Goal: Task Accomplishment & Management: Use online tool/utility

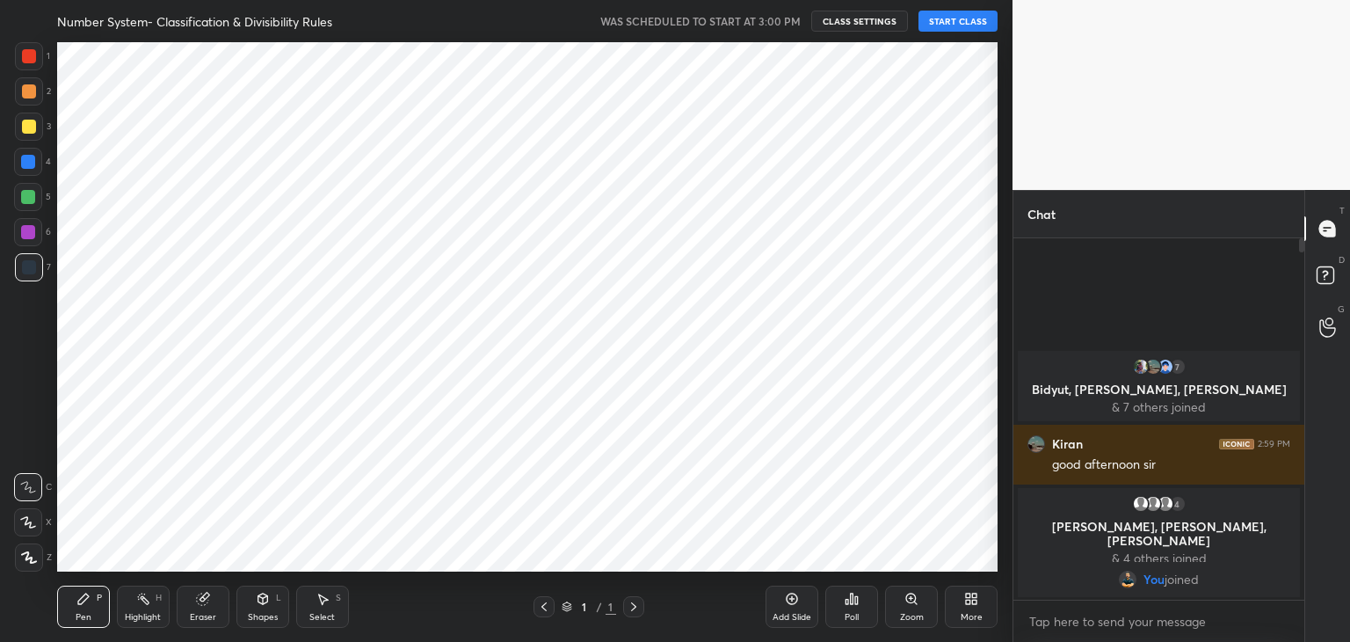
scroll to position [87364, 86952]
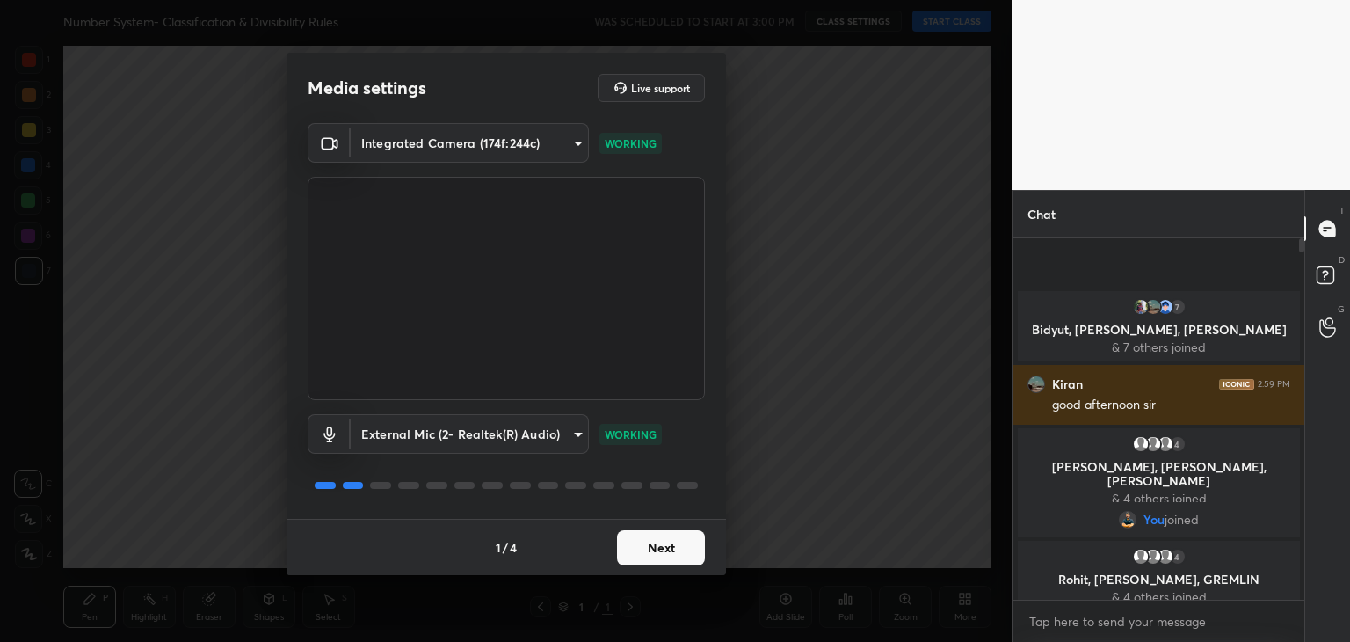
click at [657, 552] on button "Next" at bounding box center [661, 547] width 88 height 35
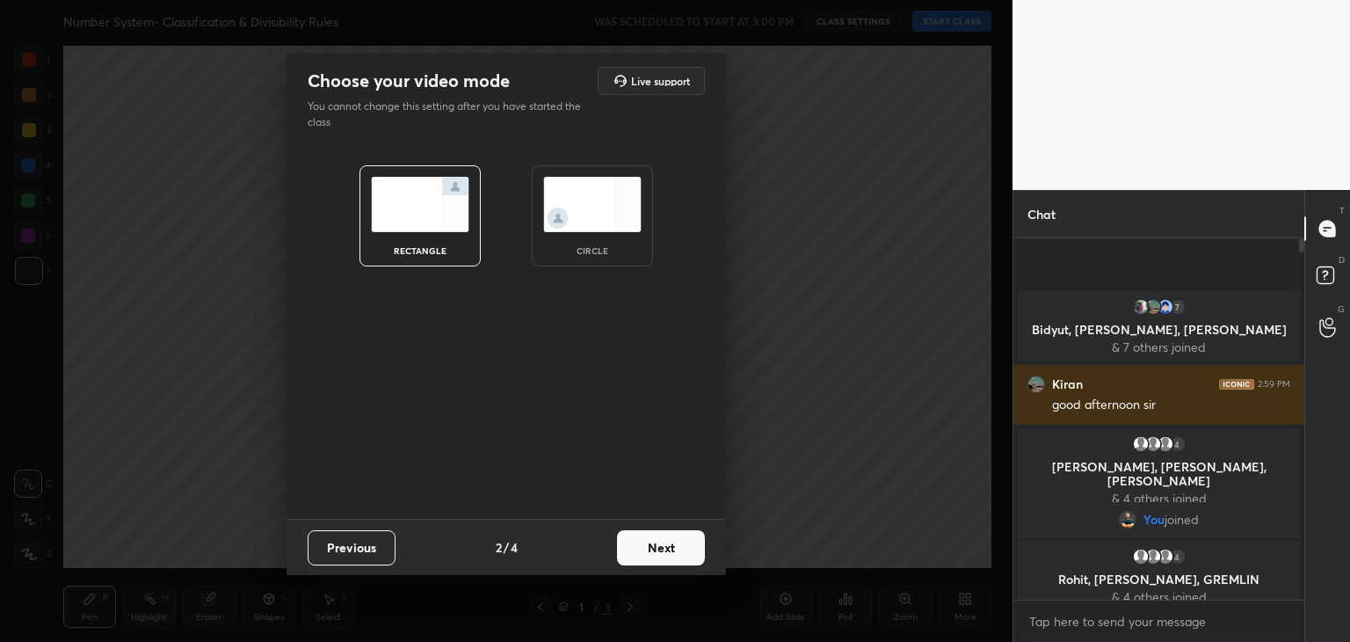
click at [657, 552] on button "Next" at bounding box center [661, 547] width 88 height 35
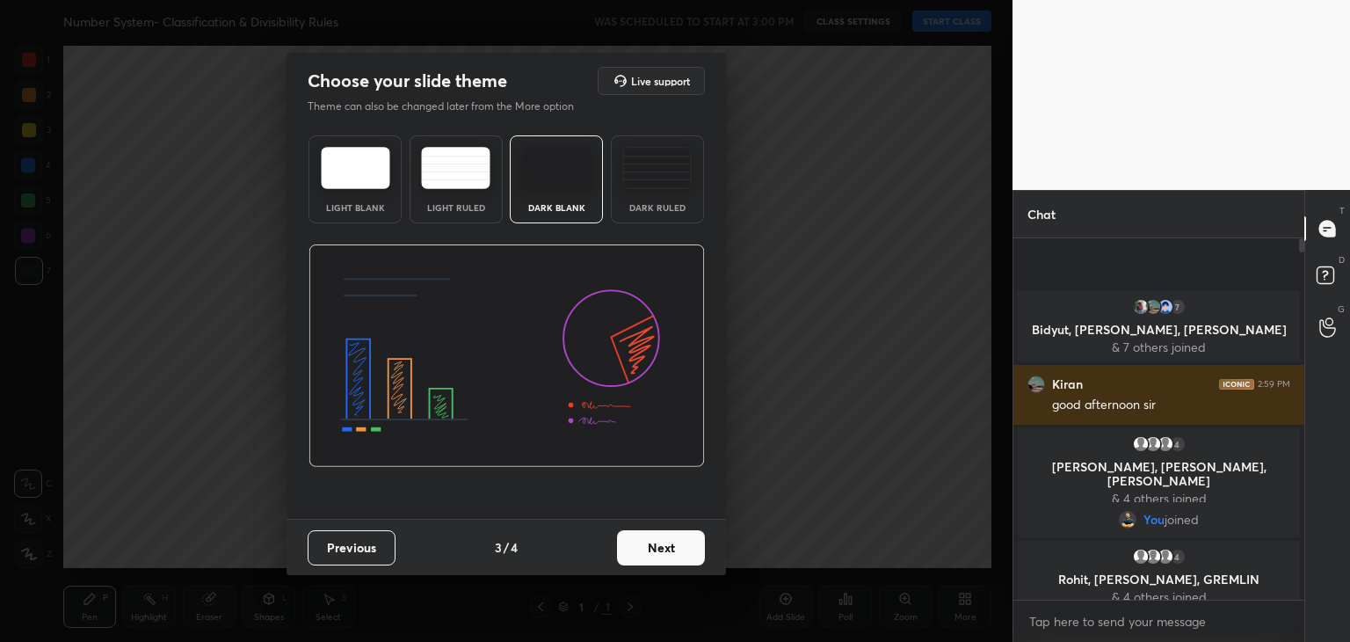
click at [657, 552] on button "Next" at bounding box center [661, 547] width 88 height 35
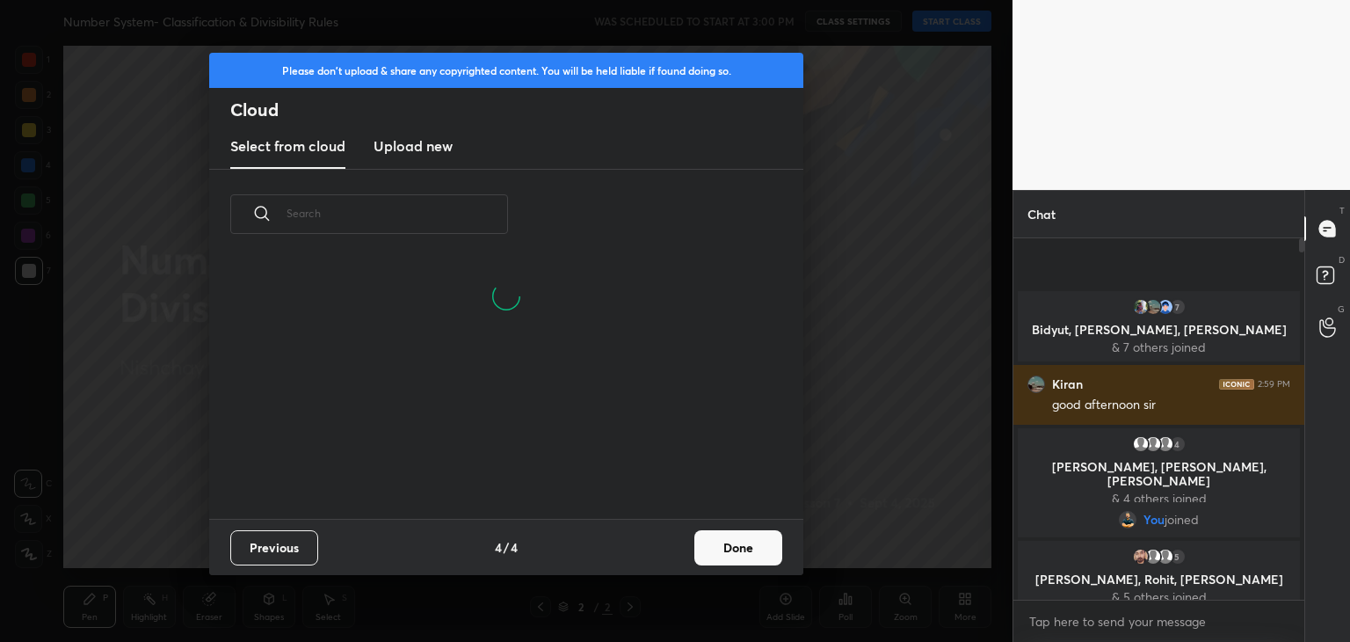
click at [437, 152] on h3 "Upload new" at bounding box center [413, 145] width 79 height 21
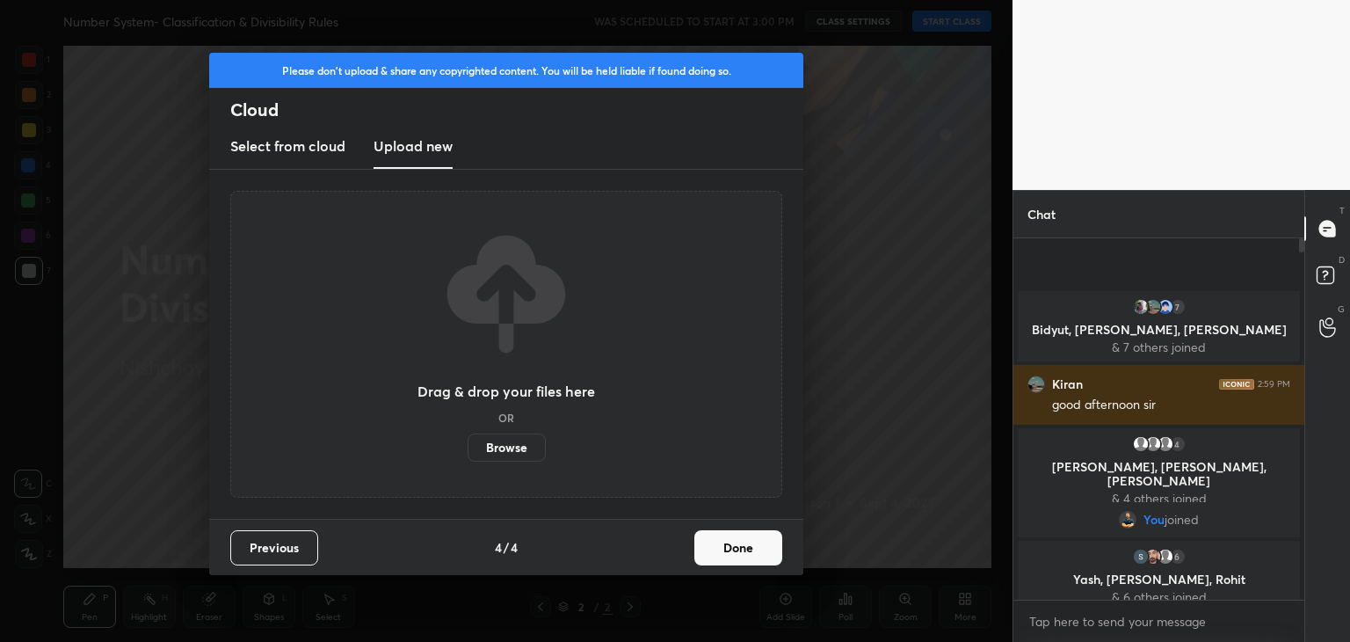
click at [489, 452] on label "Browse" at bounding box center [507, 447] width 78 height 28
click at [468, 452] on input "Browse" at bounding box center [468, 447] width 0 height 28
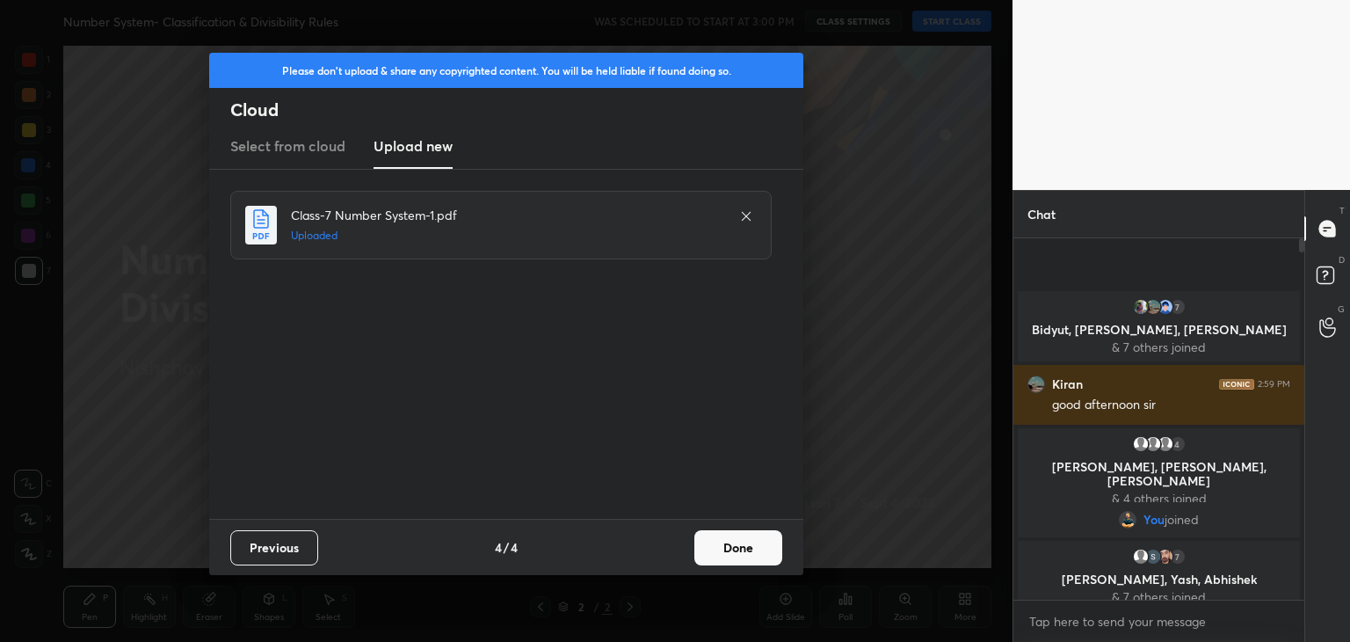
click at [744, 542] on button "Done" at bounding box center [738, 547] width 88 height 35
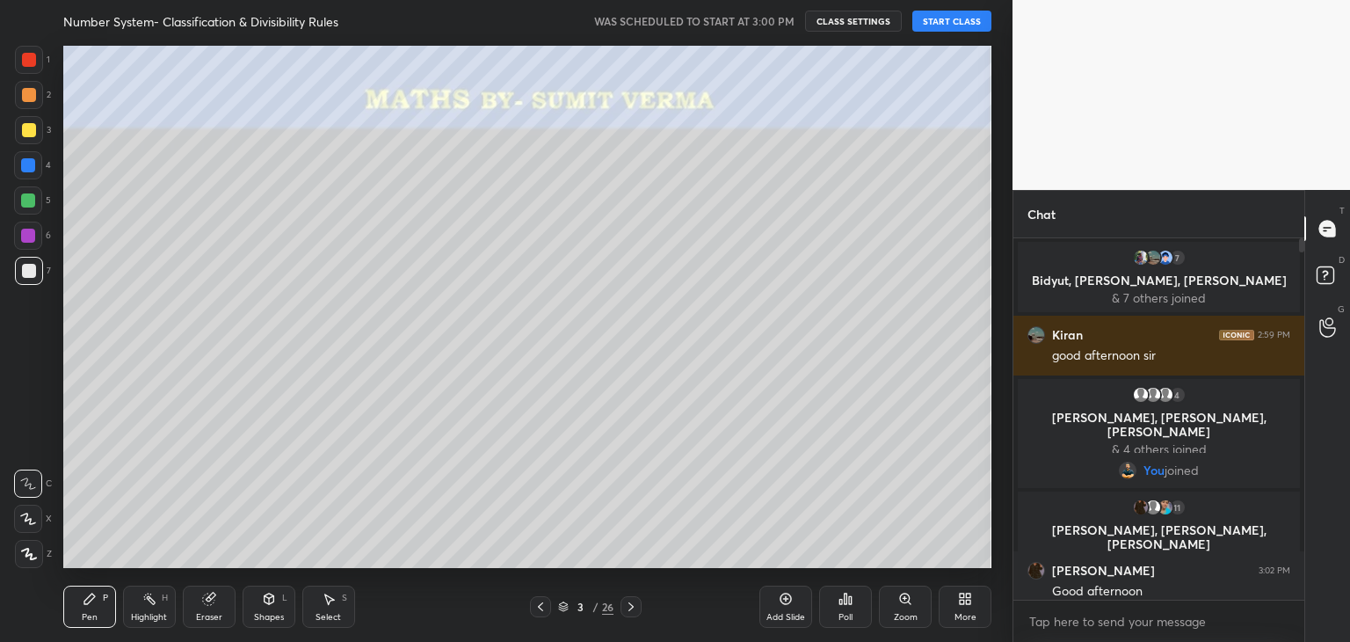
click at [925, 18] on button "START CLASS" at bounding box center [951, 21] width 79 height 21
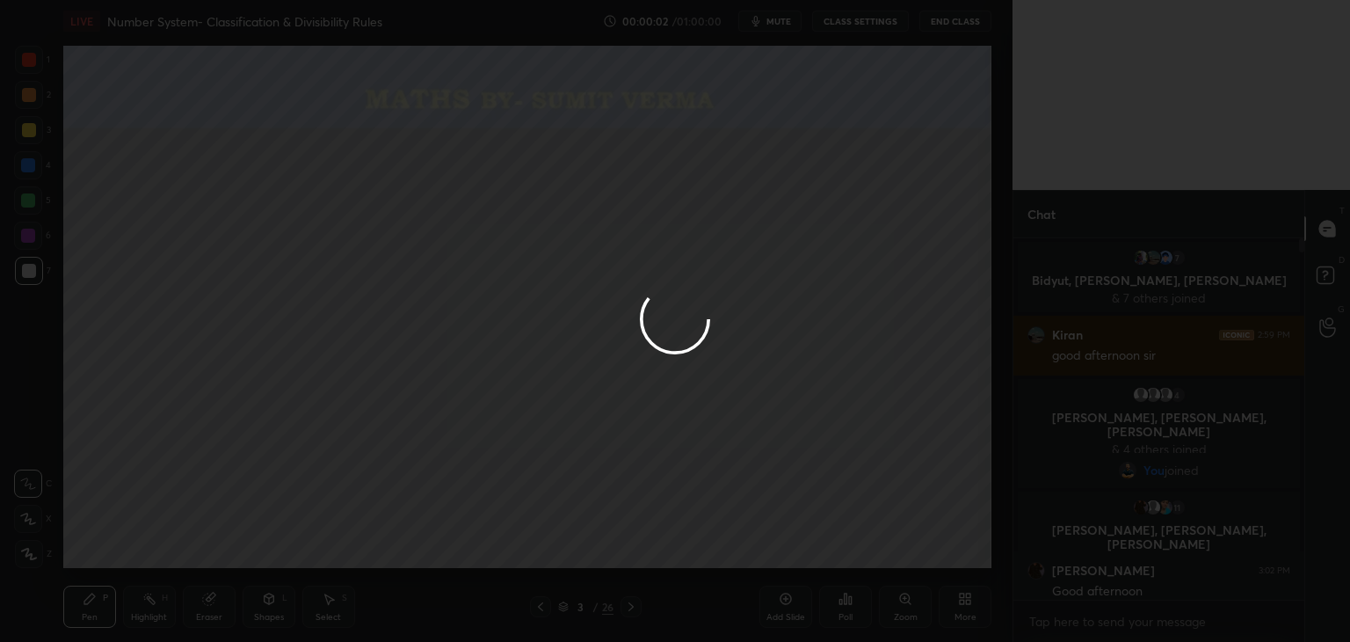
click at [36, 519] on div at bounding box center [675, 321] width 1350 height 642
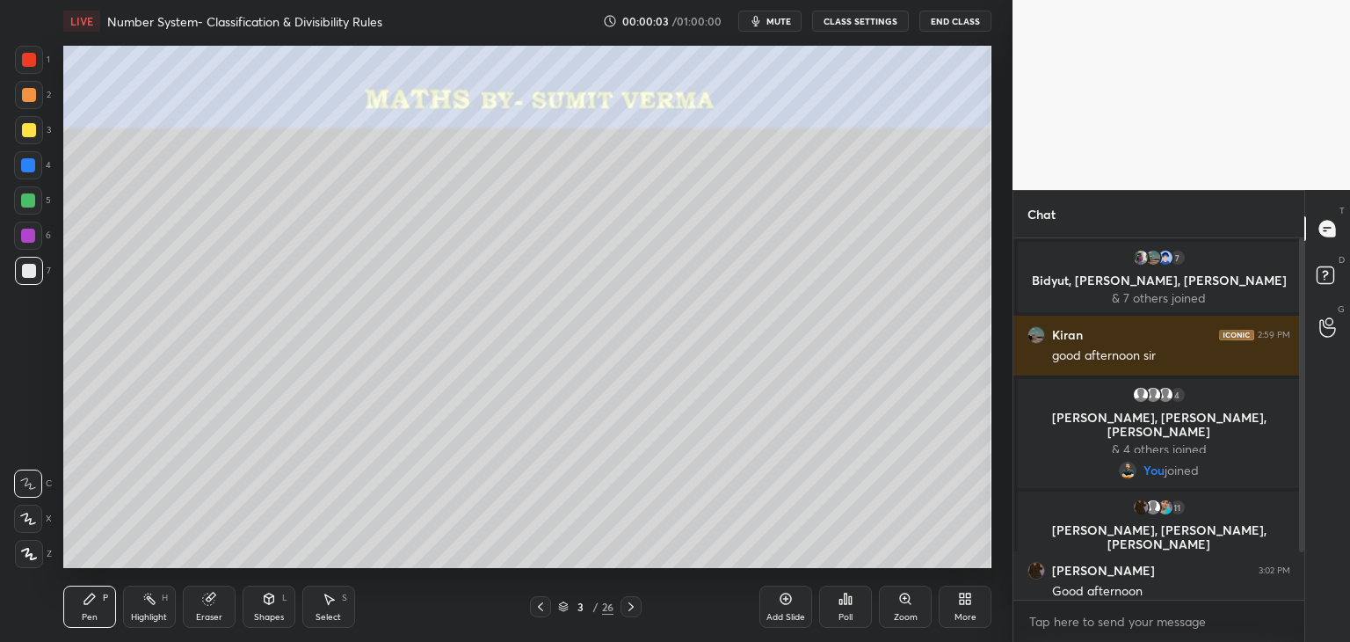
click at [36, 519] on div at bounding box center [28, 519] width 28 height 28
click at [36, 57] on div at bounding box center [29, 60] width 28 height 28
click at [265, 606] on div "Shapes L" at bounding box center [269, 606] width 53 height 42
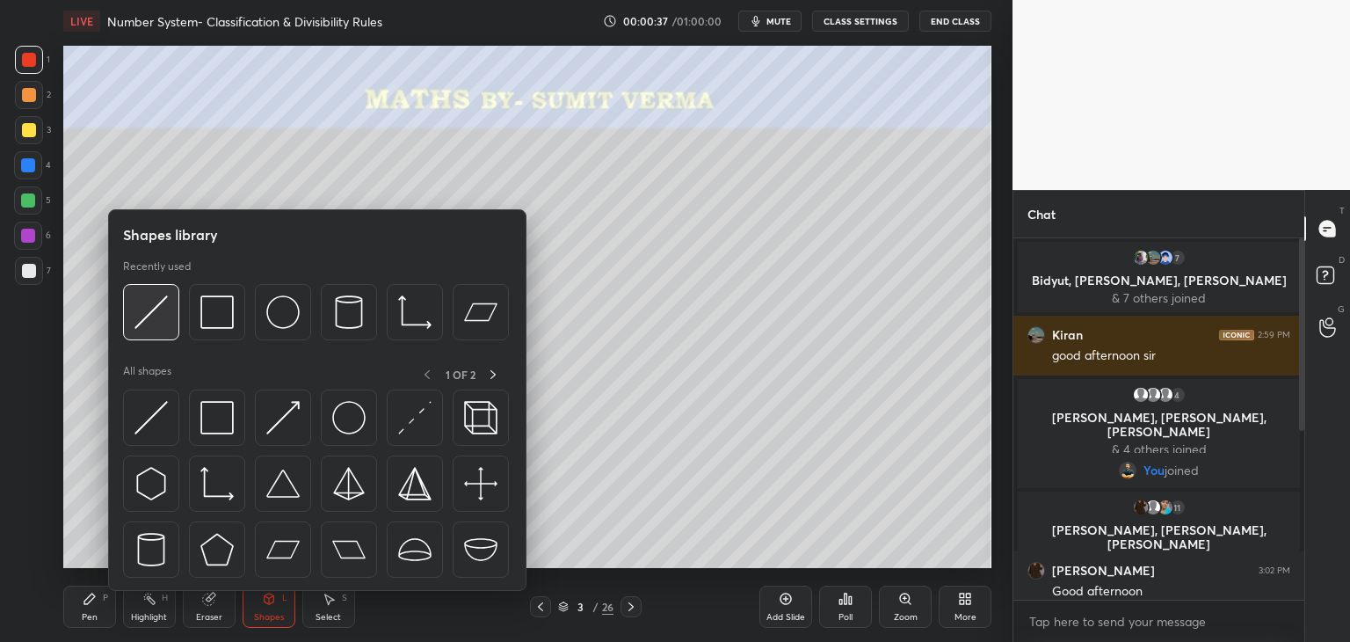
click at [162, 323] on img at bounding box center [150, 311] width 33 height 33
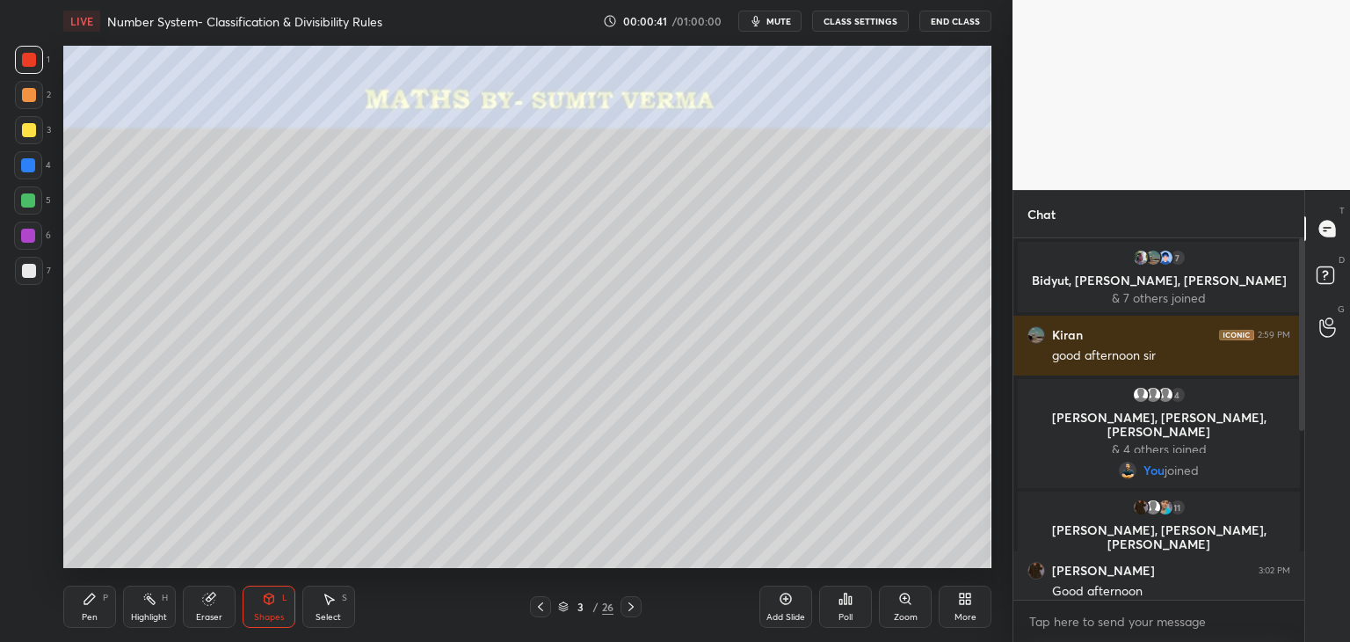
click at [103, 600] on div "P" at bounding box center [105, 597] width 5 height 9
click at [1300, 442] on div at bounding box center [1299, 418] width 11 height 361
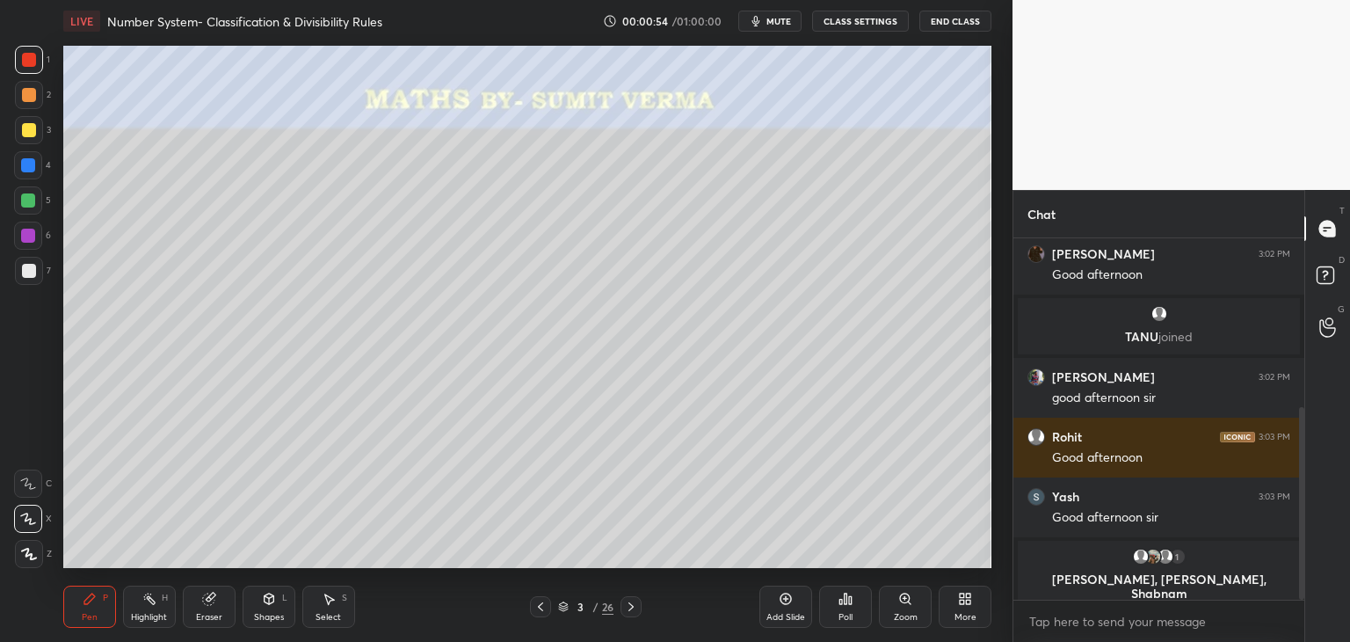
drag, startPoint x: 1301, startPoint y: 401, endPoint x: 1332, endPoint y: 599, distance: 201.1
click at [1332, 599] on div "Chat 11 lisha, Rajaditya, roshni & 11 others joined lisha 3:02 PM Good afternoo…" at bounding box center [1182, 416] width 338 height 452
click at [25, 128] on div at bounding box center [29, 130] width 14 height 14
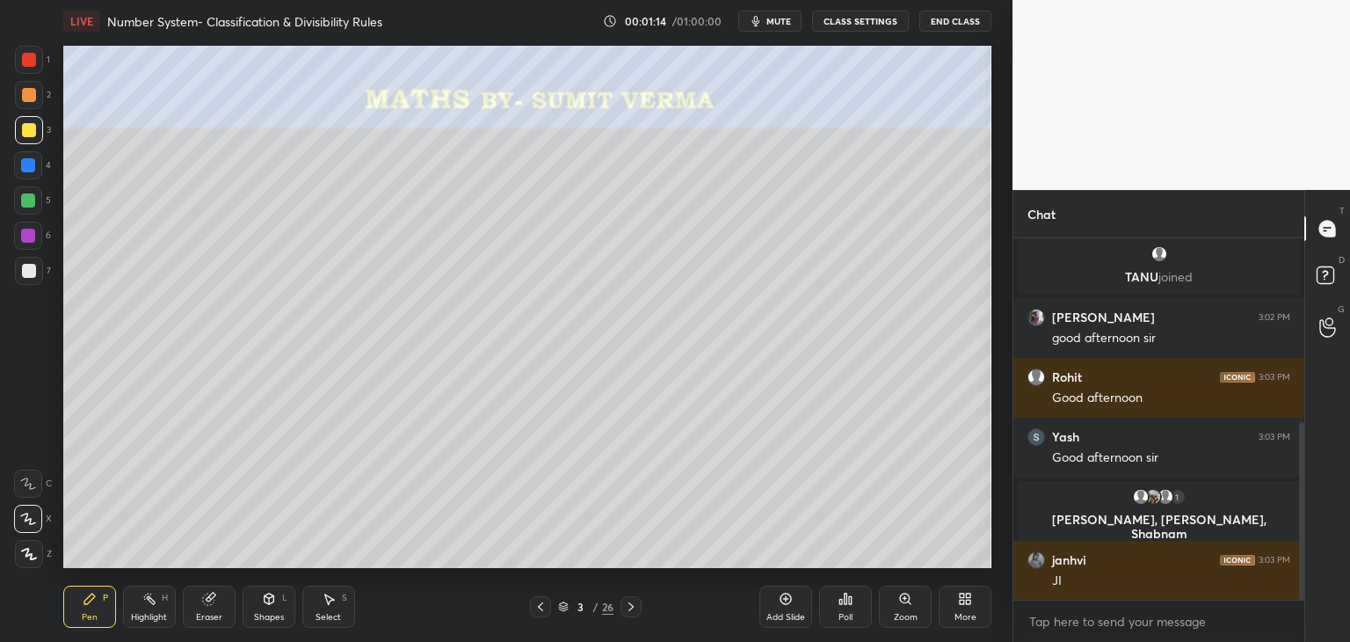
scroll to position [436, 0]
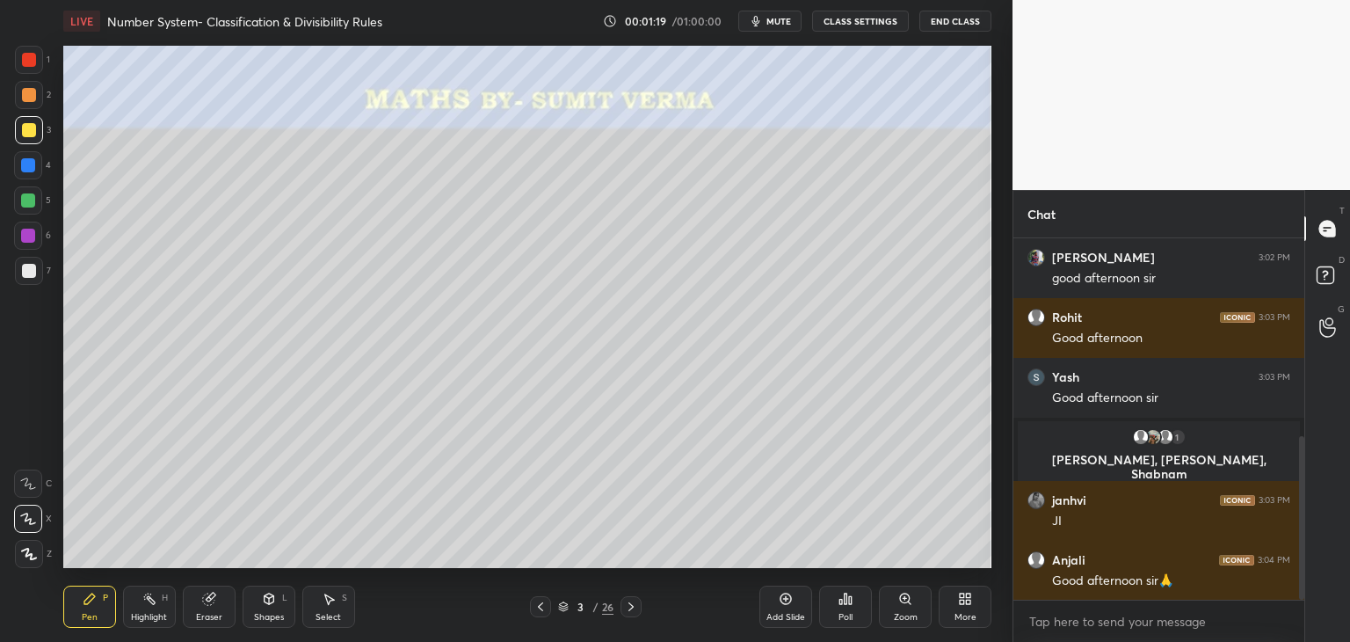
click at [257, 614] on div "Shapes" at bounding box center [269, 617] width 30 height 9
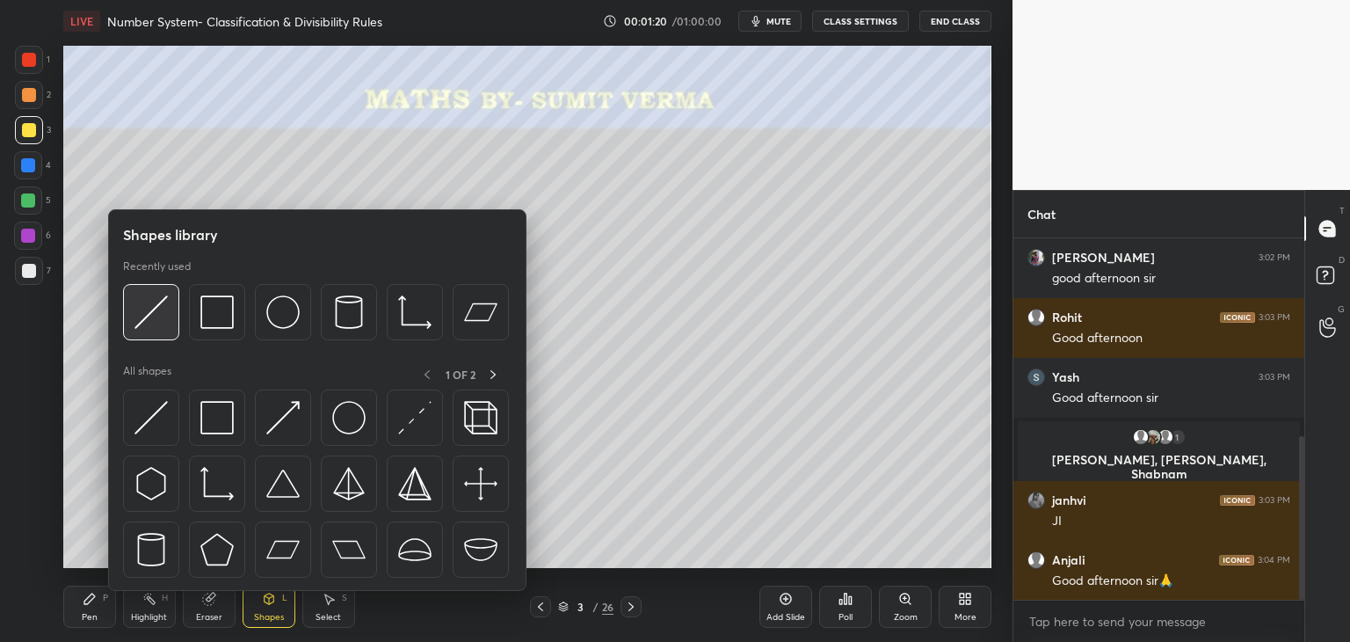
click at [164, 317] on img at bounding box center [150, 311] width 33 height 33
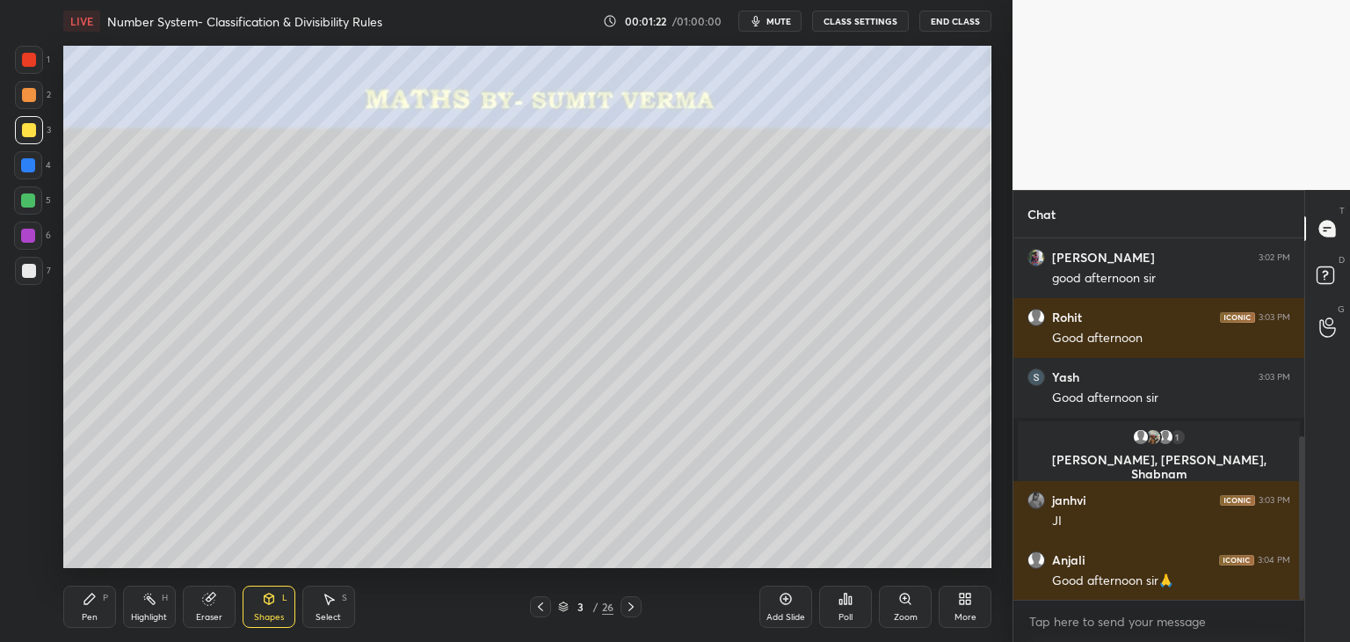
click at [33, 163] on div at bounding box center [28, 165] width 14 height 14
click at [85, 602] on icon at bounding box center [89, 598] width 11 height 11
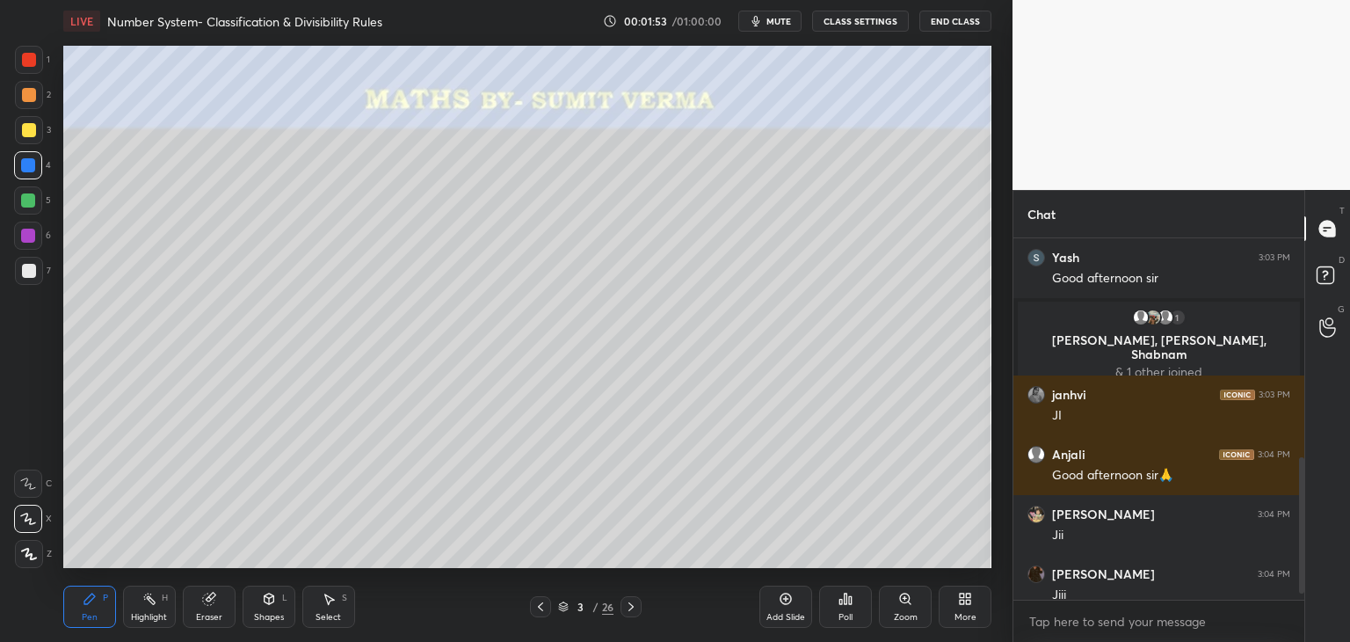
scroll to position [633, 0]
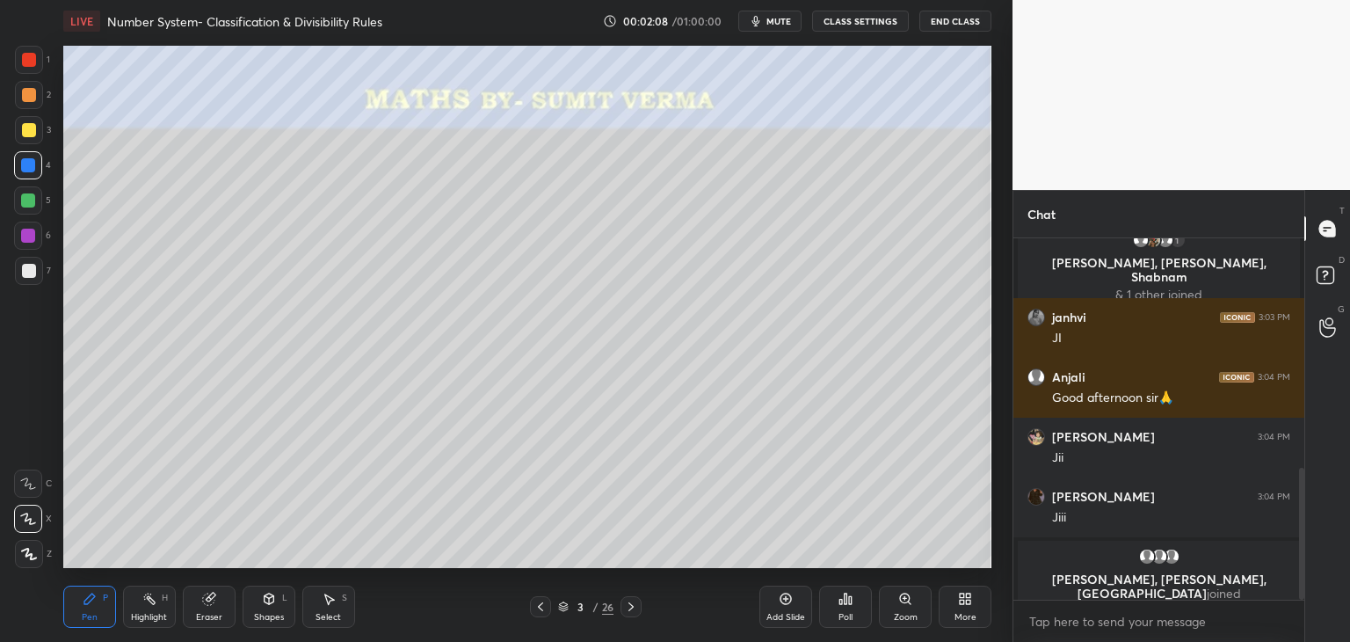
click at [35, 134] on div at bounding box center [29, 130] width 28 height 28
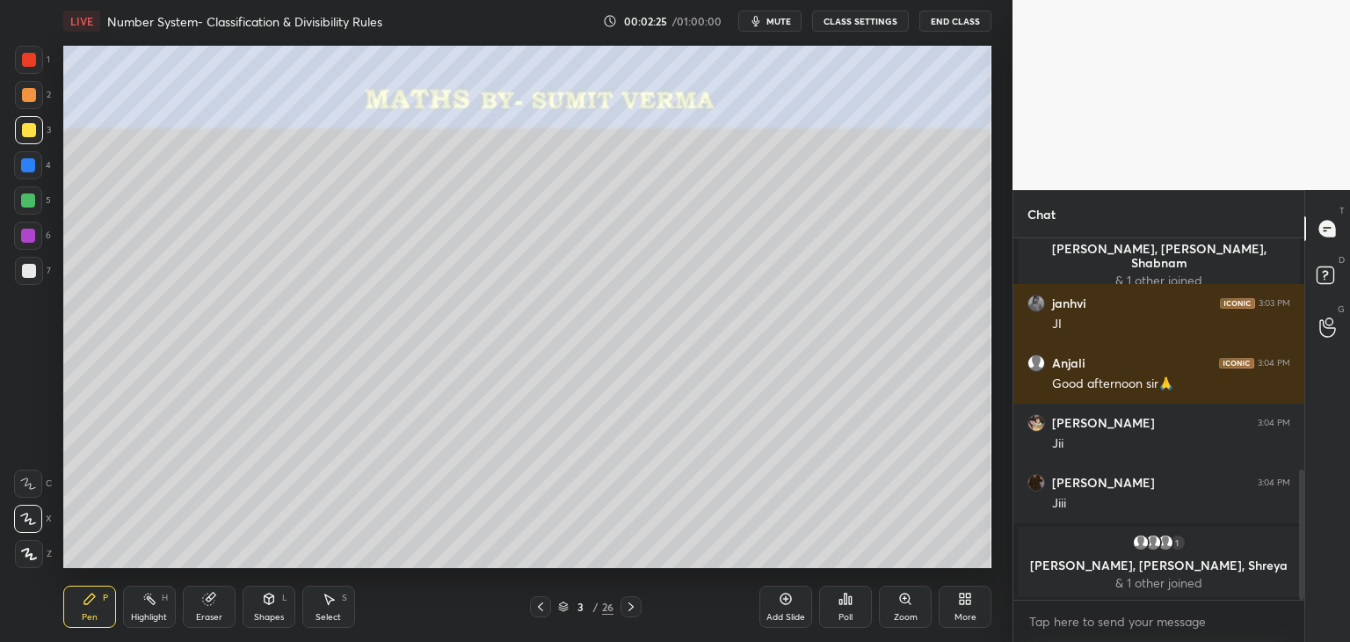
click at [28, 272] on div at bounding box center [29, 271] width 14 height 14
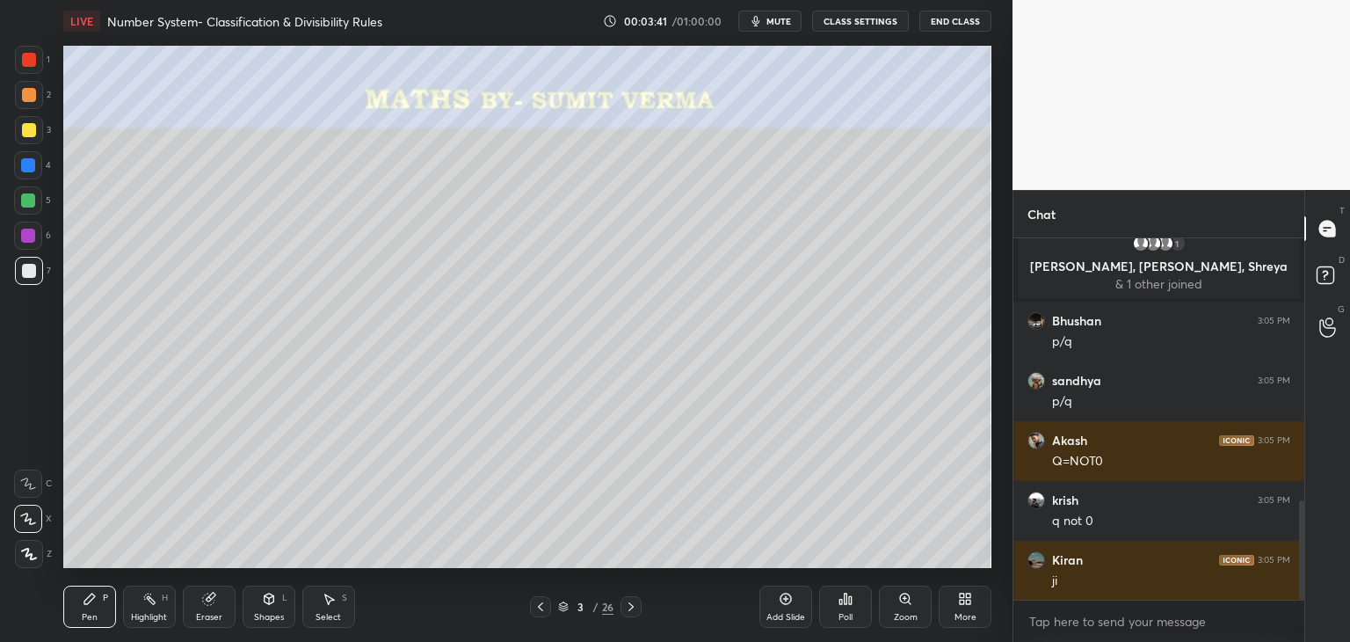
scroll to position [1023, 0]
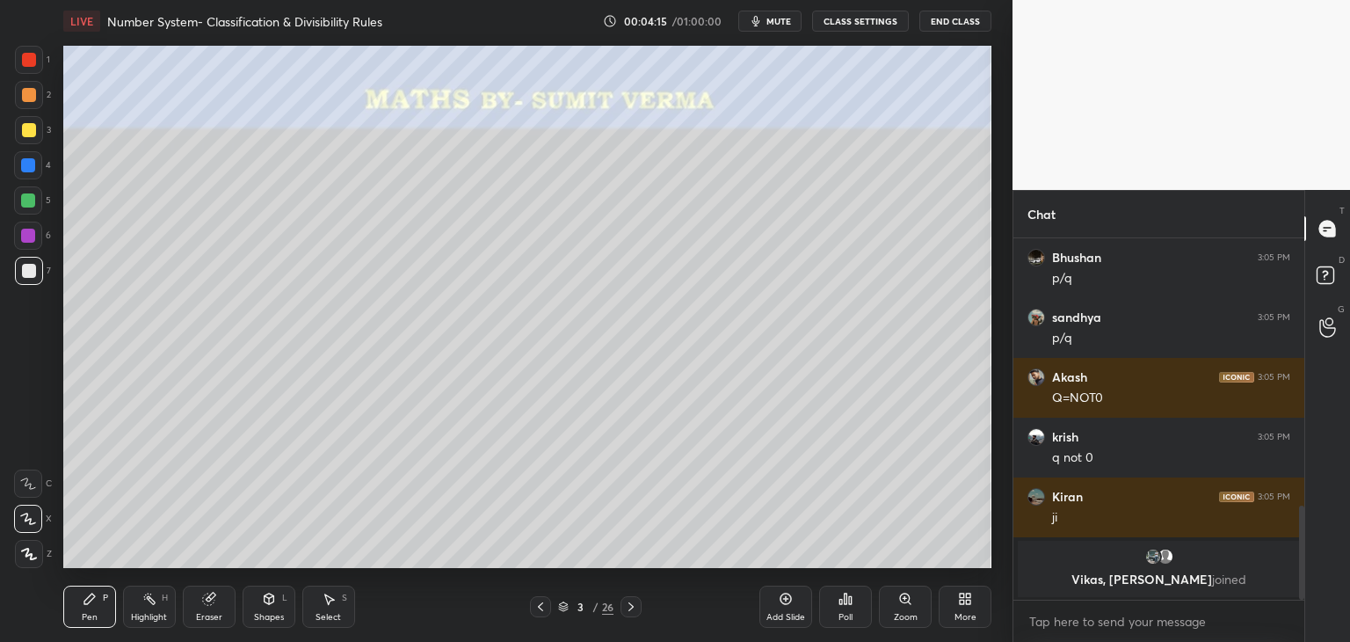
click at [638, 603] on div at bounding box center [631, 606] width 21 height 21
click at [36, 124] on div at bounding box center [29, 130] width 28 height 28
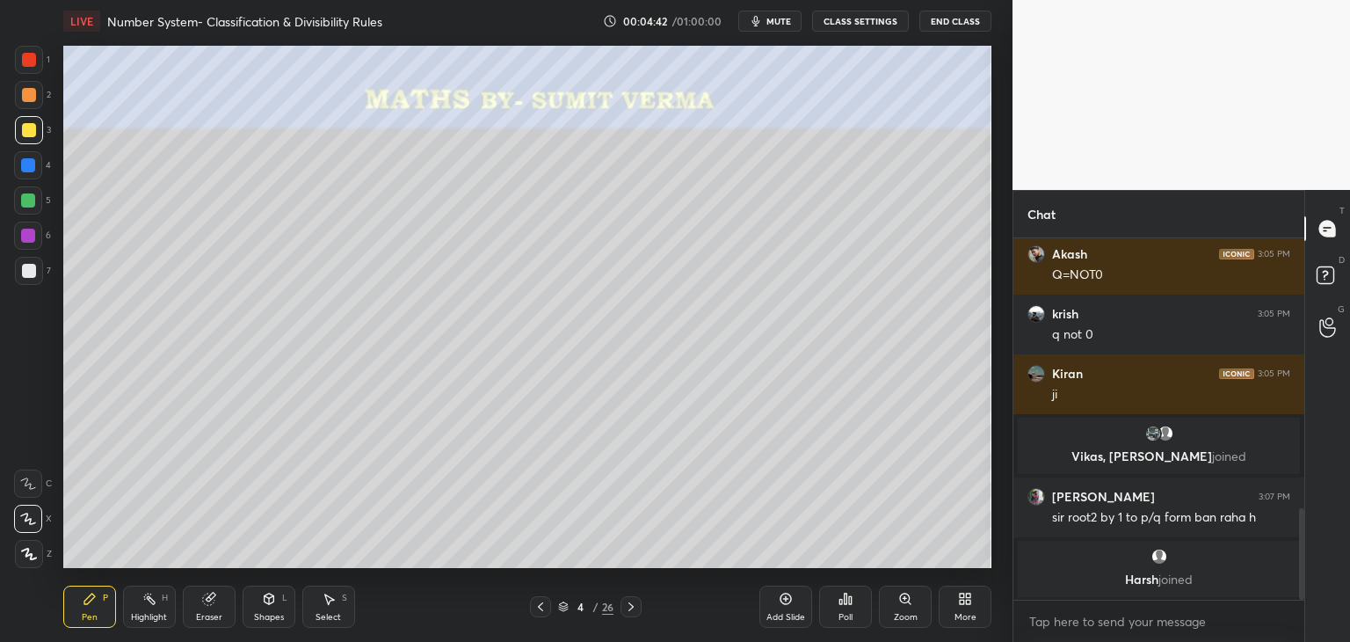
scroll to position [1099, 0]
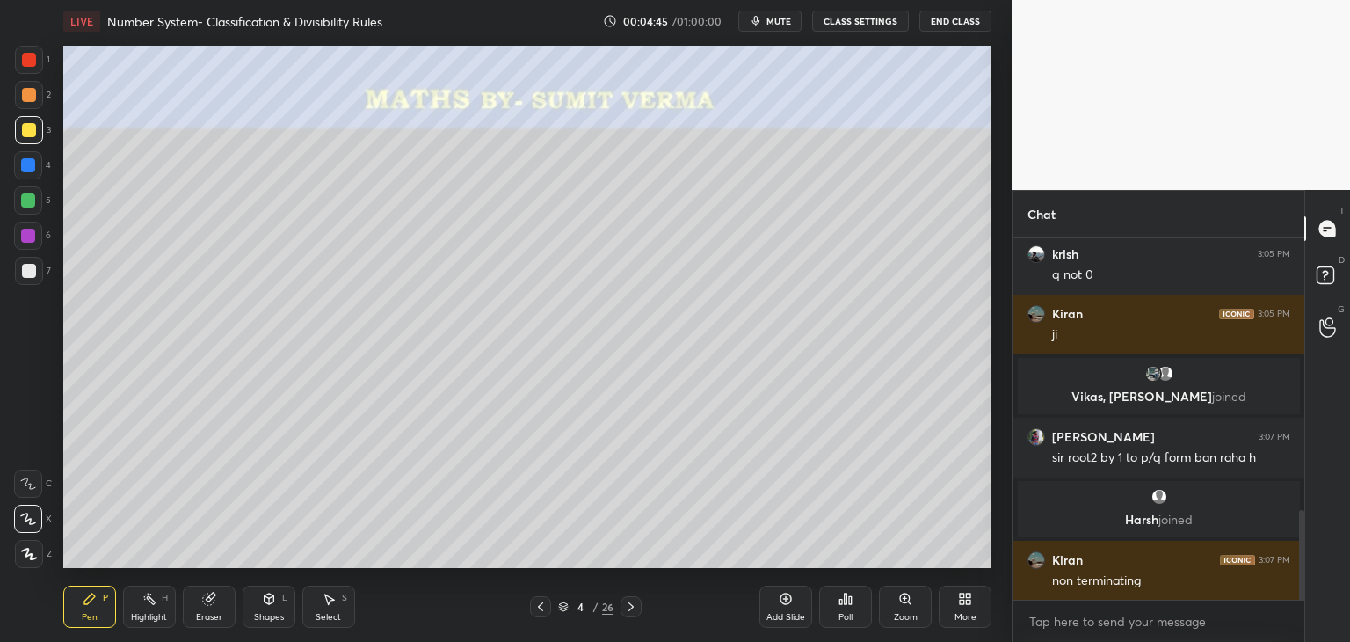
click at [33, 275] on div at bounding box center [29, 271] width 14 height 14
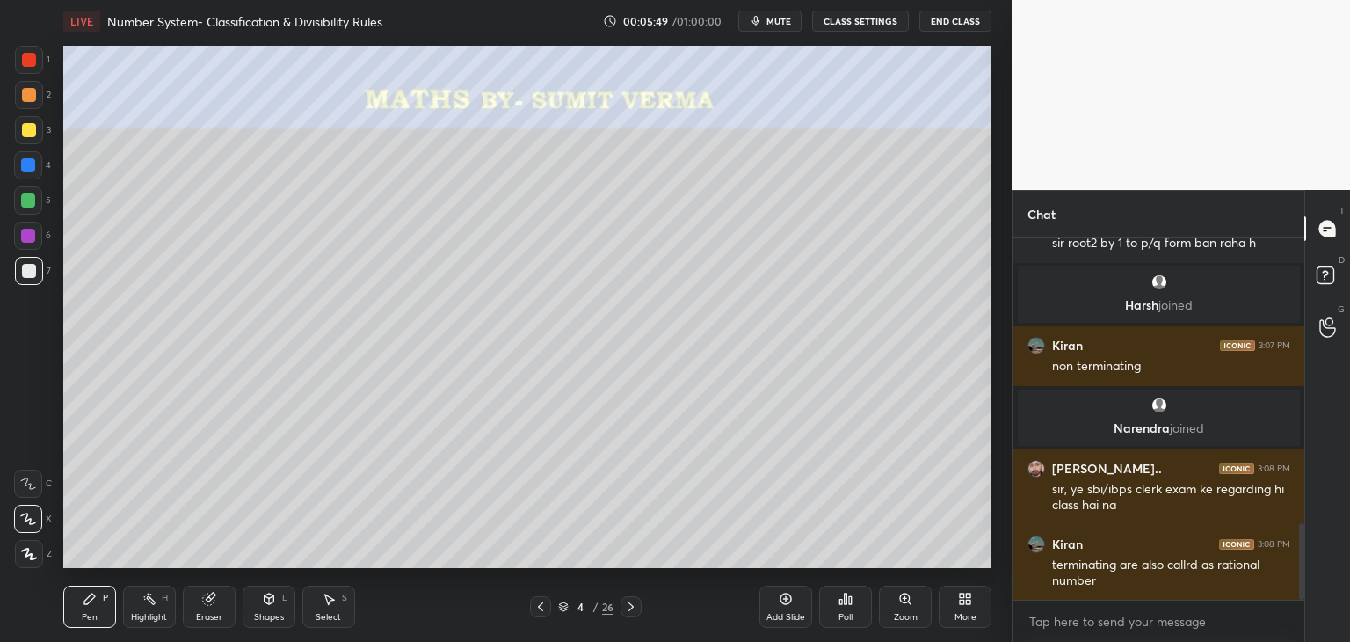
scroll to position [1341, 0]
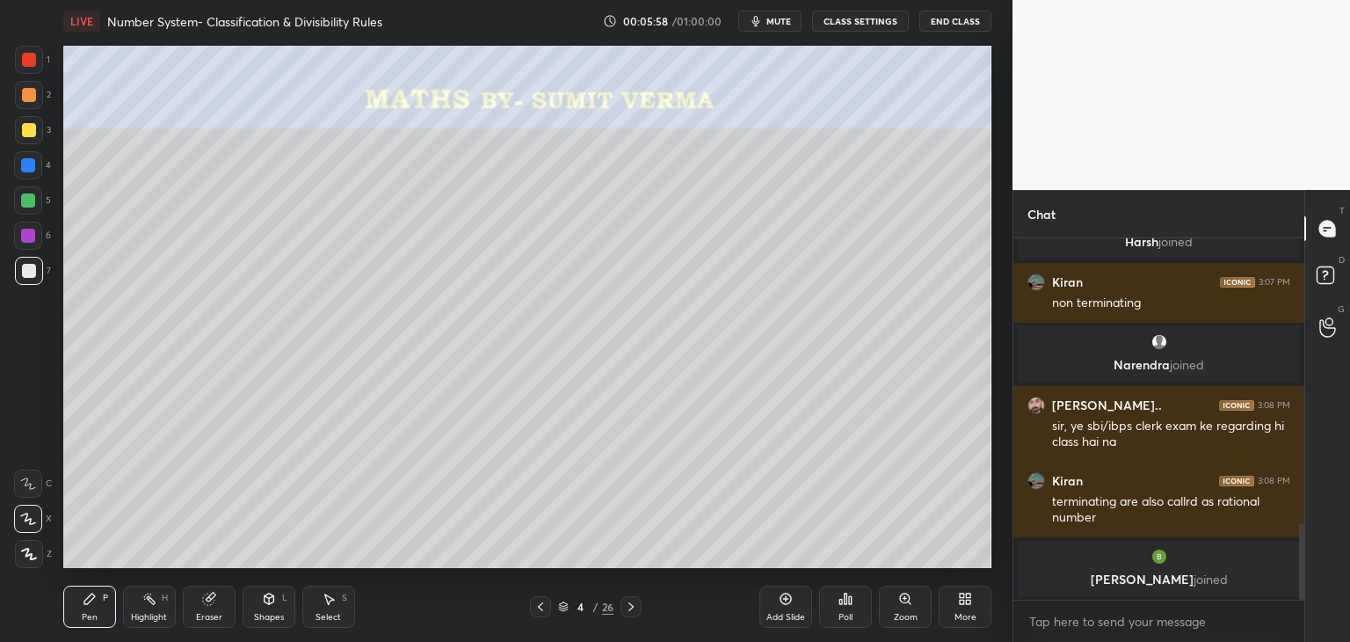
click at [270, 614] on div "Shapes" at bounding box center [269, 617] width 30 height 9
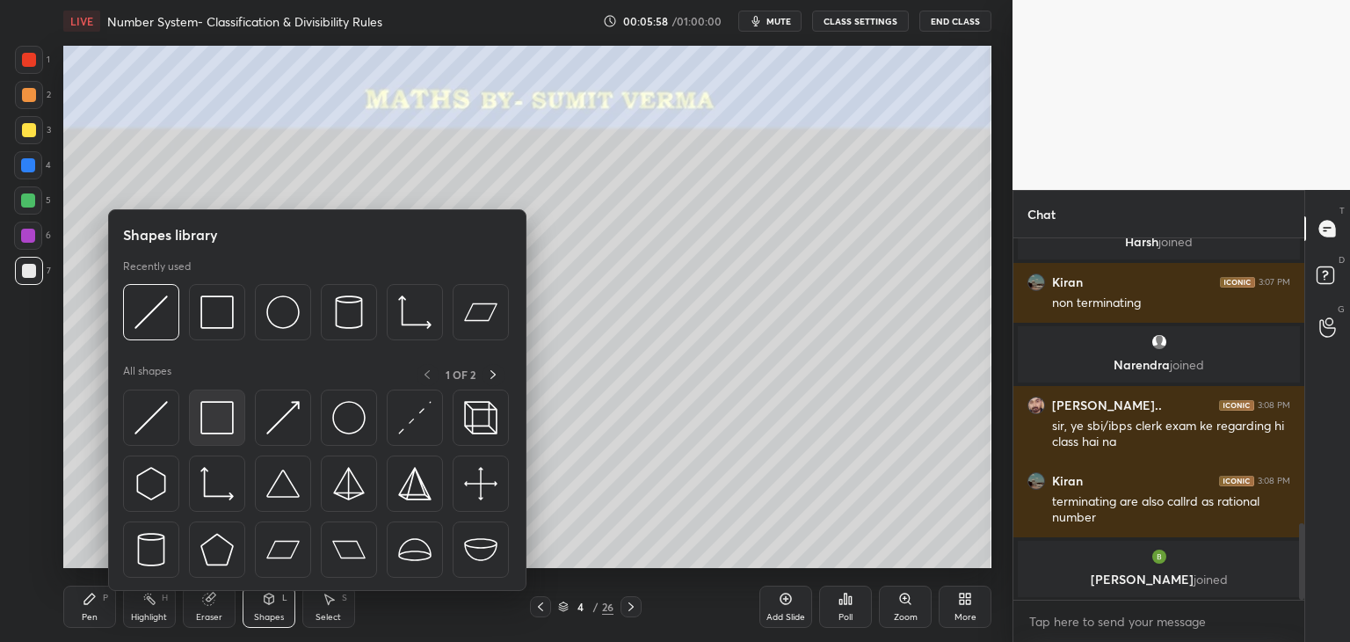
click at [223, 409] on img at bounding box center [216, 417] width 33 height 33
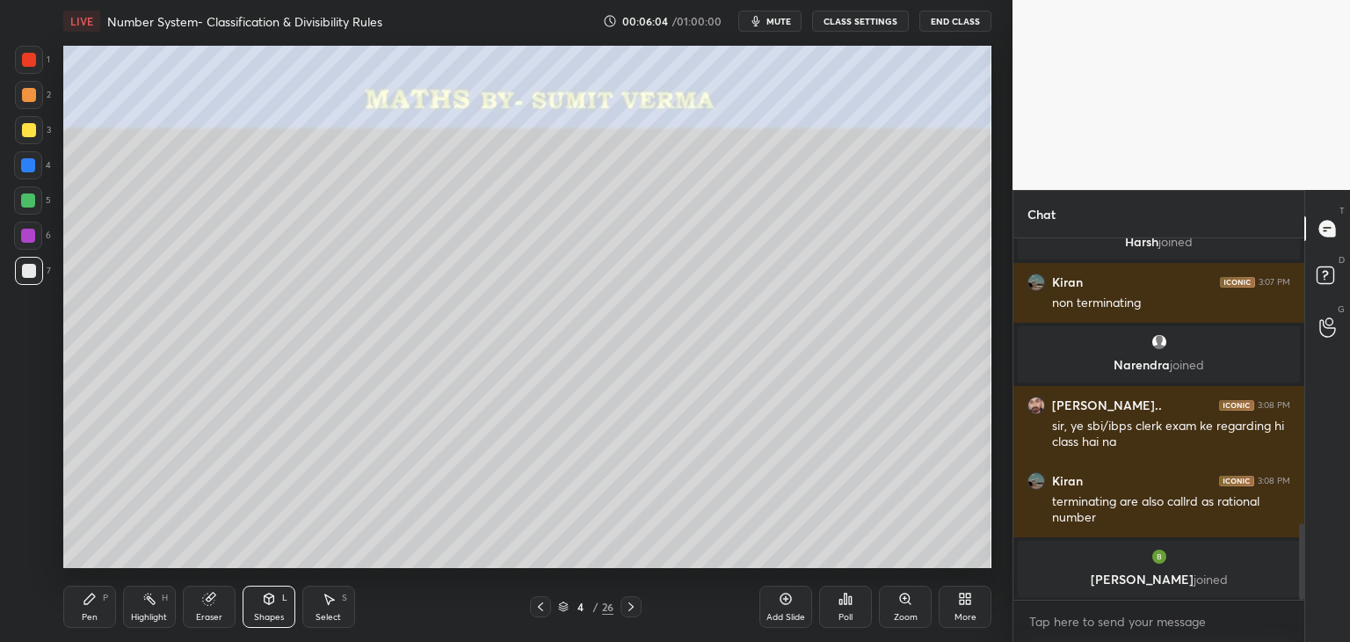
click at [90, 620] on div "Pen" at bounding box center [90, 617] width 16 height 9
click at [34, 168] on div at bounding box center [28, 165] width 14 height 14
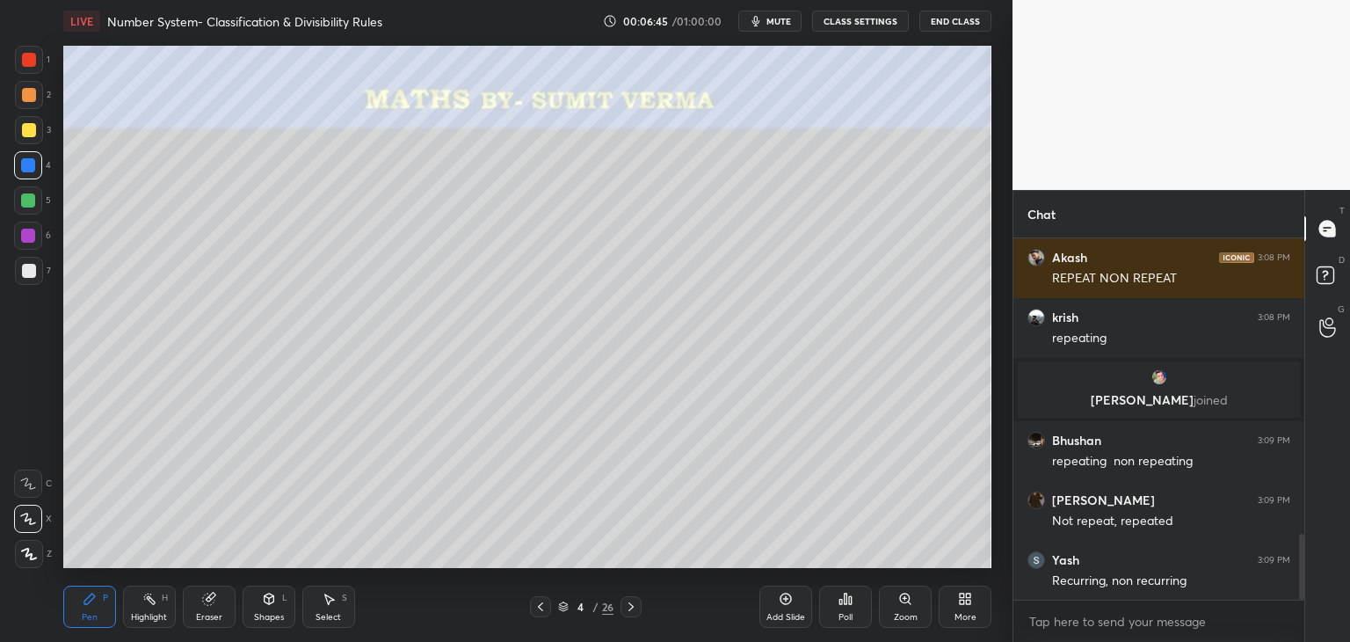
scroll to position [1635, 0]
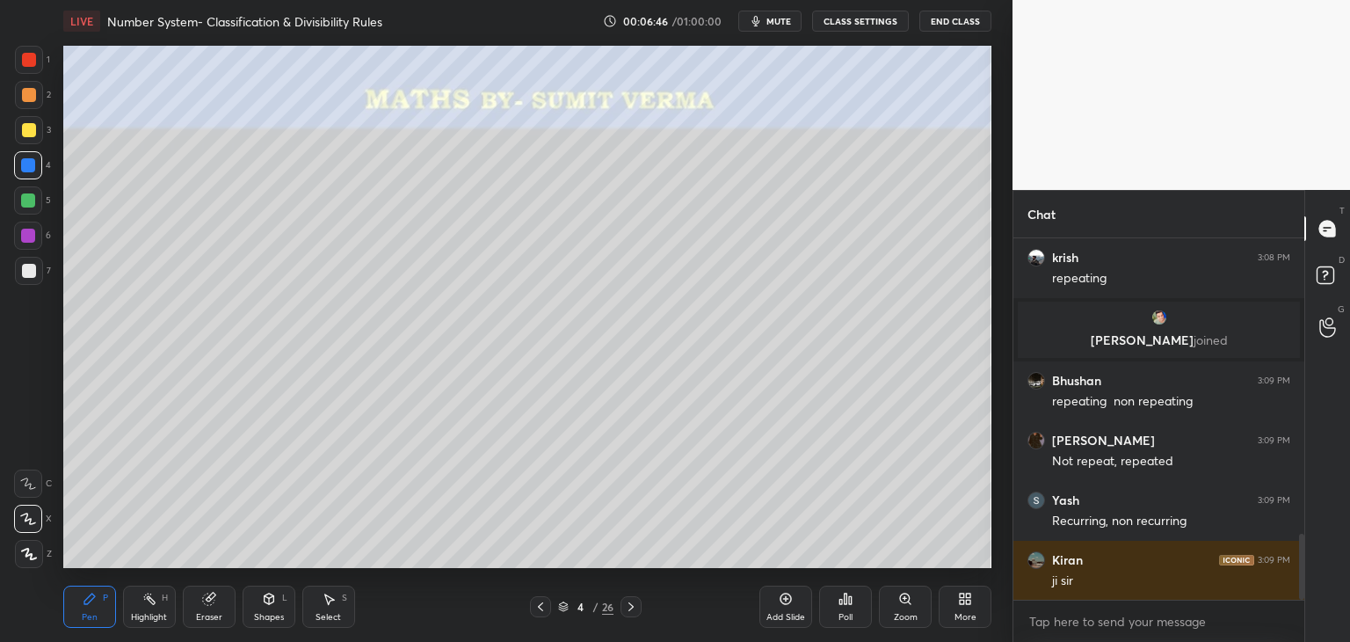
click at [24, 133] on div at bounding box center [29, 130] width 14 height 14
click at [39, 268] on div at bounding box center [29, 271] width 28 height 28
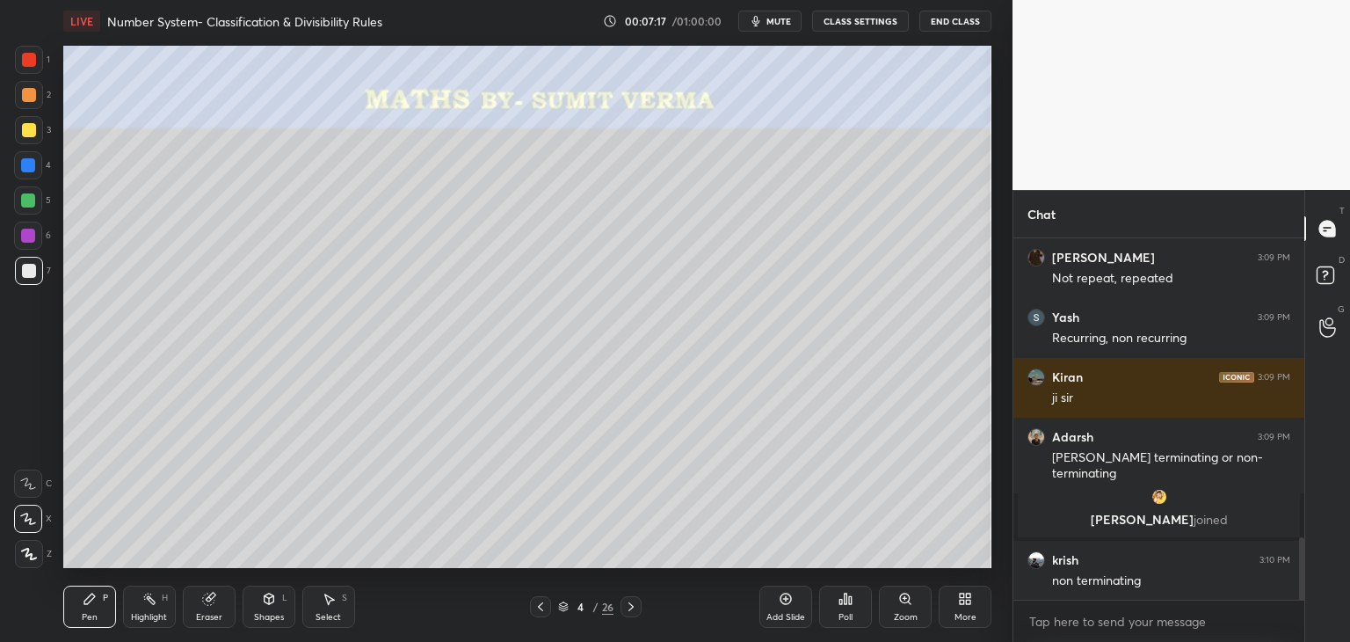
scroll to position [1721, 0]
click at [28, 239] on div at bounding box center [28, 236] width 14 height 14
click at [627, 606] on icon at bounding box center [631, 606] width 14 height 14
click at [29, 129] on div at bounding box center [29, 130] width 14 height 14
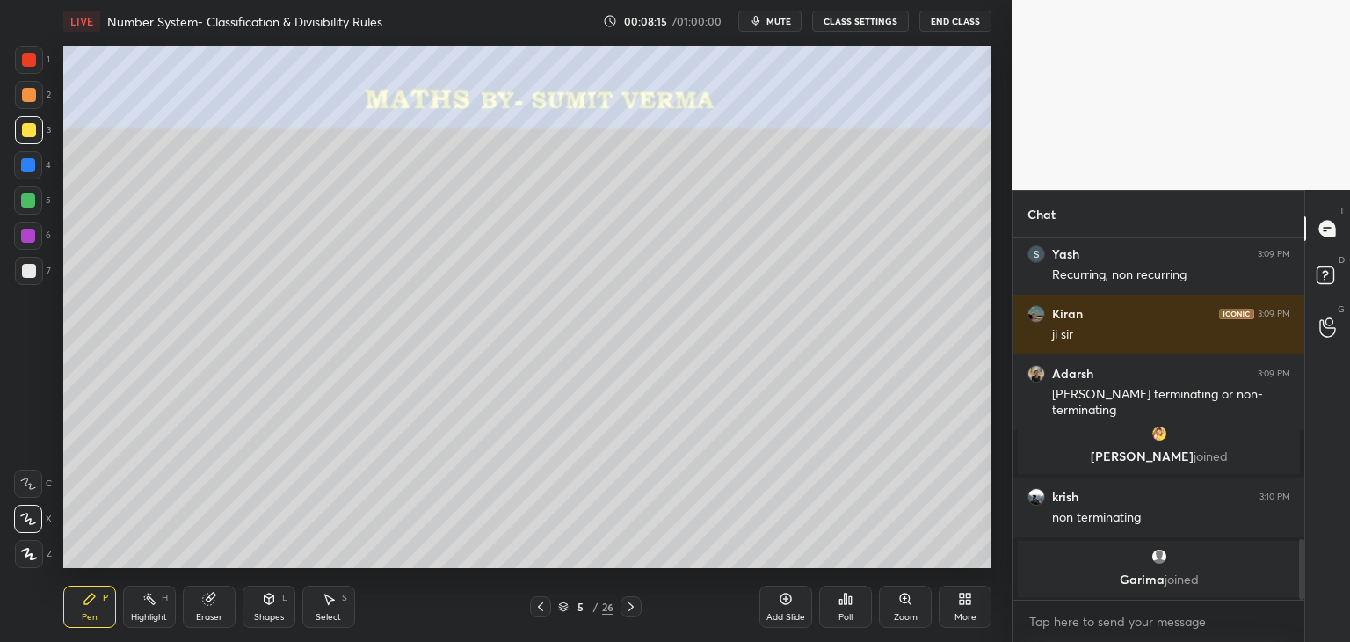
click at [33, 272] on div at bounding box center [29, 271] width 14 height 14
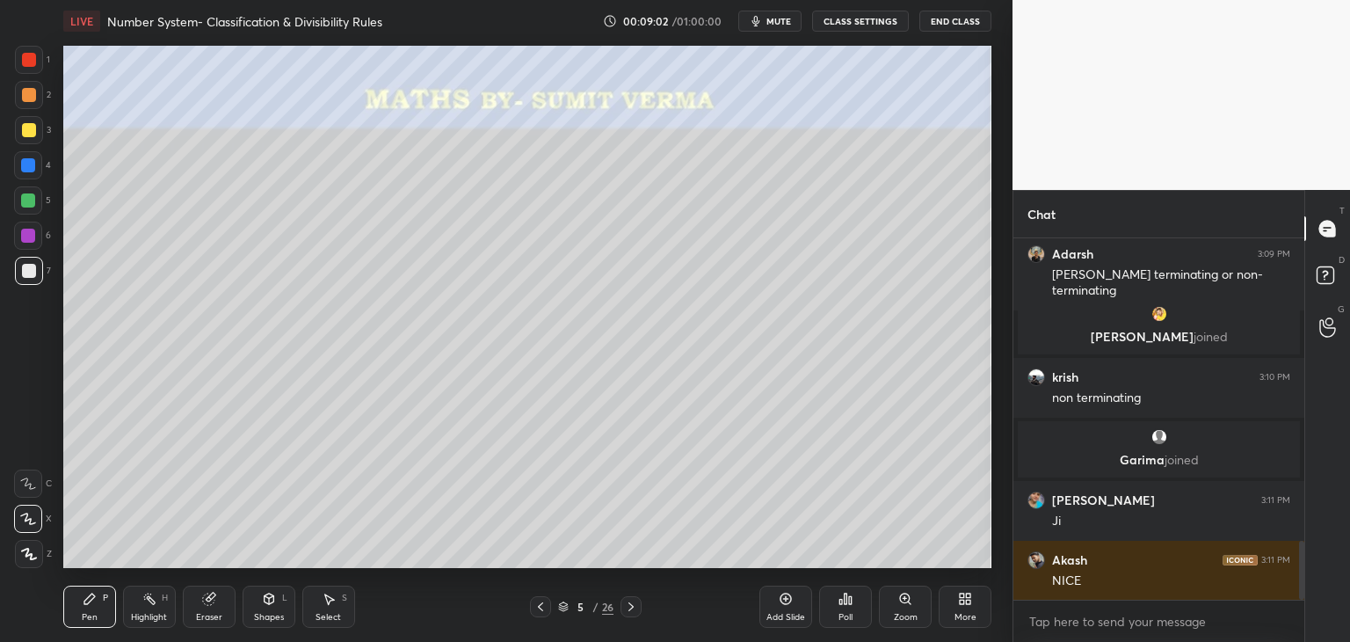
scroll to position [6, 5]
click at [28, 131] on div at bounding box center [29, 130] width 14 height 14
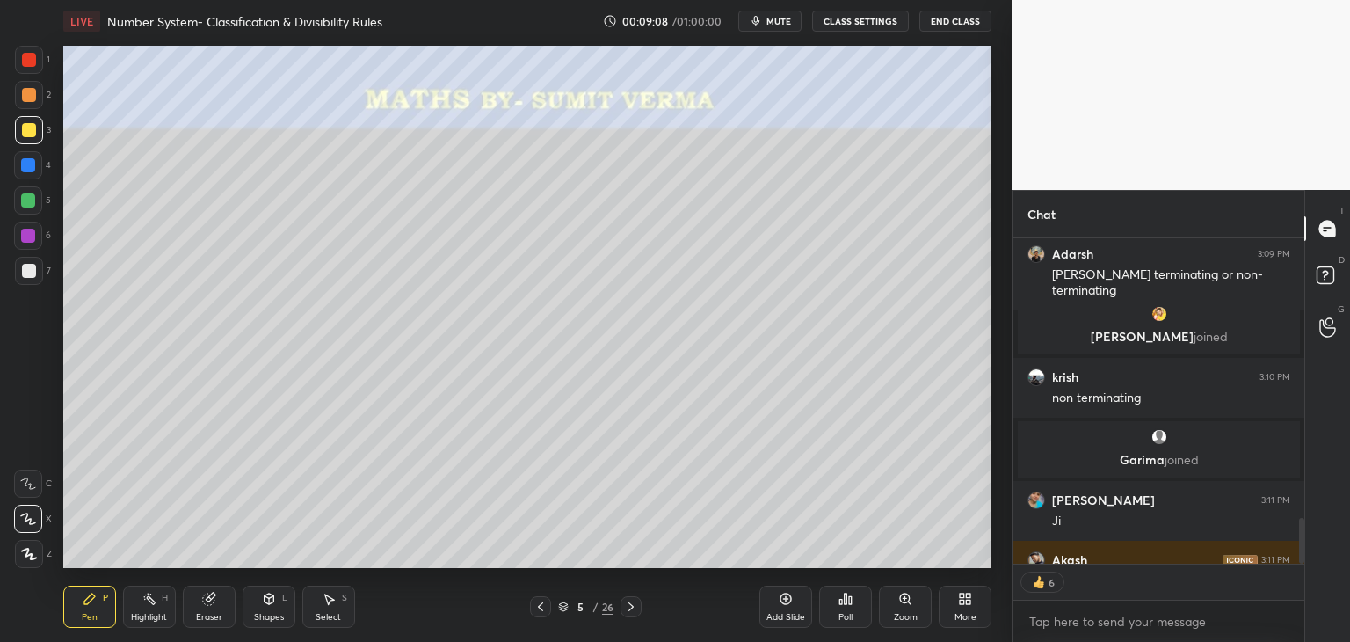
scroll to position [1971, 0]
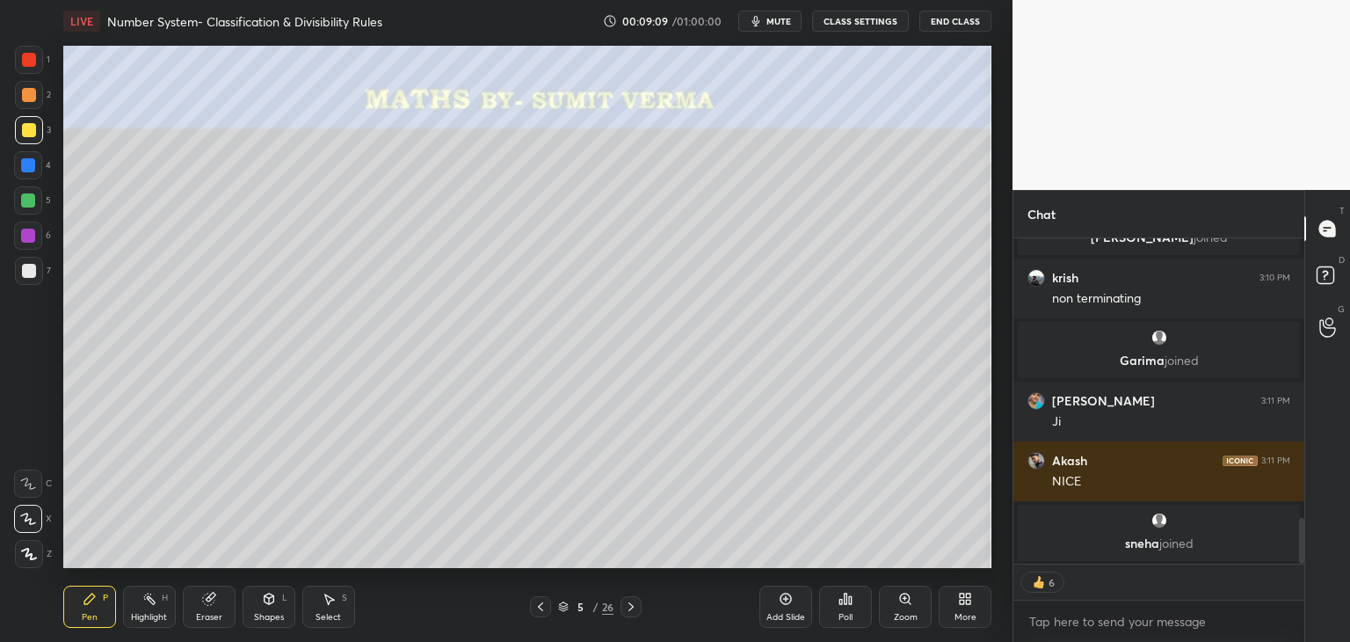
click at [22, 280] on div at bounding box center [29, 271] width 28 height 28
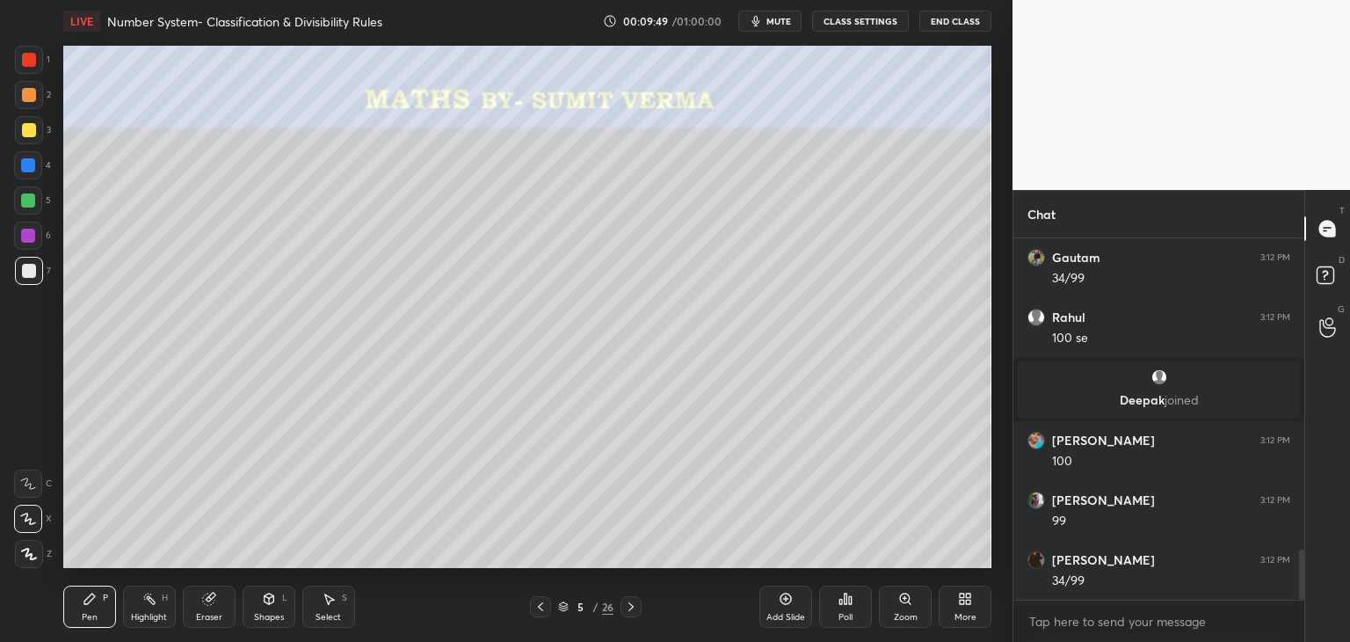
scroll to position [2254, 0]
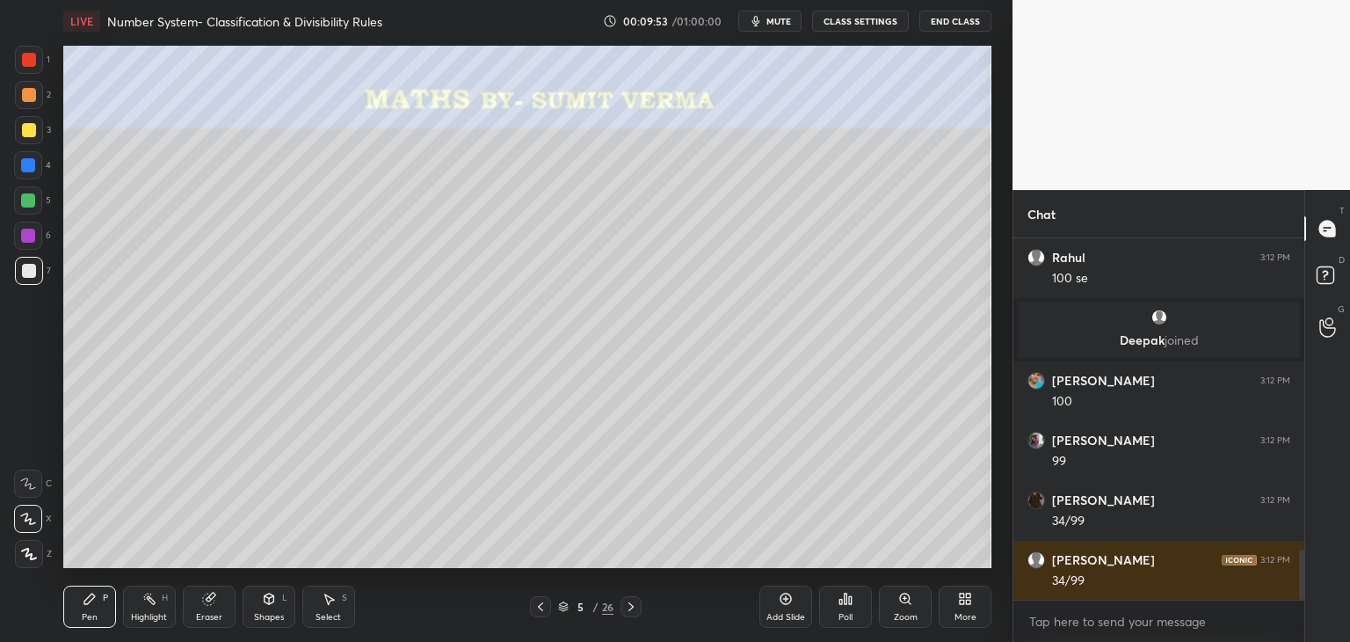
click at [625, 604] on icon at bounding box center [631, 606] width 14 height 14
click at [32, 127] on div at bounding box center [29, 130] width 14 height 14
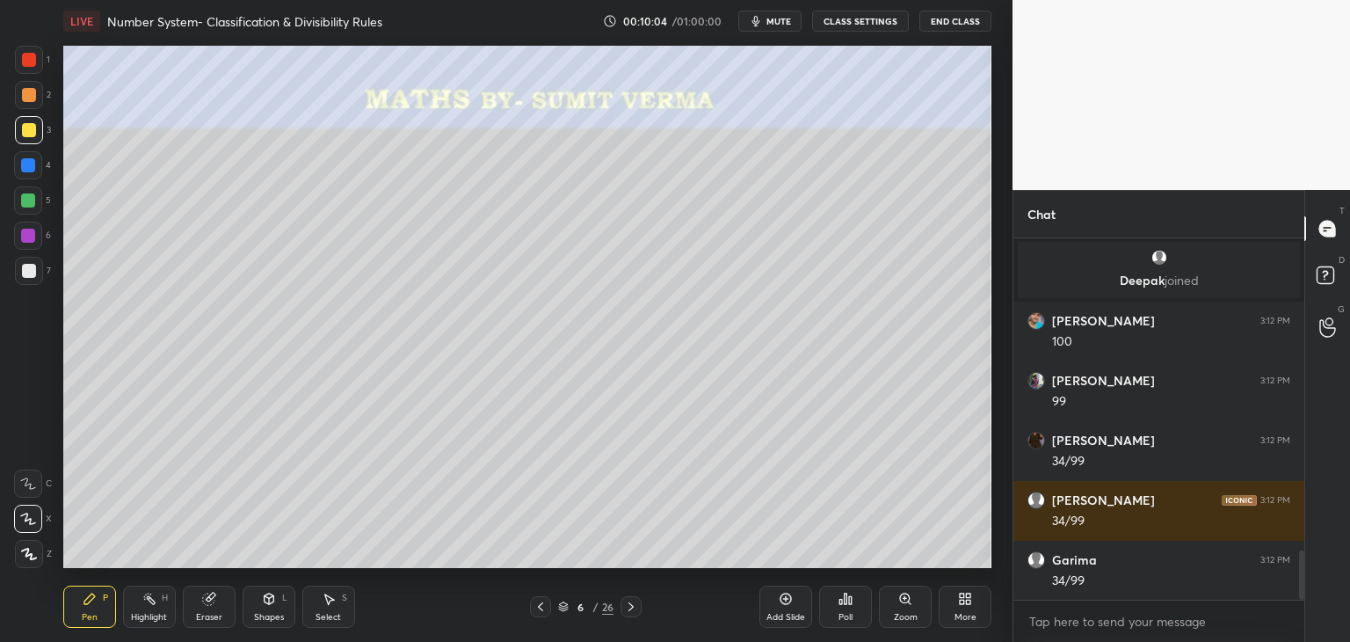
click at [26, 271] on div at bounding box center [29, 271] width 14 height 14
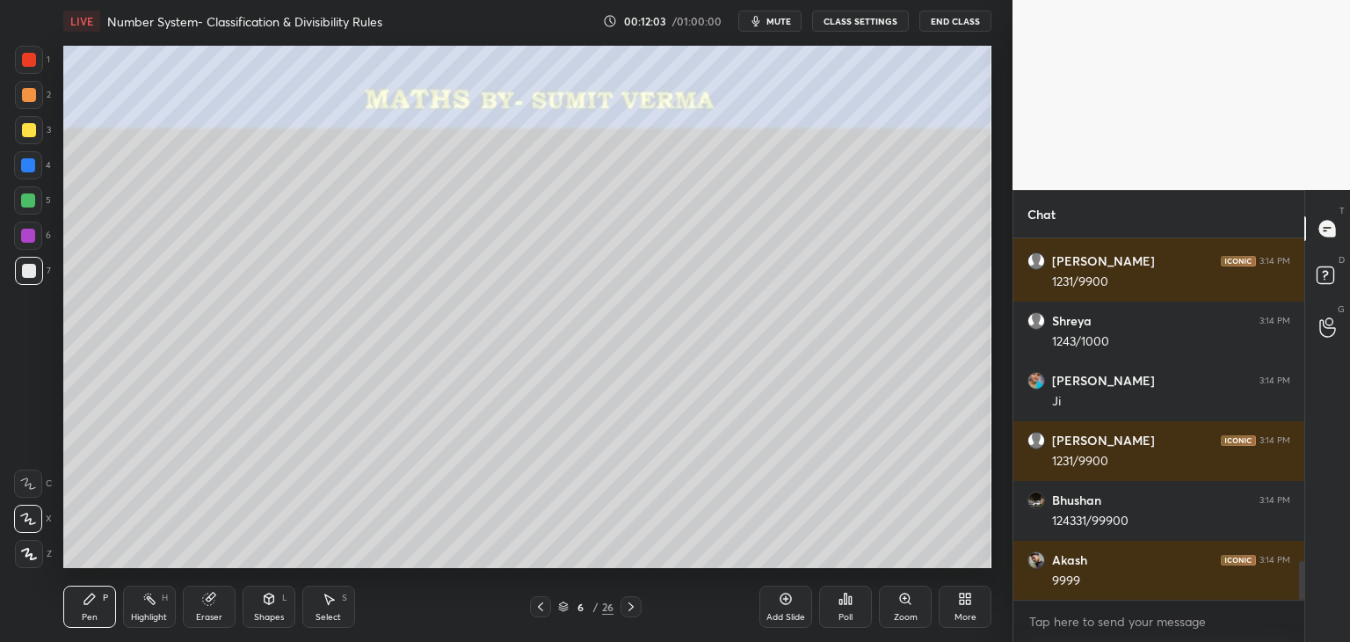
scroll to position [3008, 0]
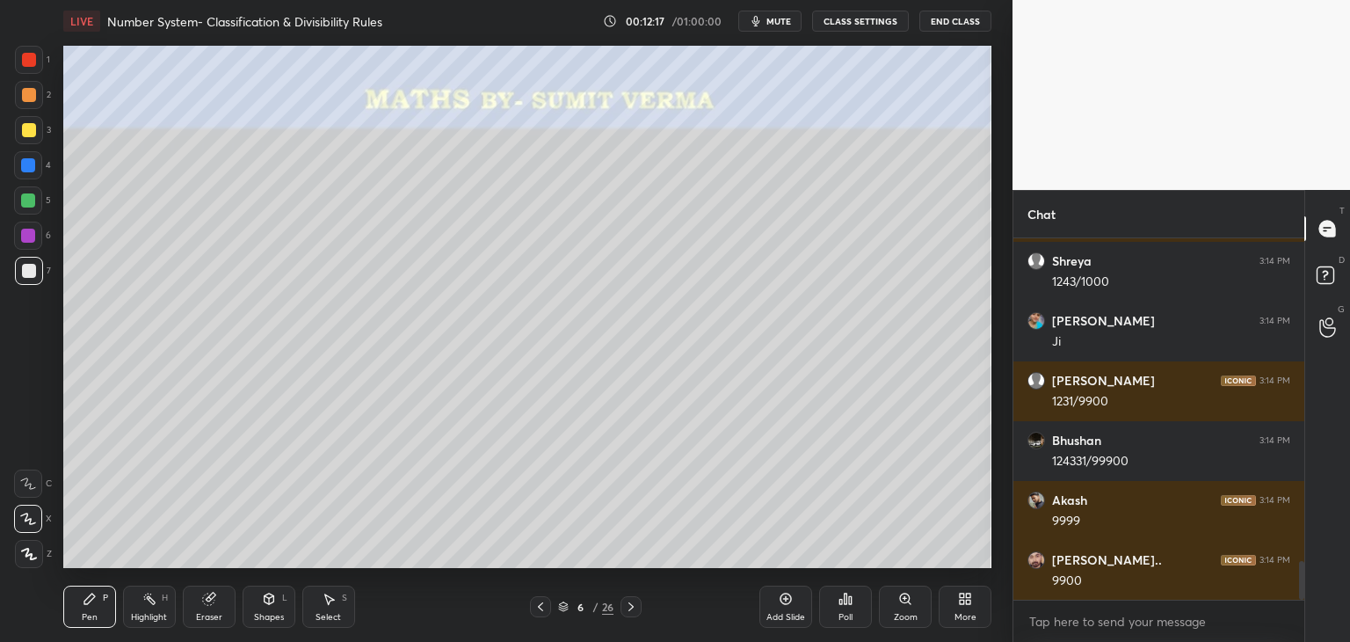
click at [254, 603] on div "Shapes L" at bounding box center [269, 606] width 53 height 42
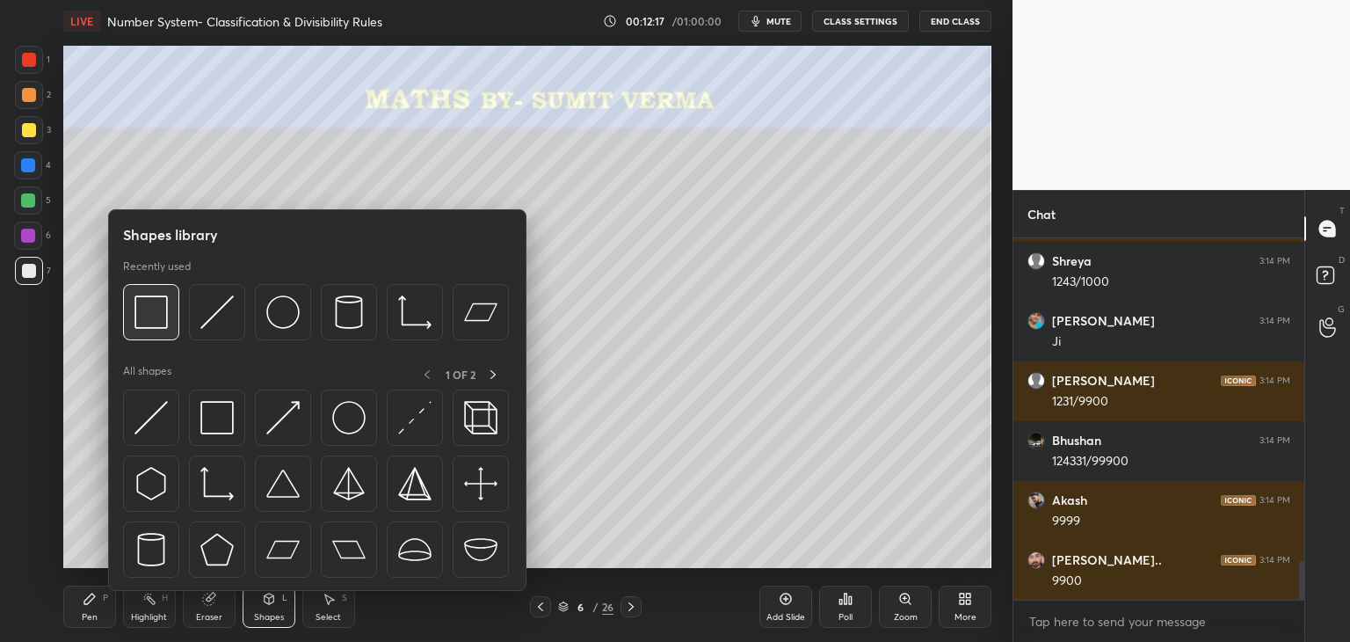
click at [158, 319] on img at bounding box center [150, 311] width 33 height 33
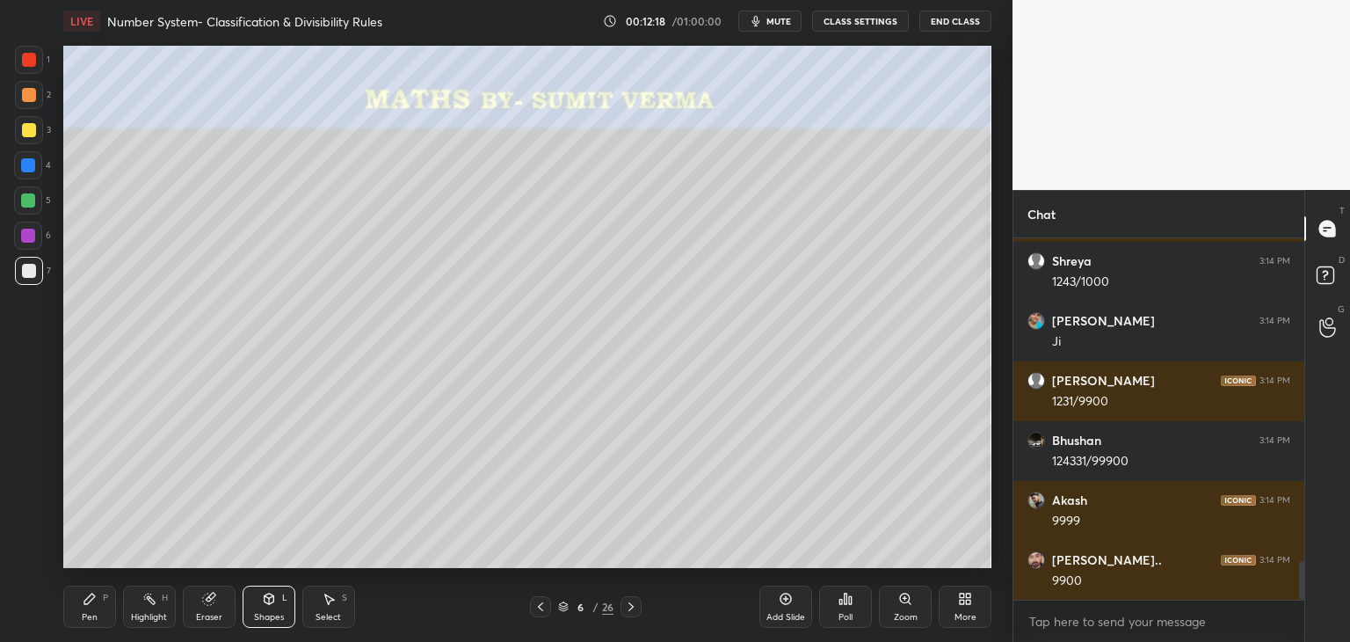
scroll to position [3071, 0]
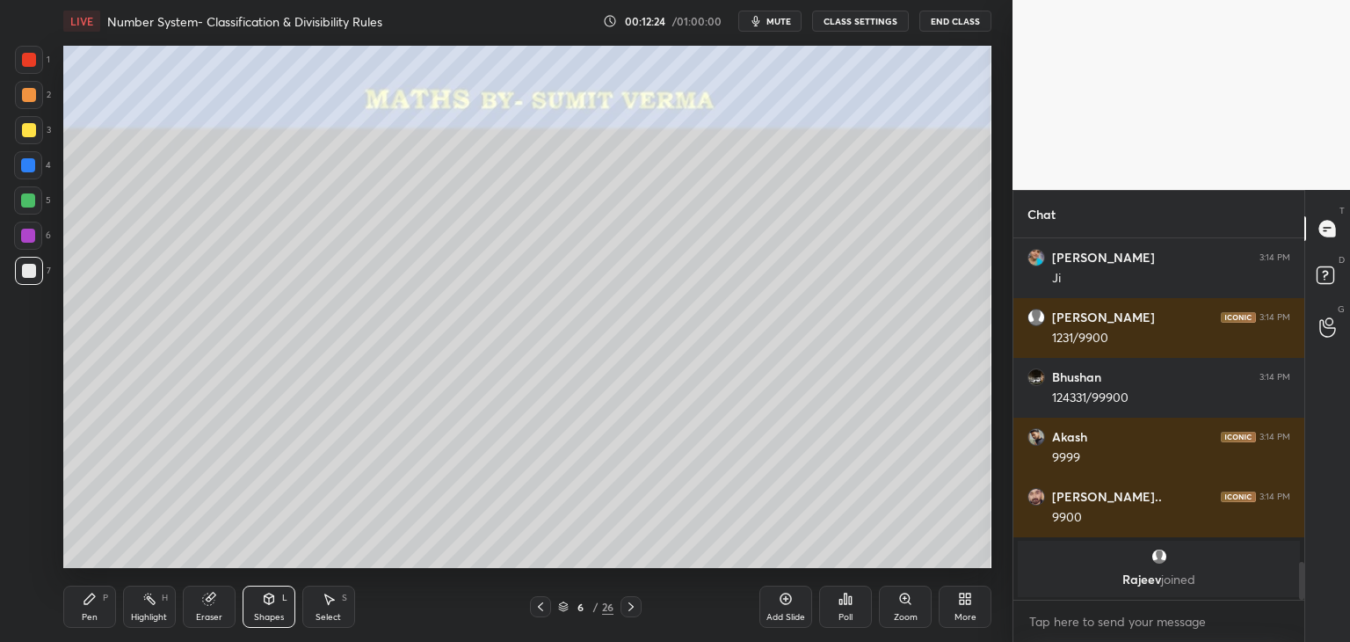
click at [33, 134] on div at bounding box center [29, 130] width 14 height 14
click at [99, 595] on div "Pen P" at bounding box center [89, 606] width 53 height 42
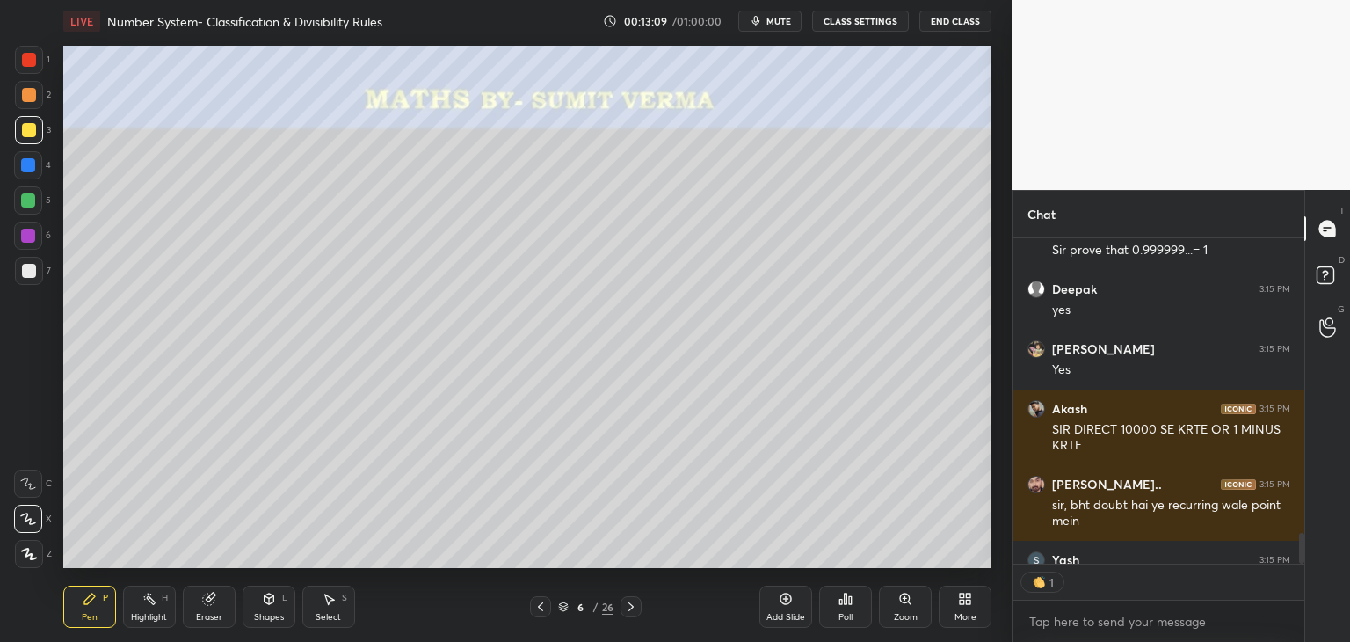
scroll to position [6, 5]
click at [631, 606] on icon at bounding box center [631, 606] width 14 height 14
click at [30, 272] on div at bounding box center [29, 271] width 14 height 14
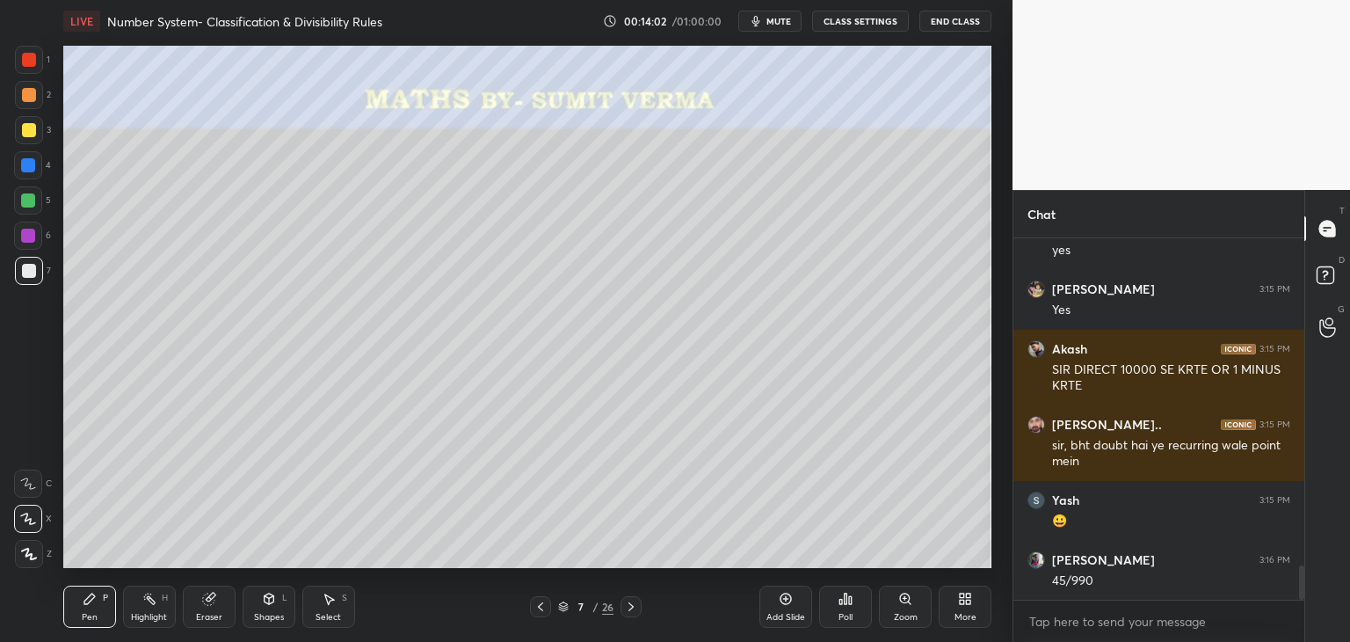
scroll to position [3551, 0]
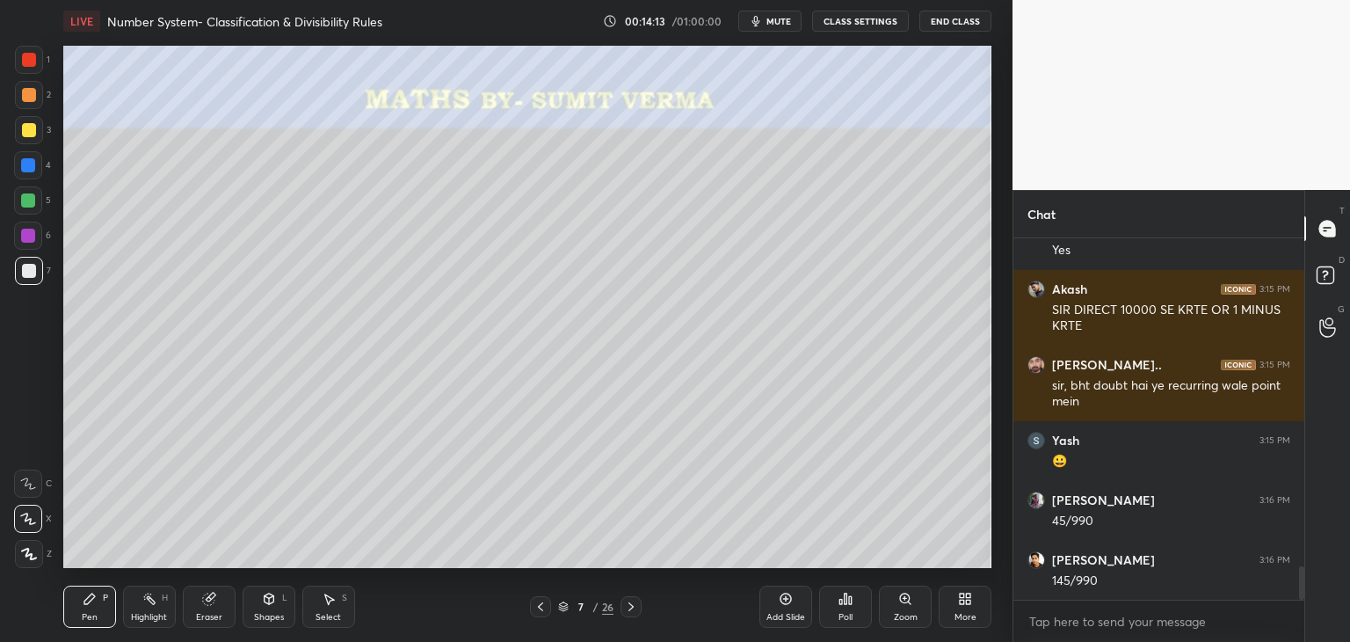
click at [22, 128] on div at bounding box center [29, 130] width 14 height 14
click at [22, 268] on div at bounding box center [29, 271] width 14 height 14
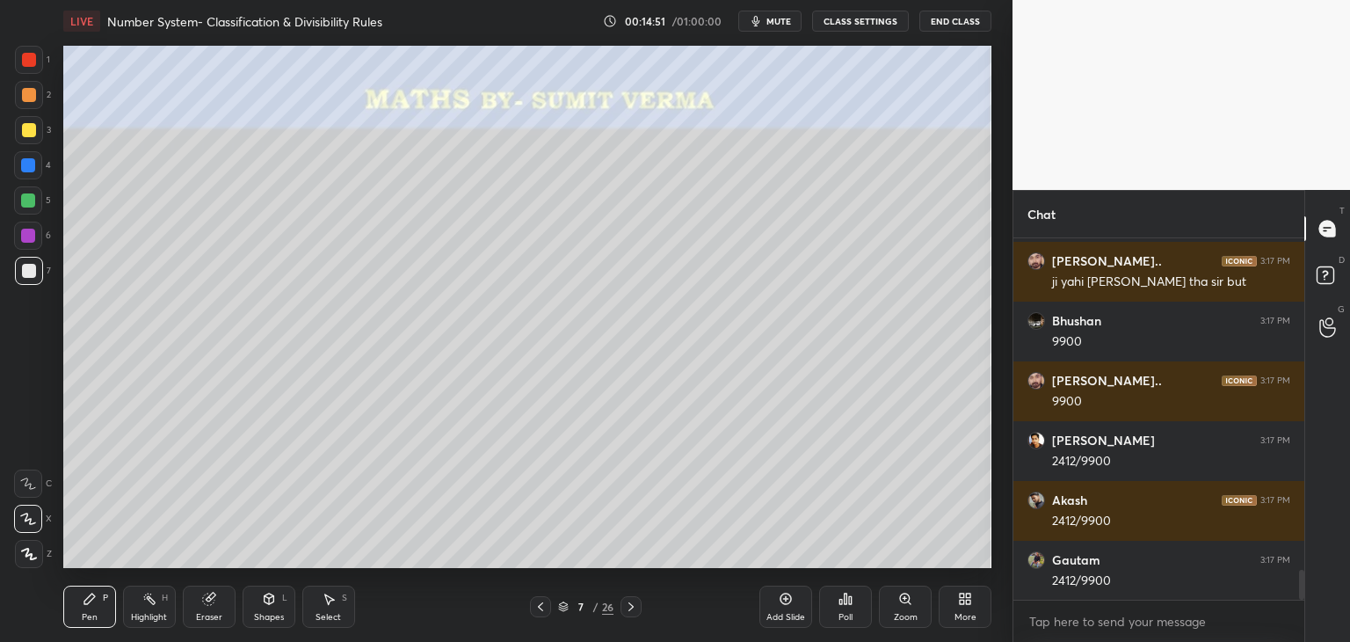
scroll to position [3969, 0]
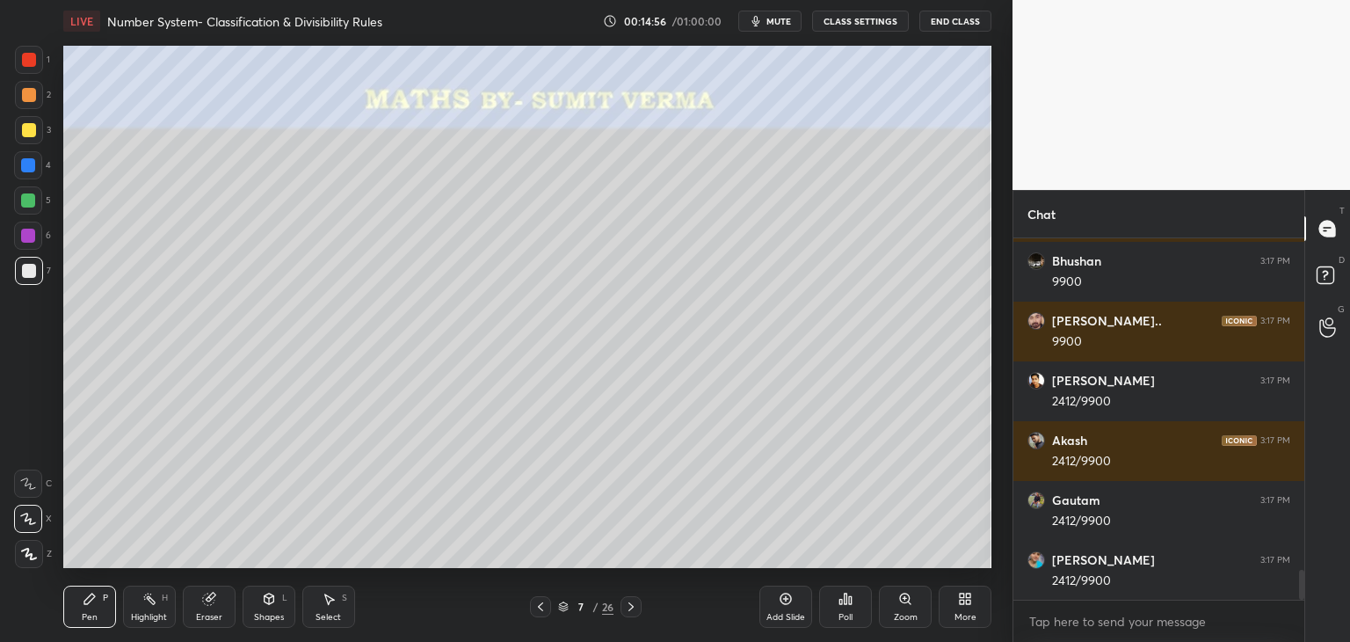
click at [31, 132] on div at bounding box center [29, 130] width 14 height 14
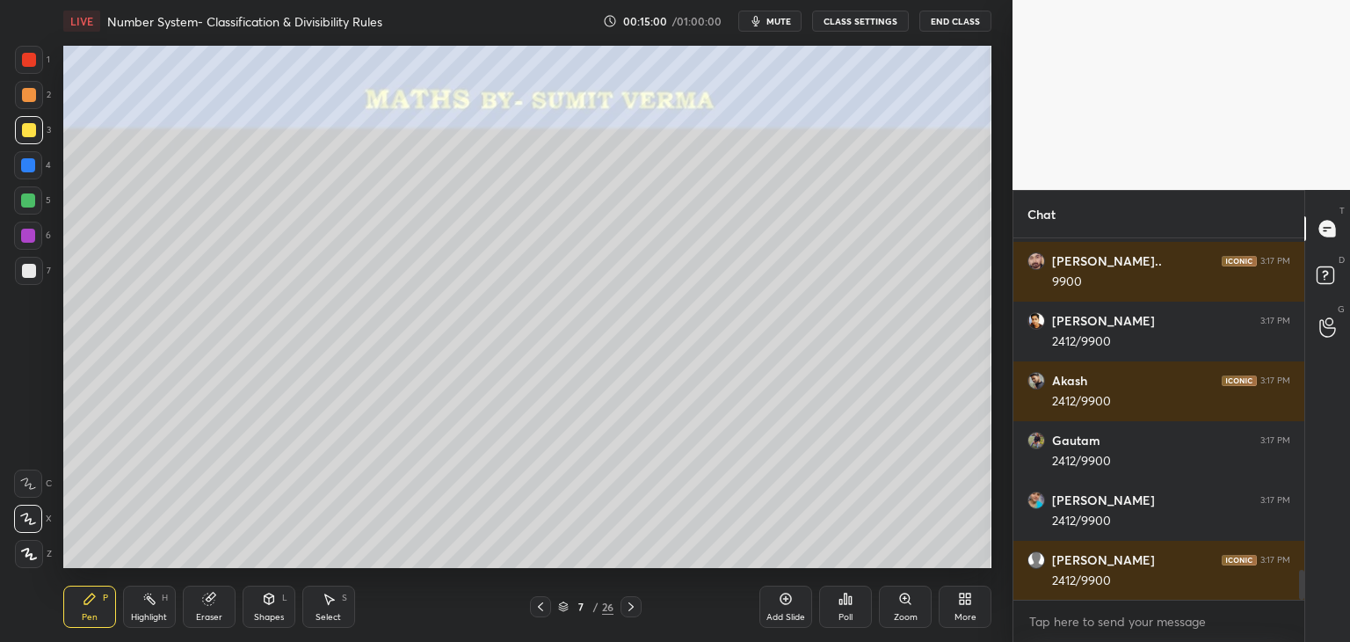
scroll to position [4089, 0]
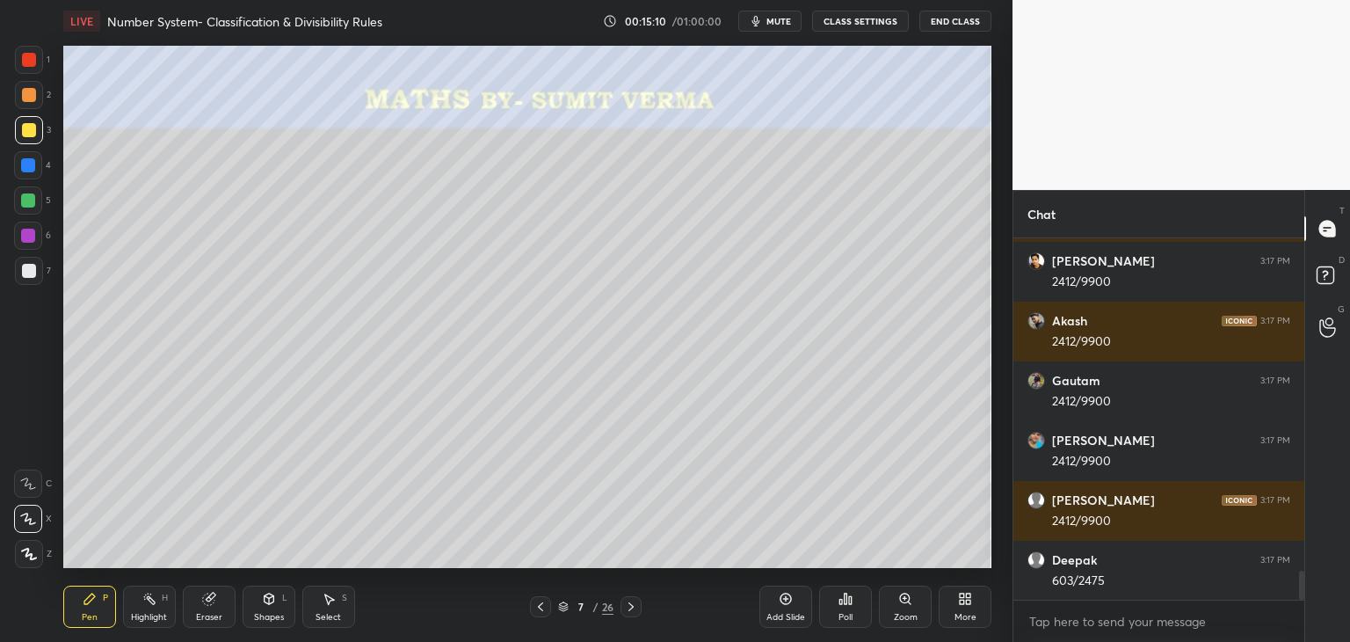
click at [37, 271] on div at bounding box center [29, 271] width 28 height 28
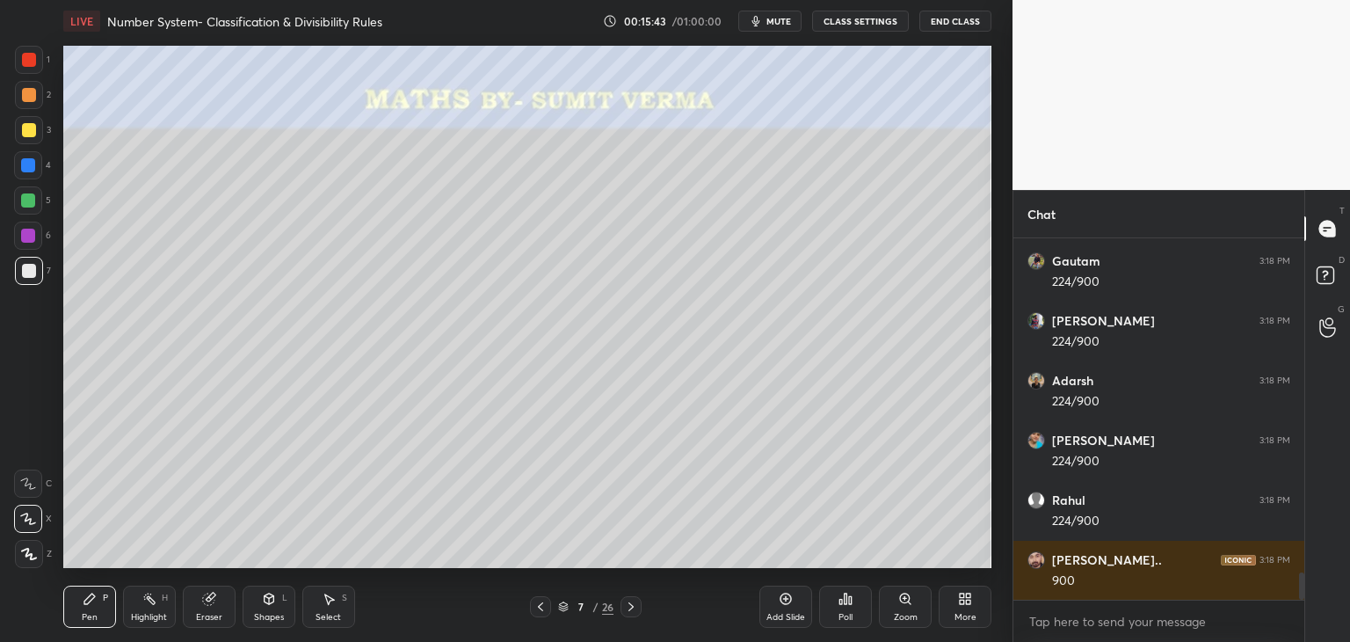
scroll to position [4435, 0]
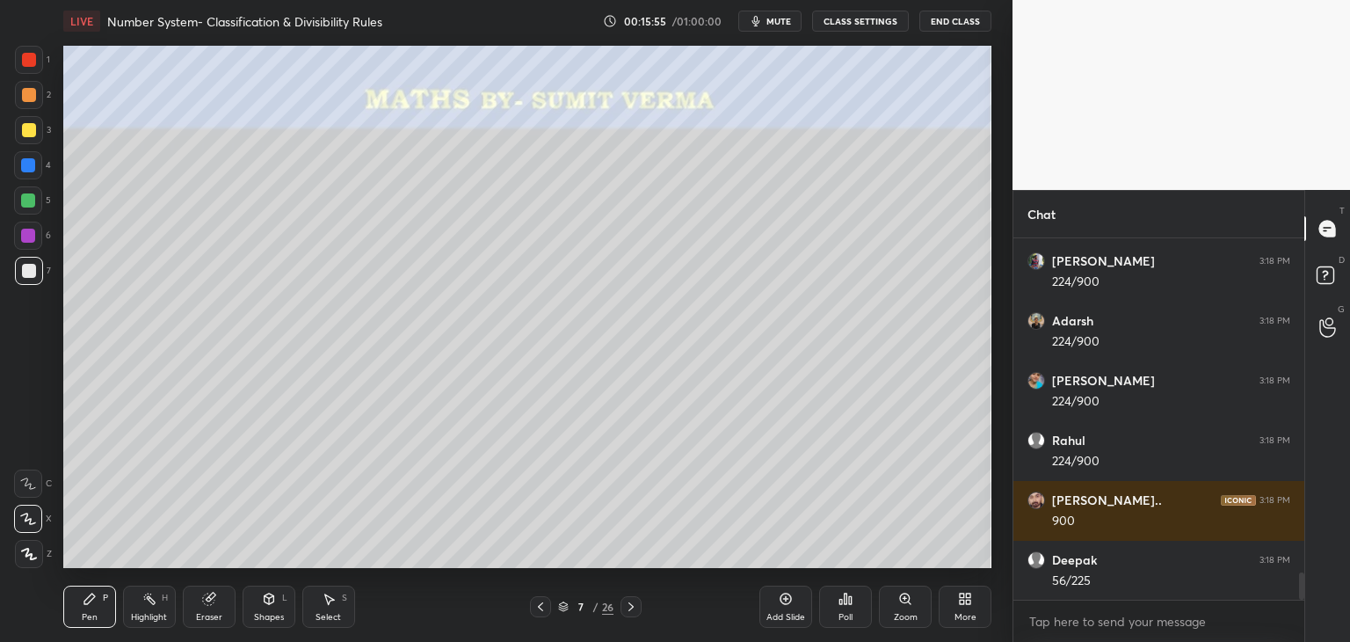
click at [28, 126] on div at bounding box center [29, 130] width 14 height 14
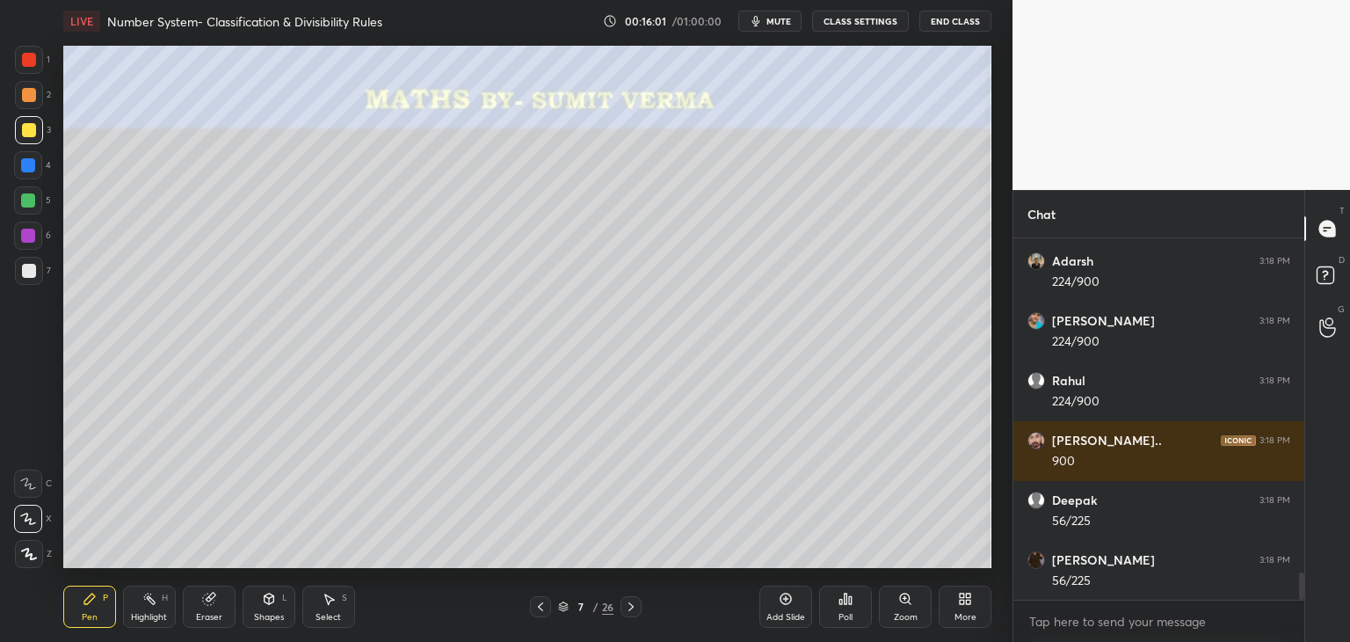
click at [42, 275] on div "7" at bounding box center [33, 271] width 36 height 28
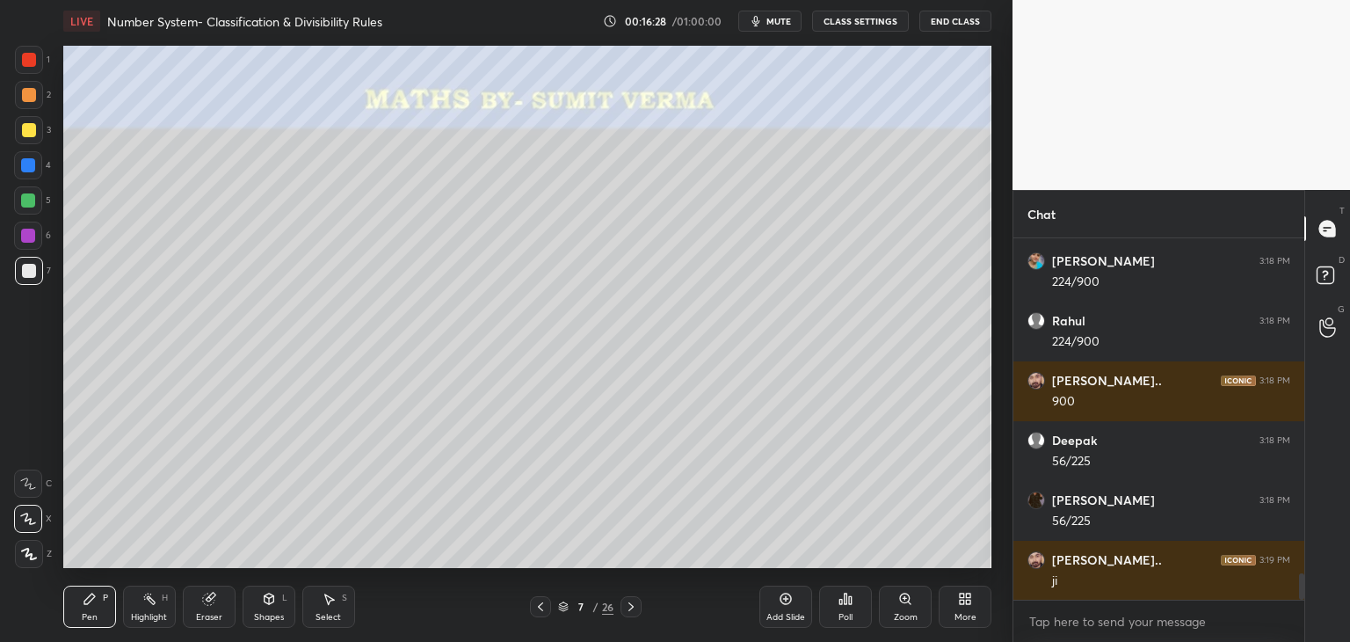
click at [632, 605] on icon at bounding box center [631, 606] width 14 height 14
click at [33, 134] on div at bounding box center [29, 130] width 14 height 14
click at [26, 268] on div at bounding box center [29, 271] width 14 height 14
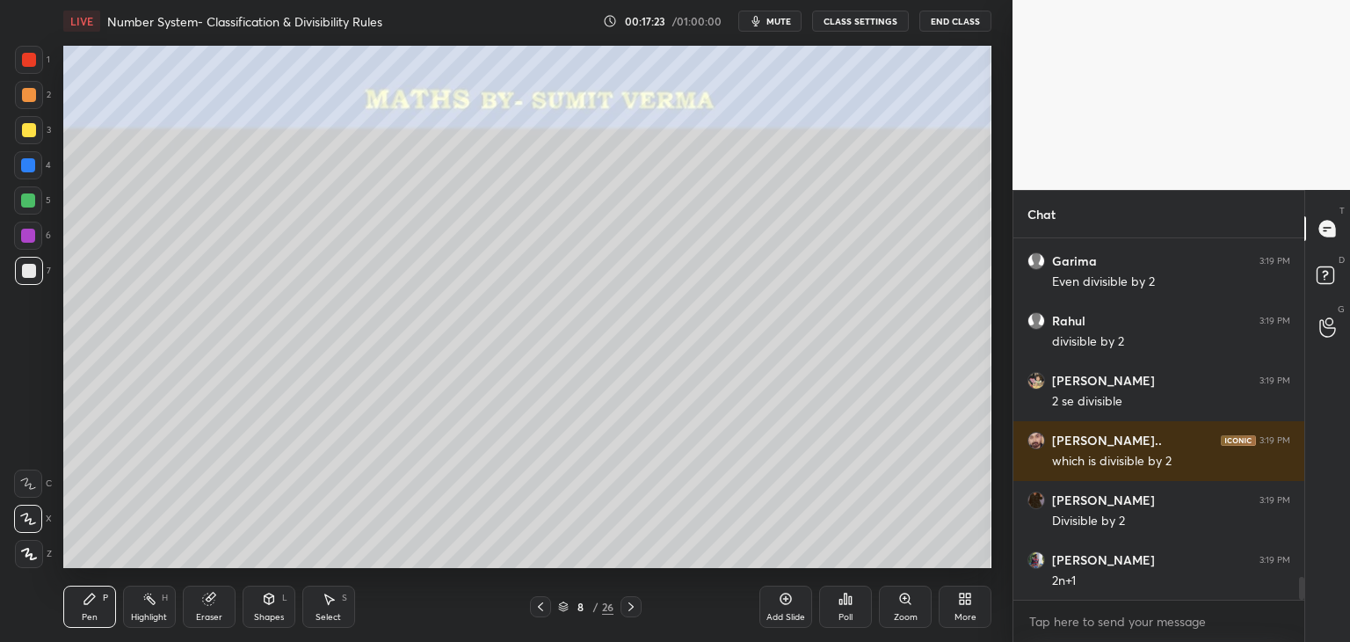
scroll to position [5272, 0]
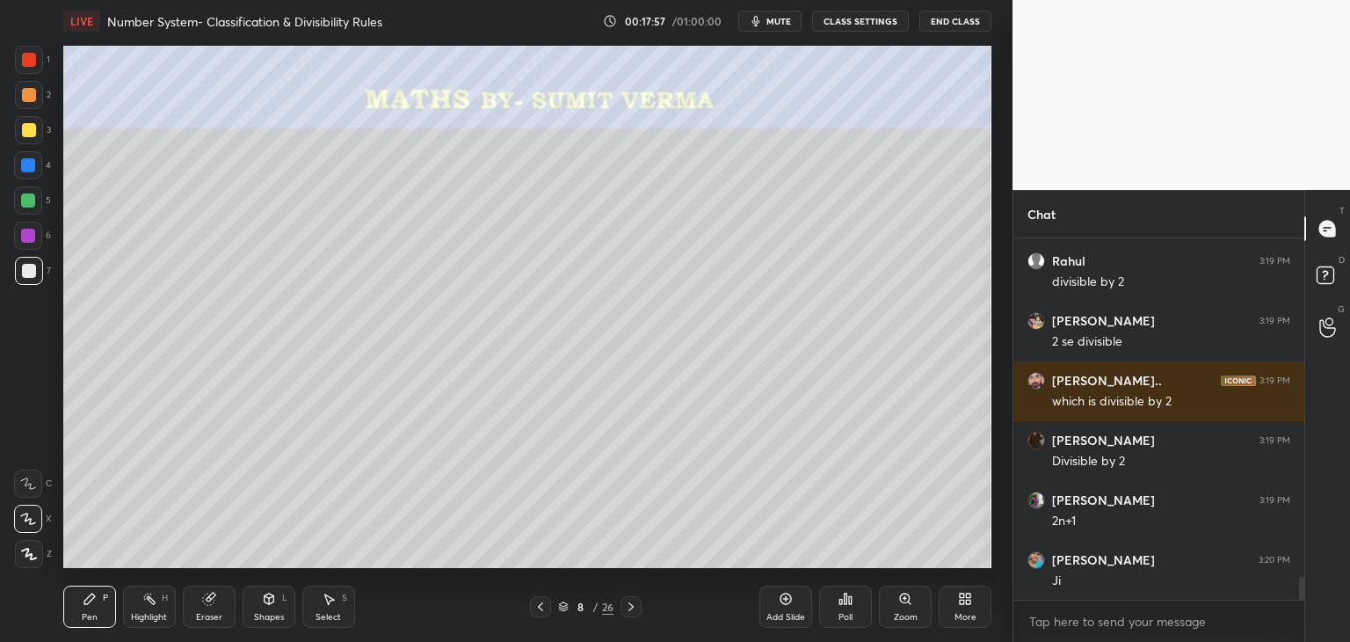
click at [203, 614] on div "Eraser" at bounding box center [209, 617] width 26 height 9
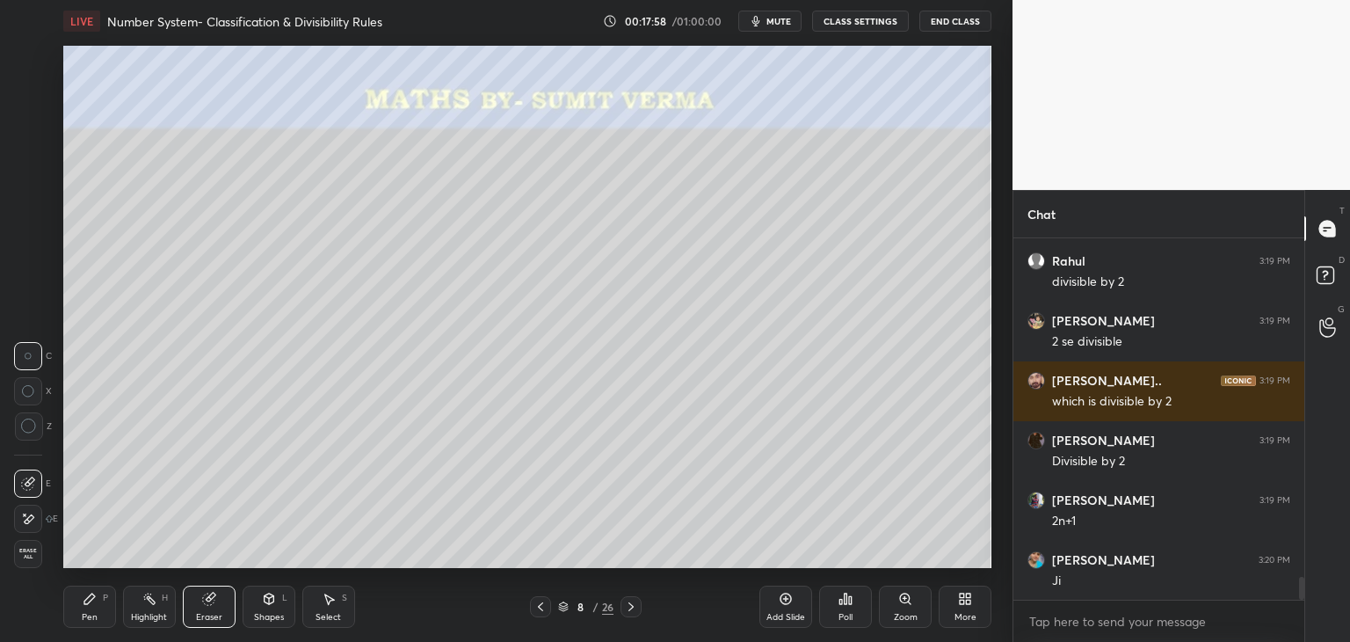
click at [272, 606] on icon at bounding box center [269, 599] width 14 height 14
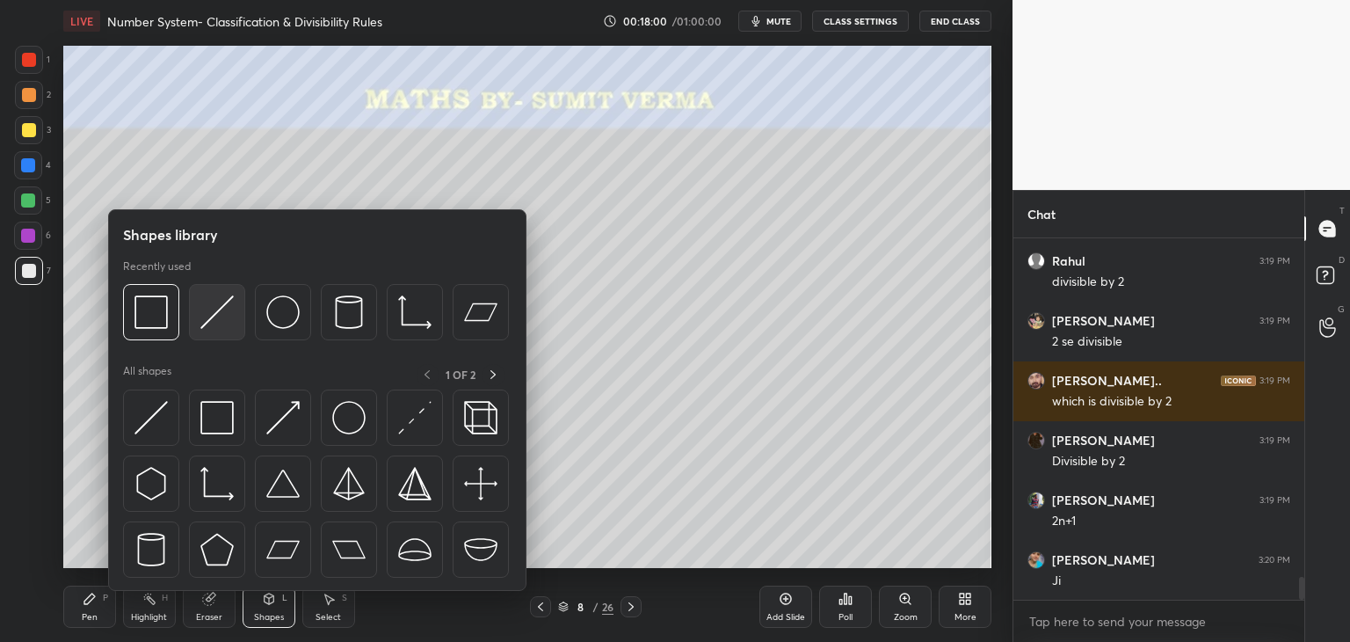
click at [225, 333] on div at bounding box center [217, 312] width 56 height 56
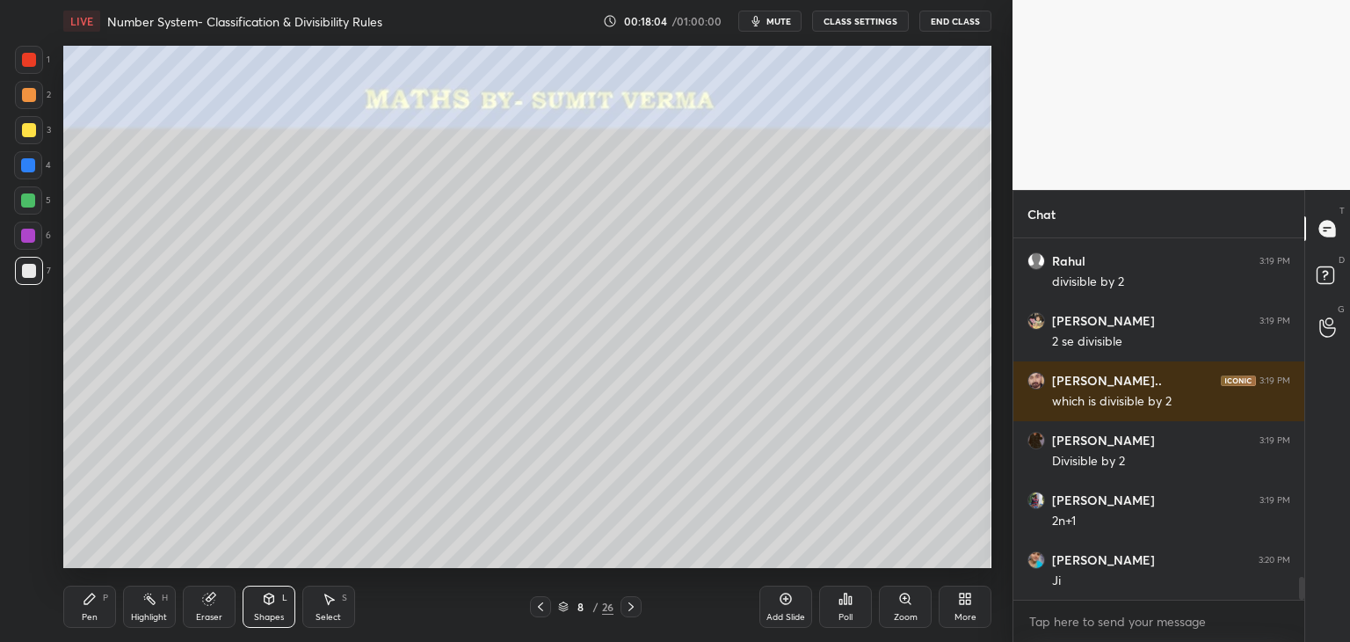
click at [28, 205] on div at bounding box center [28, 200] width 14 height 14
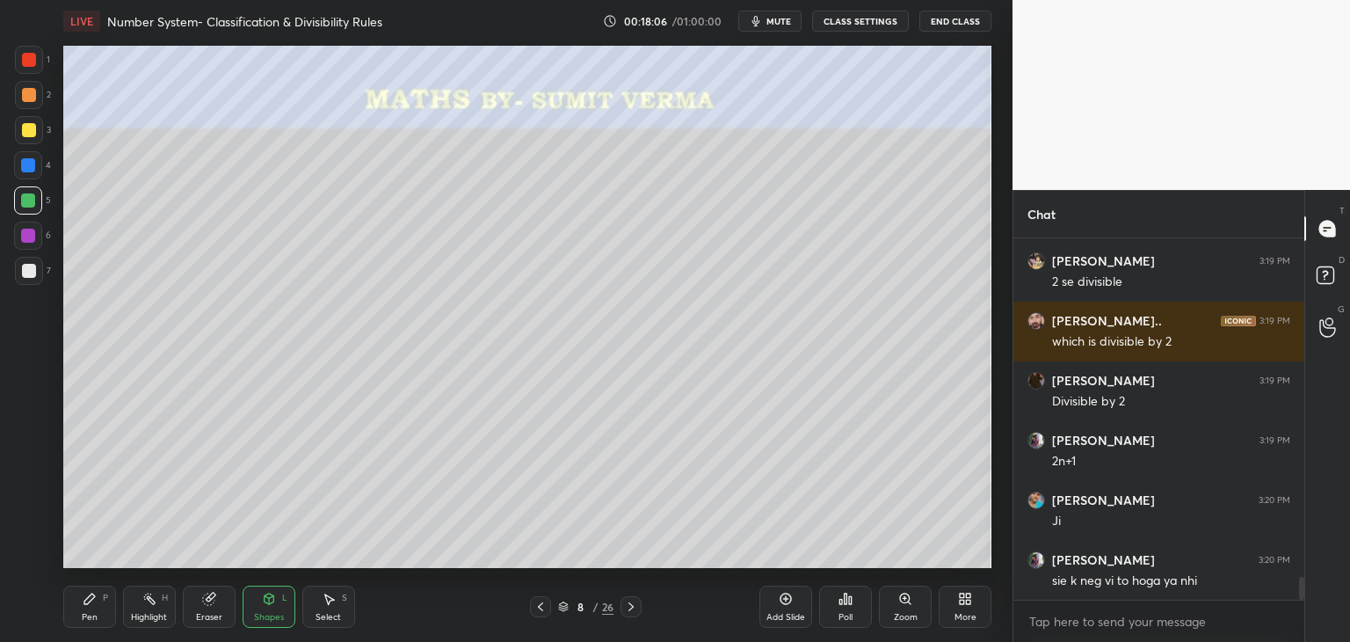
click at [88, 602] on icon at bounding box center [89, 598] width 11 height 11
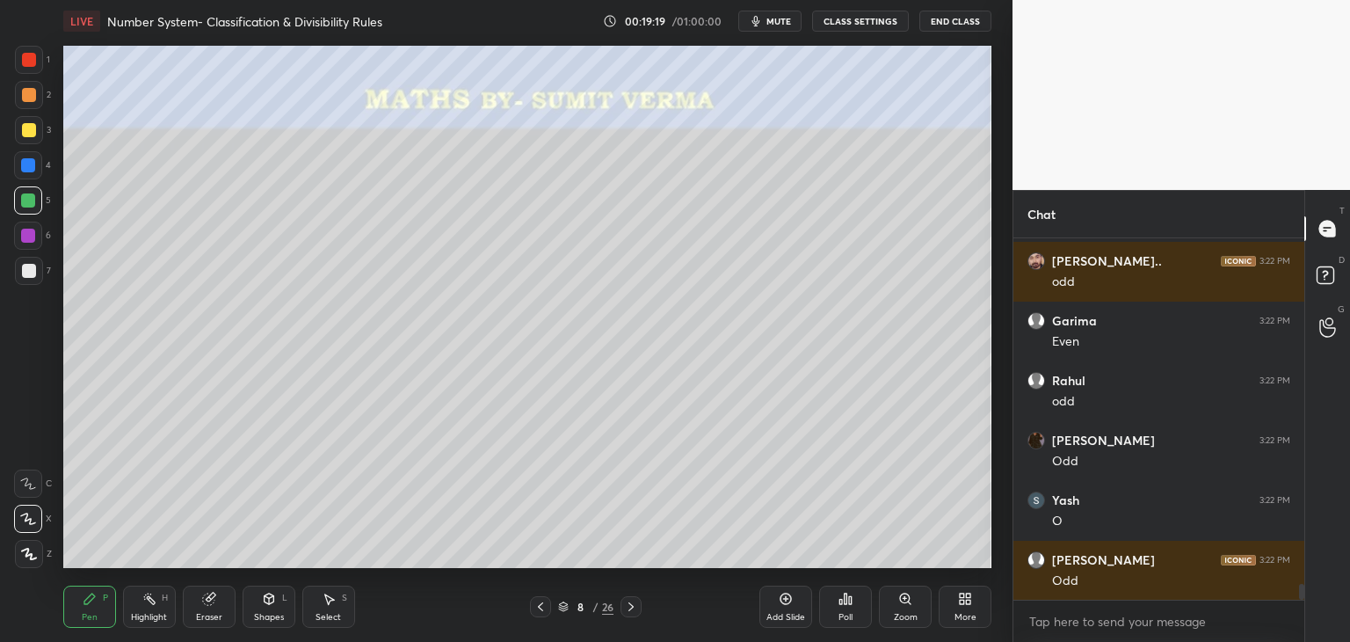
scroll to position [7902, 0]
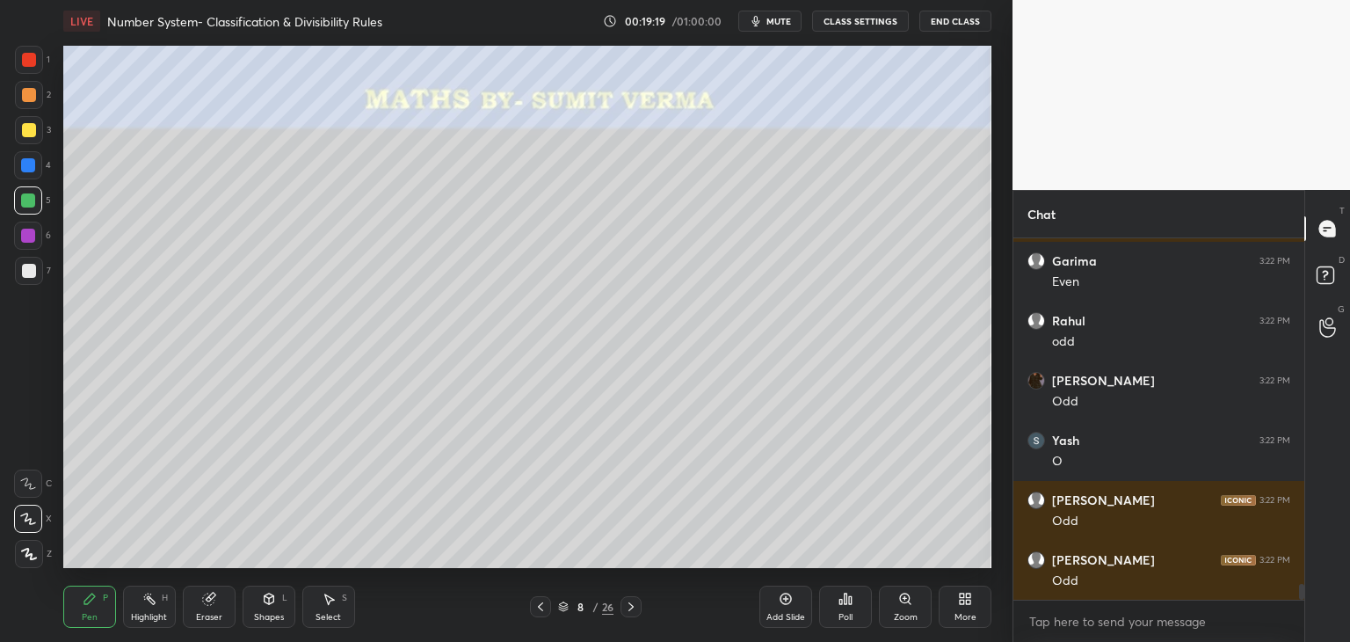
click at [30, 128] on div at bounding box center [29, 130] width 14 height 14
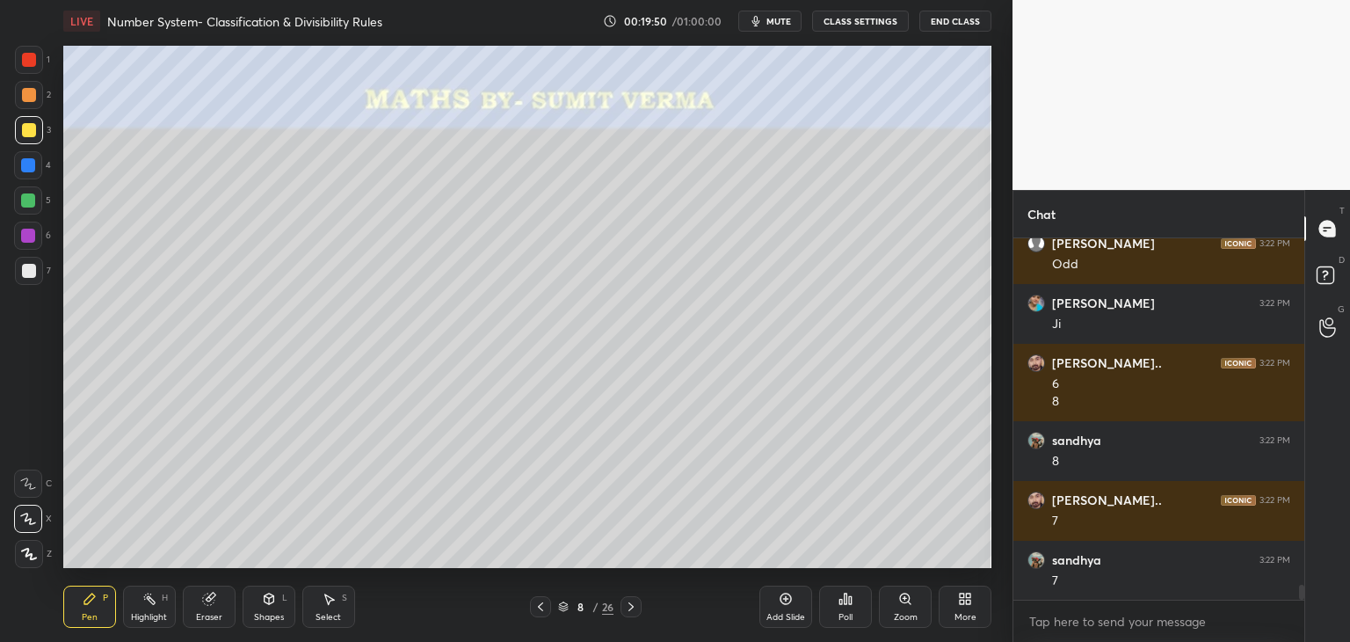
scroll to position [8278, 0]
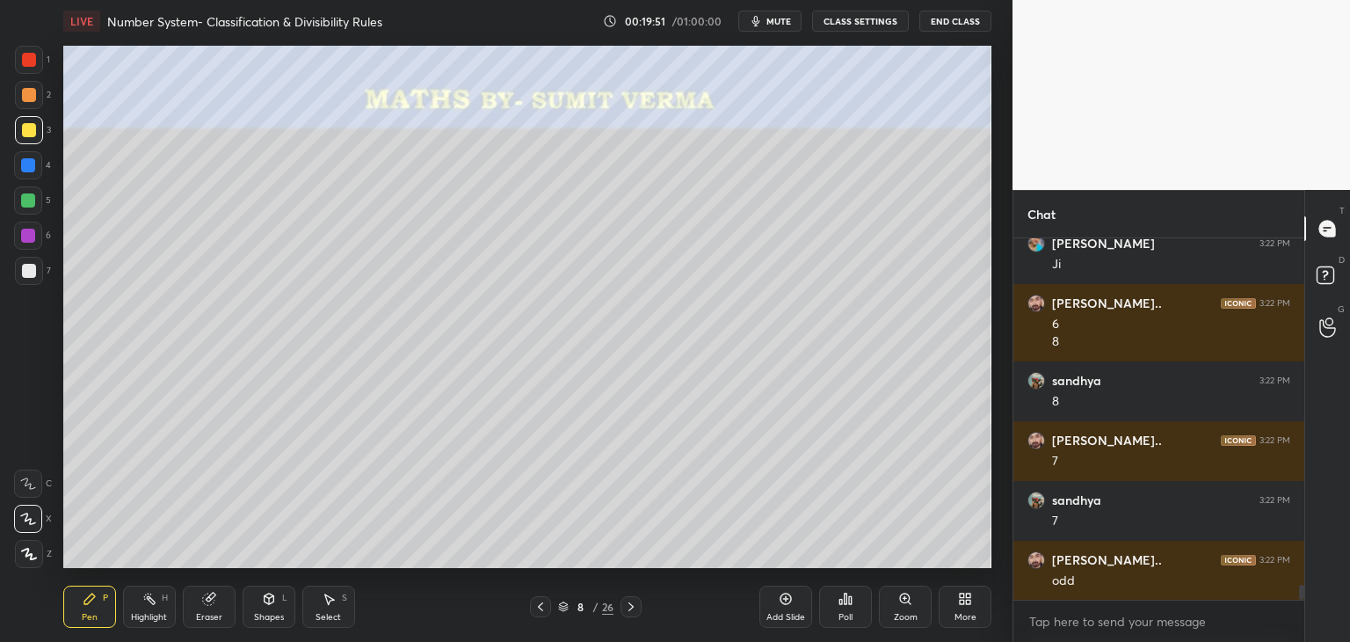
click at [214, 603] on icon at bounding box center [209, 599] width 14 height 14
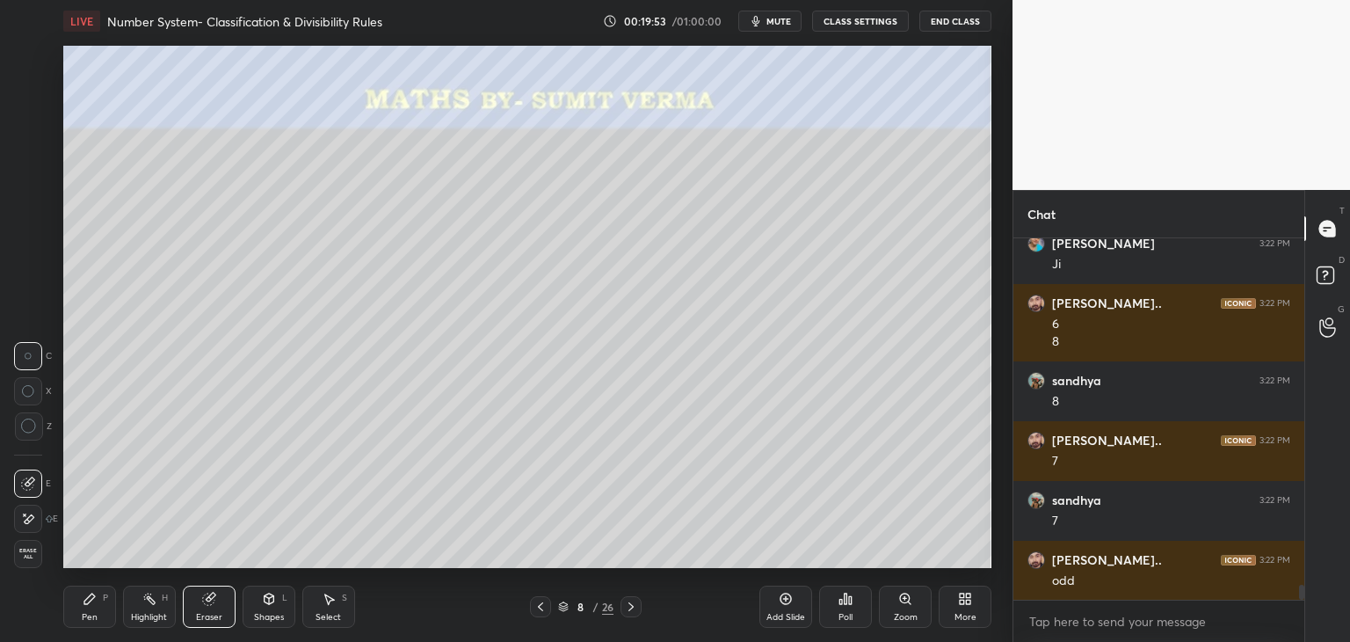
click at [105, 606] on div "Pen P" at bounding box center [89, 606] width 53 height 42
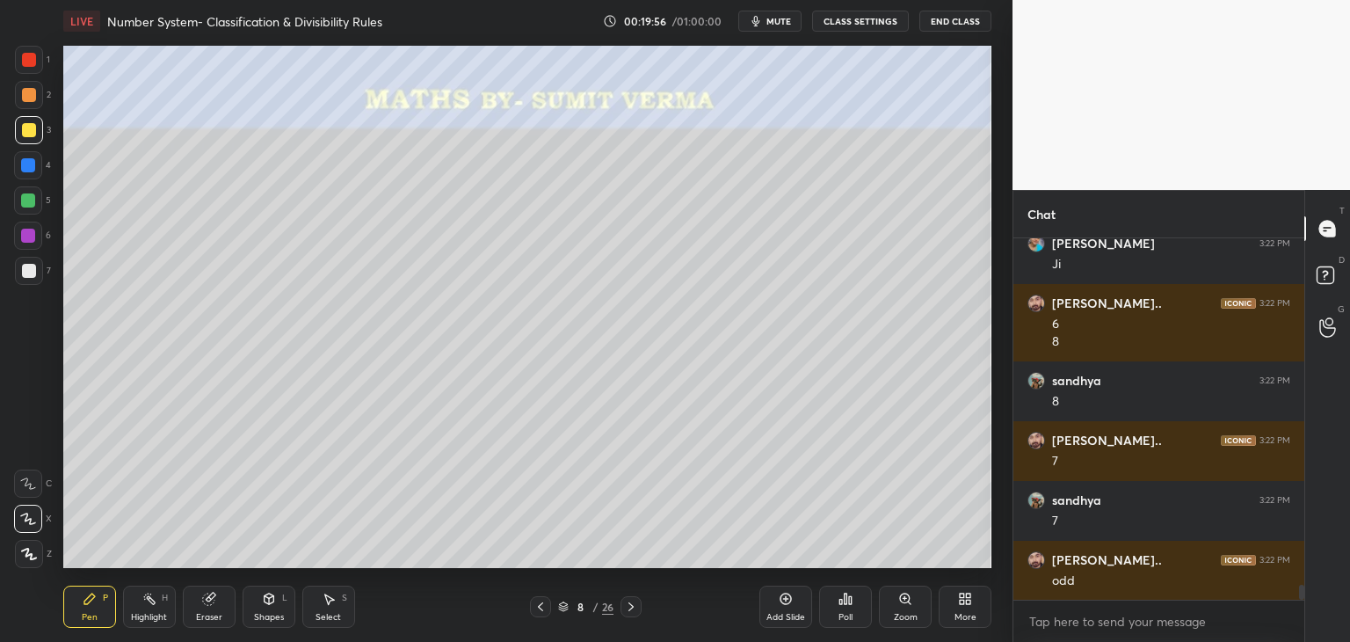
click at [35, 208] on div at bounding box center [28, 200] width 28 height 28
click at [31, 234] on div at bounding box center [28, 236] width 14 height 14
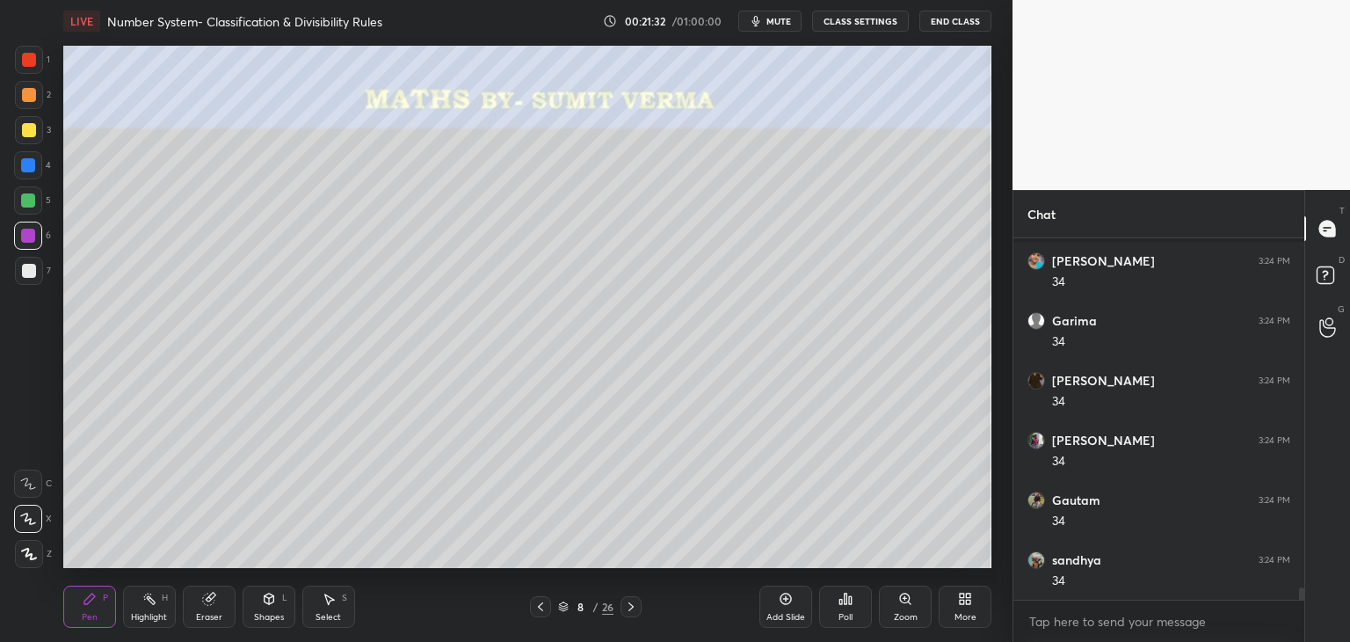
scroll to position [10254, 0]
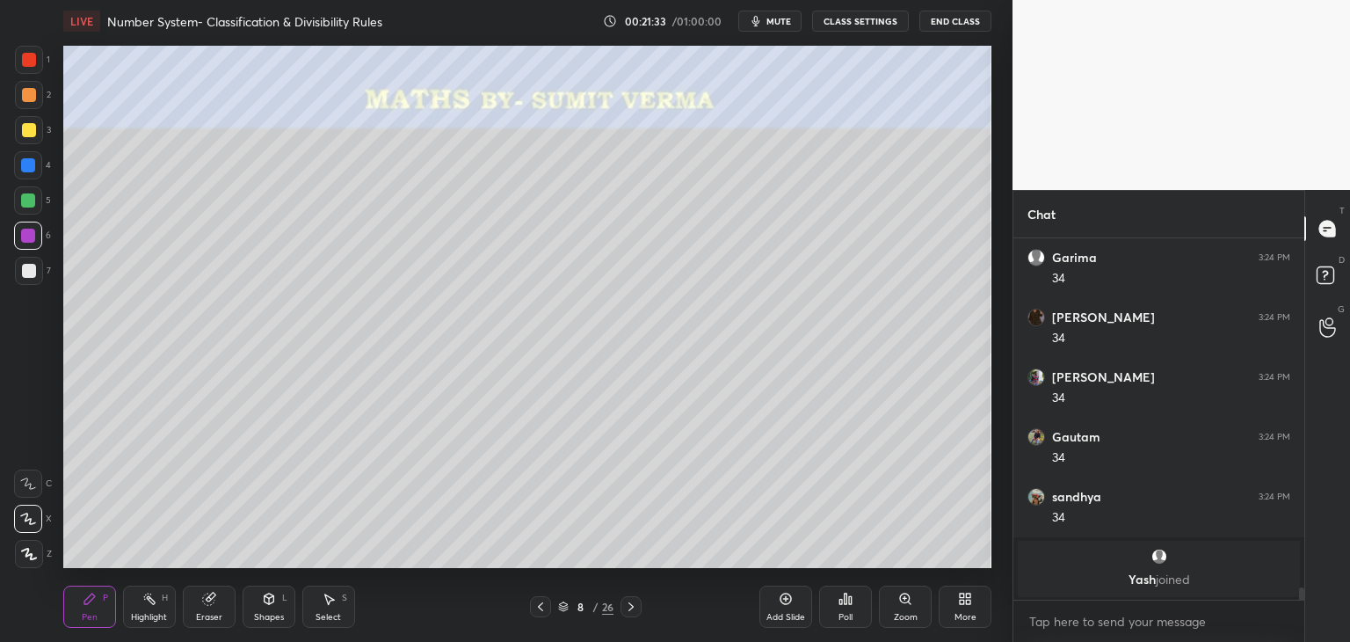
click at [33, 272] on div at bounding box center [29, 271] width 14 height 14
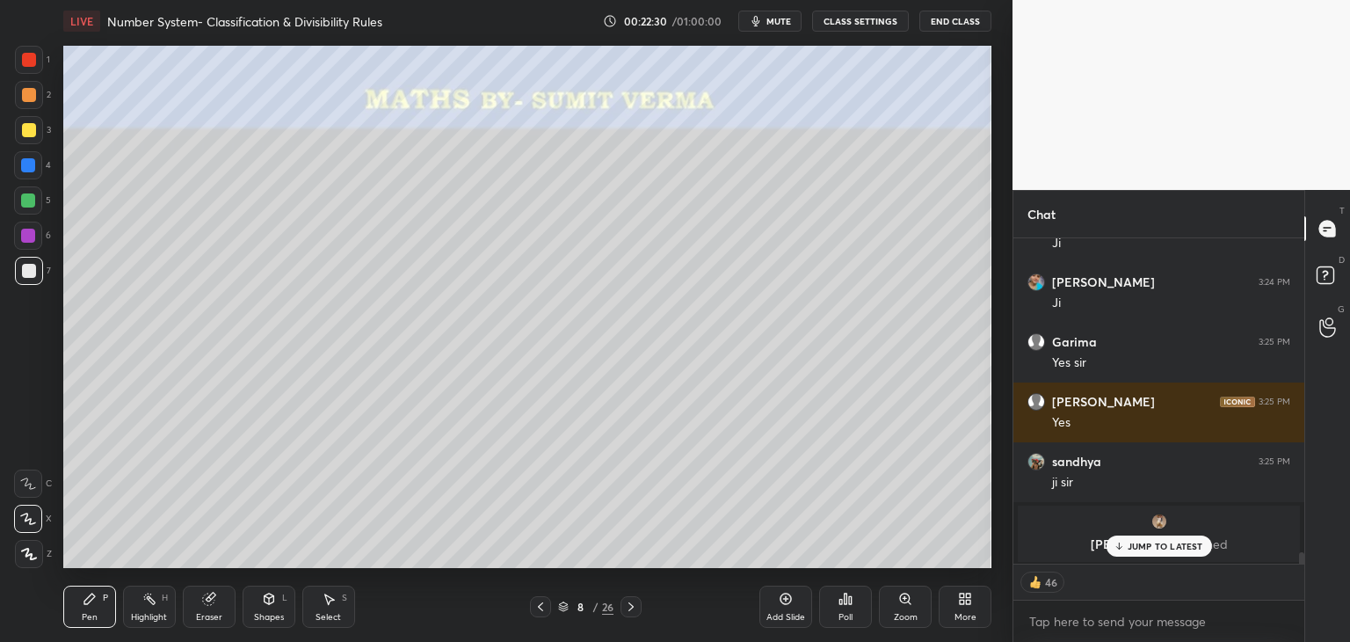
scroll to position [9116, 0]
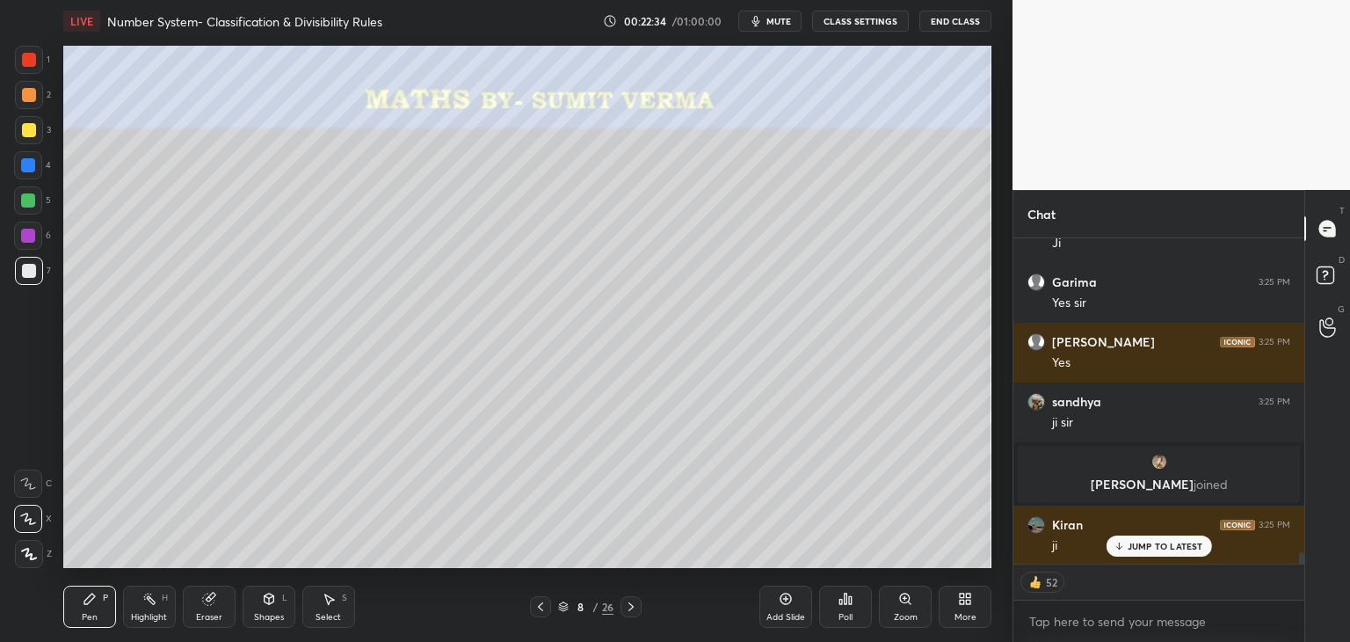
click at [629, 610] on icon at bounding box center [630, 606] width 5 height 9
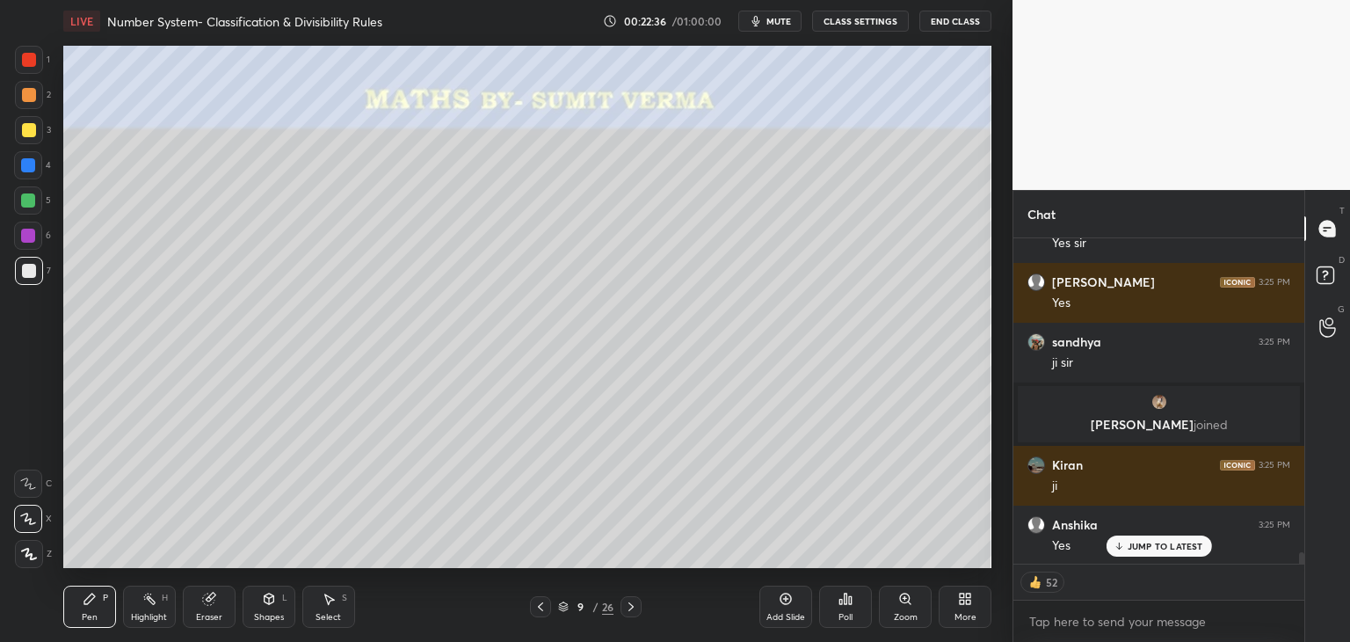
click at [28, 61] on div at bounding box center [29, 60] width 14 height 14
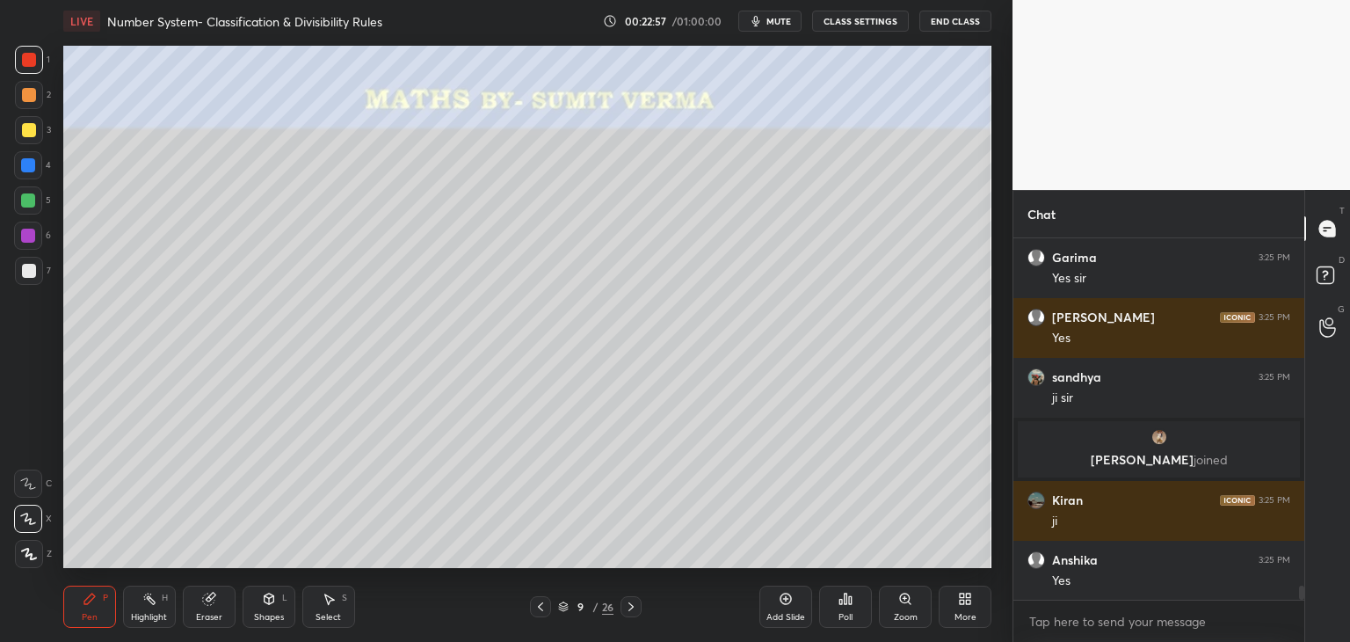
click at [214, 600] on icon at bounding box center [208, 598] width 11 height 11
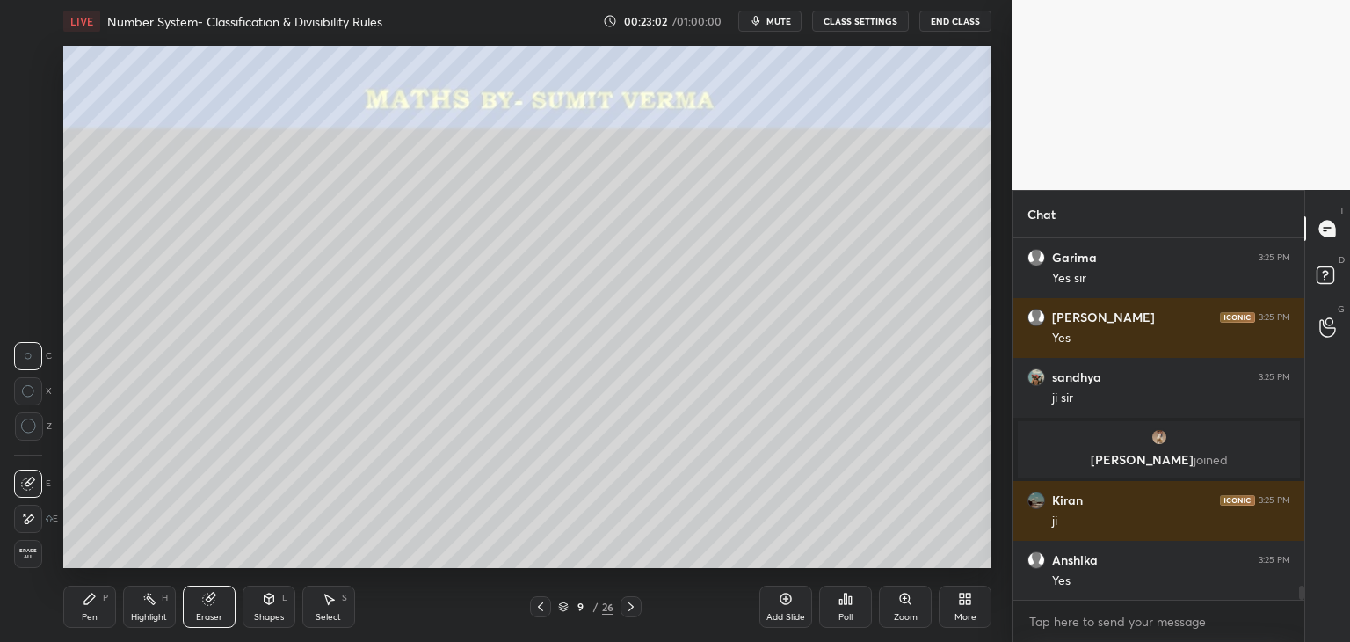
scroll to position [9201, 0]
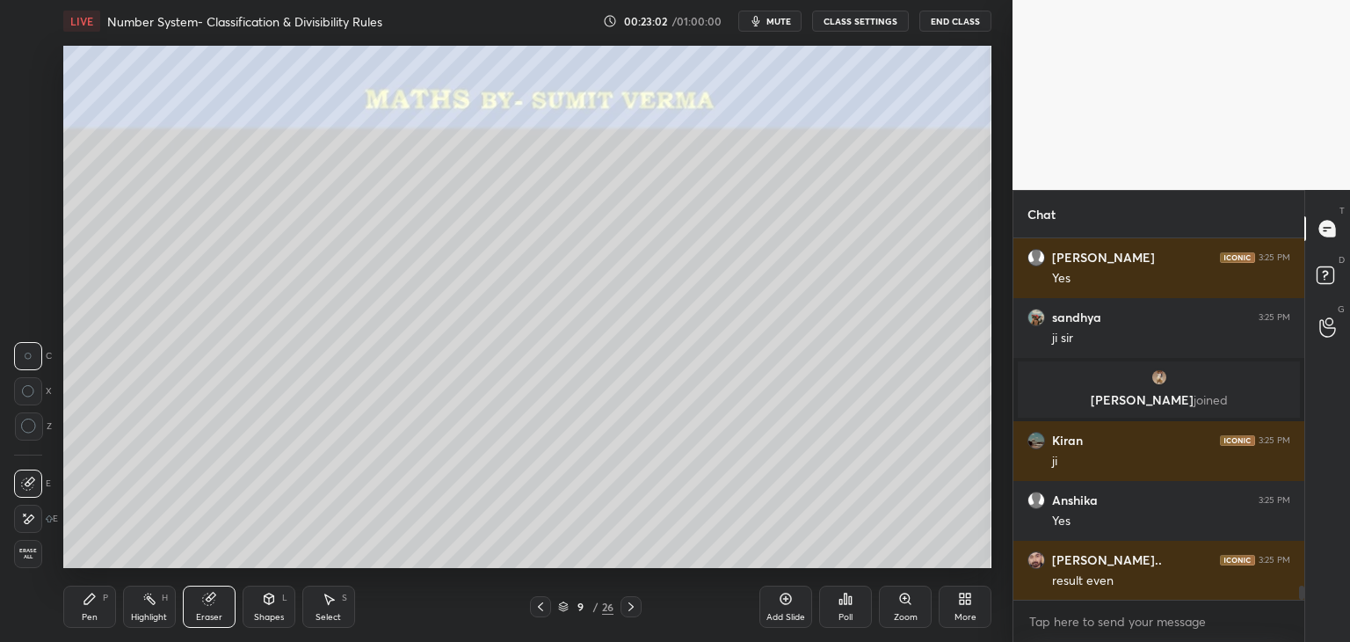
click at [96, 595] on icon at bounding box center [90, 599] width 14 height 14
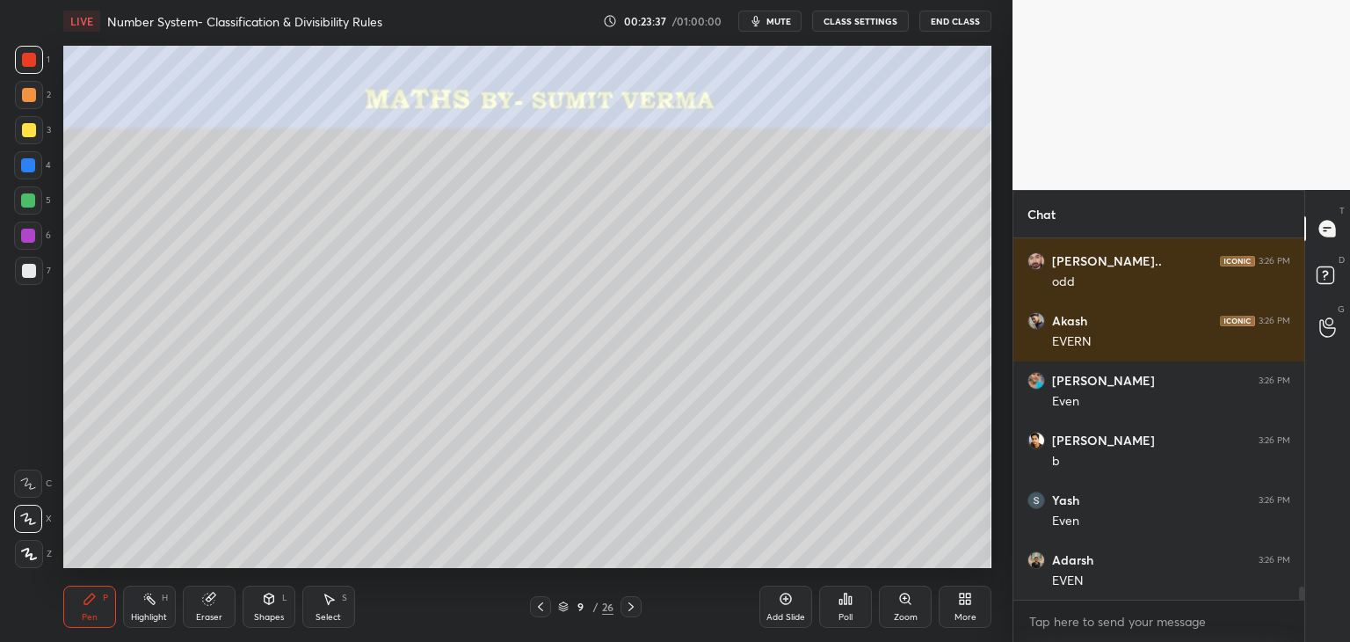
scroll to position [9619, 0]
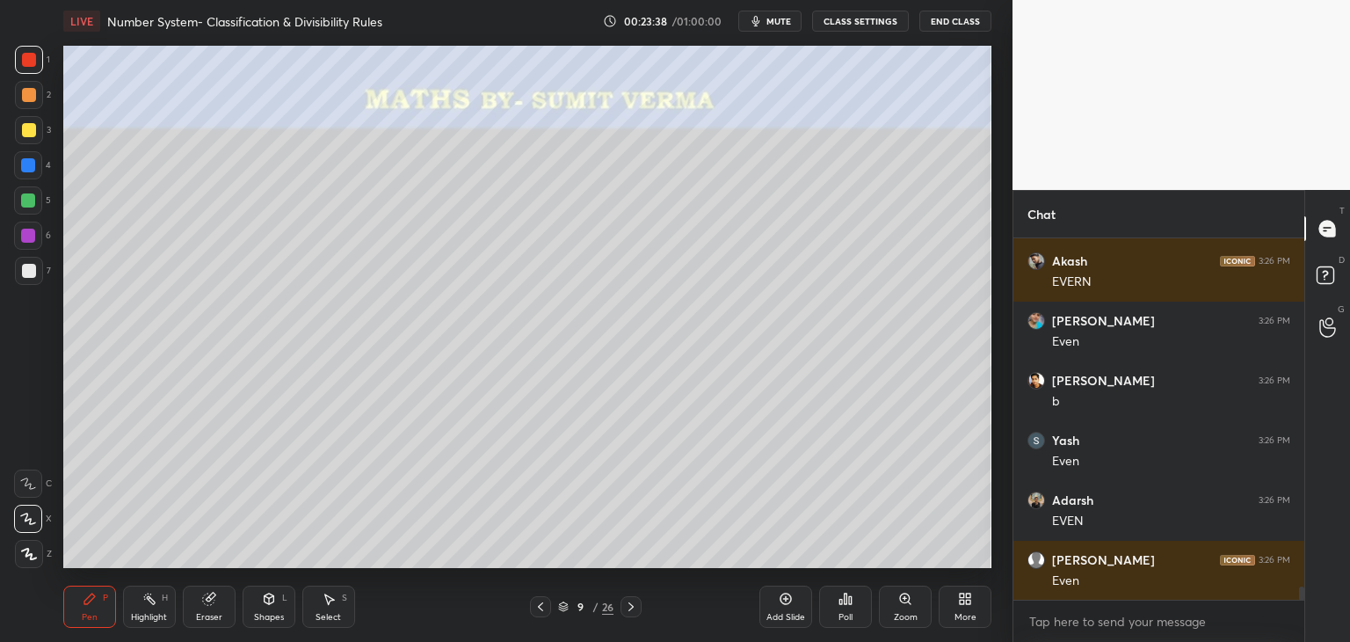
click at [24, 130] on div at bounding box center [29, 130] width 14 height 14
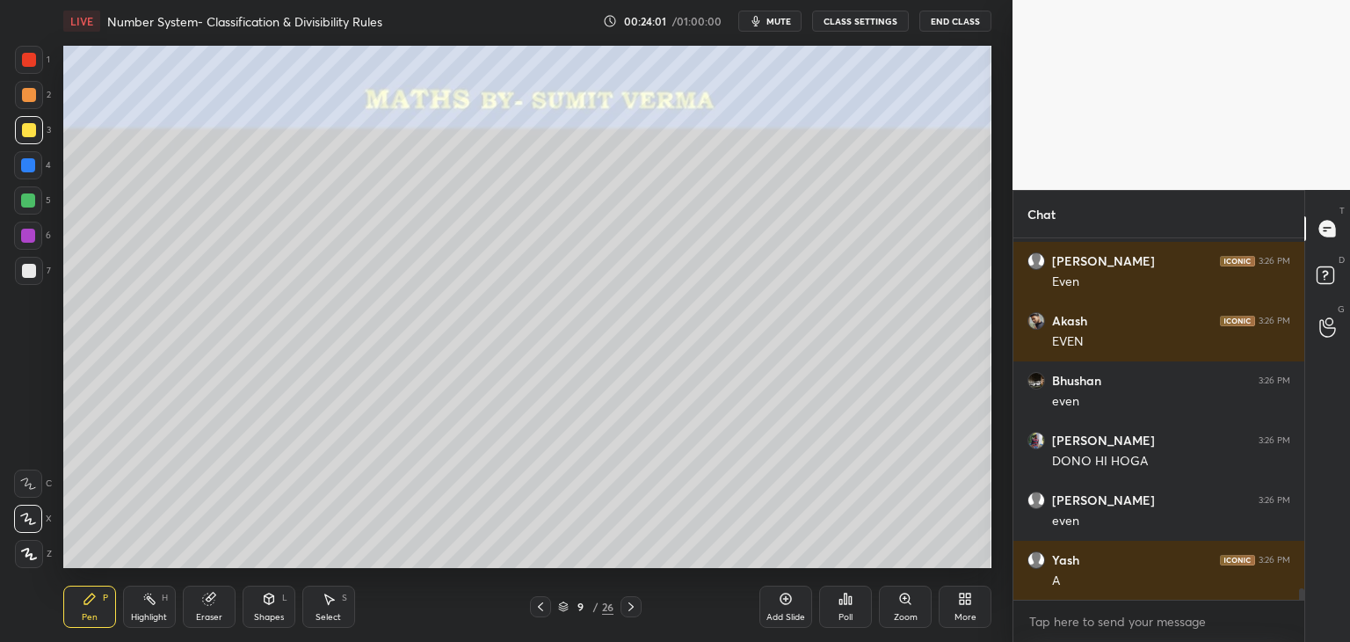
scroll to position [10815, 0]
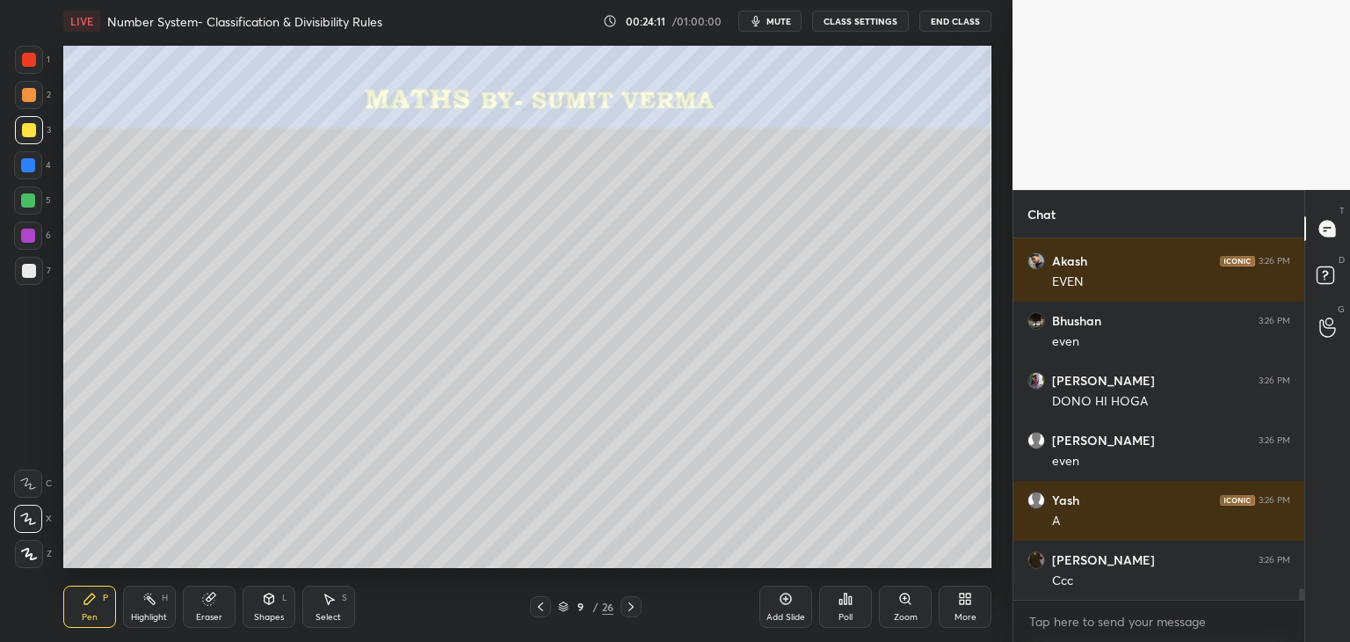
click at [260, 606] on div "Shapes L" at bounding box center [269, 606] width 53 height 42
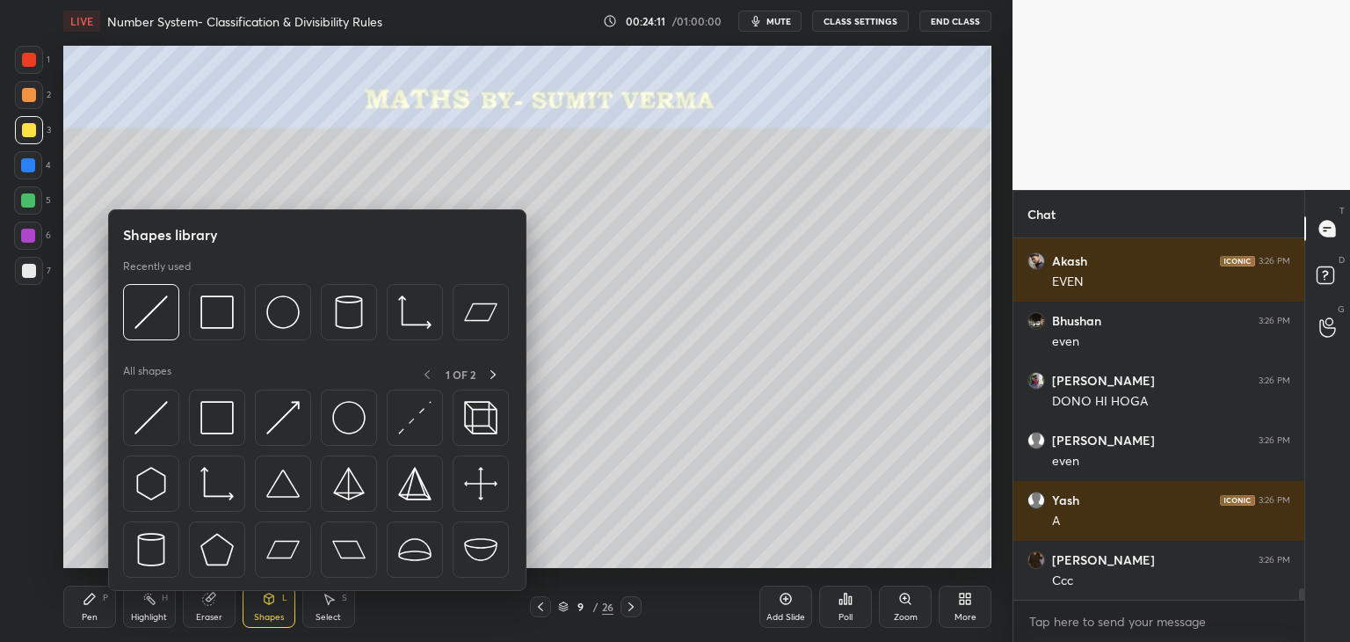
scroll to position [10874, 0]
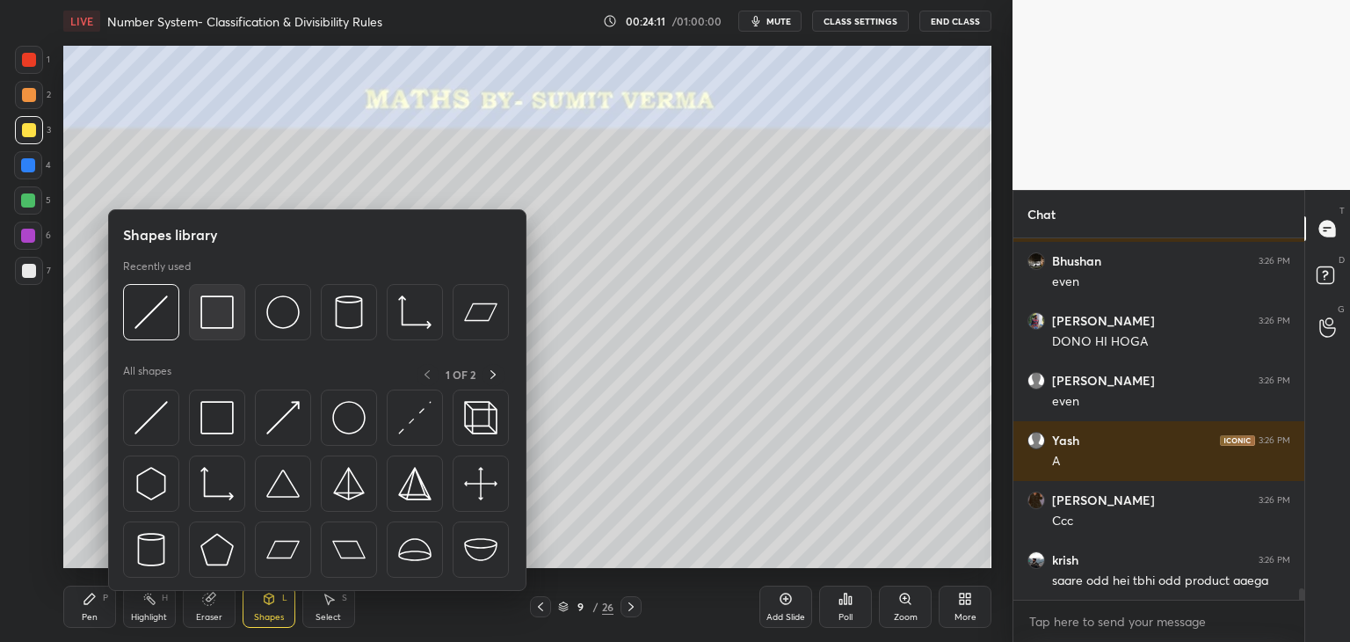
click at [219, 313] on img at bounding box center [216, 311] width 33 height 33
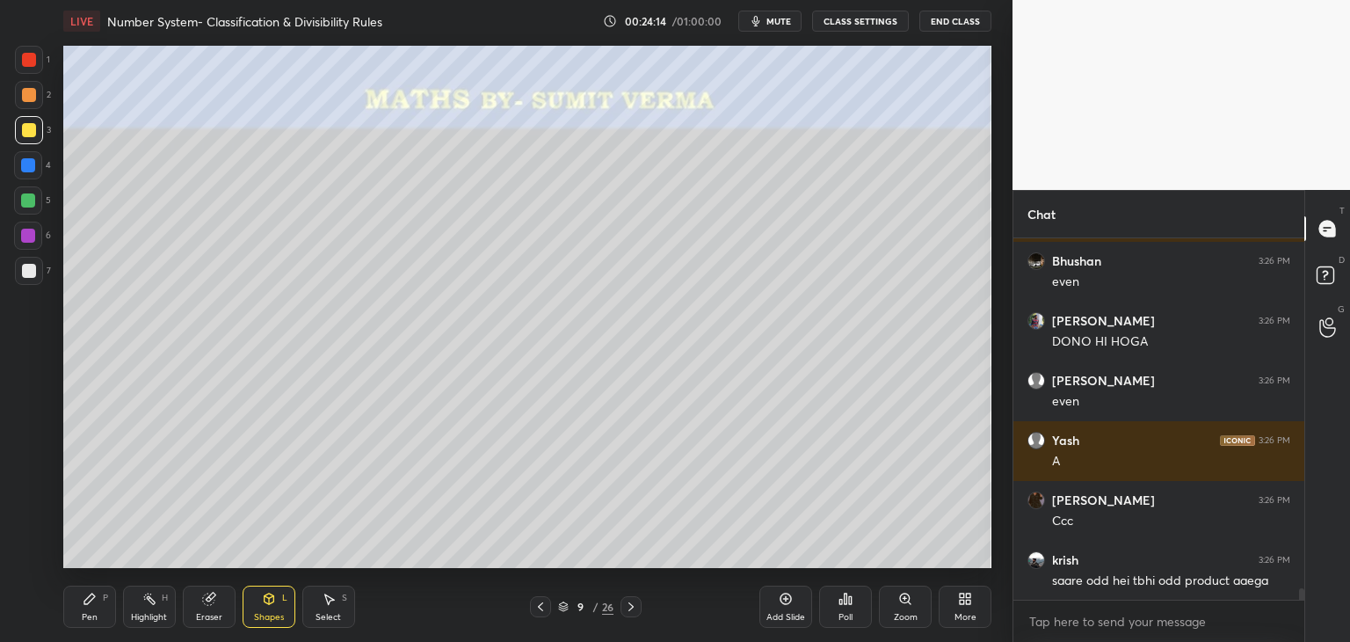
click at [76, 619] on div "Pen P" at bounding box center [89, 606] width 53 height 42
click at [542, 604] on icon at bounding box center [541, 606] width 14 height 14
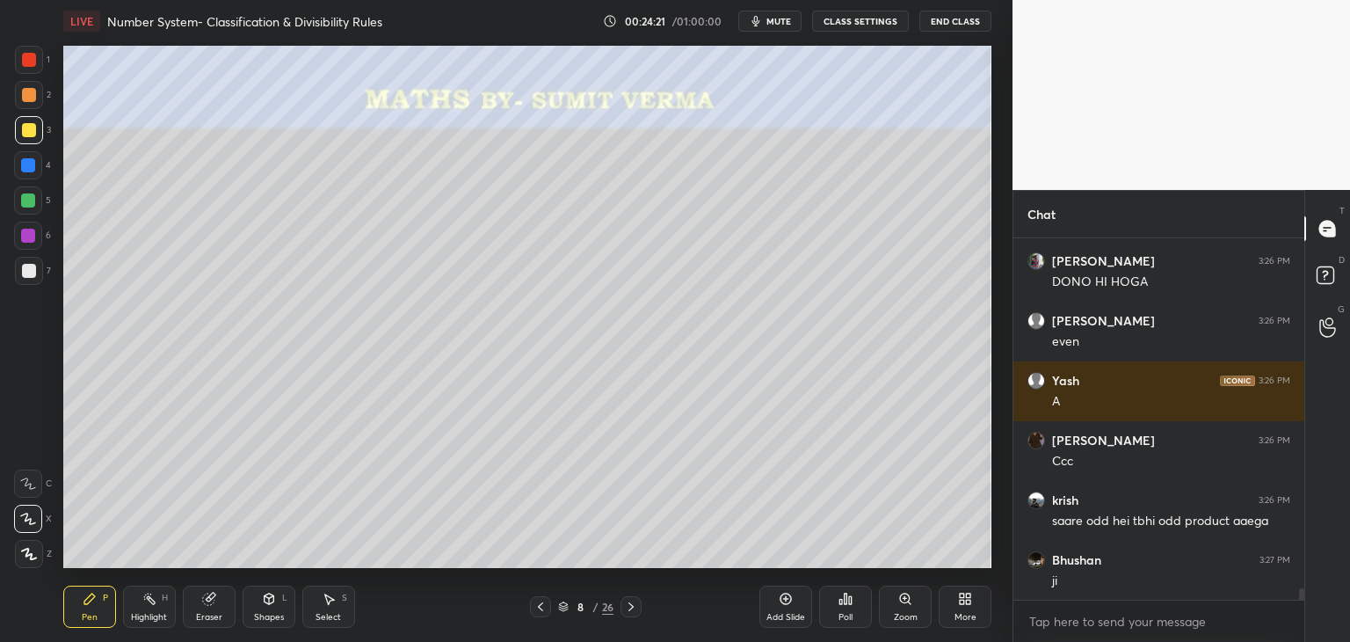
click at [781, 599] on icon at bounding box center [786, 599] width 14 height 14
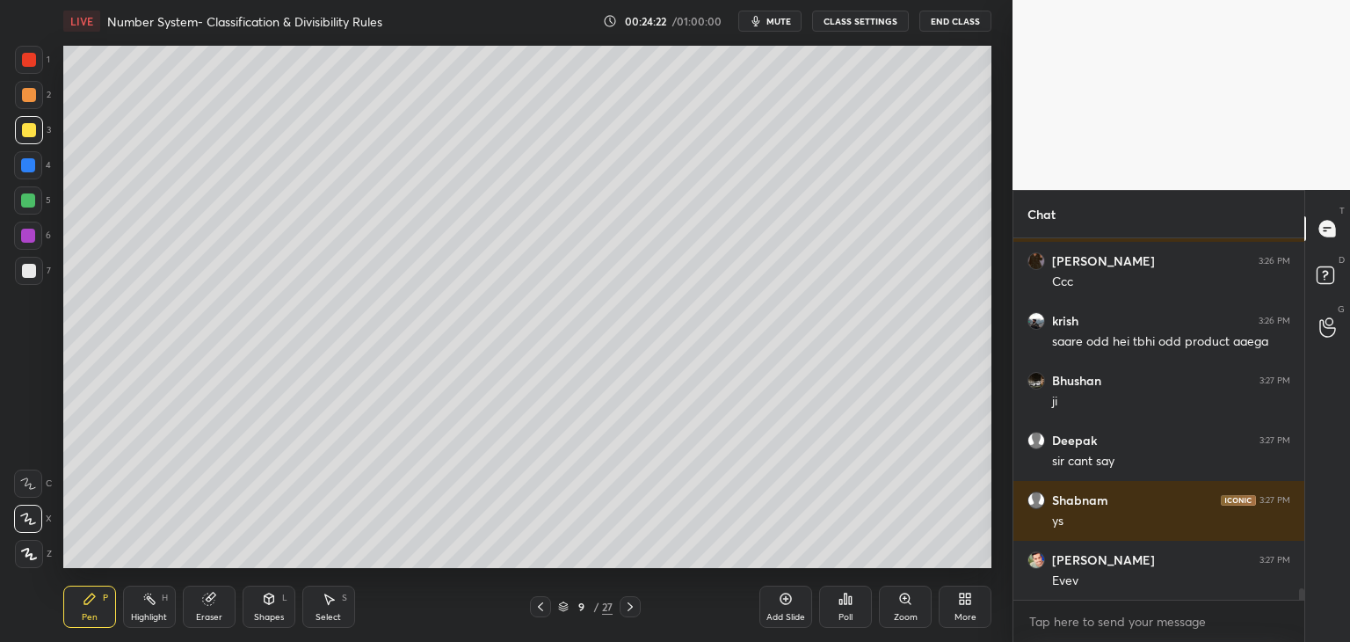
click at [30, 67] on div at bounding box center [29, 60] width 14 height 14
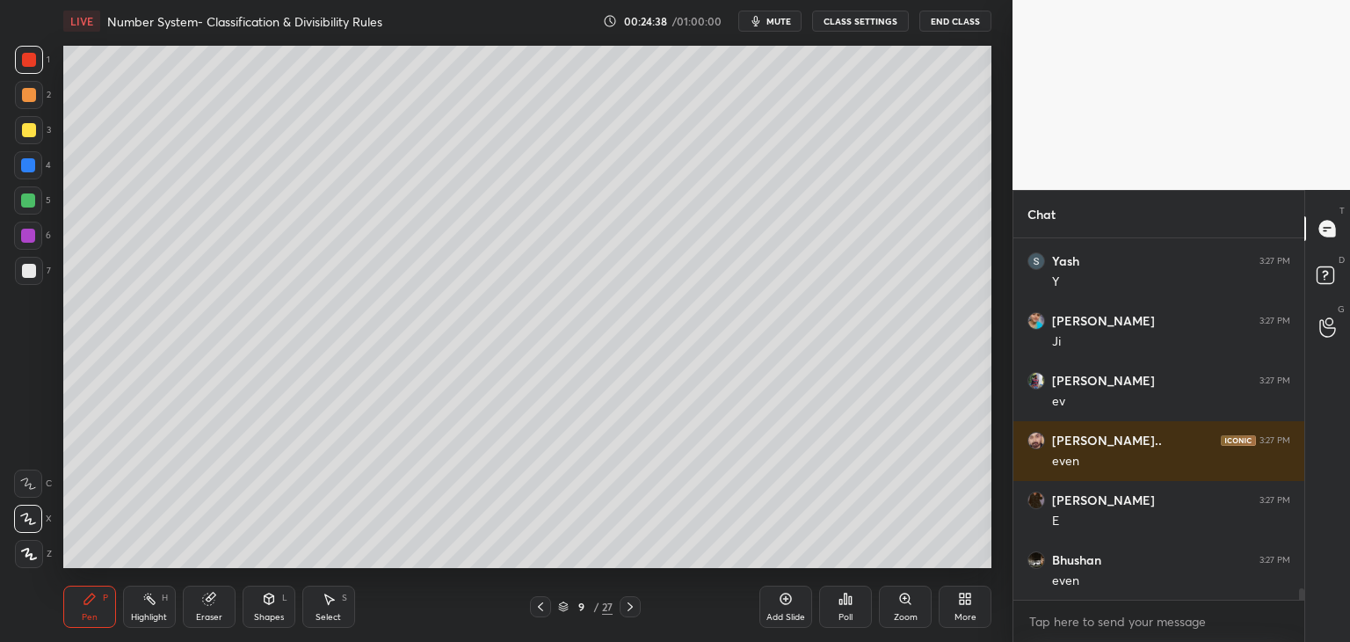
scroll to position [11532, 0]
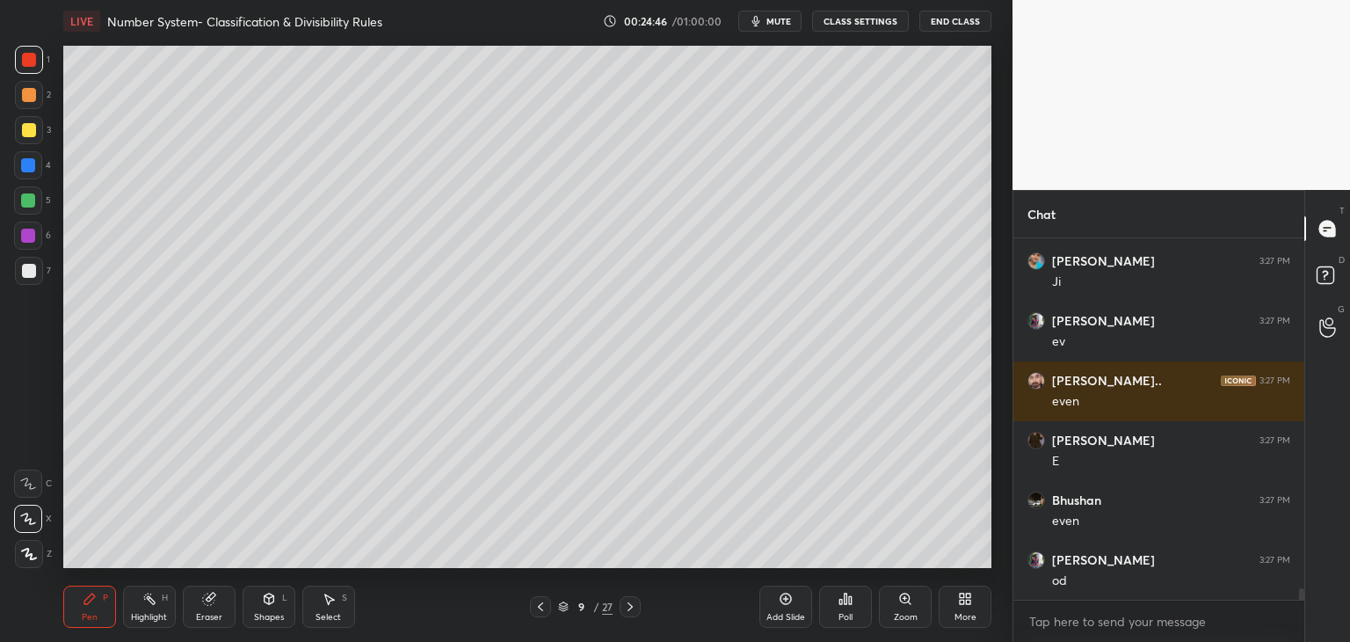
click at [31, 133] on div at bounding box center [29, 130] width 14 height 14
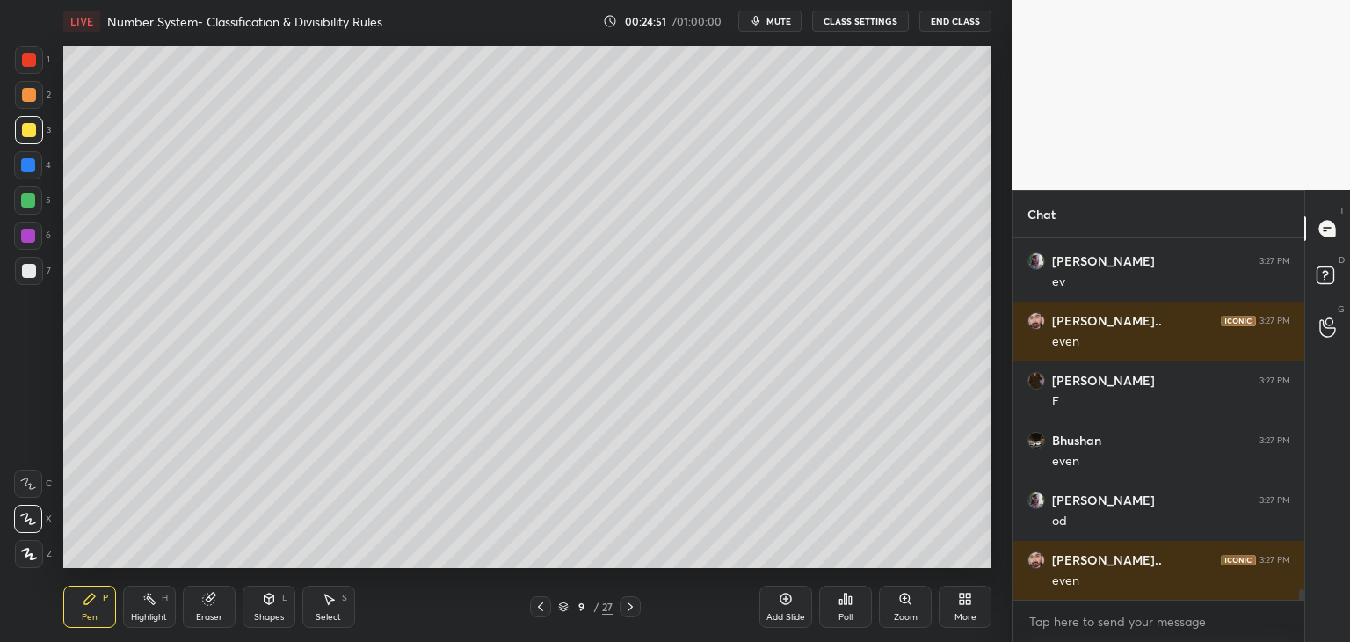
scroll to position [11651, 0]
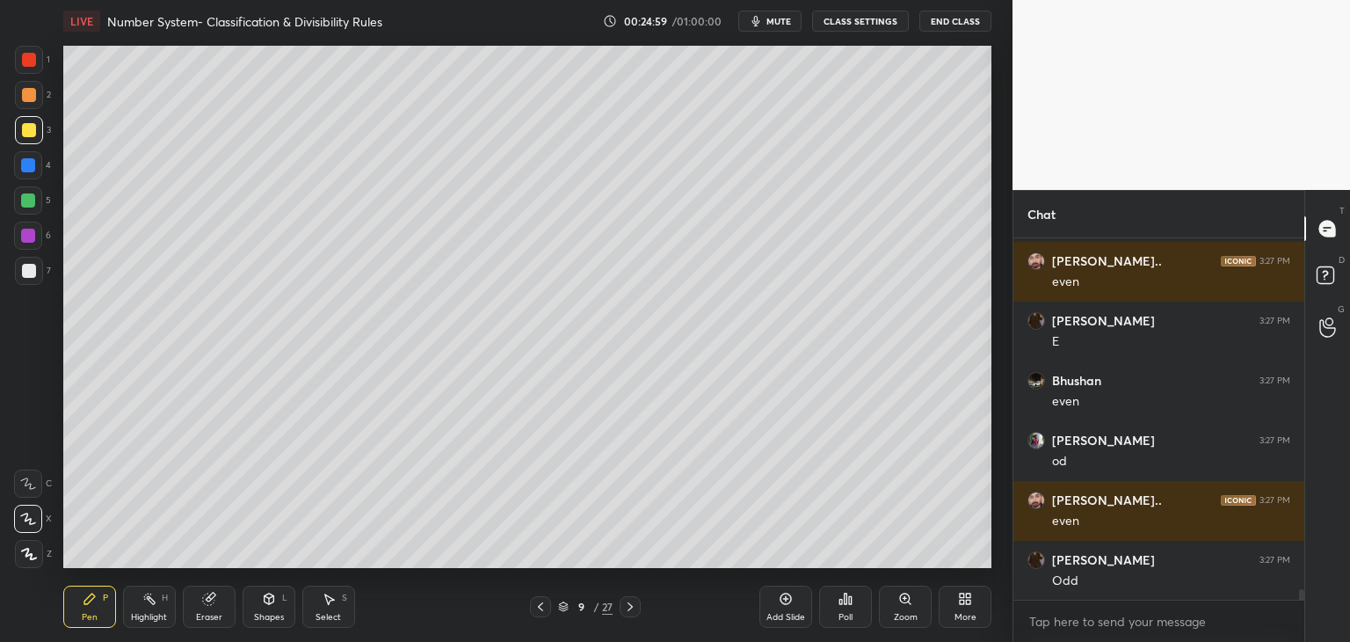
click at [623, 606] on icon at bounding box center [630, 606] width 14 height 14
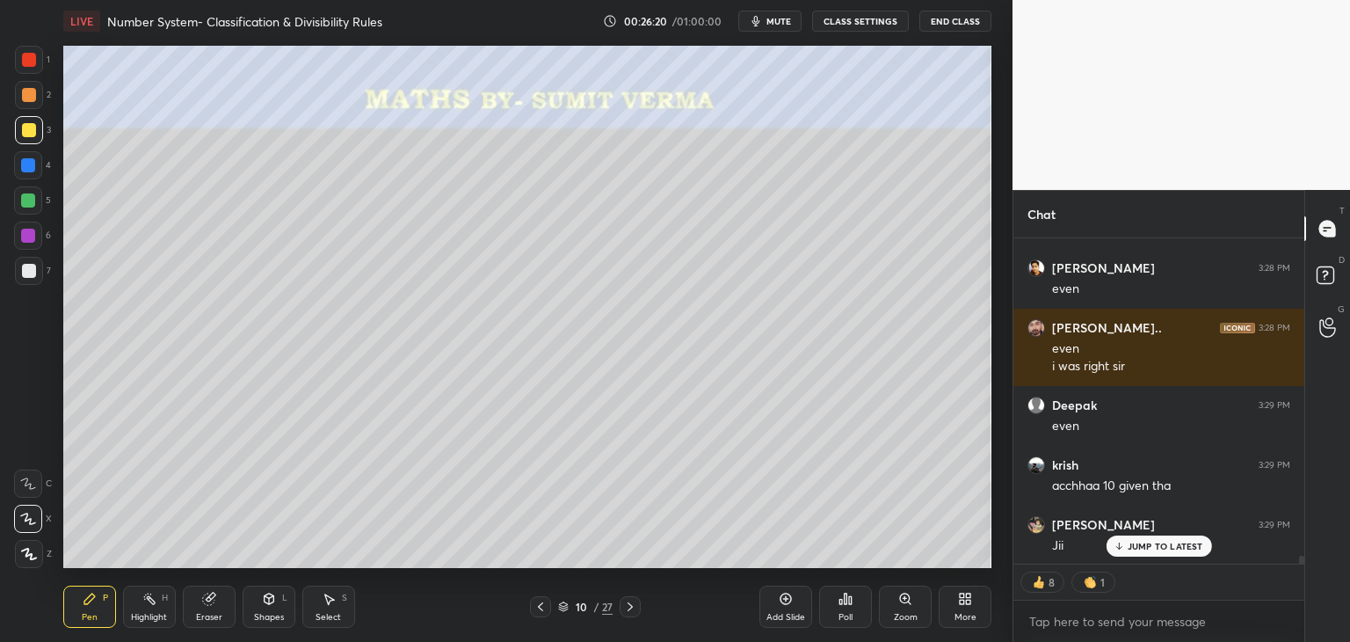
scroll to position [12481, 0]
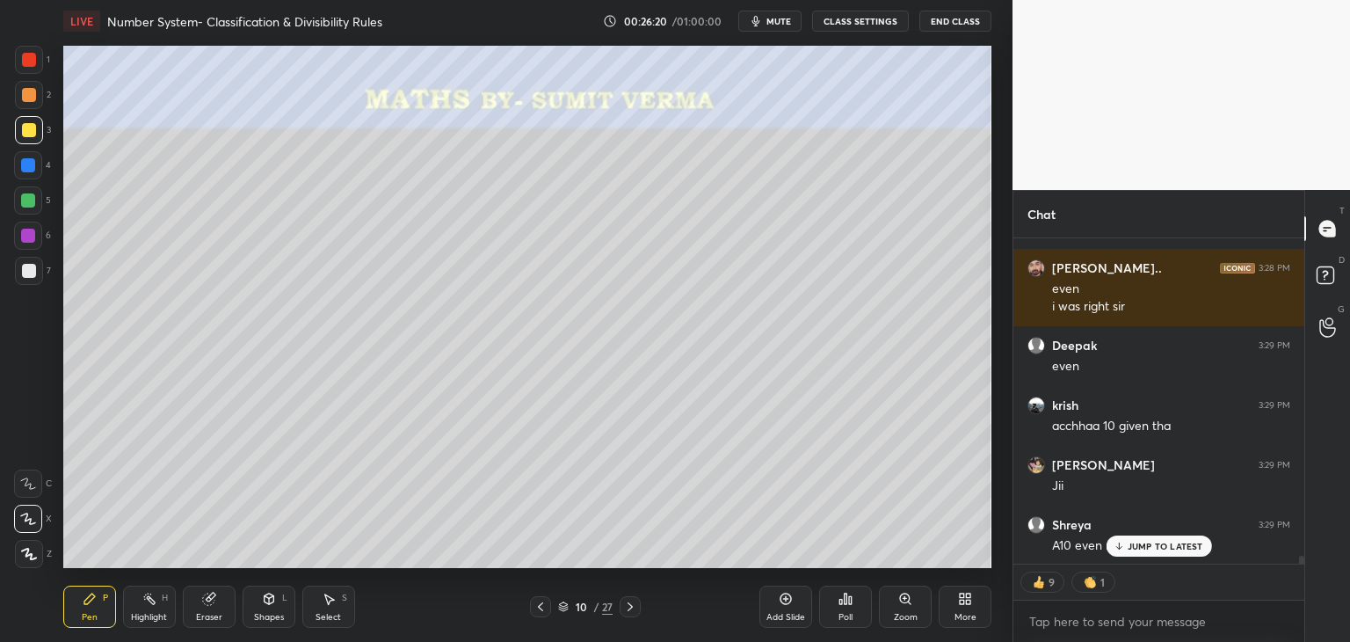
click at [625, 608] on icon at bounding box center [630, 606] width 14 height 14
click at [539, 602] on icon at bounding box center [541, 606] width 14 height 14
click at [788, 598] on icon at bounding box center [786, 599] width 14 height 14
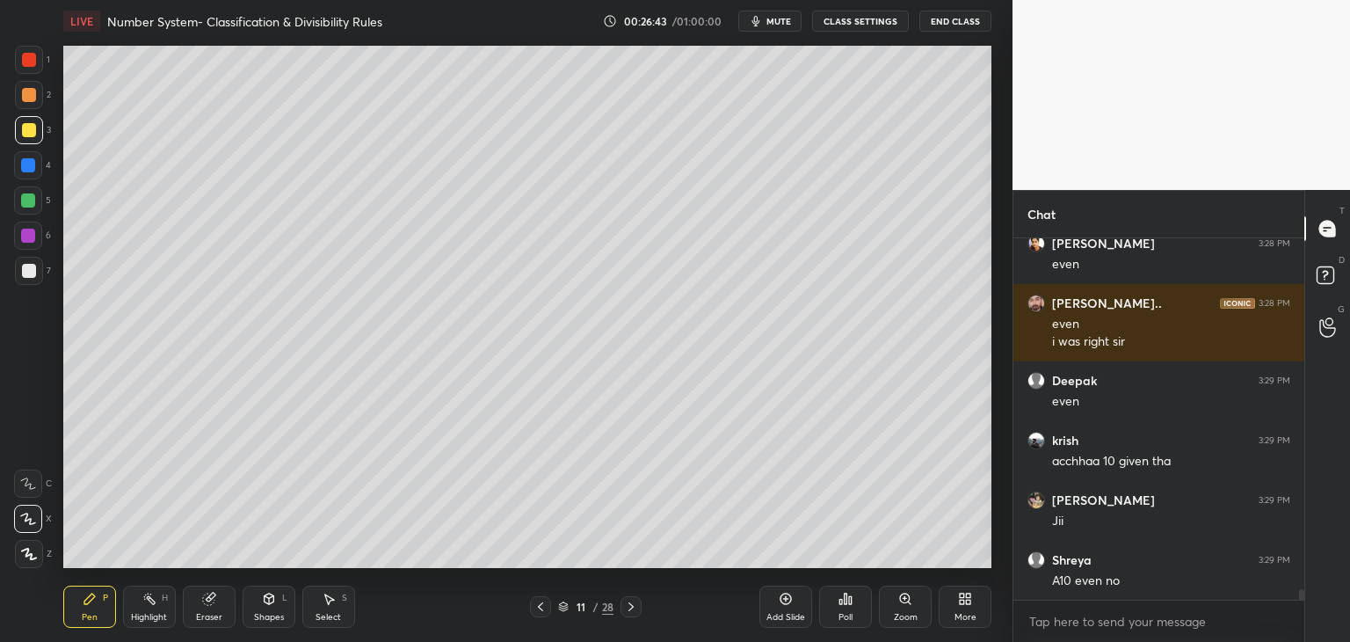
scroll to position [12506, 0]
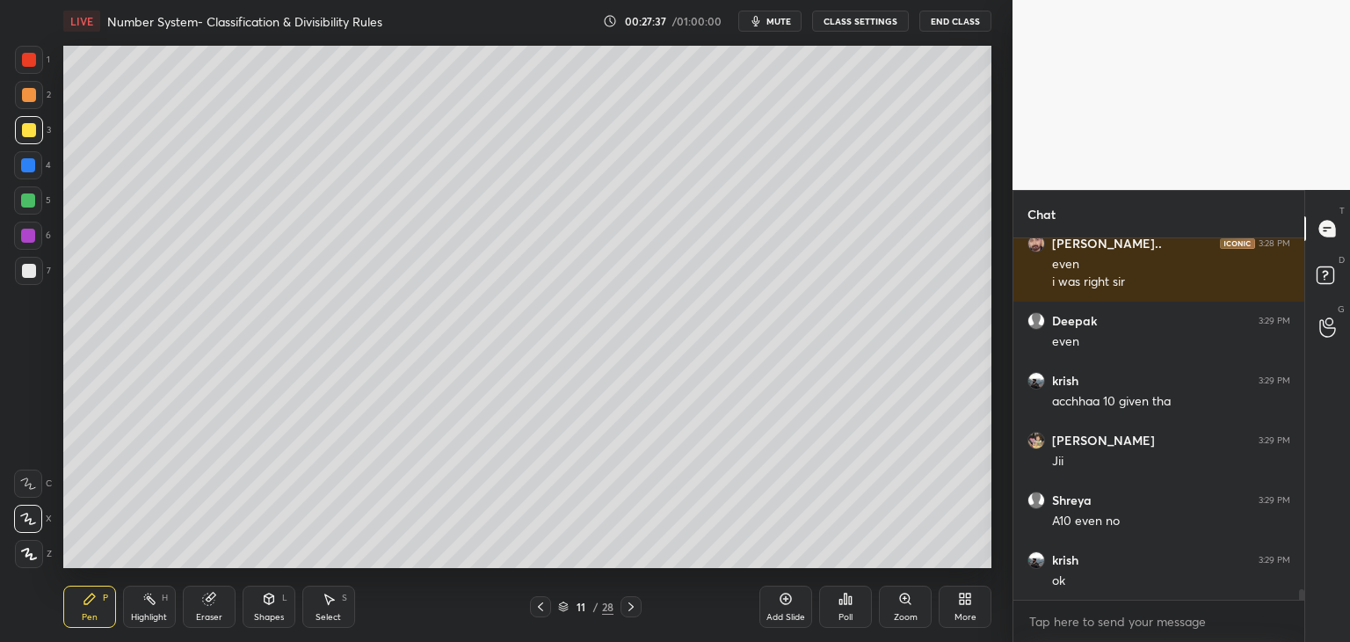
click at [31, 171] on div at bounding box center [28, 165] width 14 height 14
click at [27, 278] on div at bounding box center [29, 271] width 14 height 14
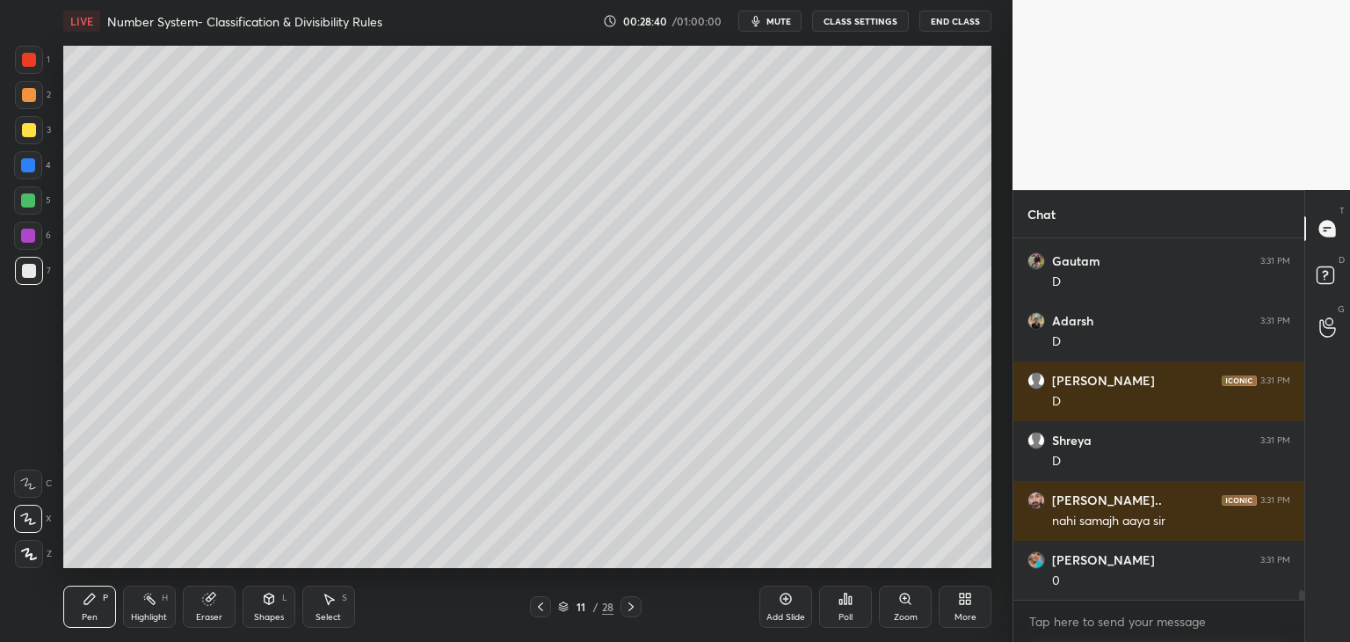
scroll to position [13719, 0]
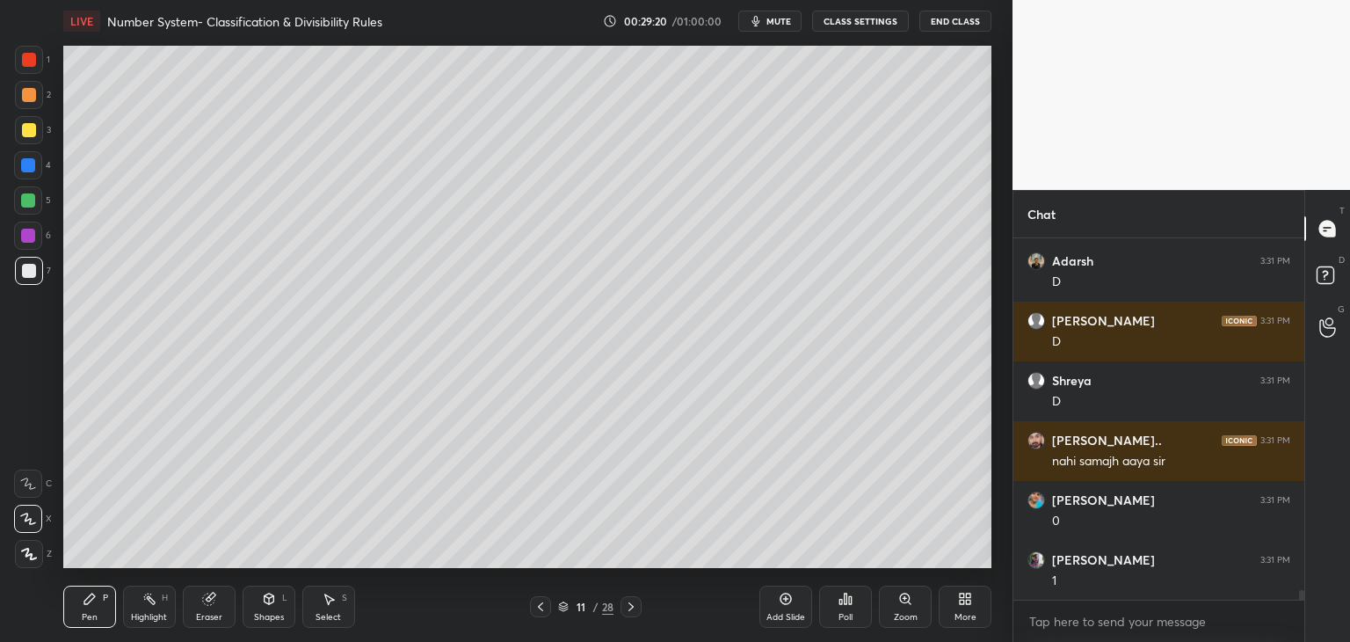
click at [44, 166] on div "4" at bounding box center [32, 165] width 37 height 28
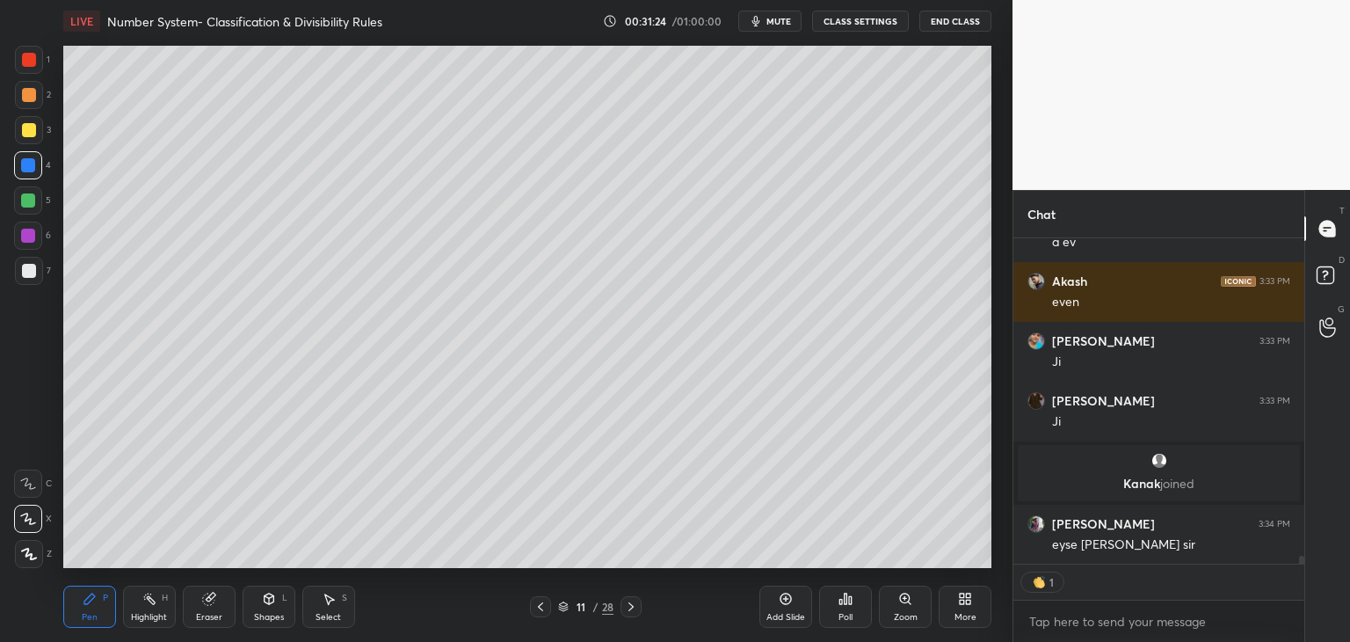
scroll to position [12870, 0]
type textarea "x"
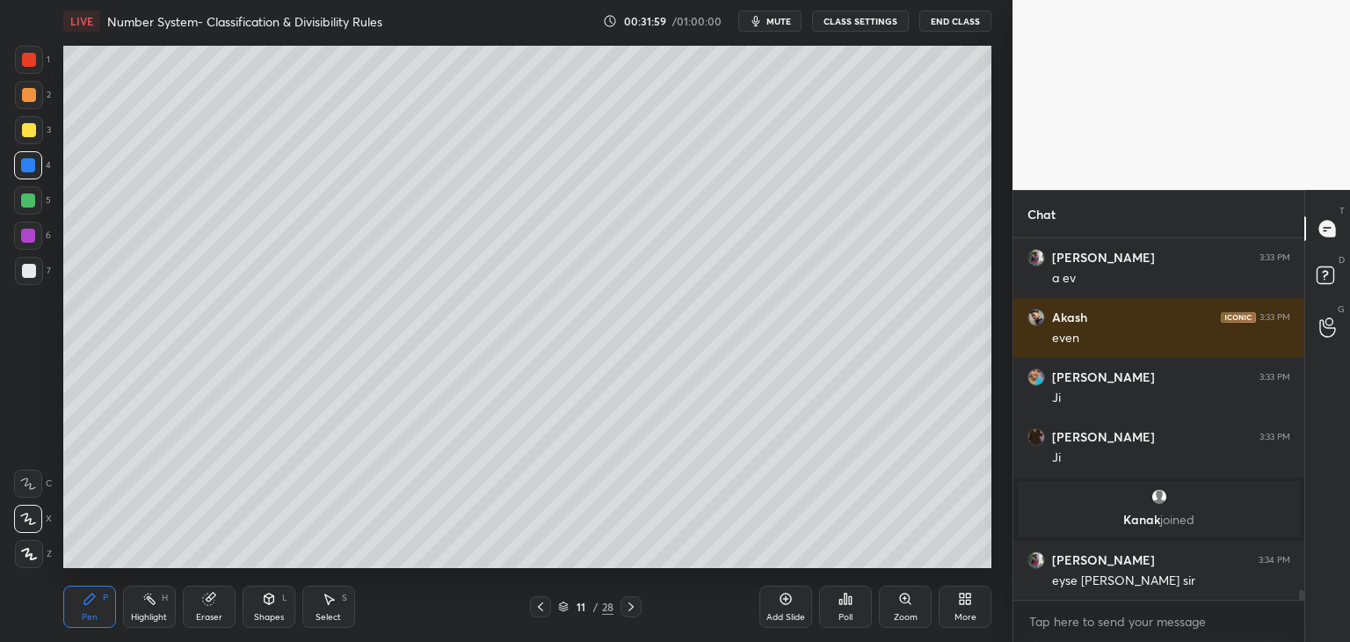
scroll to position [12894, 0]
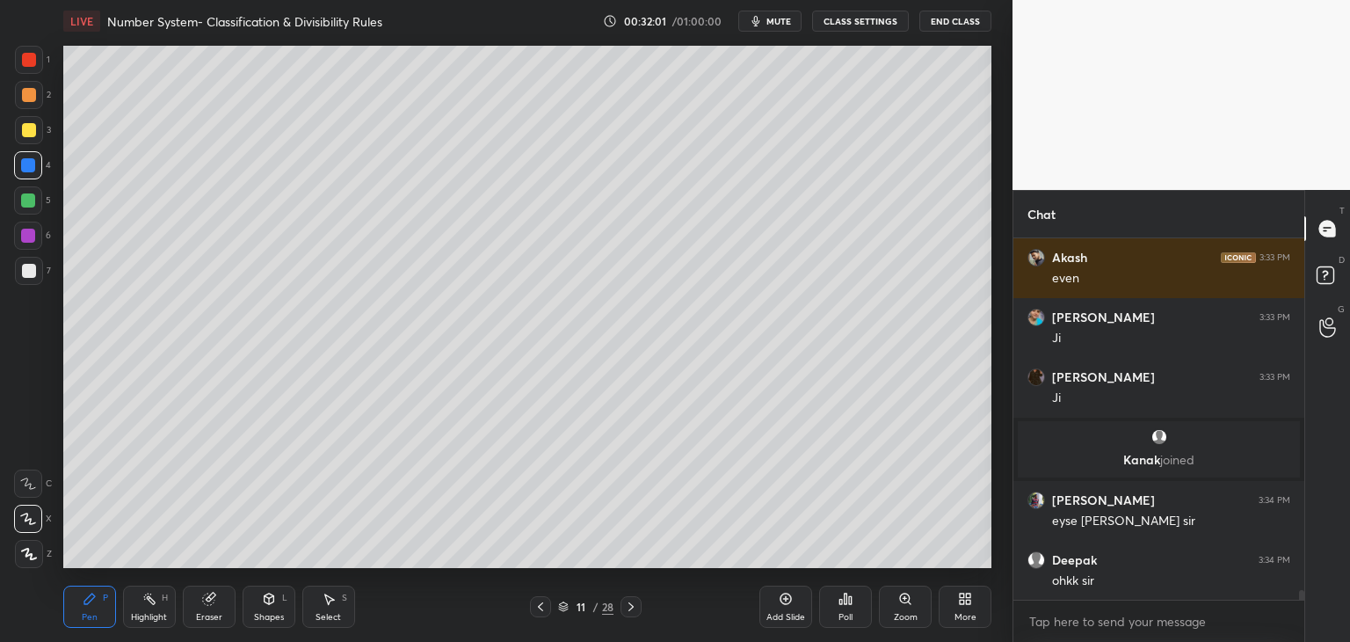
click at [775, 599] on div "Add Slide" at bounding box center [785, 606] width 53 height 42
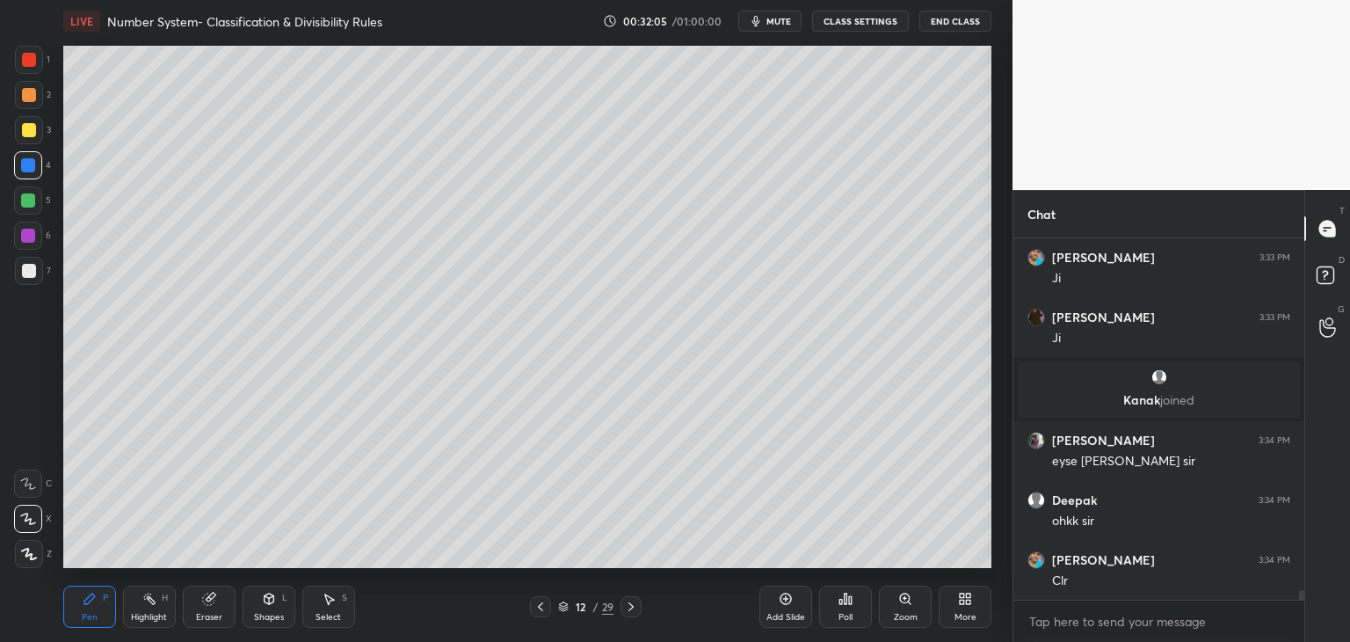
click at [28, 60] on div at bounding box center [29, 60] width 14 height 14
click at [26, 134] on div at bounding box center [29, 130] width 14 height 14
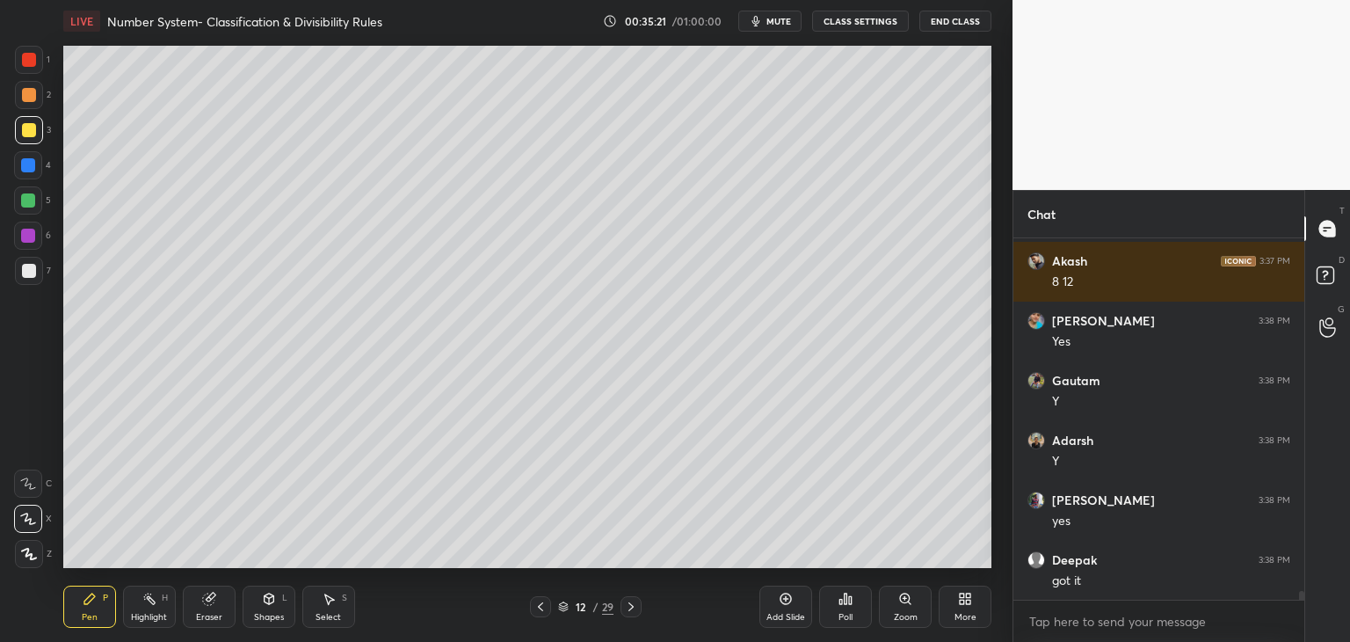
scroll to position [14329, 0]
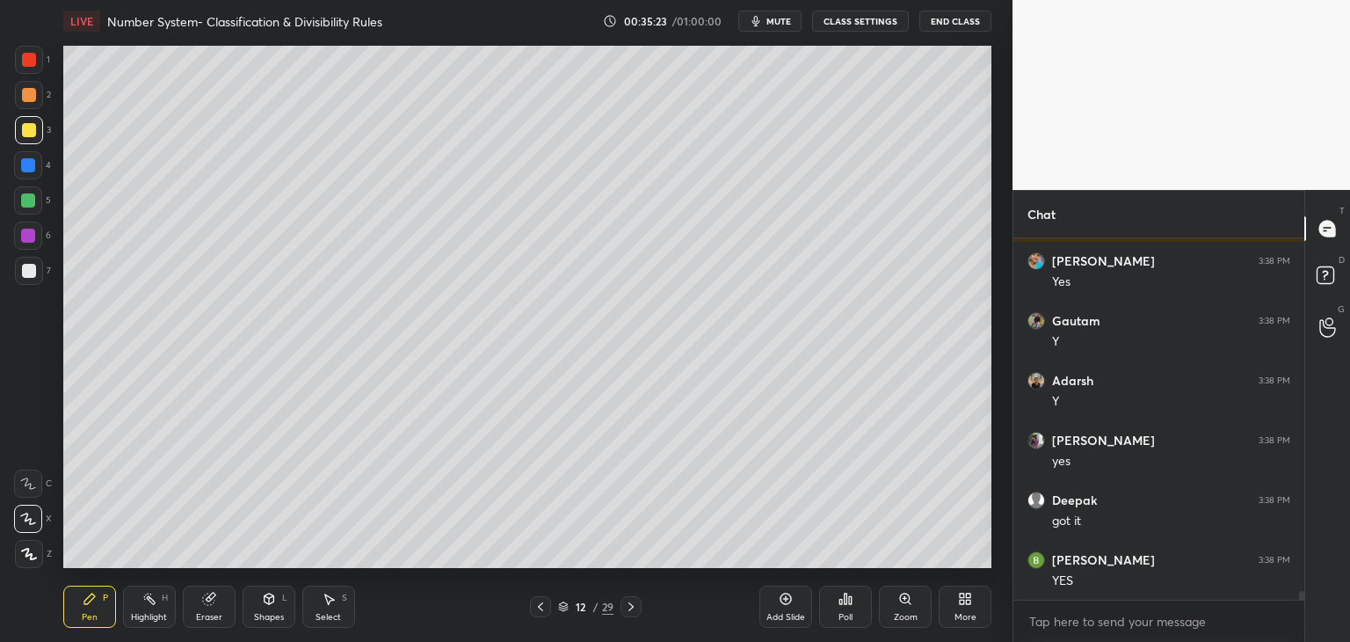
click at [274, 611] on div "Shapes L" at bounding box center [269, 606] width 53 height 42
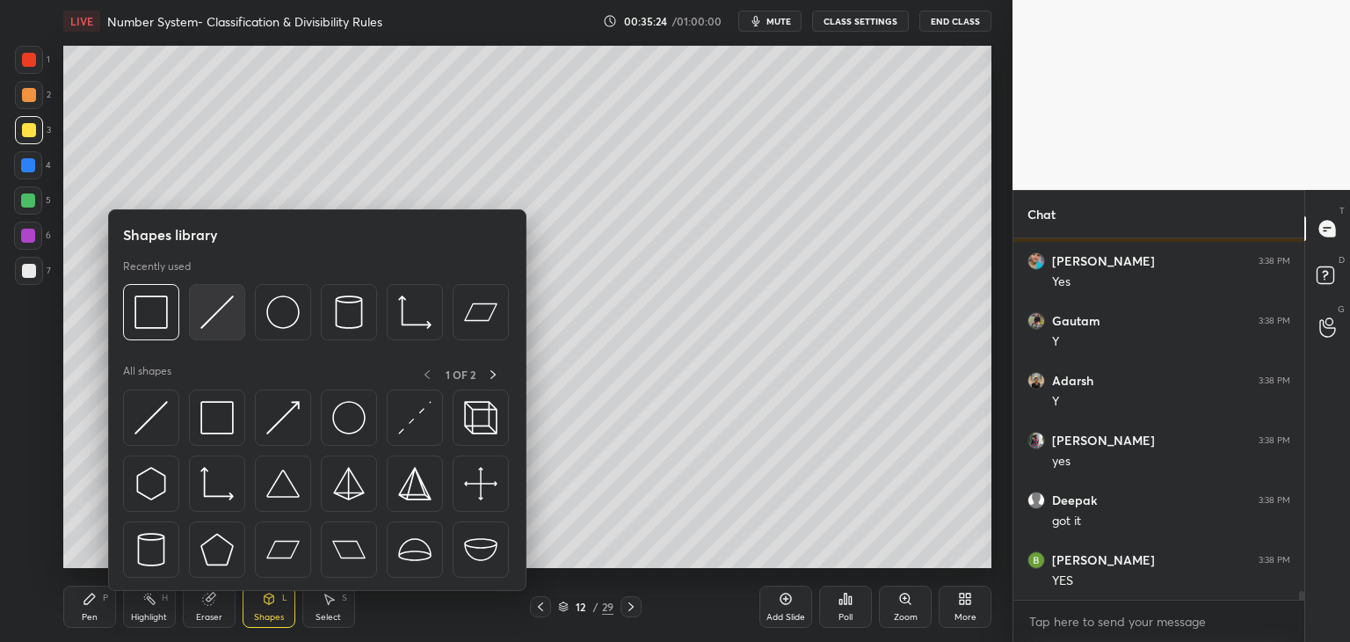
click at [230, 321] on img at bounding box center [216, 311] width 33 height 33
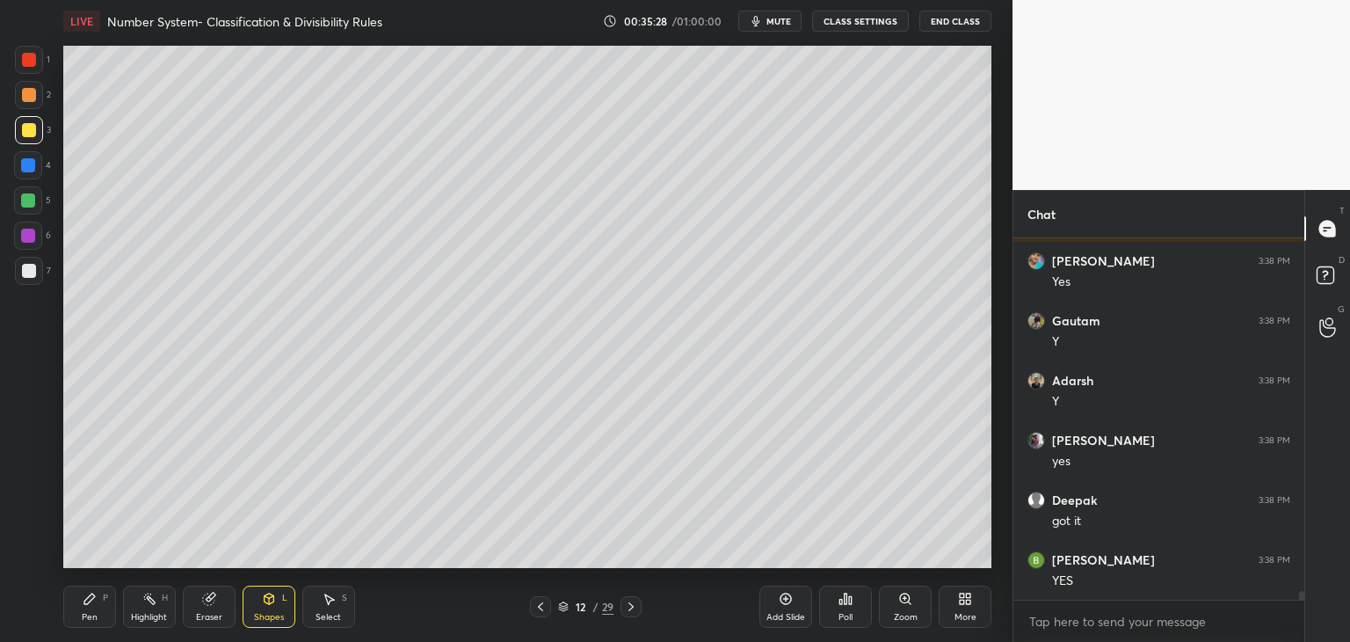
click at [33, 264] on div at bounding box center [29, 271] width 14 height 14
click at [86, 611] on div "Pen P" at bounding box center [89, 606] width 53 height 42
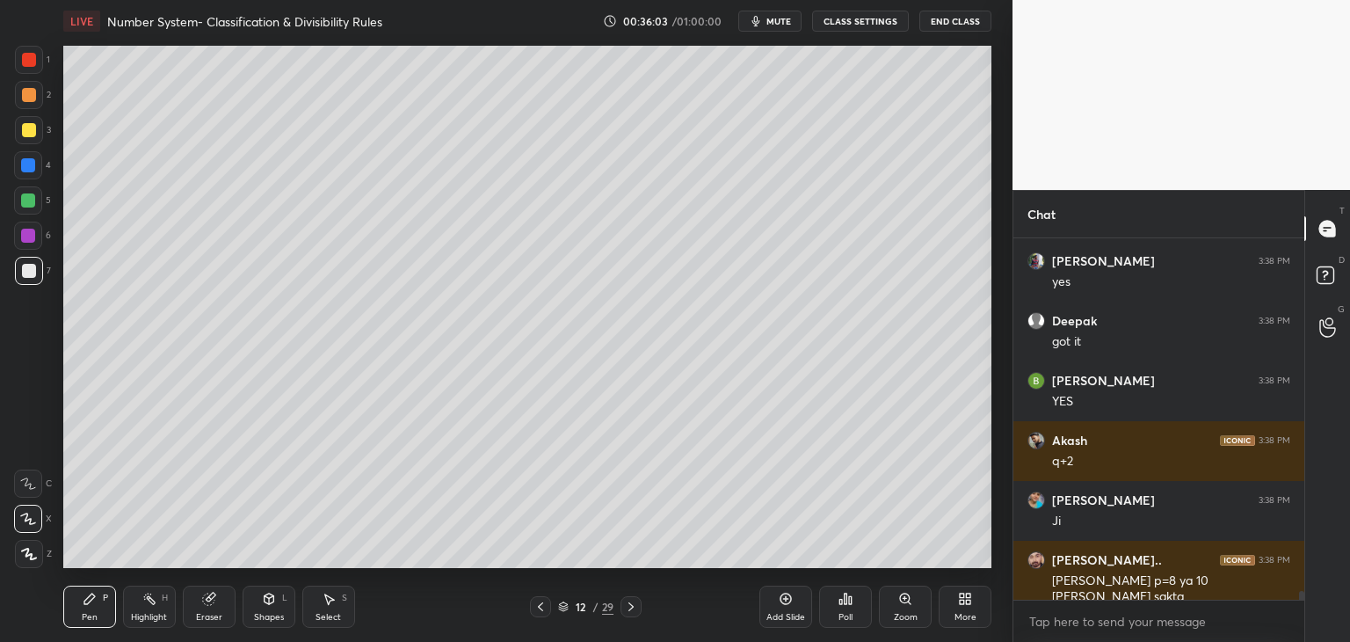
scroll to position [14568, 0]
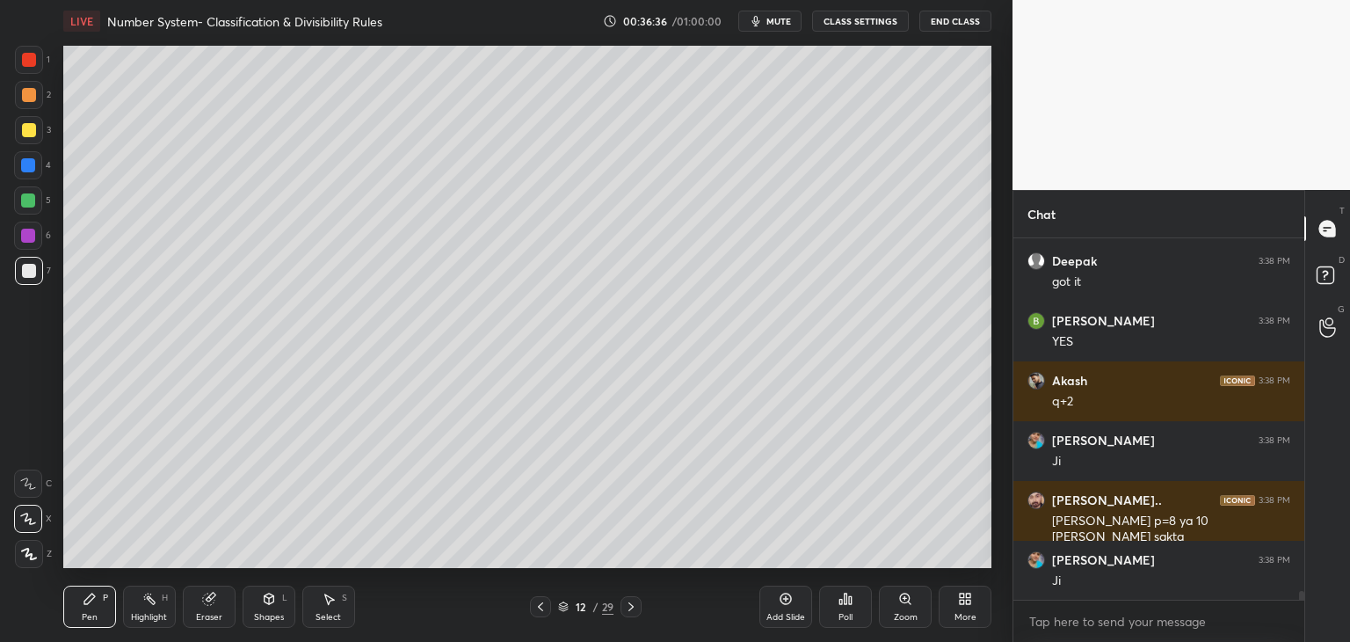
click at [39, 167] on div at bounding box center [28, 165] width 28 height 28
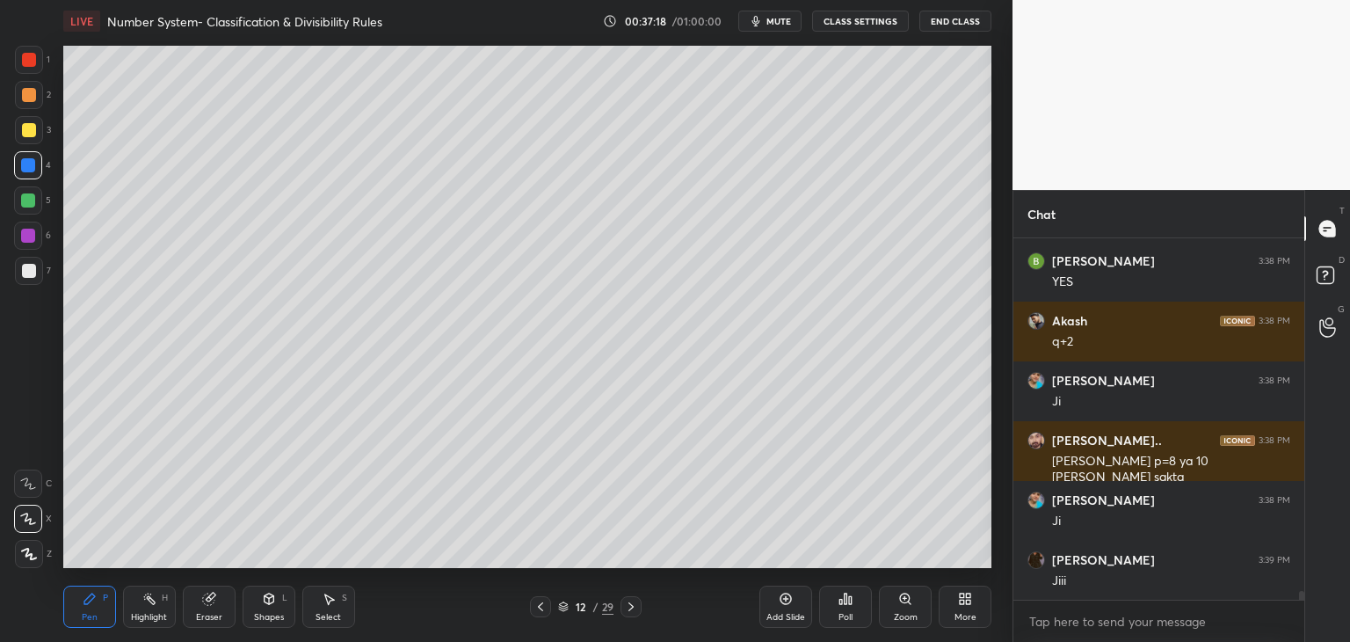
click at [221, 606] on div "Eraser" at bounding box center [209, 606] width 53 height 42
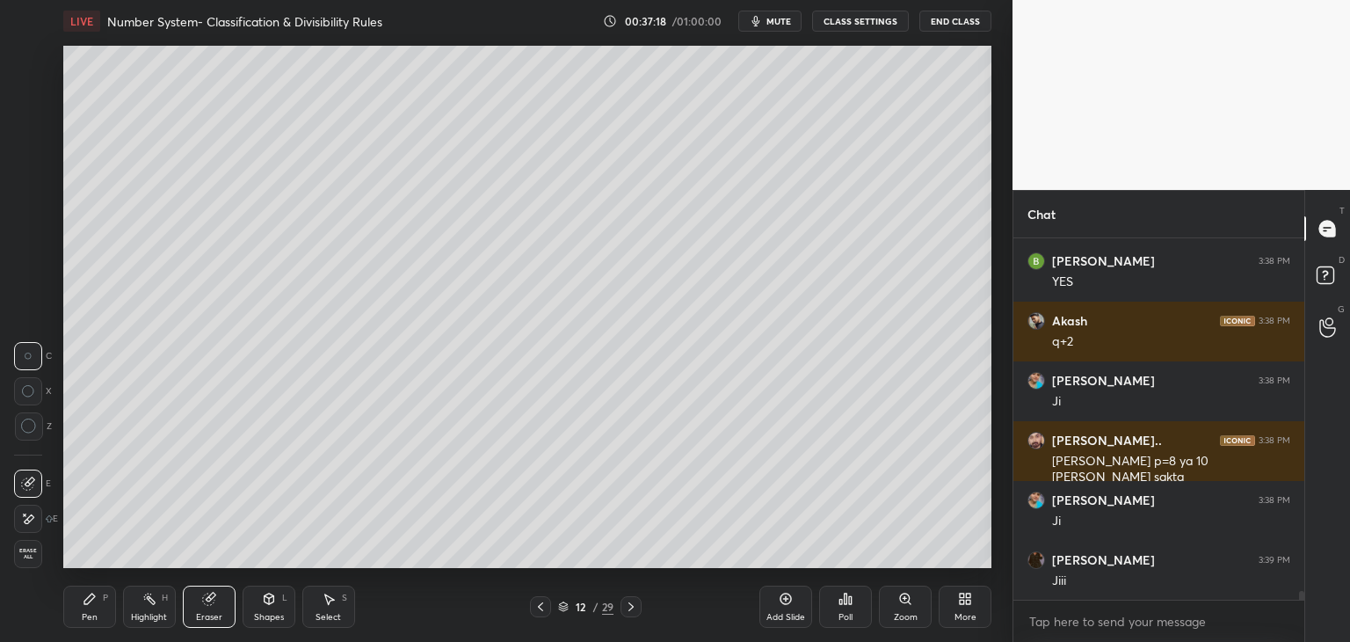
click at [265, 603] on icon at bounding box center [270, 598] width 10 height 11
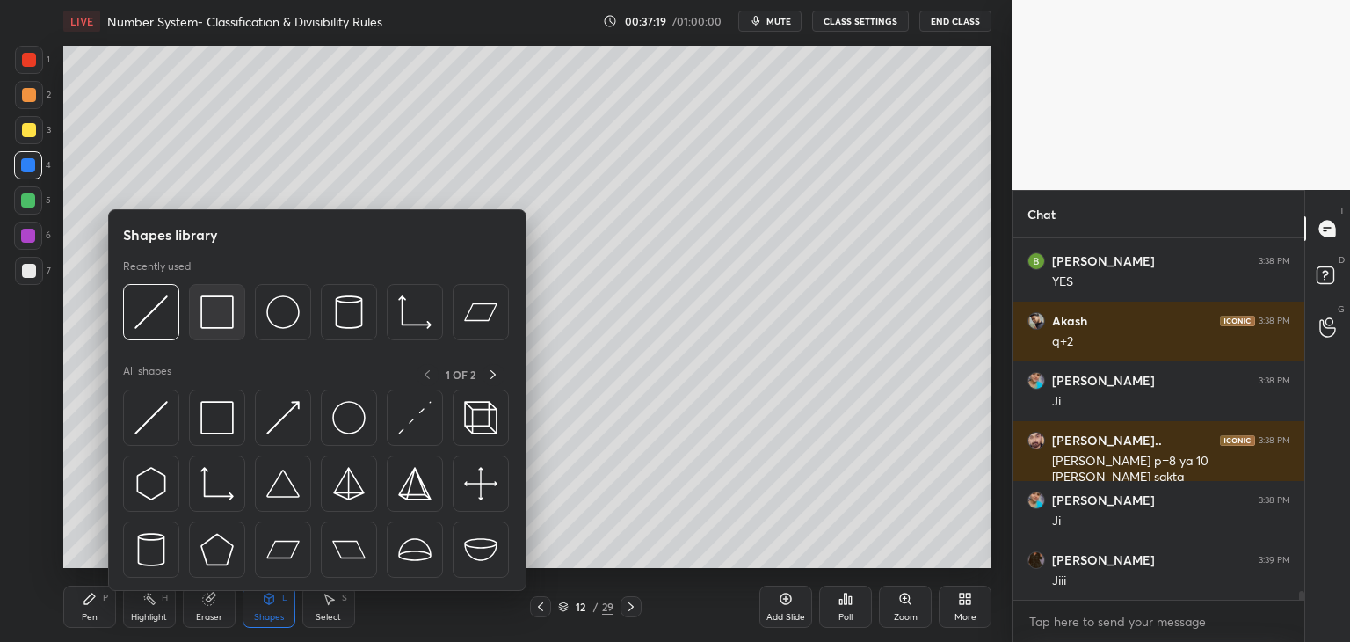
click at [222, 331] on div at bounding box center [217, 312] width 56 height 56
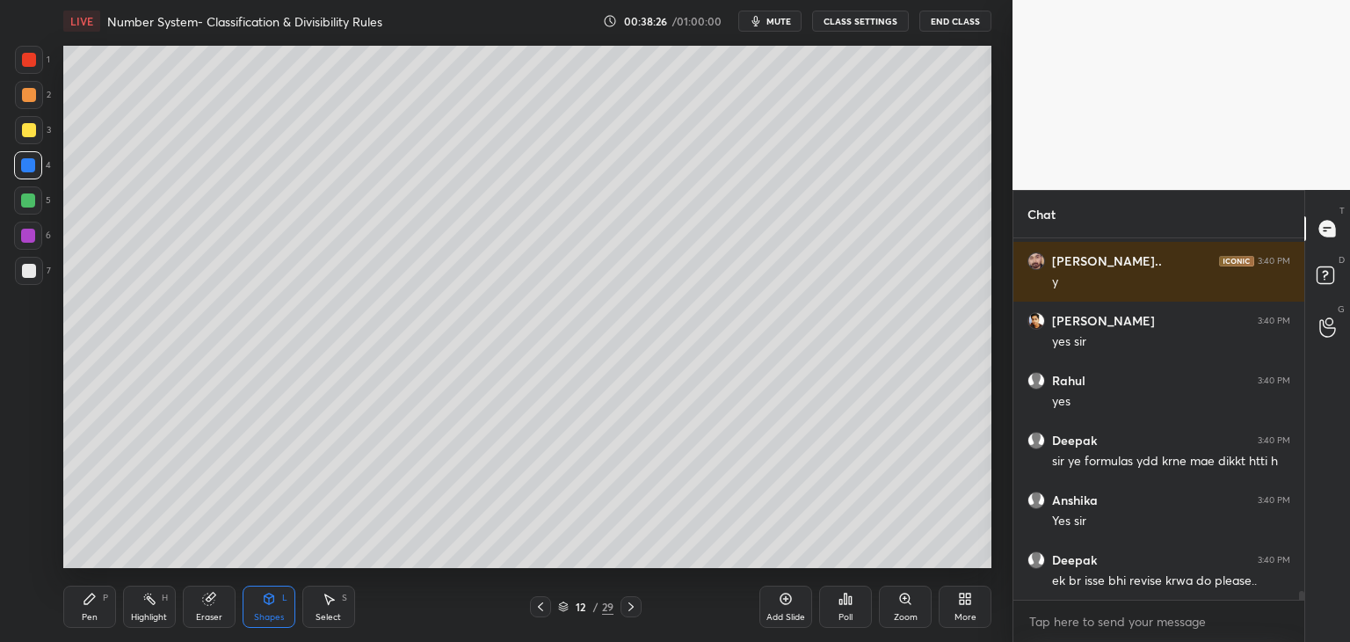
scroll to position [15229, 0]
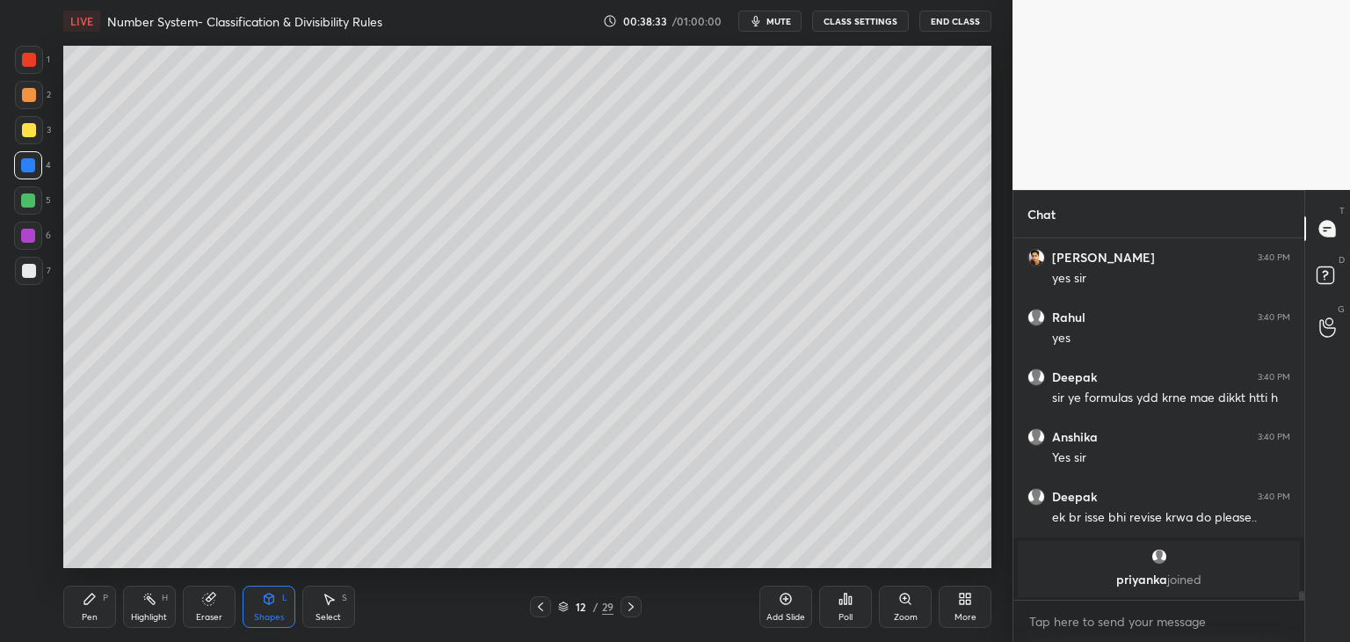
click at [271, 599] on icon at bounding box center [270, 598] width 10 height 11
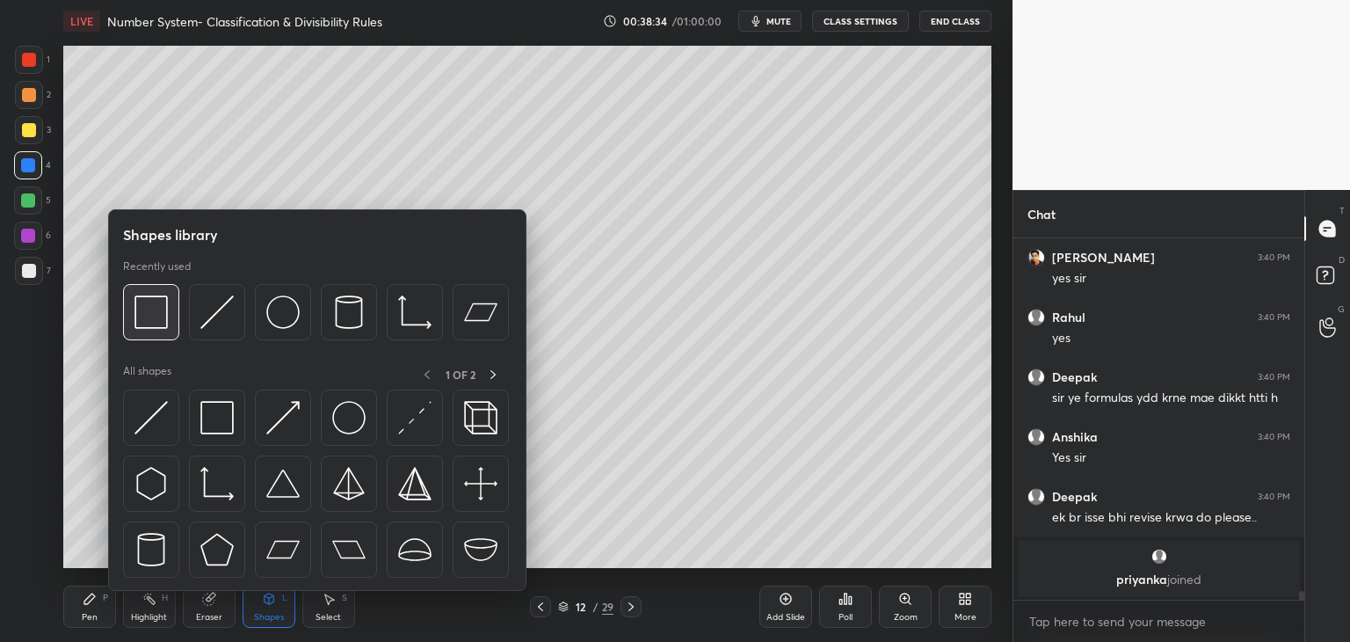
click at [159, 310] on img at bounding box center [150, 311] width 33 height 33
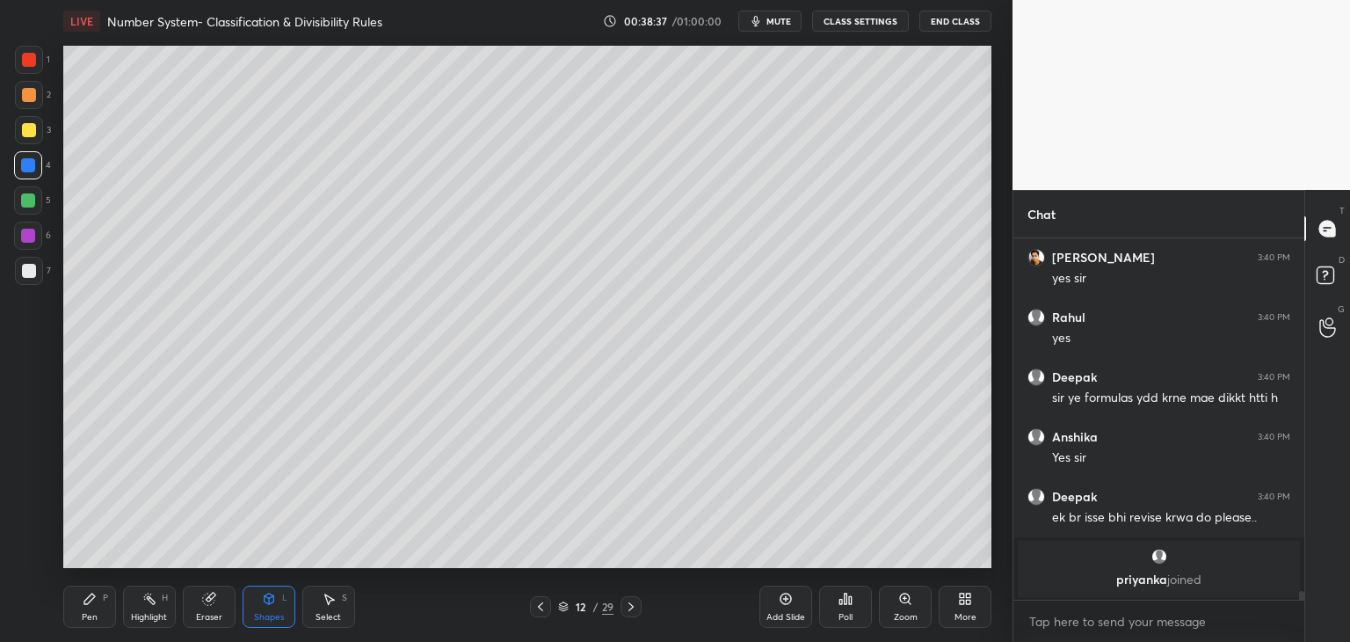
click at [88, 614] on div "Pen" at bounding box center [90, 617] width 16 height 9
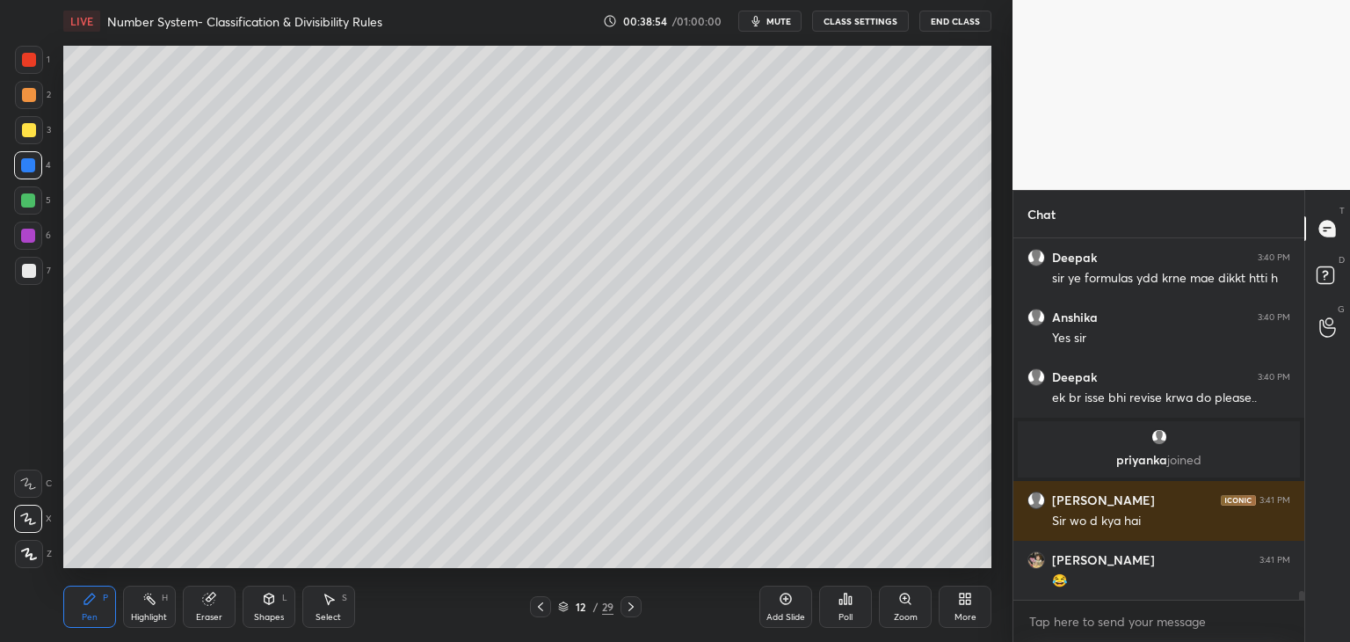
scroll to position [14740, 0]
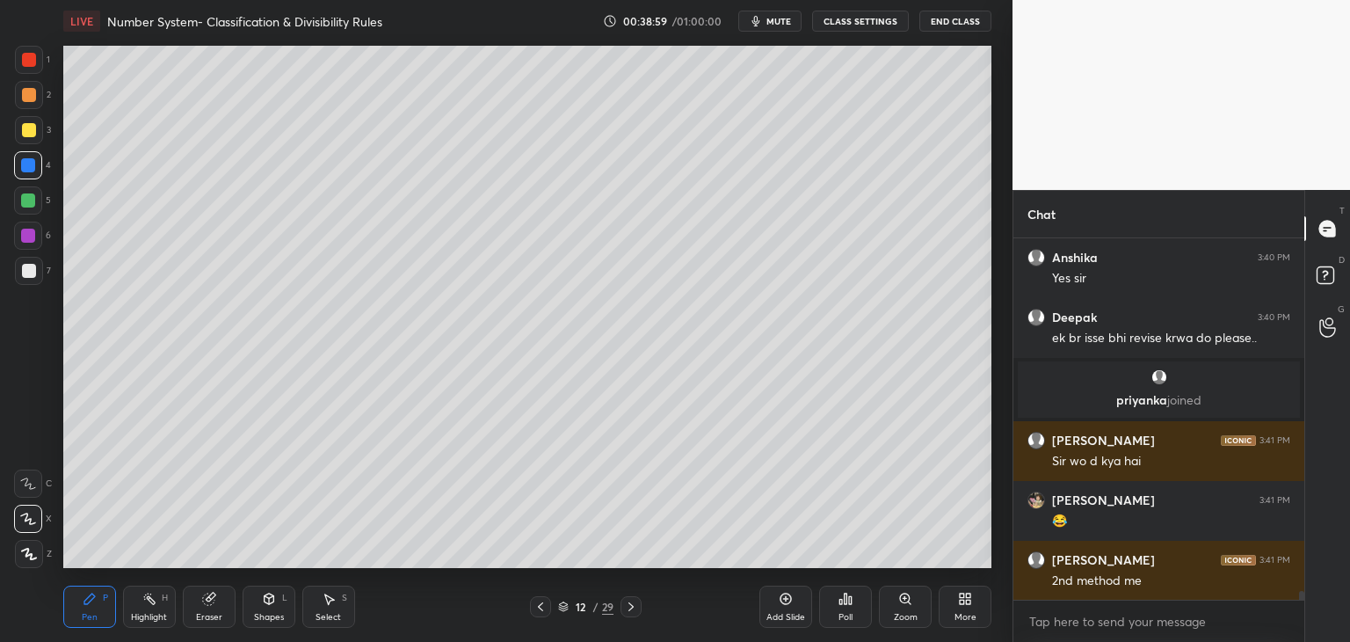
click at [774, 600] on div "Add Slide" at bounding box center [785, 606] width 53 height 42
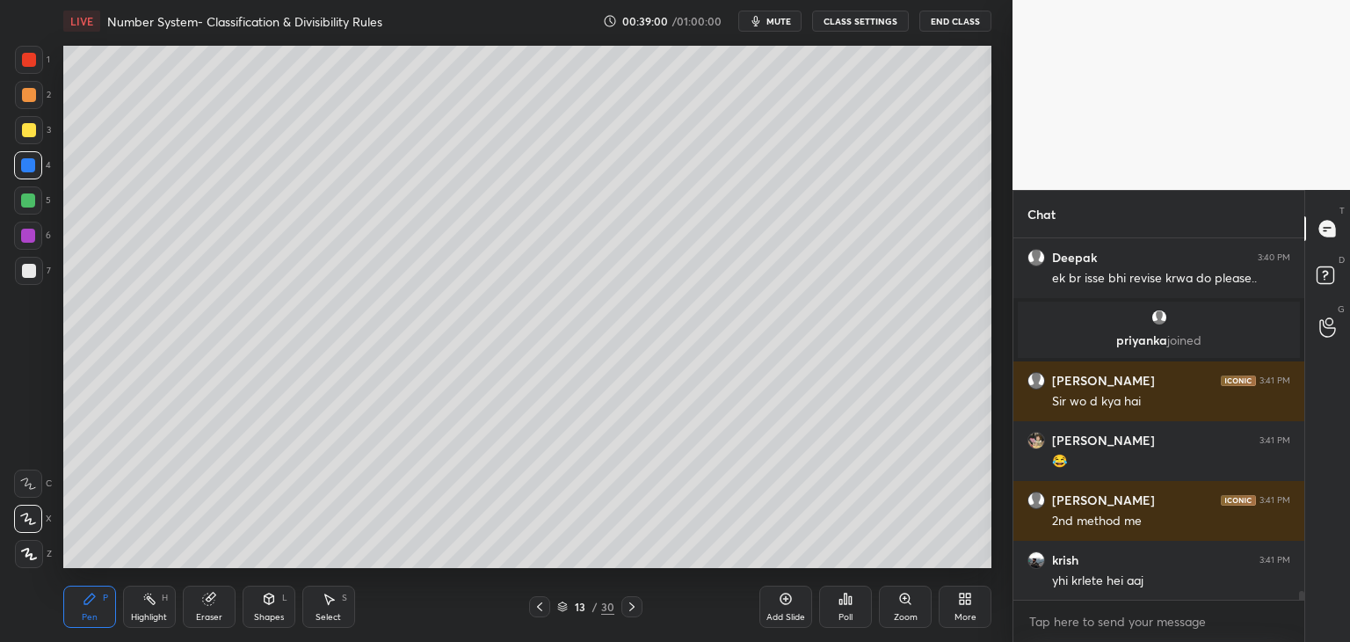
click at [33, 56] on div at bounding box center [29, 60] width 14 height 14
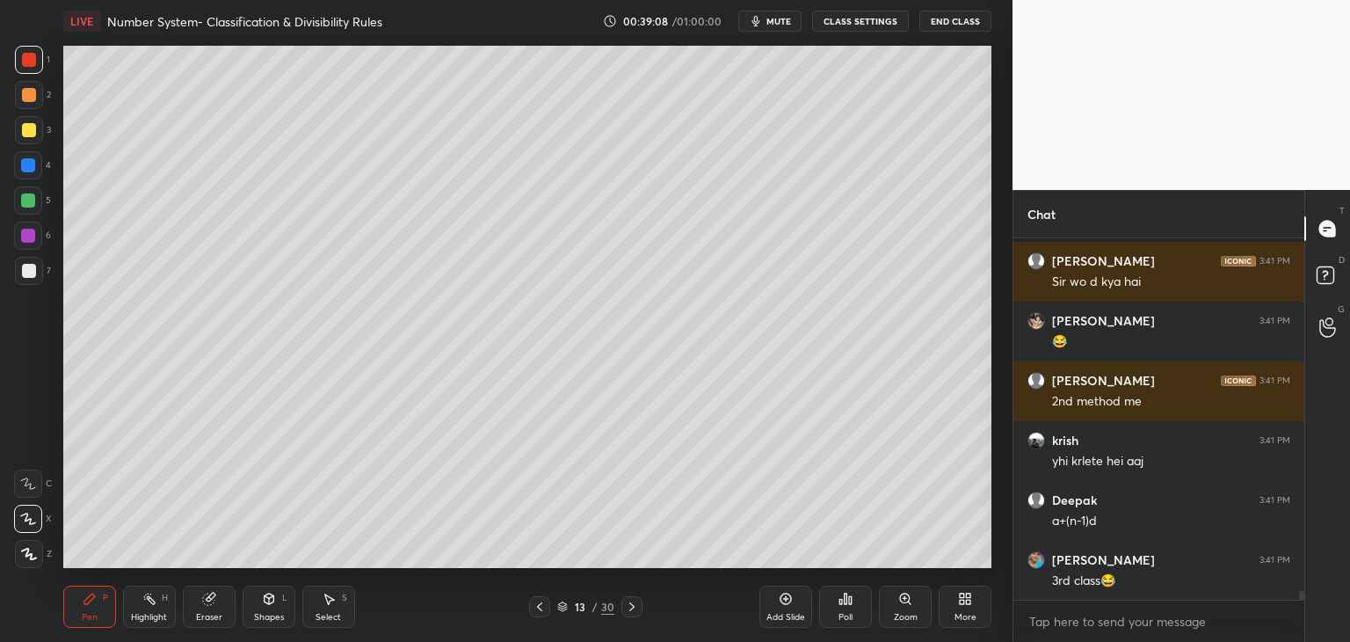
scroll to position [14979, 0]
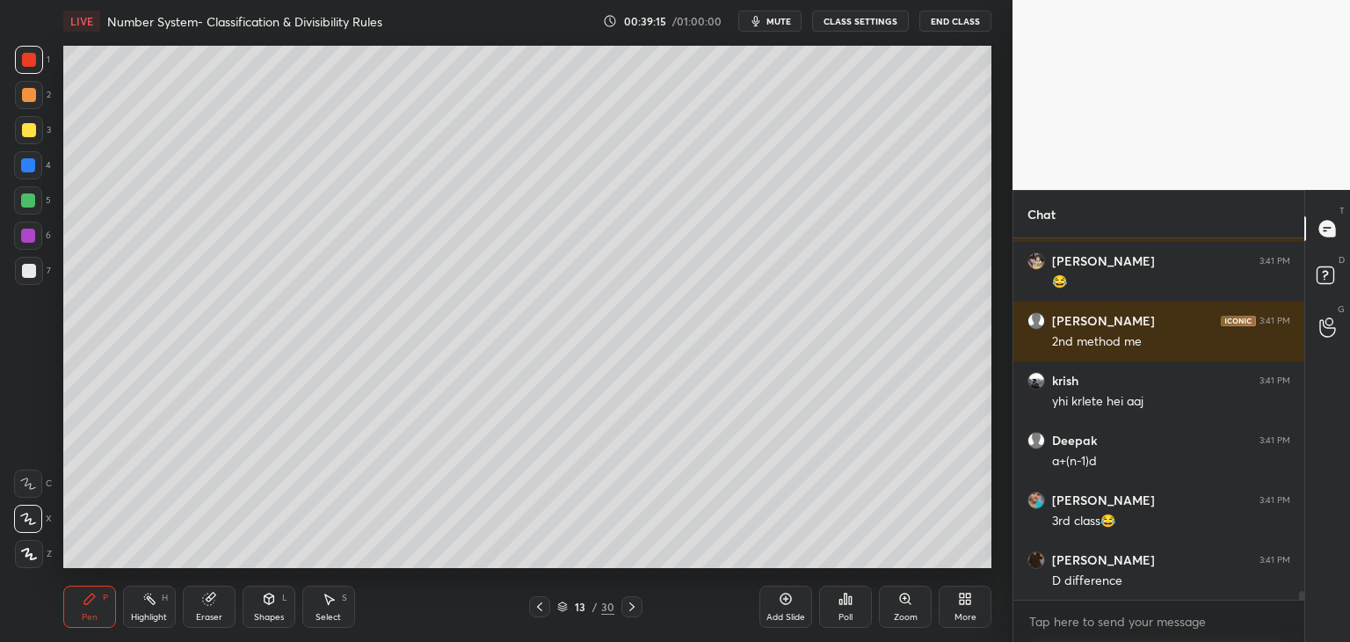
click at [25, 170] on div at bounding box center [28, 165] width 14 height 14
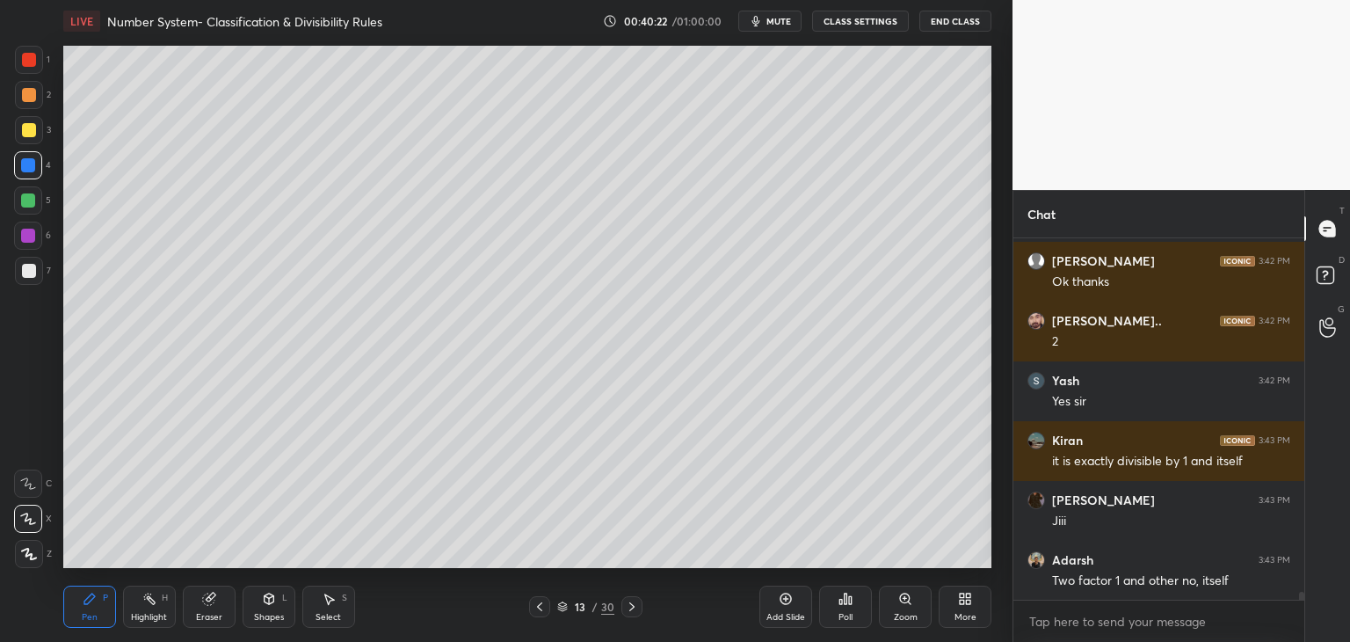
scroll to position [15816, 0]
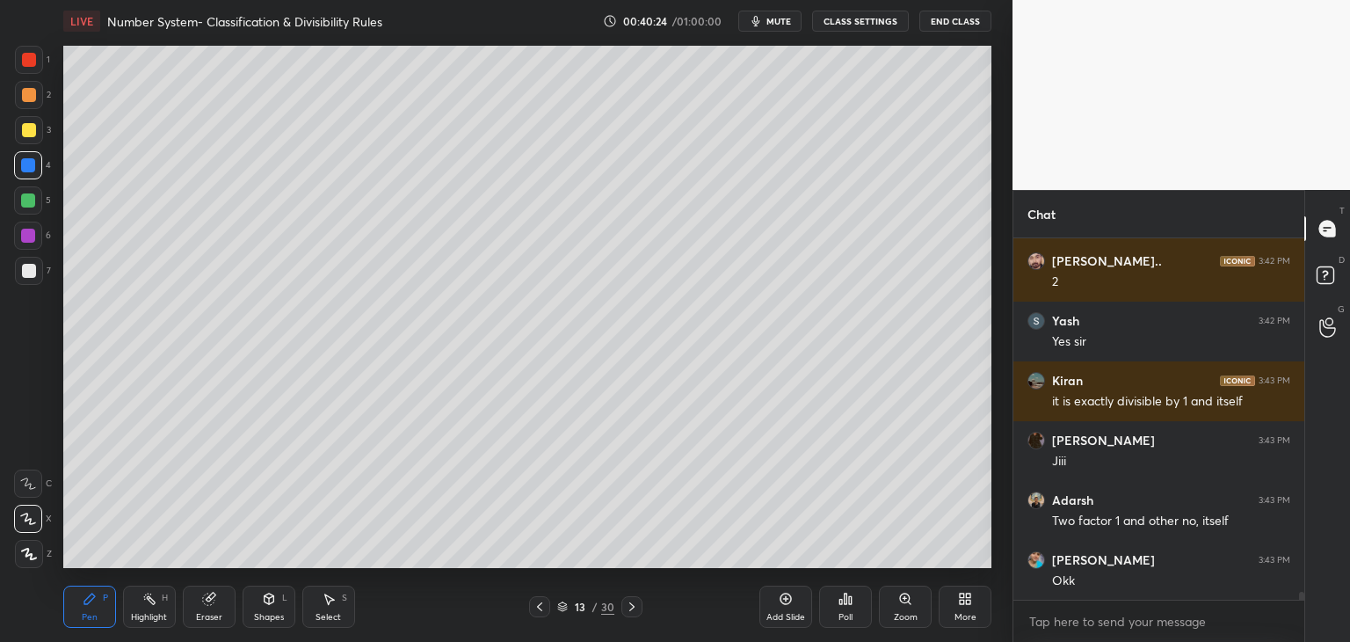
click at [28, 129] on div at bounding box center [29, 130] width 14 height 14
click at [35, 62] on div at bounding box center [29, 60] width 14 height 14
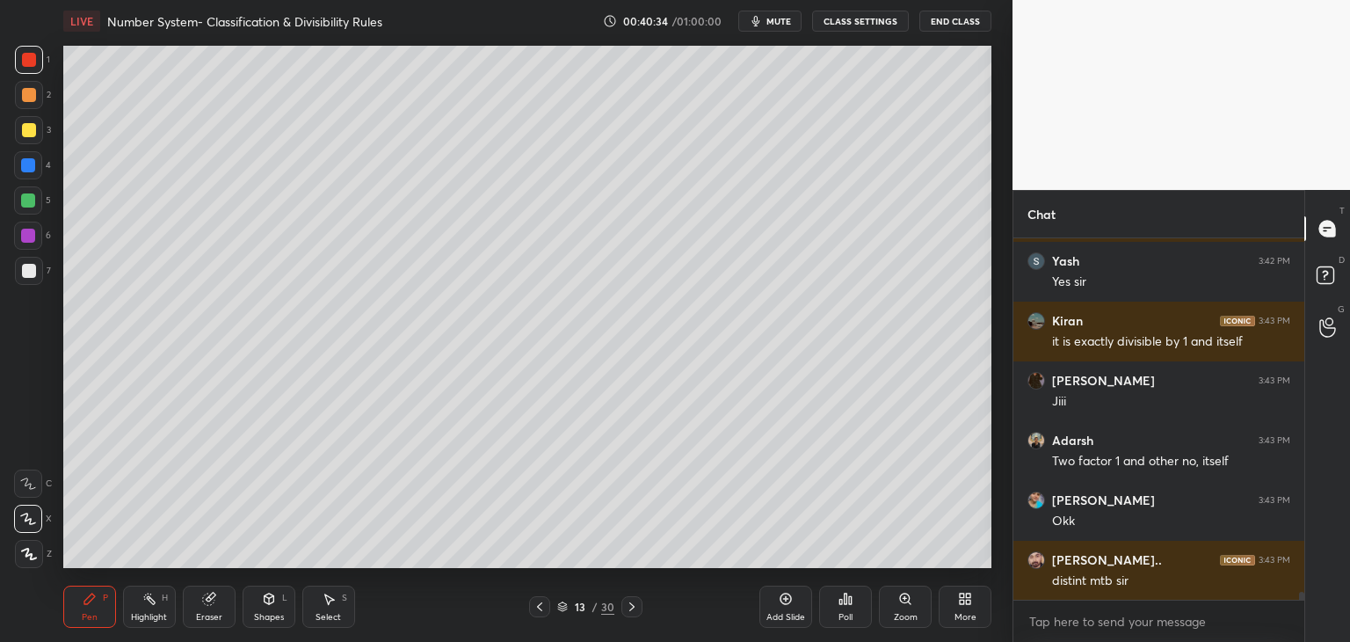
scroll to position [15935, 0]
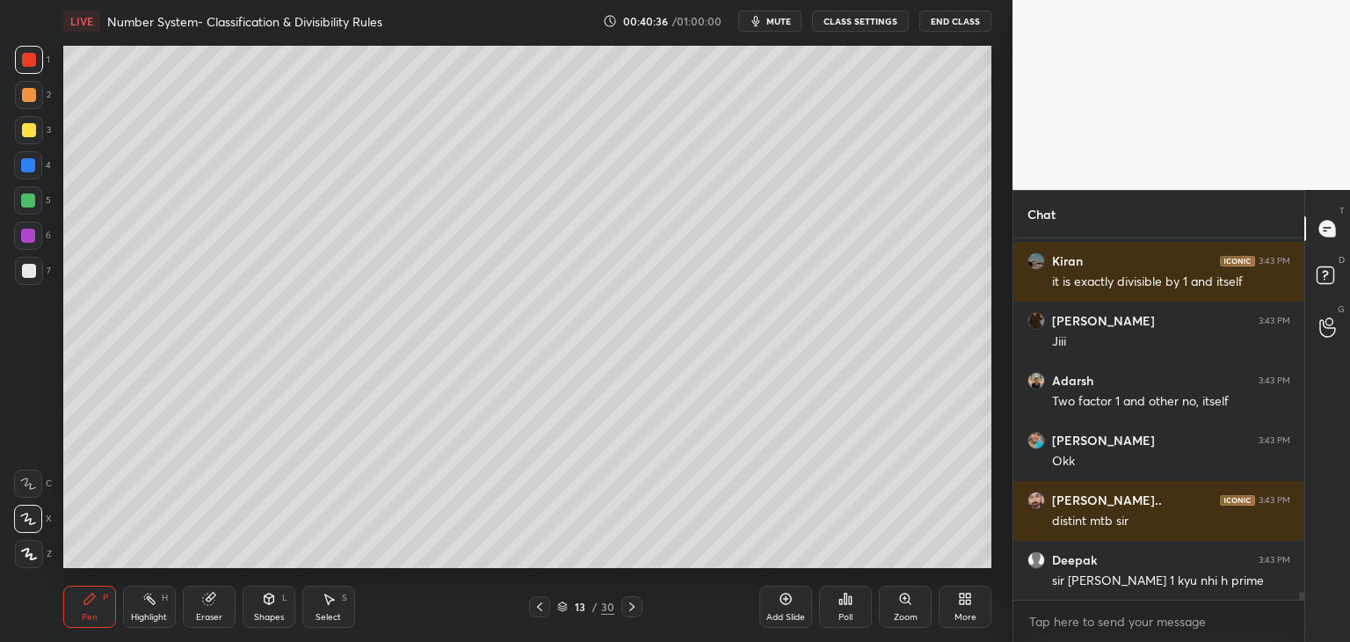
click at [31, 165] on div at bounding box center [28, 165] width 14 height 14
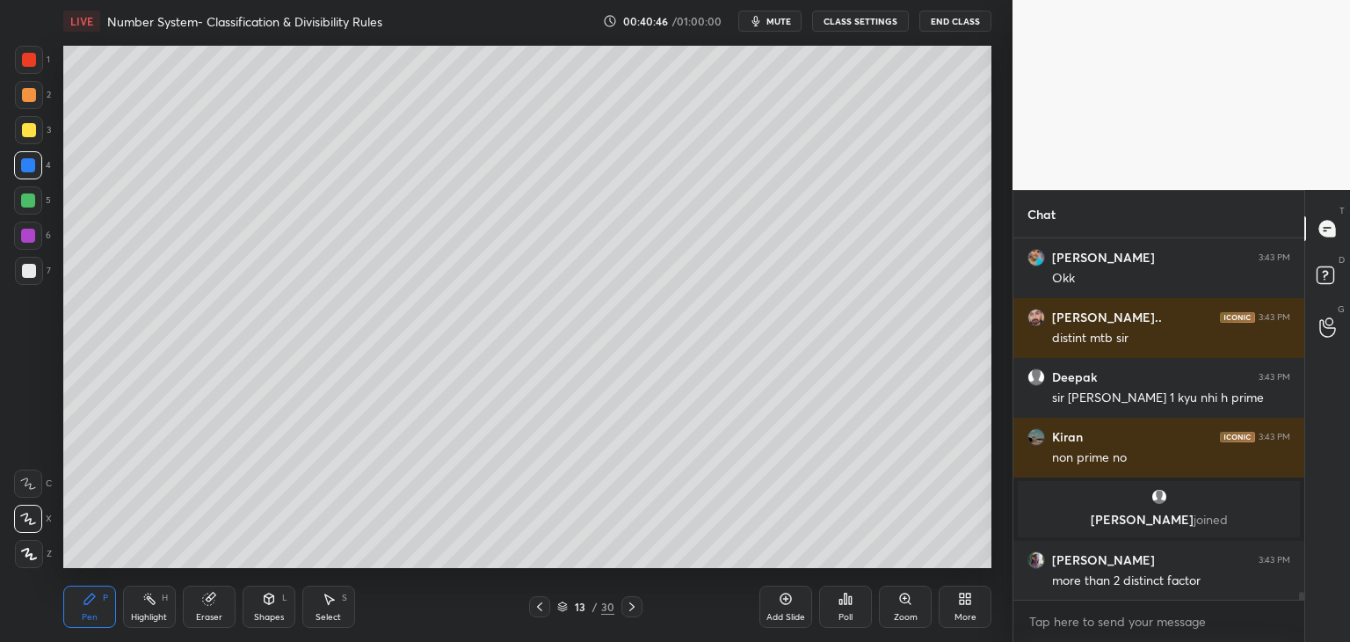
scroll to position [15687, 0]
click at [35, 132] on div at bounding box center [29, 130] width 28 height 28
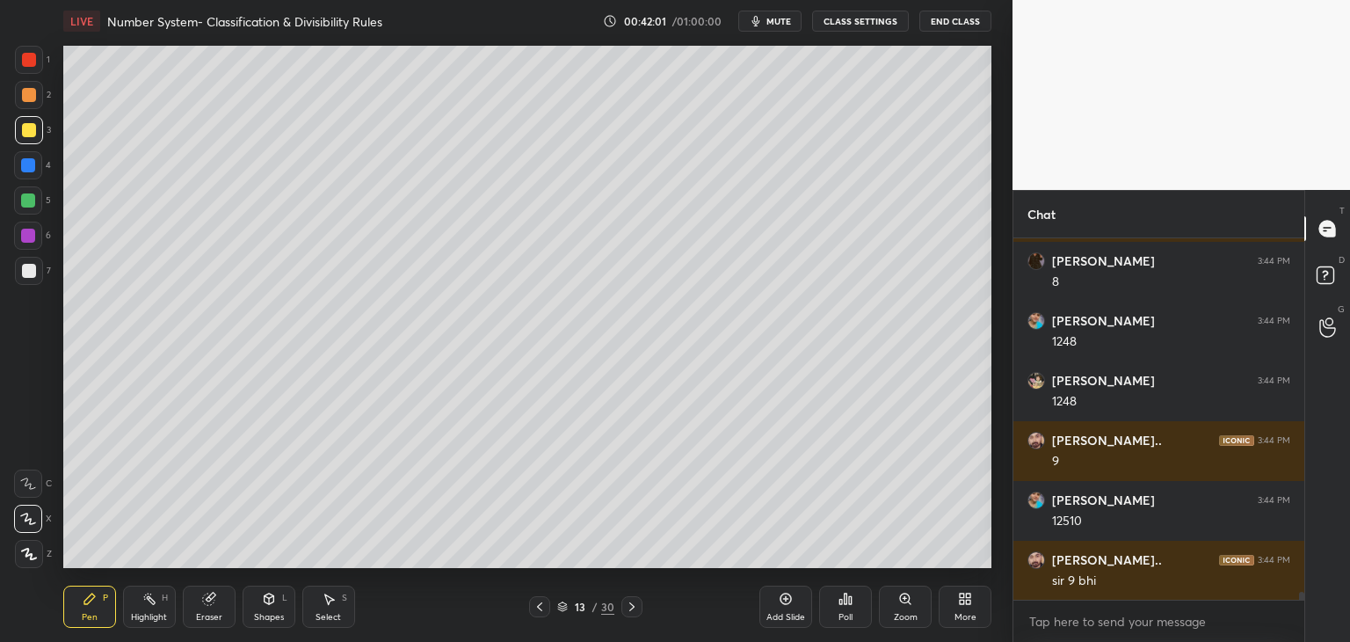
scroll to position [16883, 0]
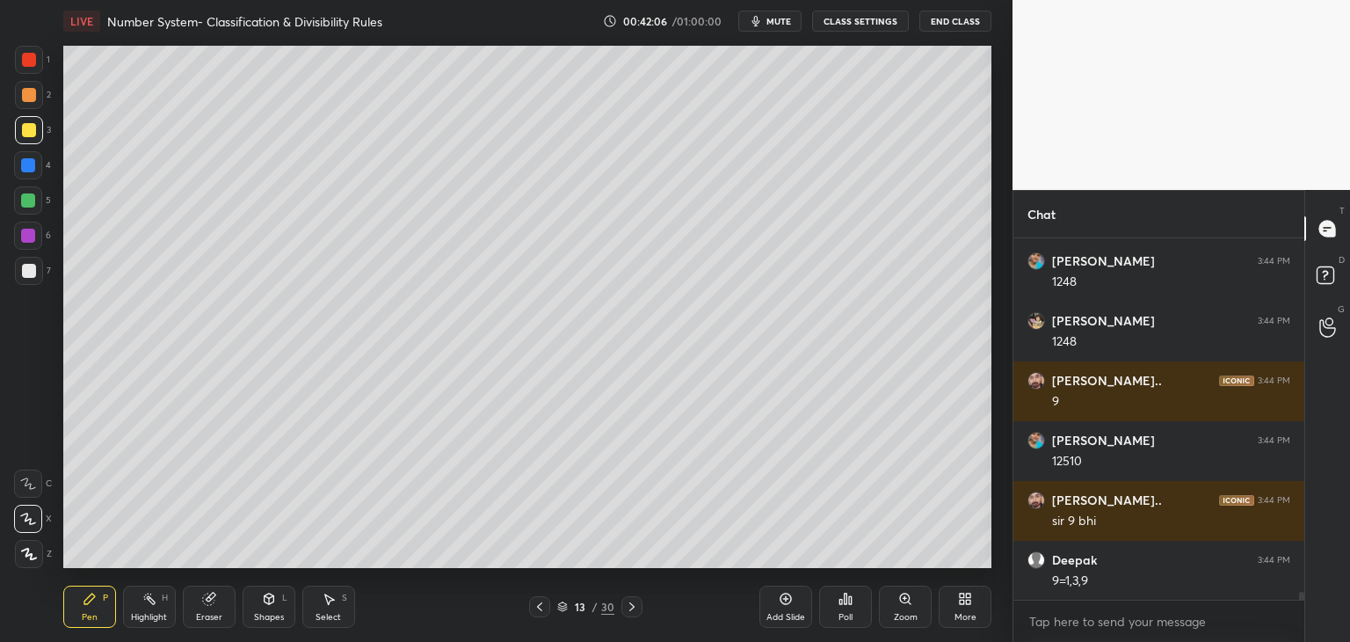
click at [25, 275] on div at bounding box center [29, 271] width 14 height 14
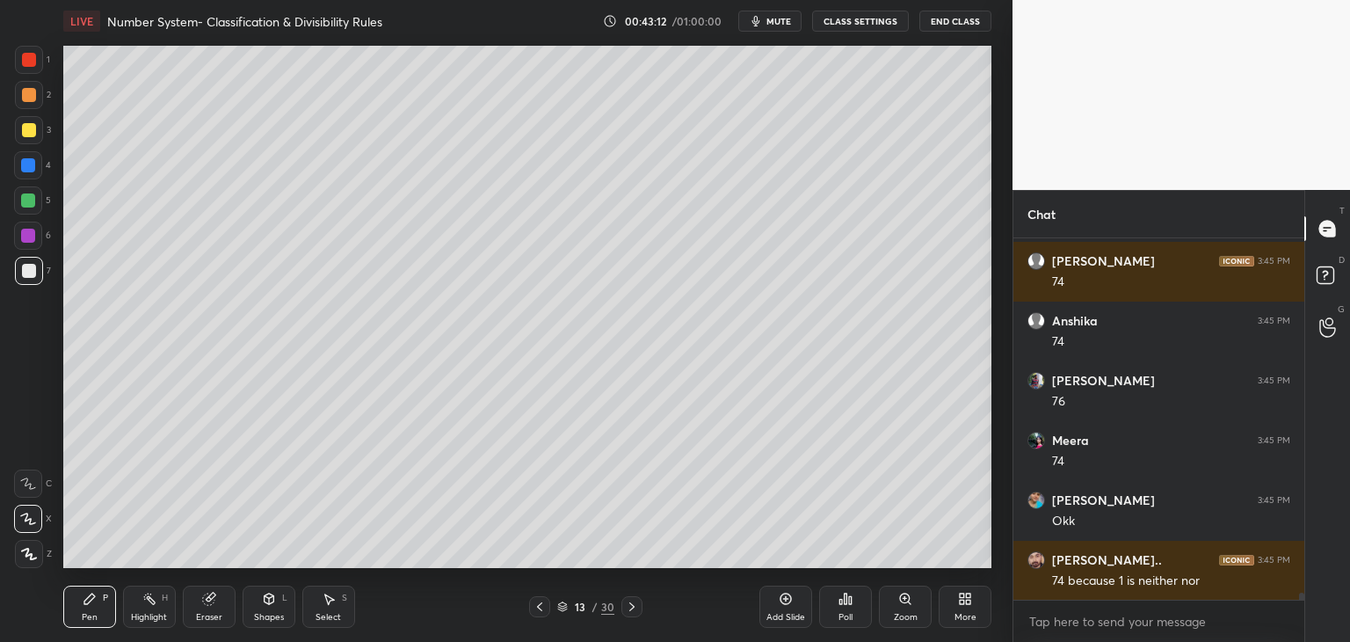
scroll to position [18377, 0]
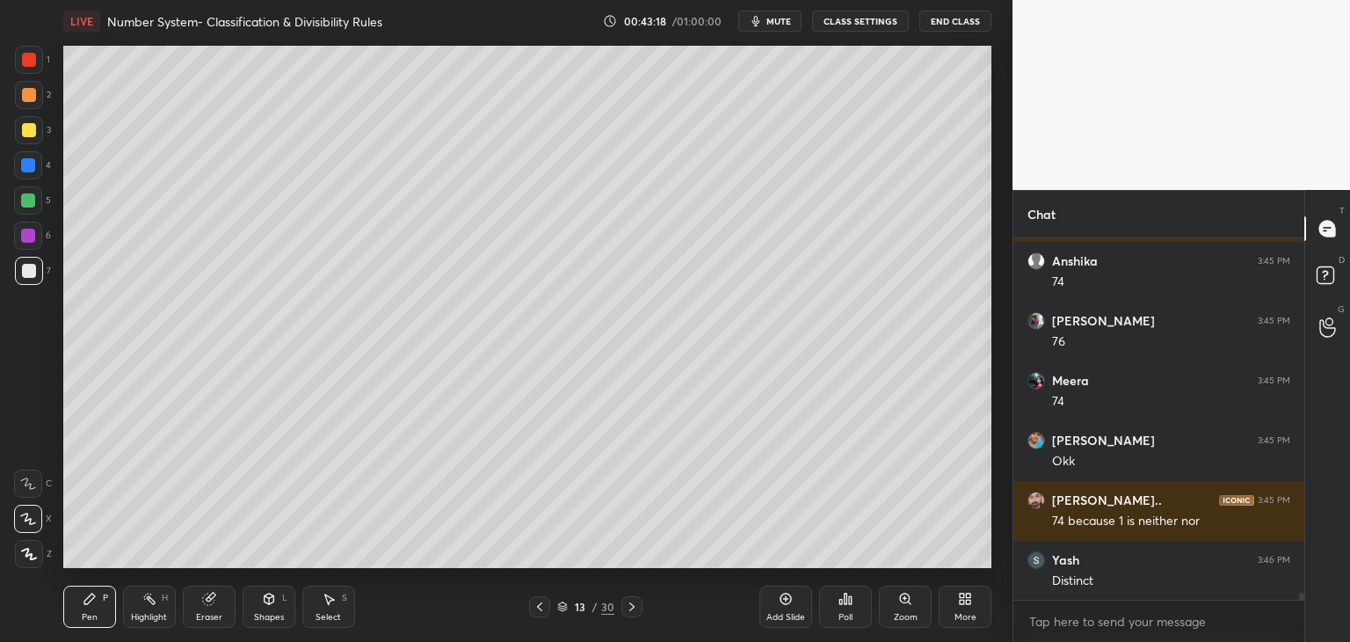
click at [33, 207] on div at bounding box center [28, 200] width 14 height 14
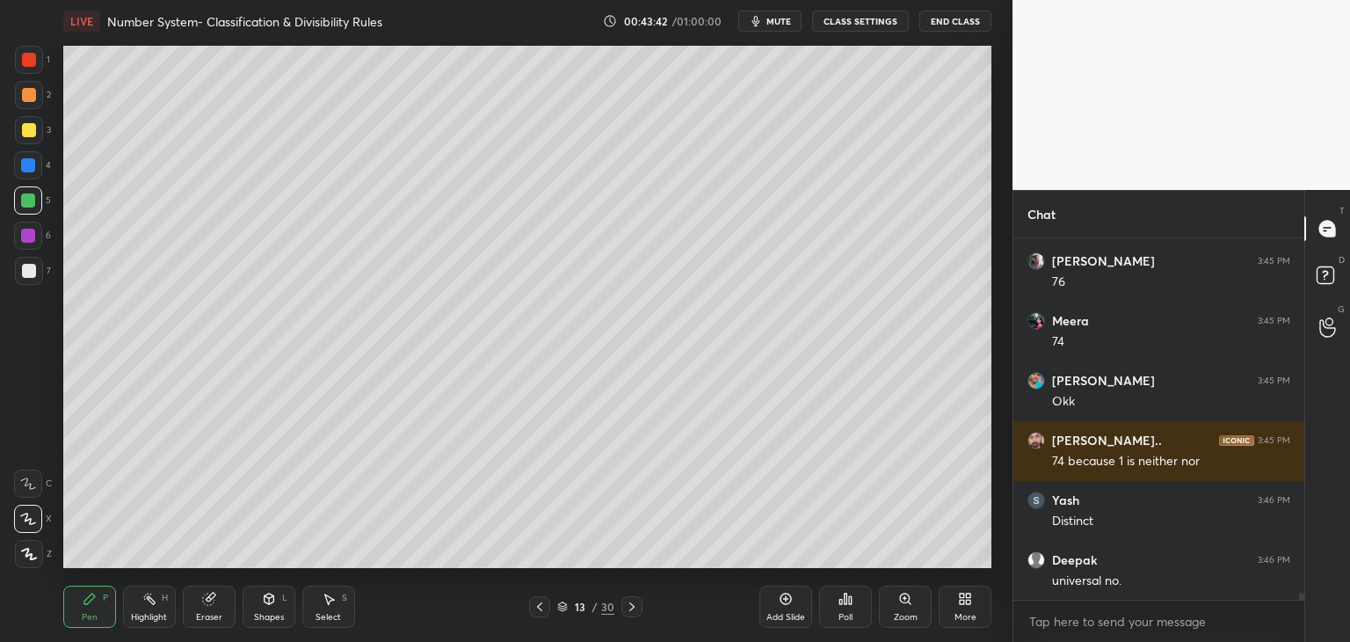
click at [779, 599] on icon at bounding box center [786, 599] width 14 height 14
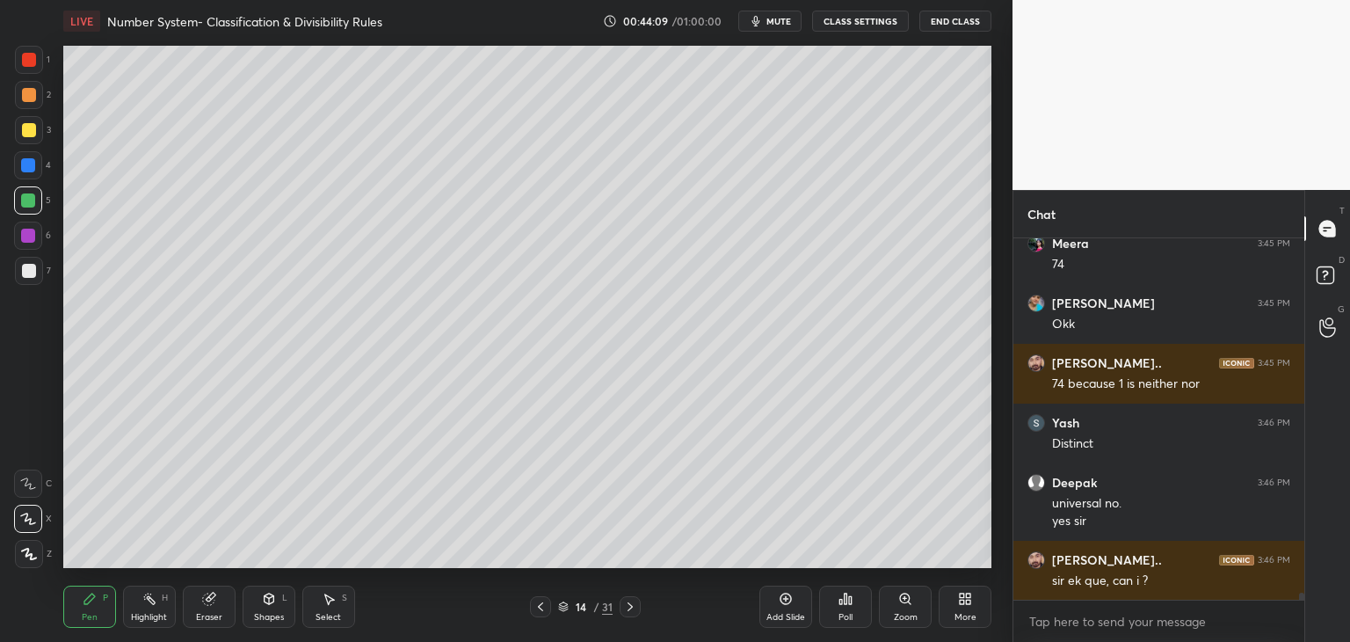
scroll to position [18574, 0]
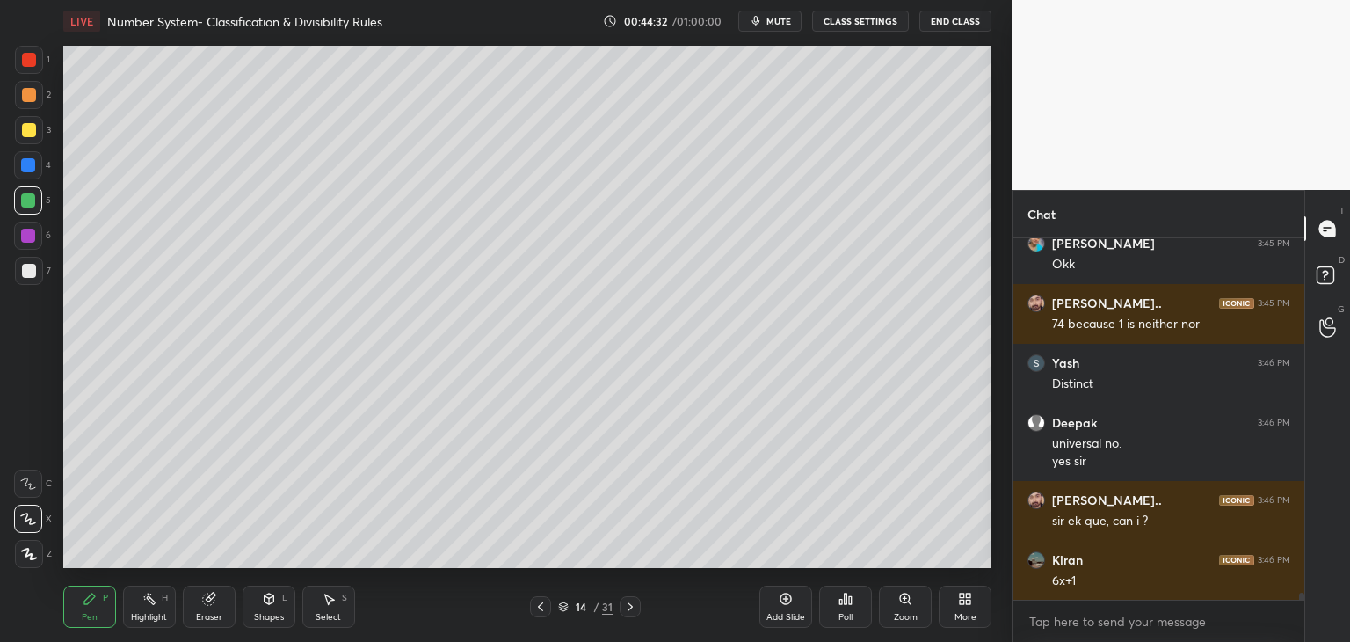
click at [29, 163] on div at bounding box center [28, 165] width 14 height 14
click at [38, 127] on div at bounding box center [29, 130] width 28 height 28
click at [27, 271] on div at bounding box center [29, 271] width 14 height 14
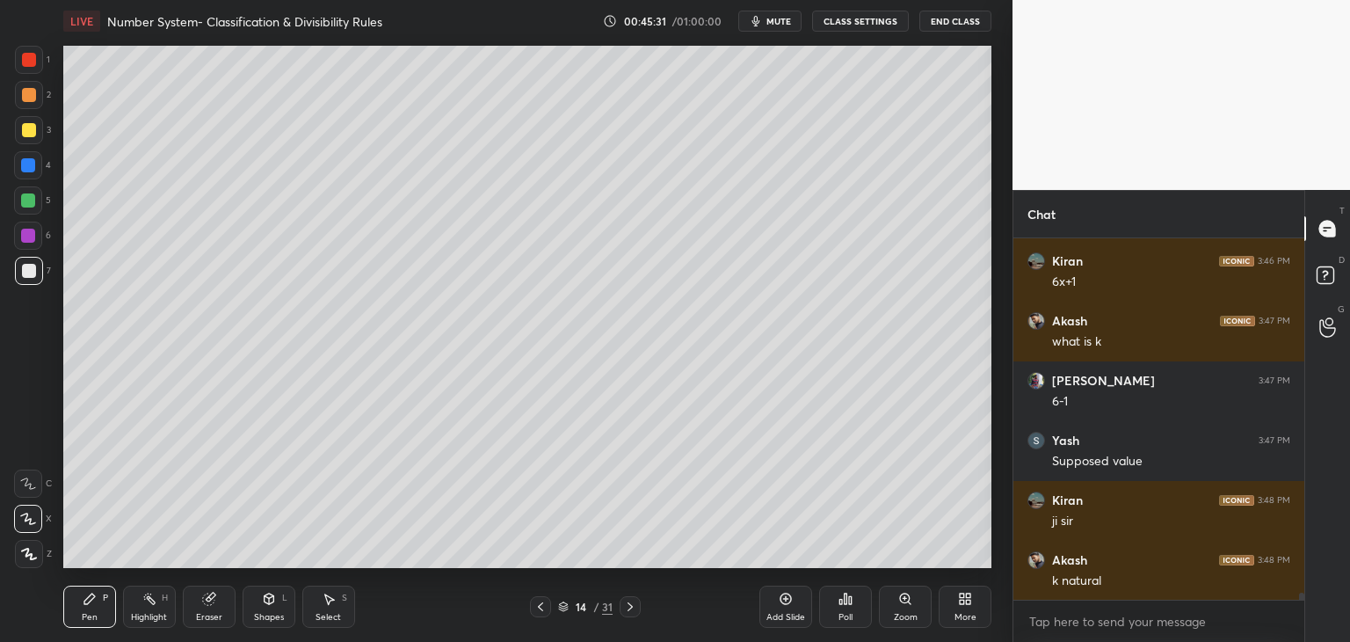
scroll to position [18932, 0]
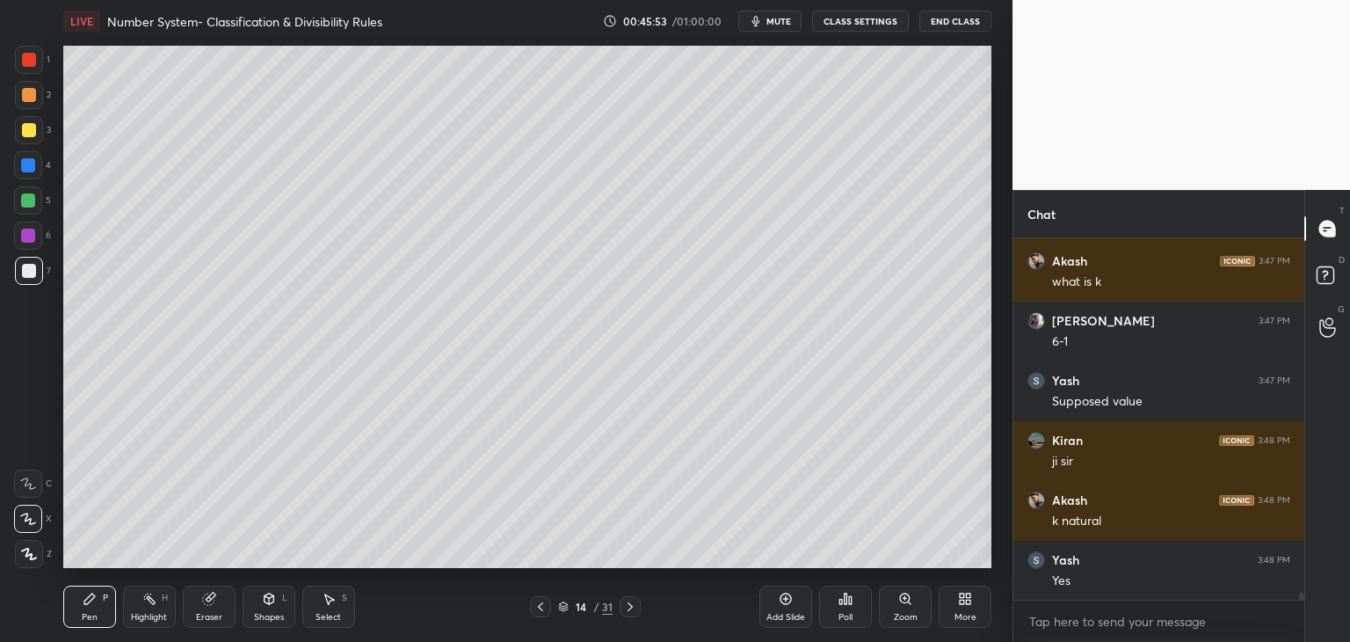
click at [267, 606] on div "Shapes L" at bounding box center [269, 606] width 53 height 42
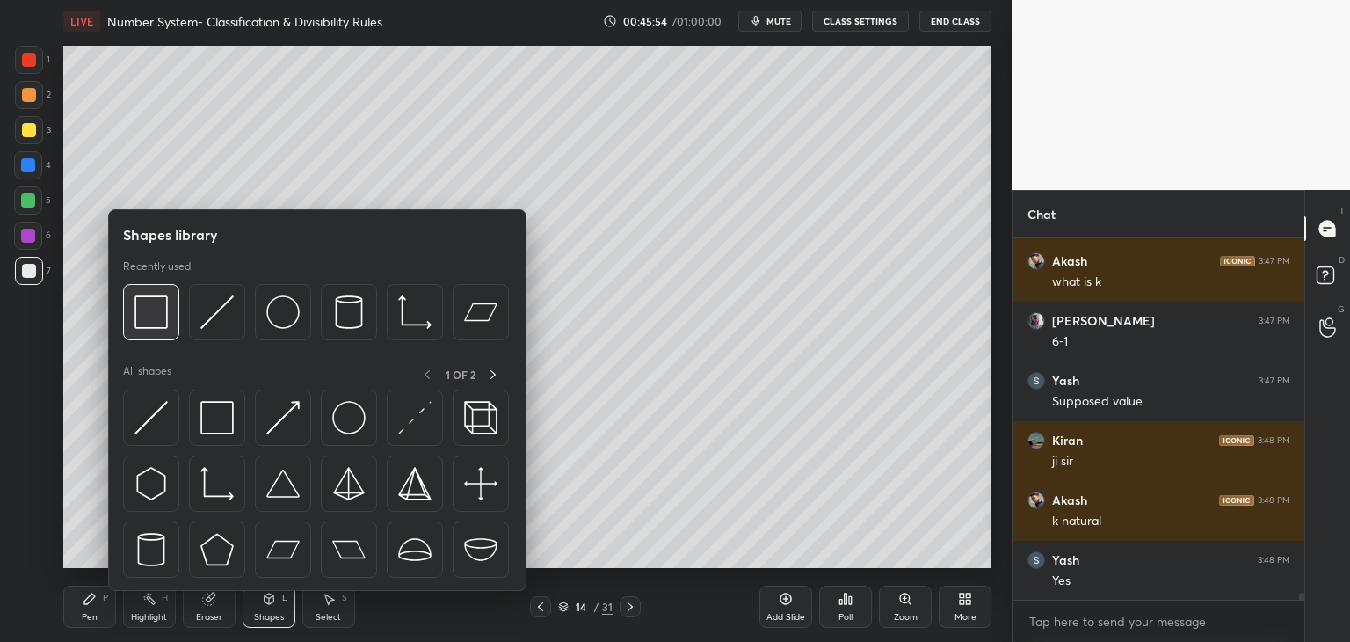
scroll to position [18992, 0]
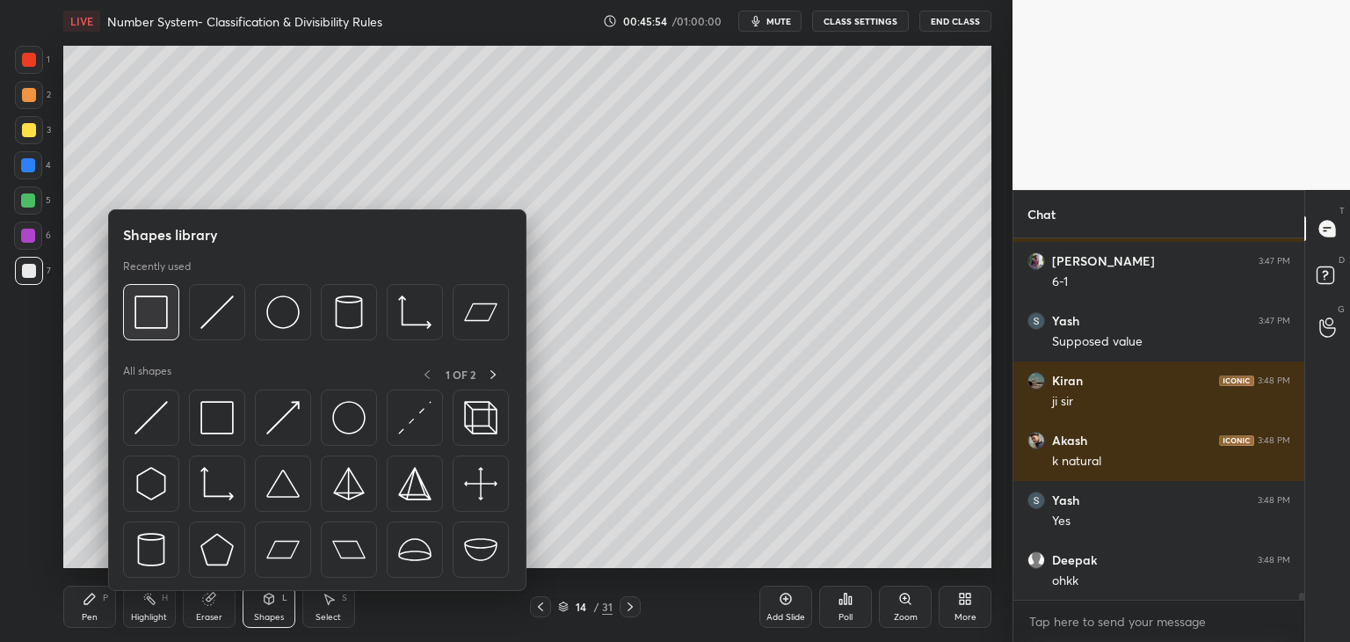
click at [170, 317] on div at bounding box center [151, 312] width 56 height 56
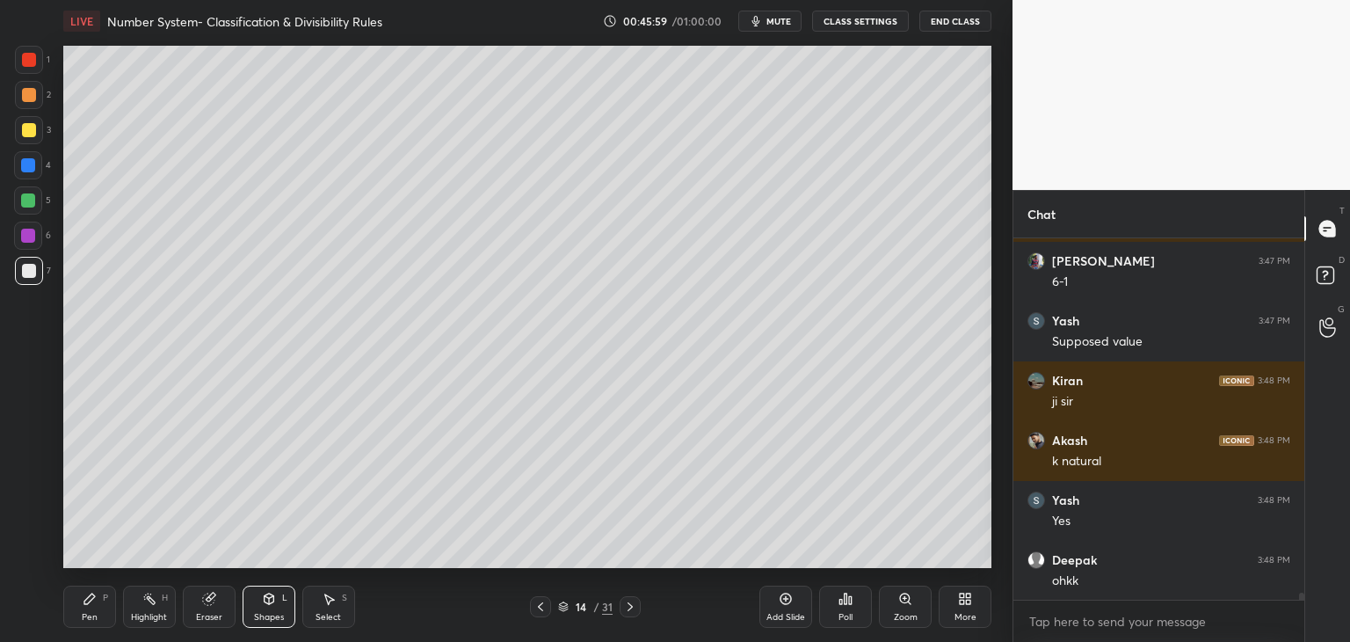
click at [94, 599] on icon at bounding box center [90, 599] width 14 height 14
click at [32, 132] on div at bounding box center [29, 130] width 14 height 14
click at [25, 163] on div at bounding box center [28, 165] width 14 height 14
click at [27, 271] on div at bounding box center [29, 271] width 14 height 14
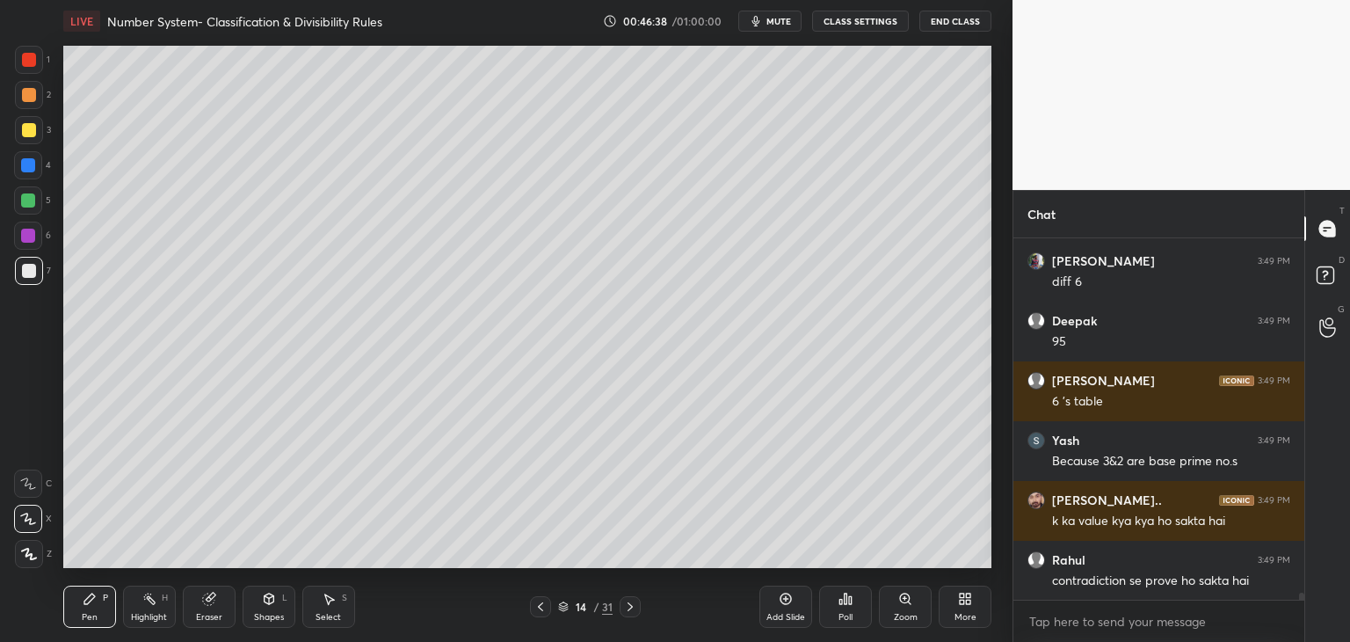
scroll to position [19411, 0]
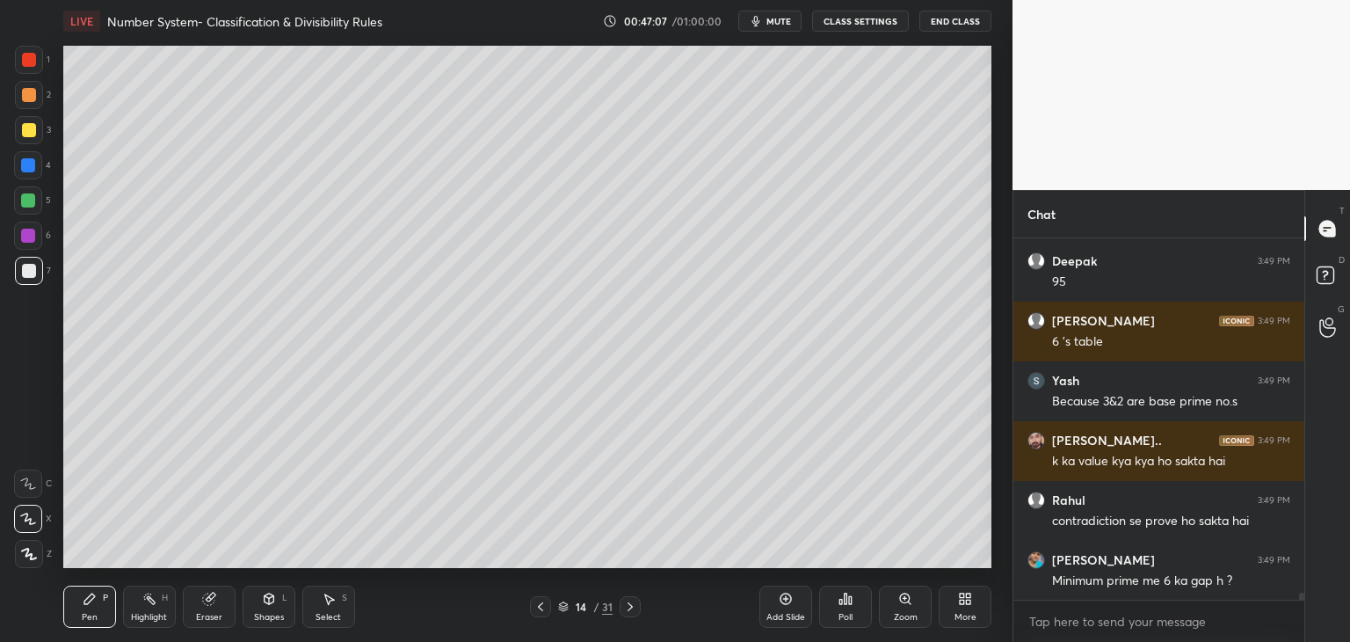
click at [779, 602] on icon at bounding box center [786, 599] width 14 height 14
click at [41, 61] on div at bounding box center [29, 60] width 28 height 28
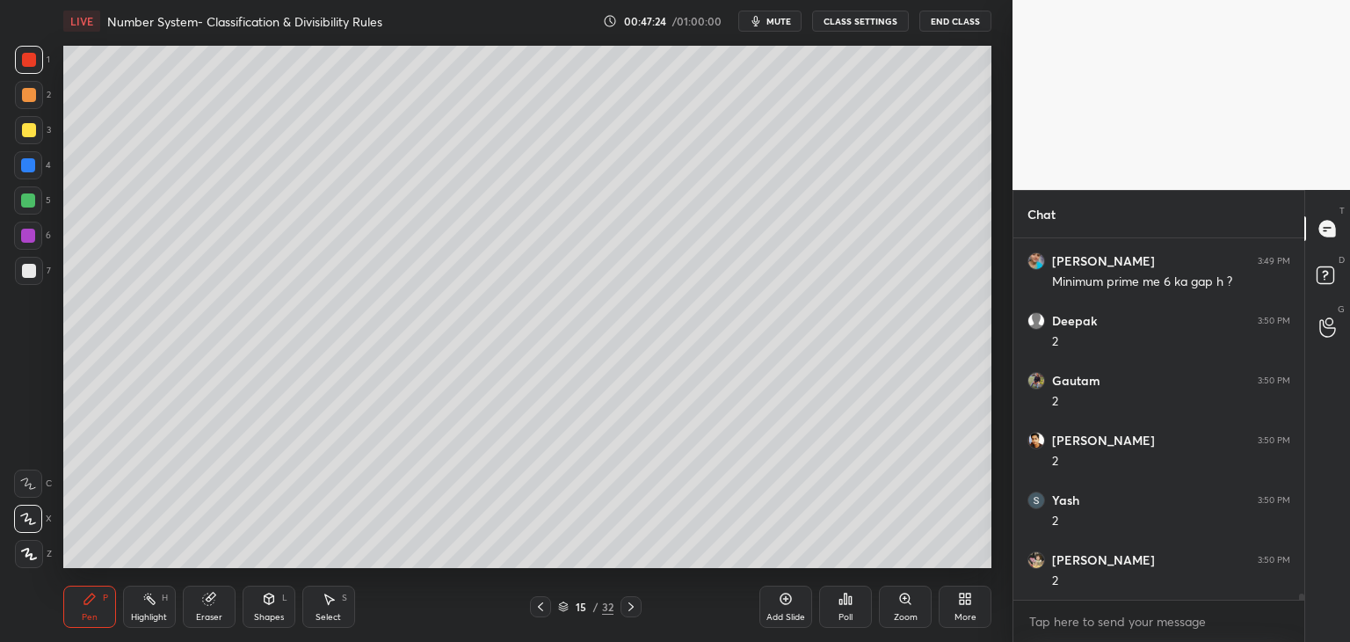
scroll to position [19889, 0]
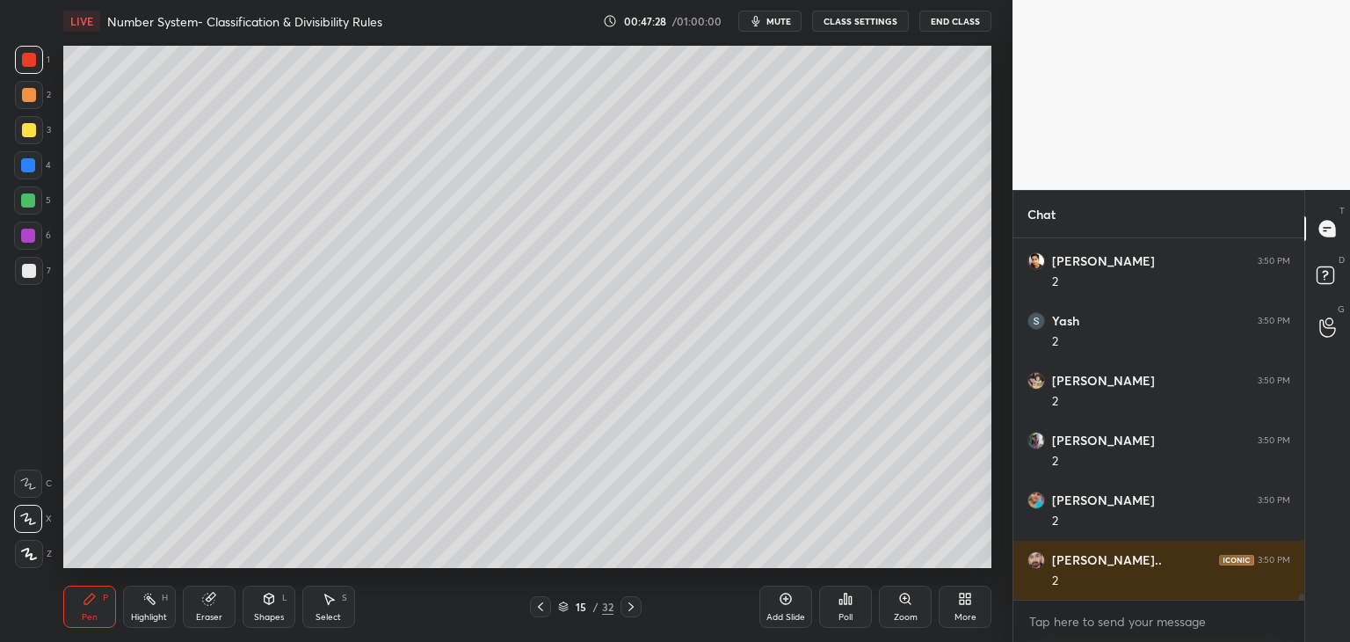
click at [540, 606] on icon at bounding box center [541, 606] width 14 height 14
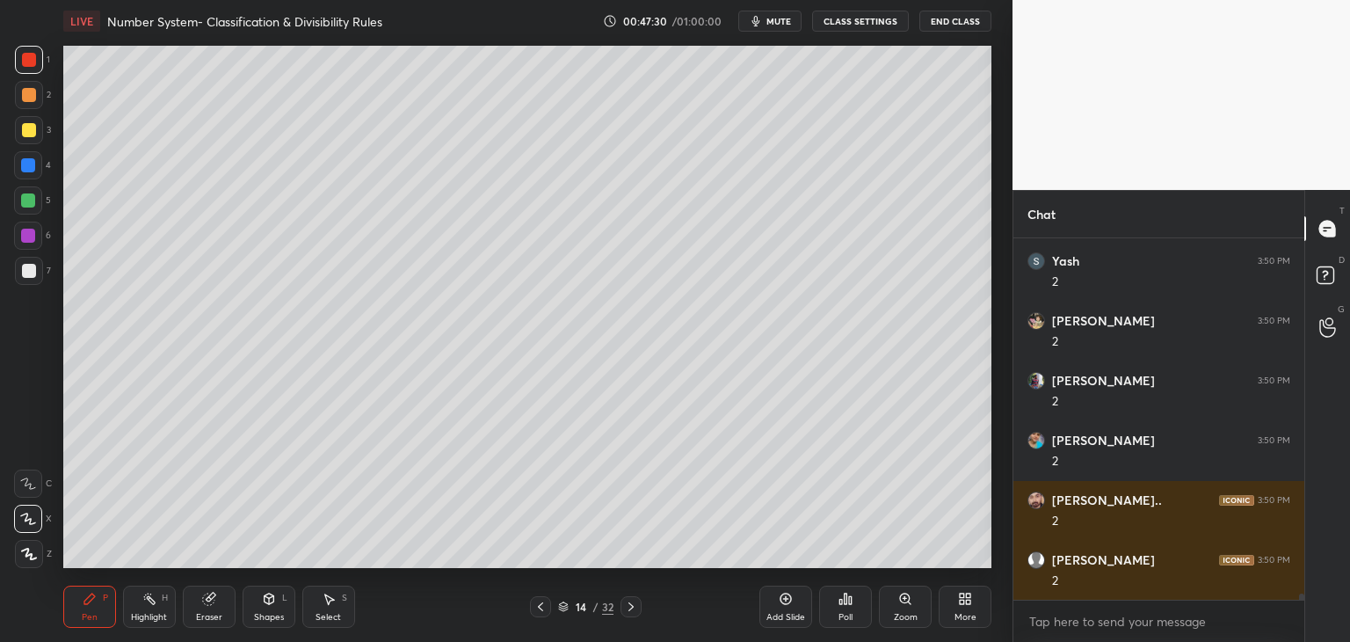
click at [633, 599] on icon at bounding box center [631, 606] width 14 height 14
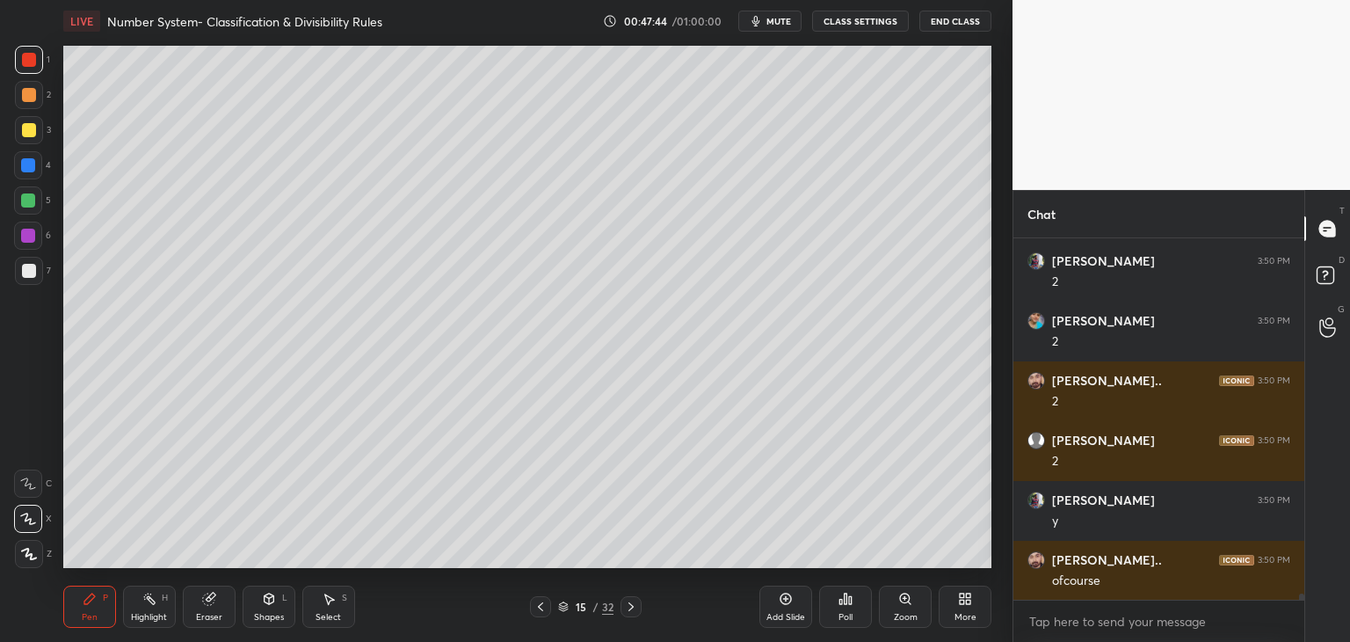
scroll to position [20128, 0]
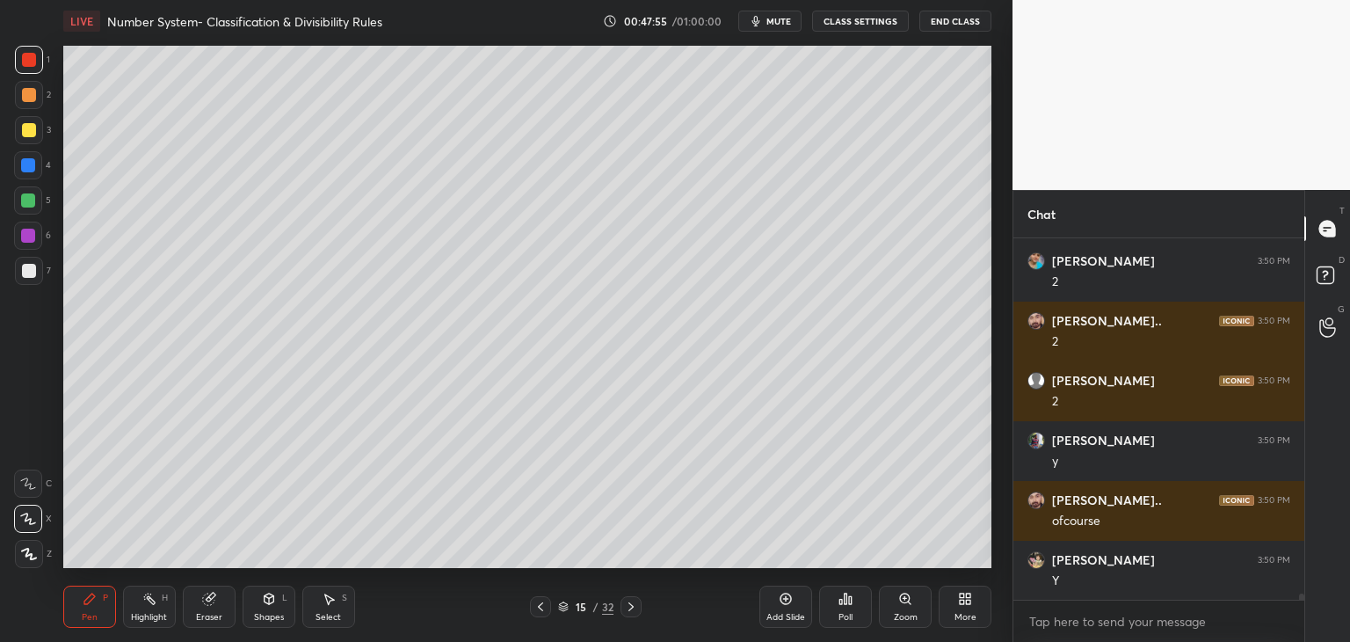
click at [40, 127] on div at bounding box center [29, 130] width 28 height 28
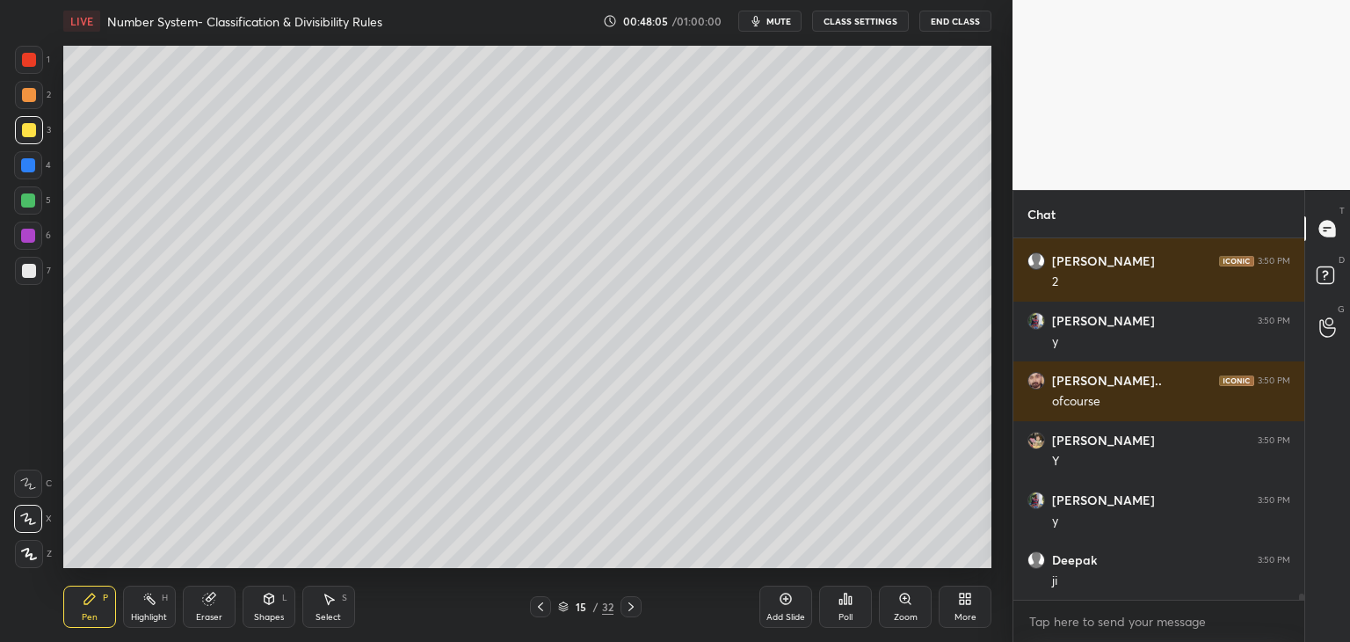
scroll to position [20307, 0]
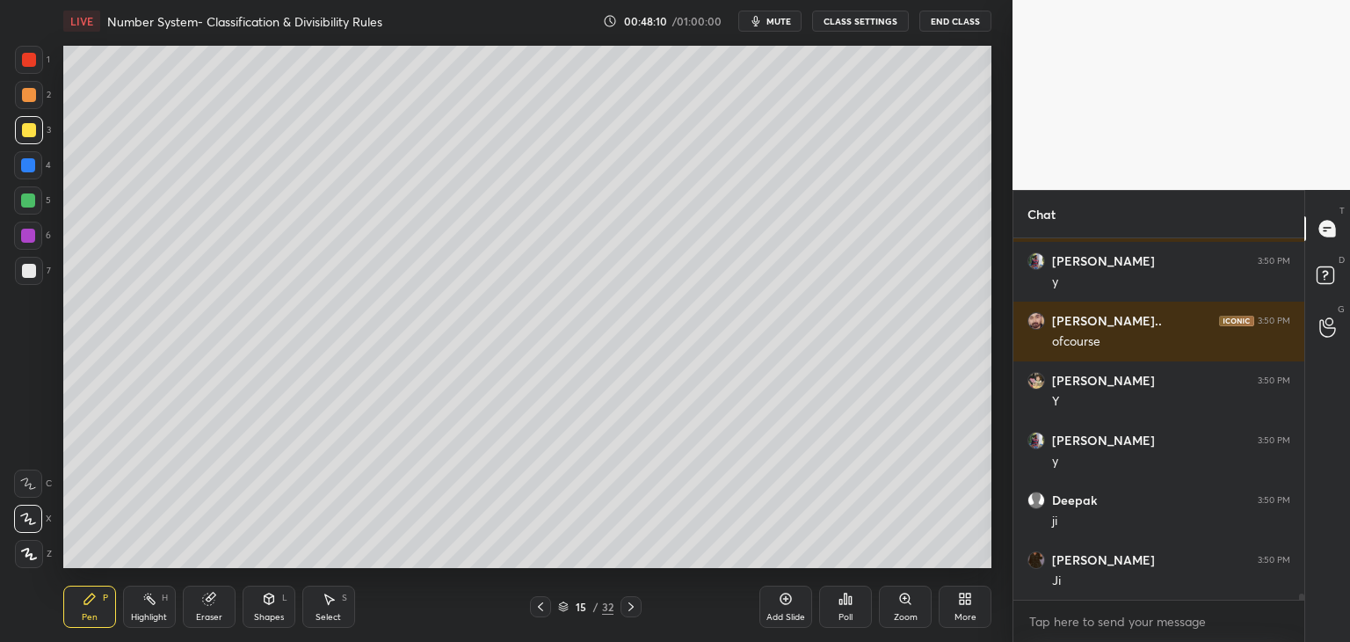
click at [581, 607] on div "15" at bounding box center [581, 606] width 18 height 11
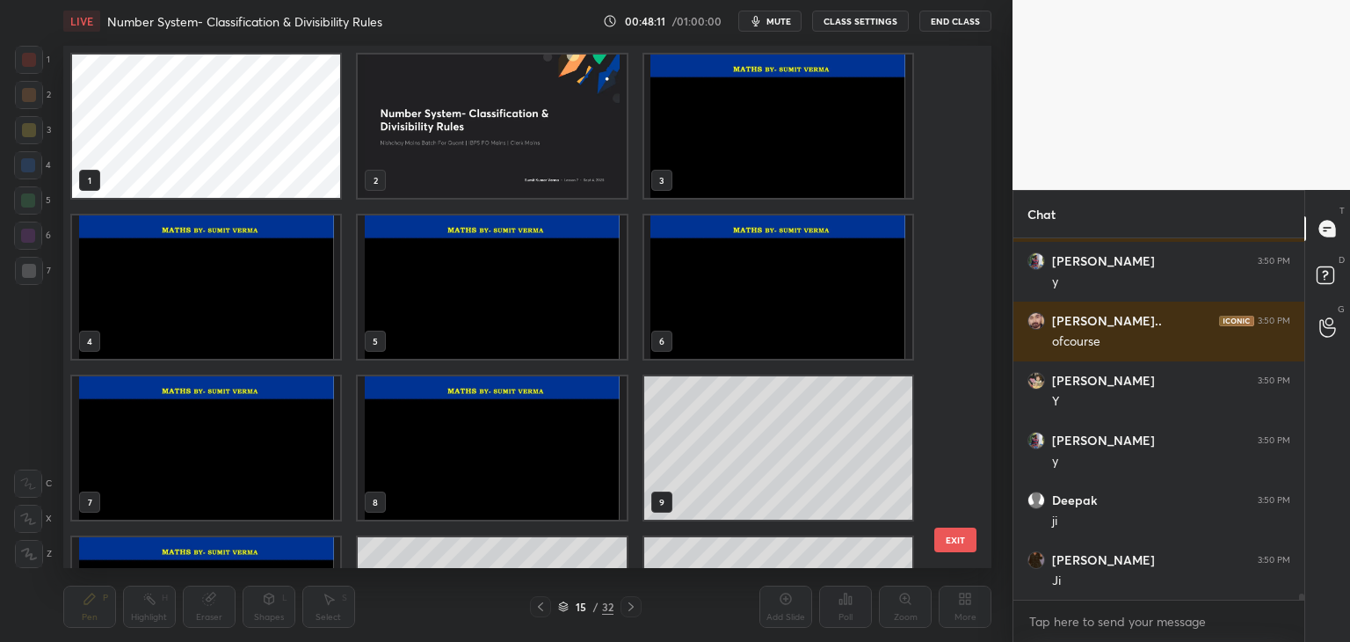
scroll to position [517, 920]
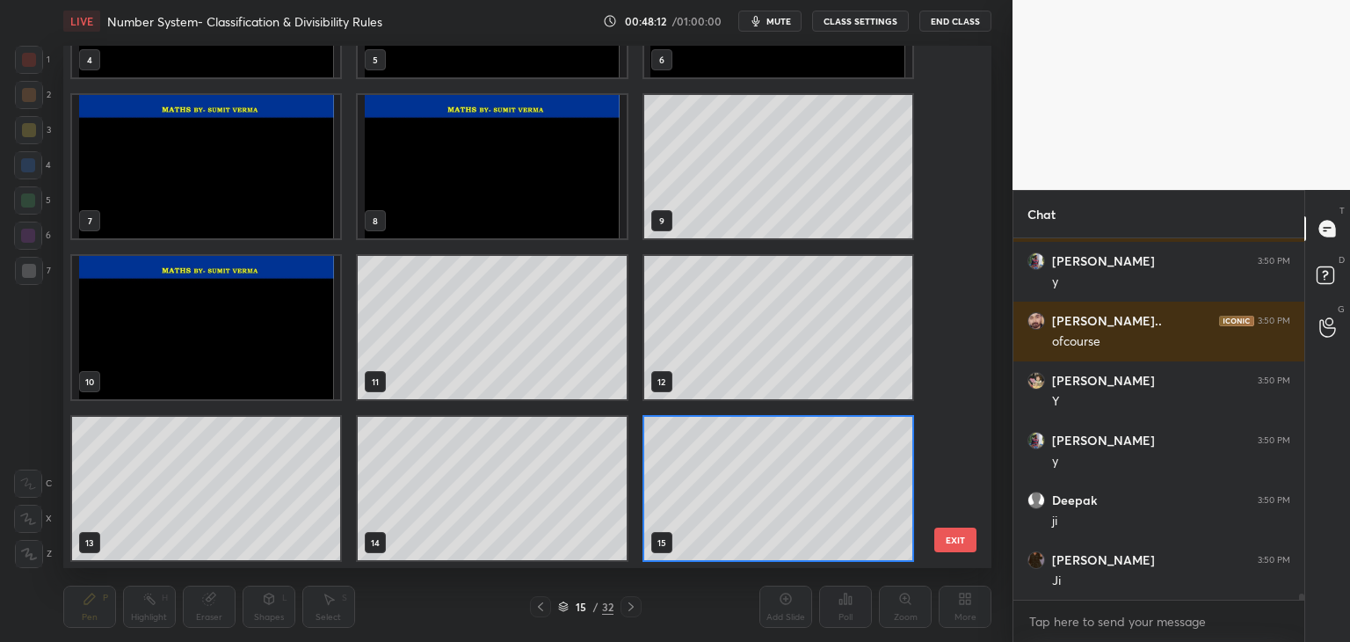
click at [486, 177] on img "grid" at bounding box center [492, 166] width 268 height 143
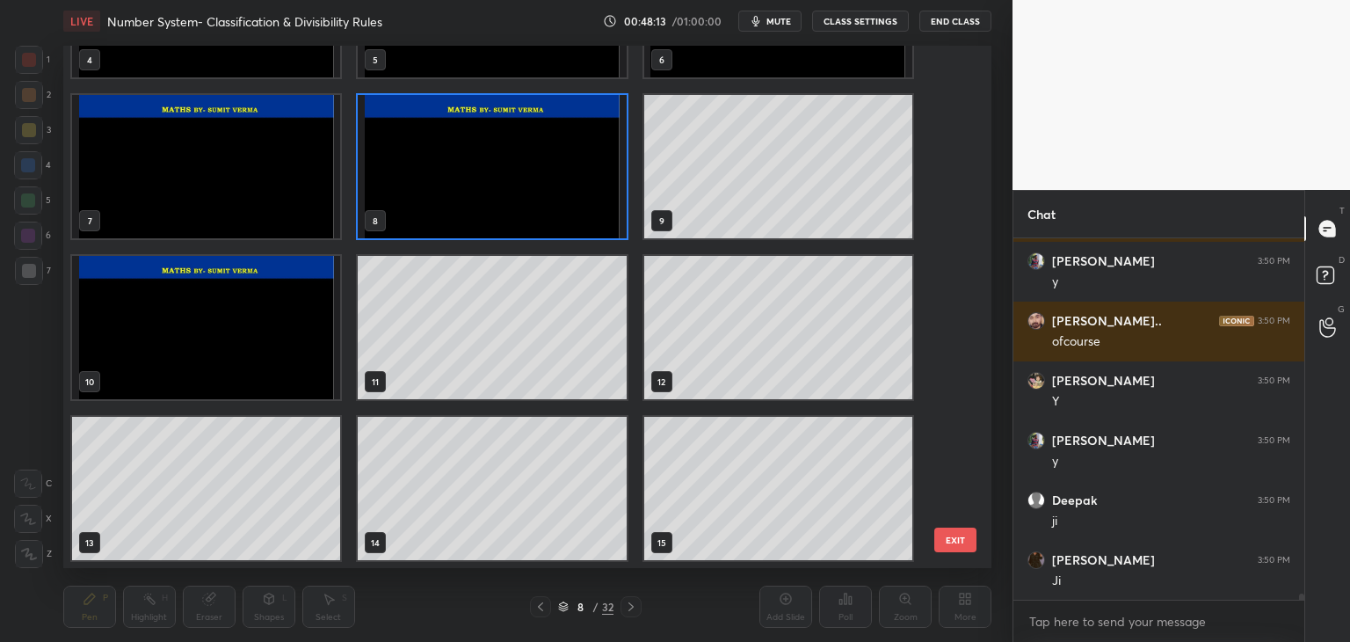
click at [478, 200] on img "grid" at bounding box center [492, 166] width 268 height 143
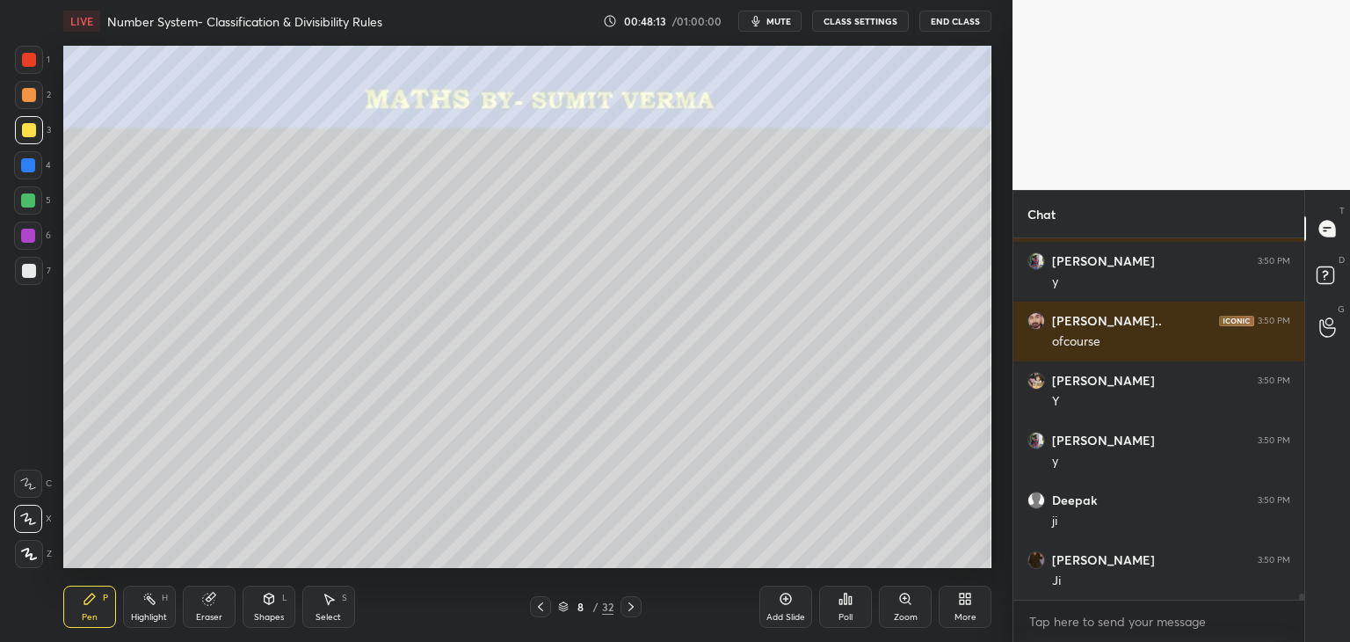
click at [483, 203] on img "grid" at bounding box center [492, 166] width 268 height 143
click at [541, 605] on icon at bounding box center [541, 606] width 14 height 14
click at [544, 606] on icon at bounding box center [541, 606] width 14 height 14
click at [545, 612] on icon at bounding box center [541, 606] width 14 height 14
click at [547, 616] on div at bounding box center [540, 606] width 21 height 21
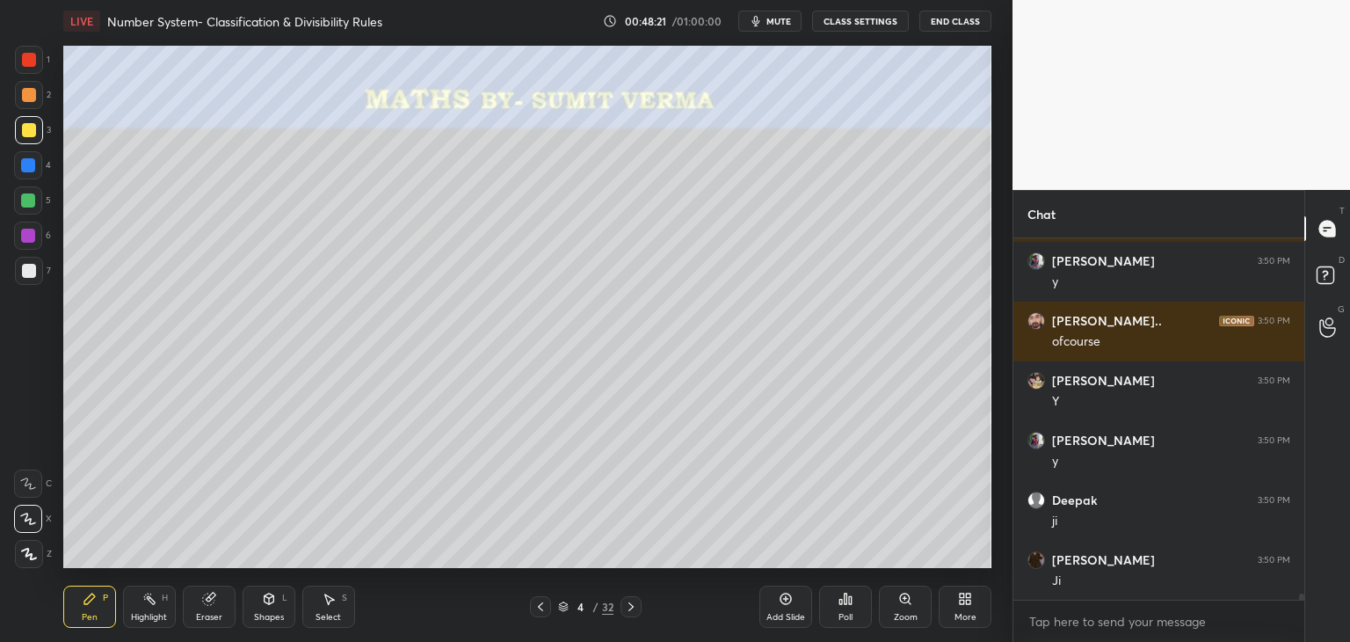
scroll to position [20367, 0]
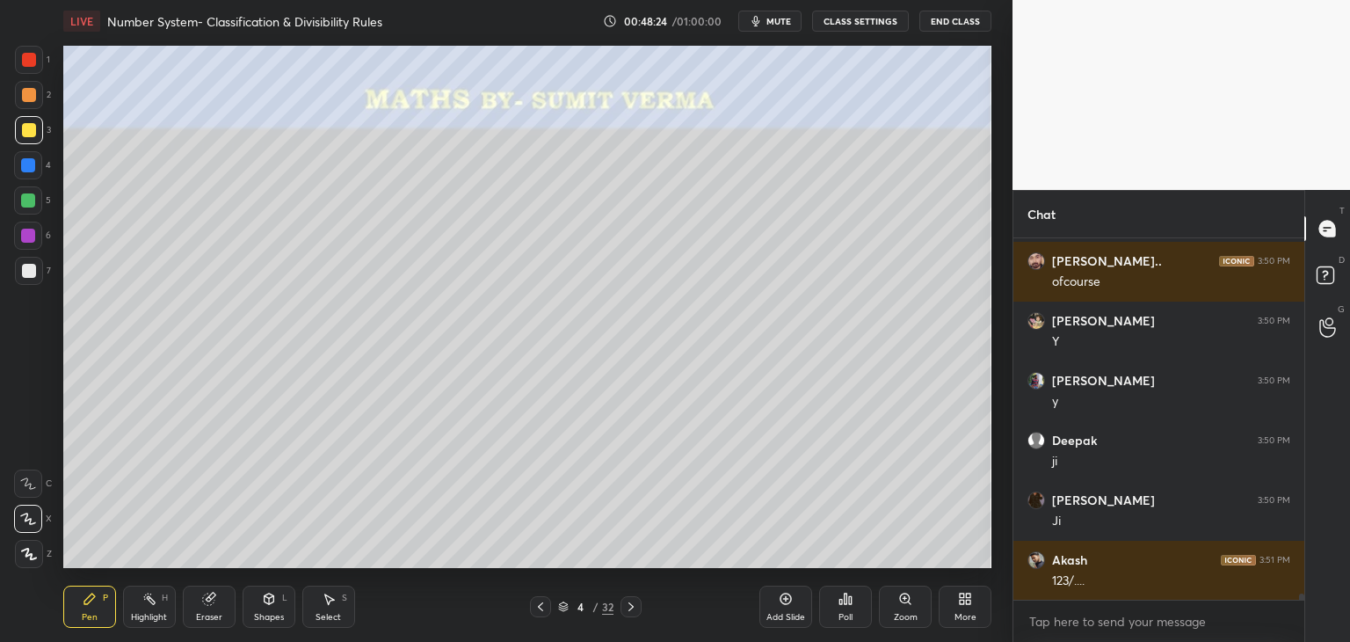
click at [28, 272] on div at bounding box center [29, 271] width 14 height 14
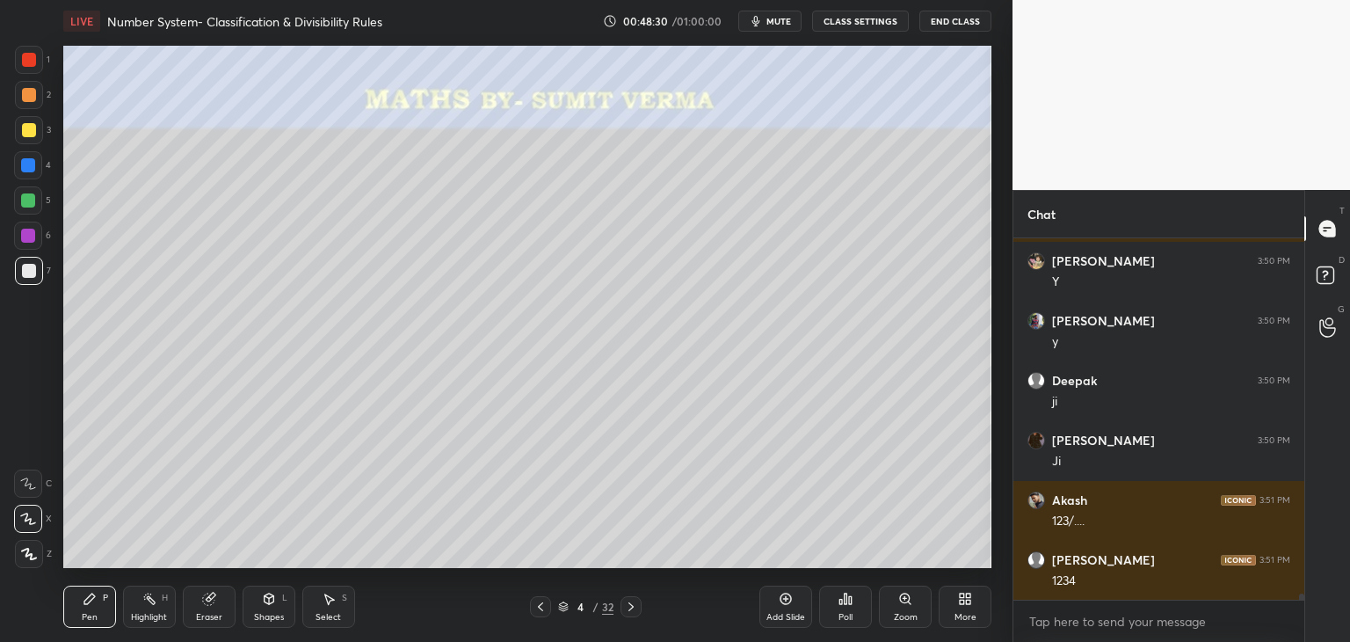
click at [34, 131] on div at bounding box center [29, 130] width 14 height 14
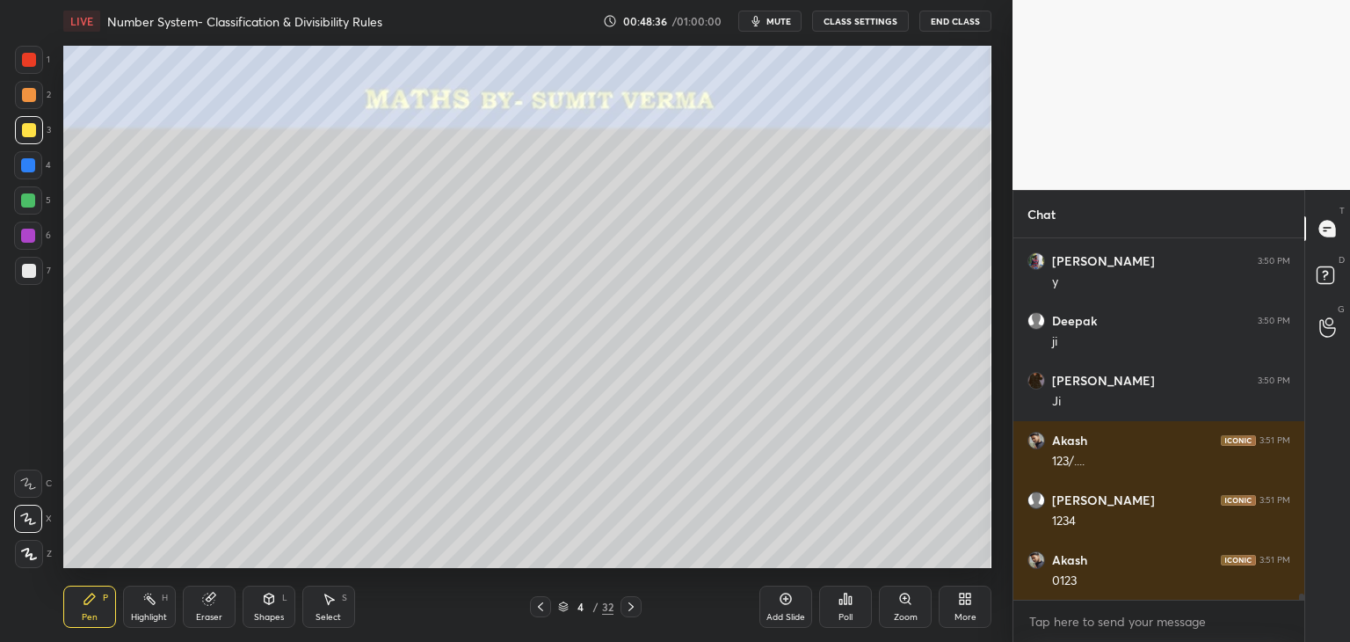
scroll to position [20606, 0]
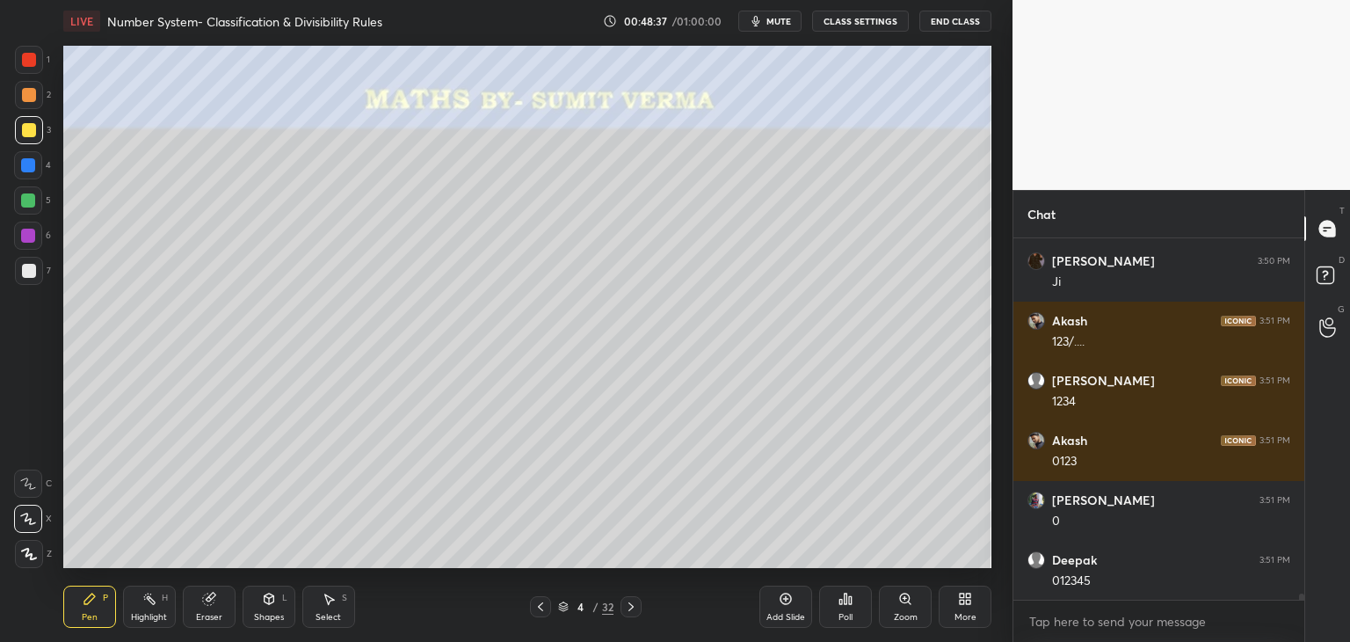
click at [28, 272] on div at bounding box center [29, 271] width 14 height 14
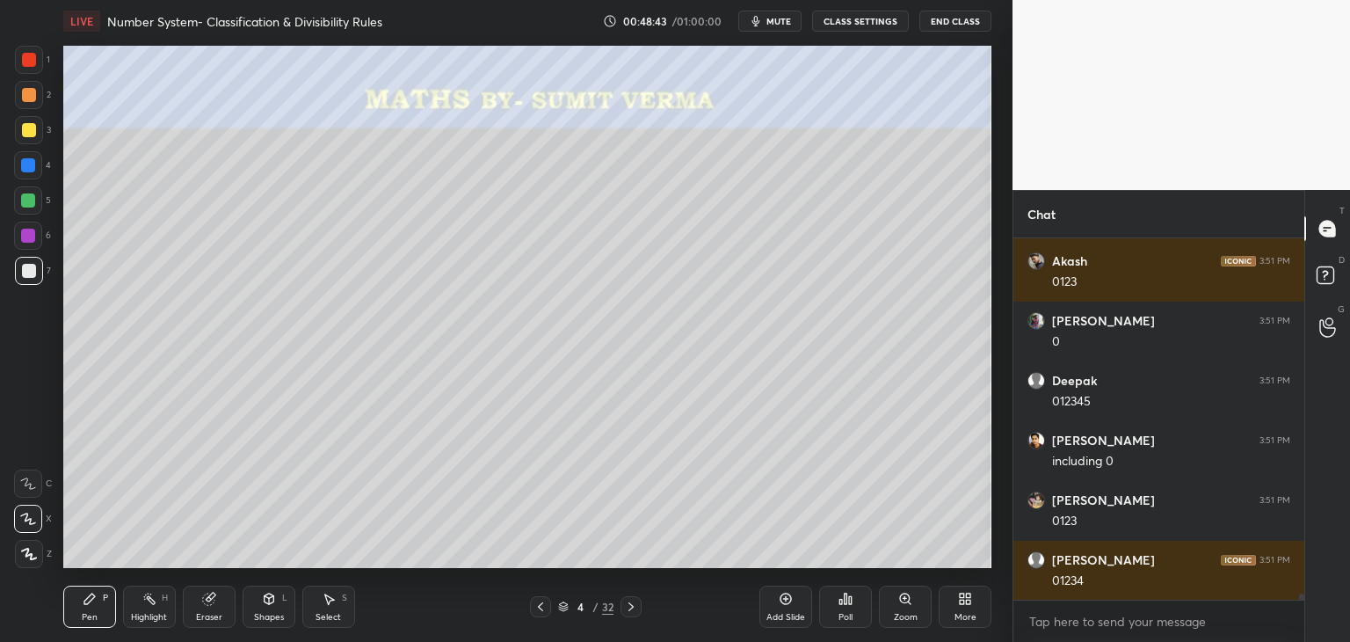
scroll to position [20845, 0]
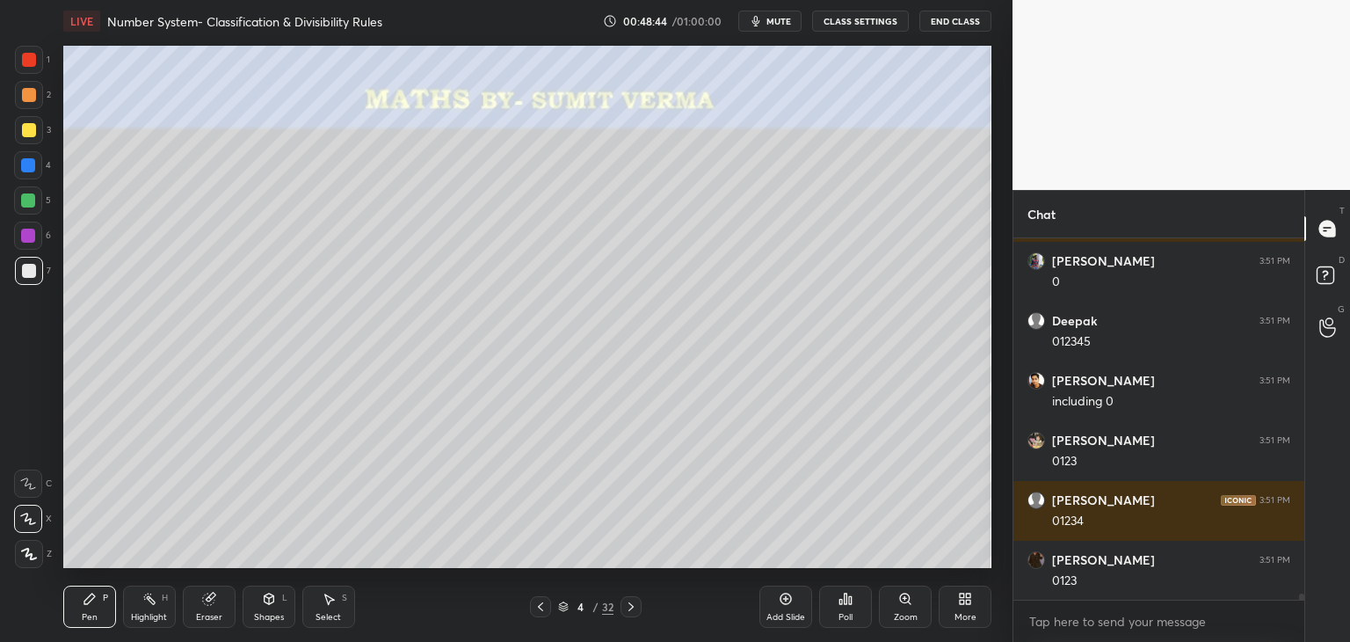
click at [585, 606] on div "4" at bounding box center [581, 606] width 18 height 11
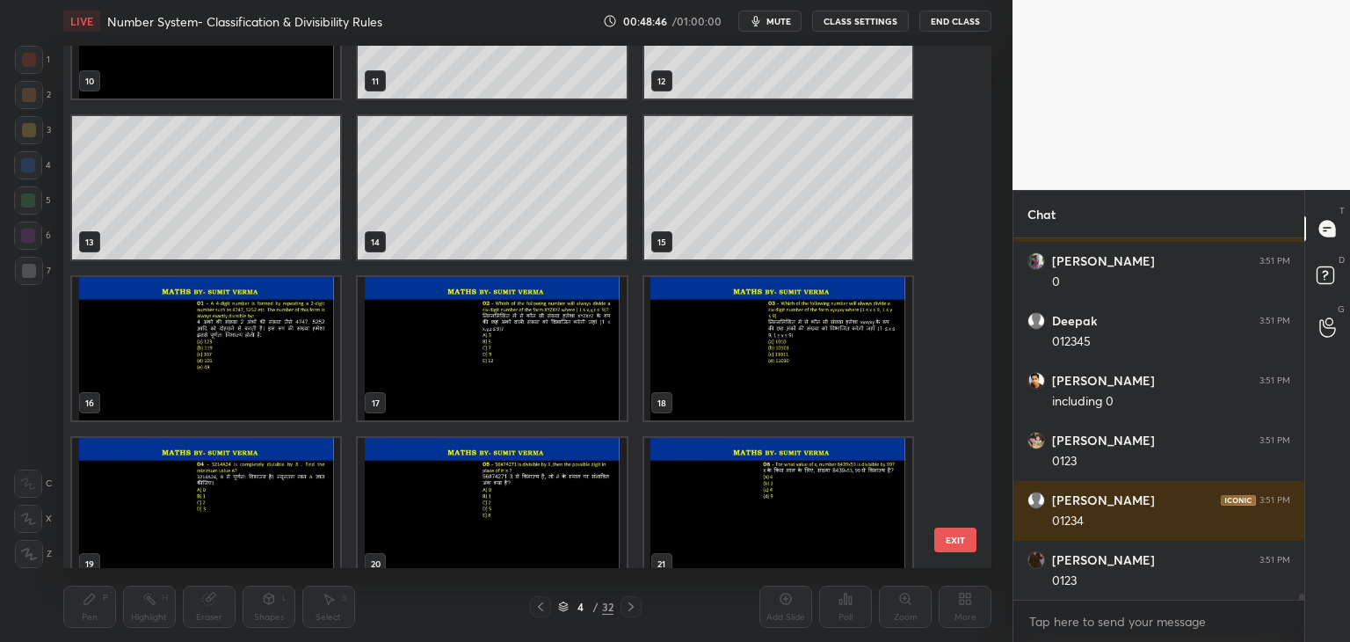
scroll to position [584, 0]
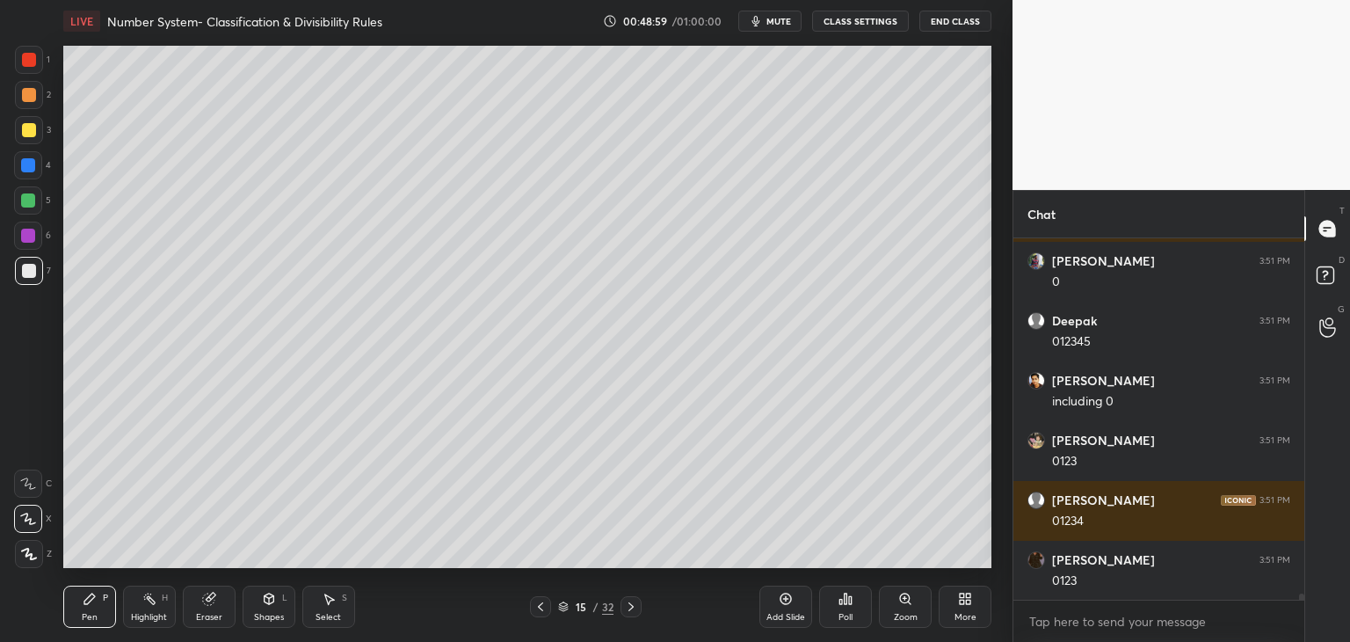
click at [31, 167] on div at bounding box center [28, 165] width 14 height 14
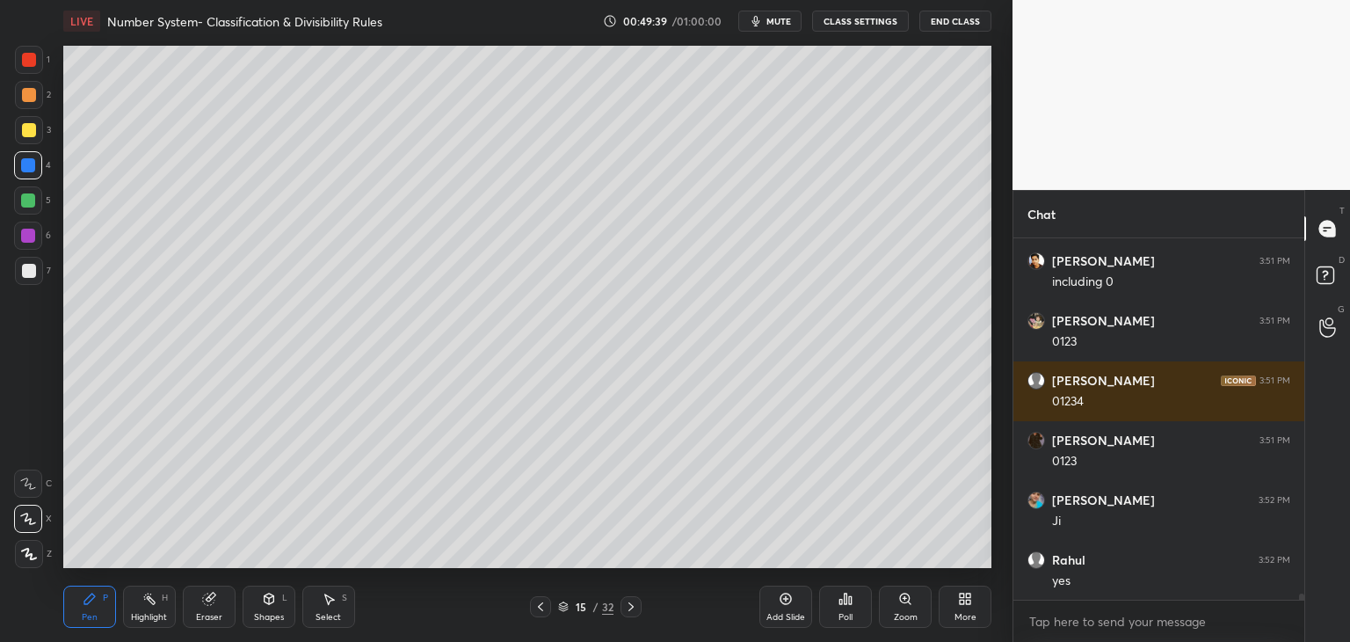
scroll to position [21024, 0]
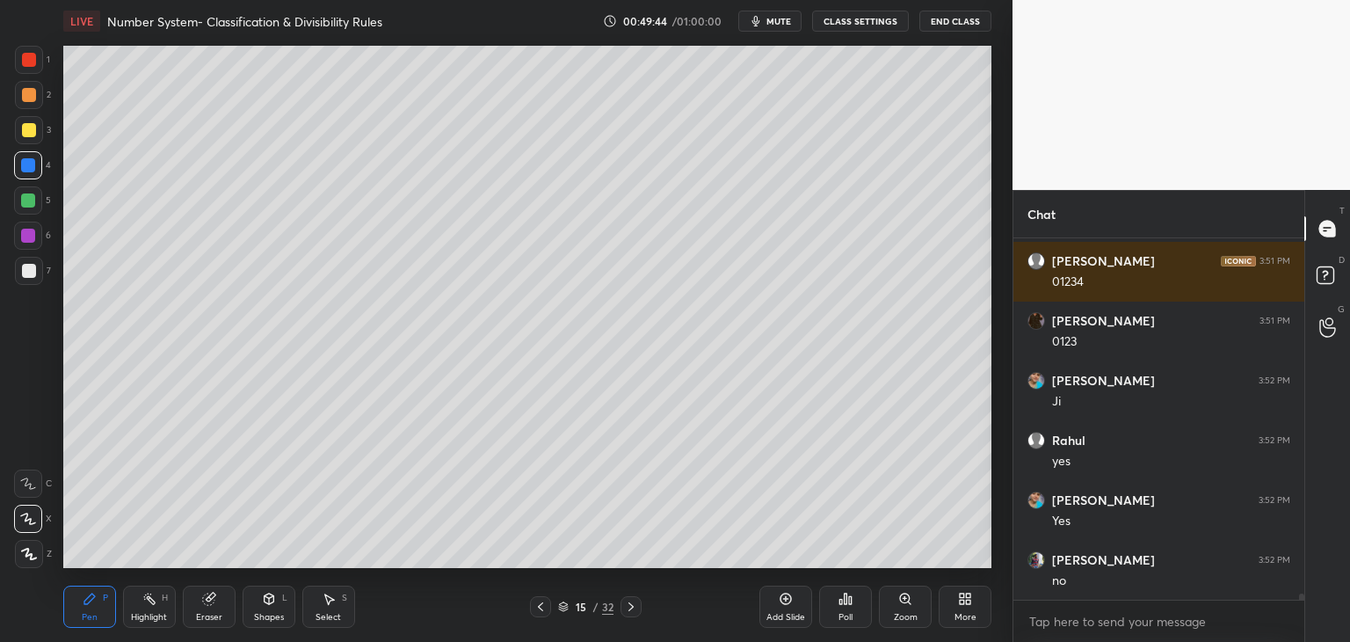
click at [25, 132] on div at bounding box center [29, 130] width 14 height 14
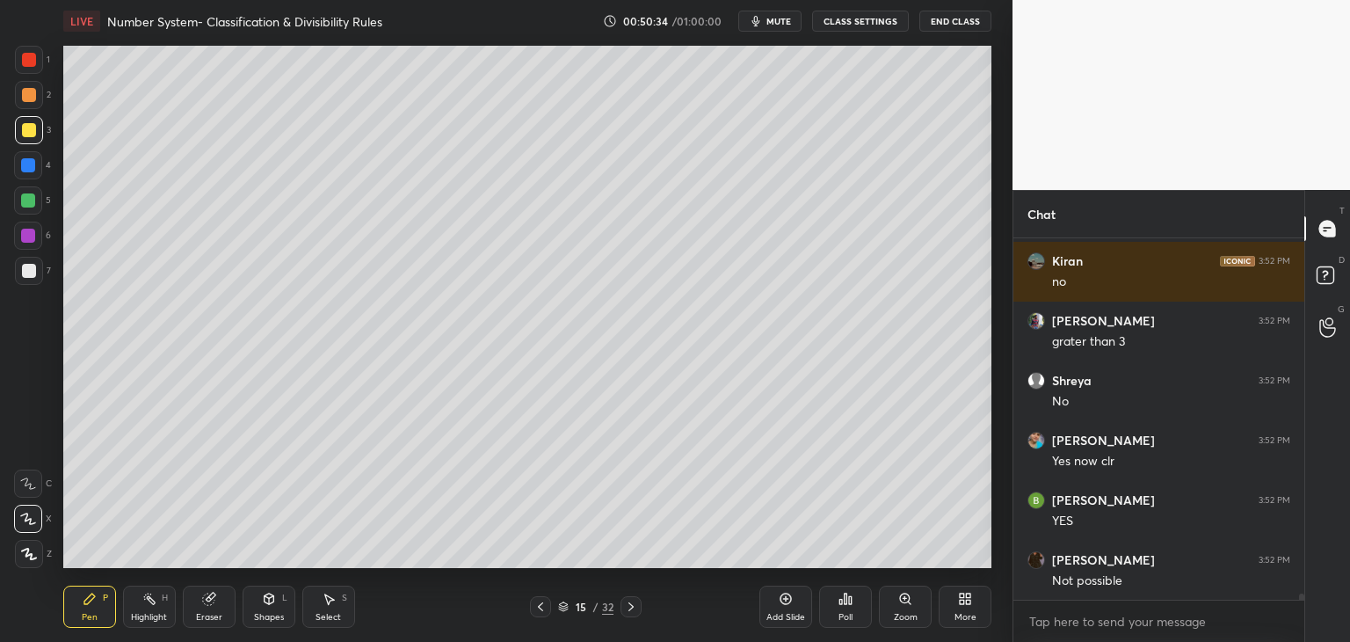
scroll to position [21622, 0]
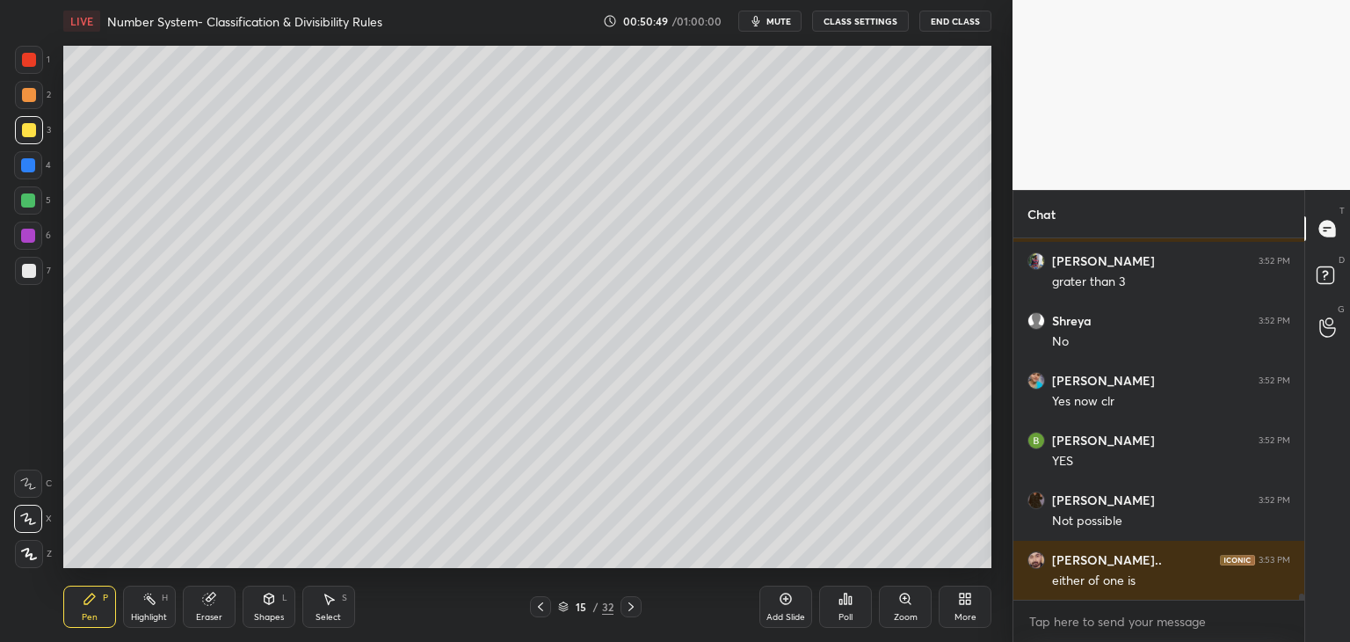
click at [22, 272] on div at bounding box center [29, 271] width 14 height 14
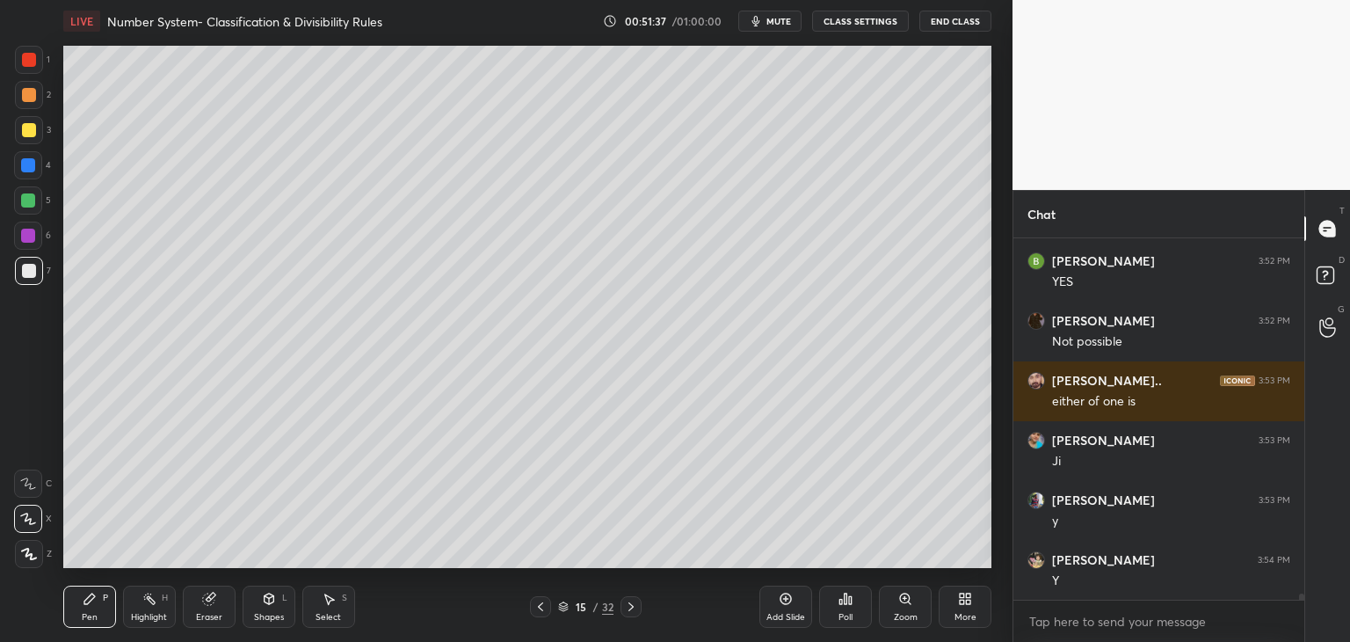
scroll to position [21861, 0]
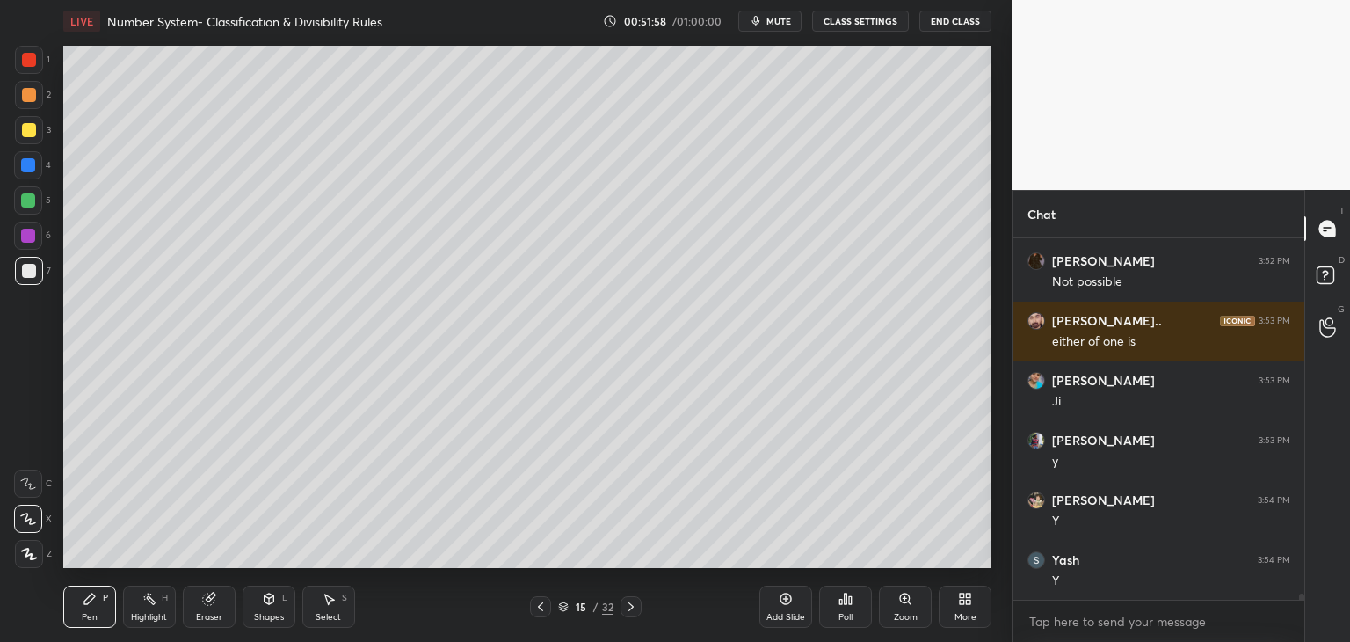
click at [781, 605] on icon at bounding box center [786, 599] width 14 height 14
click at [28, 130] on div at bounding box center [29, 130] width 14 height 14
click at [257, 607] on div "Shapes L" at bounding box center [269, 606] width 53 height 42
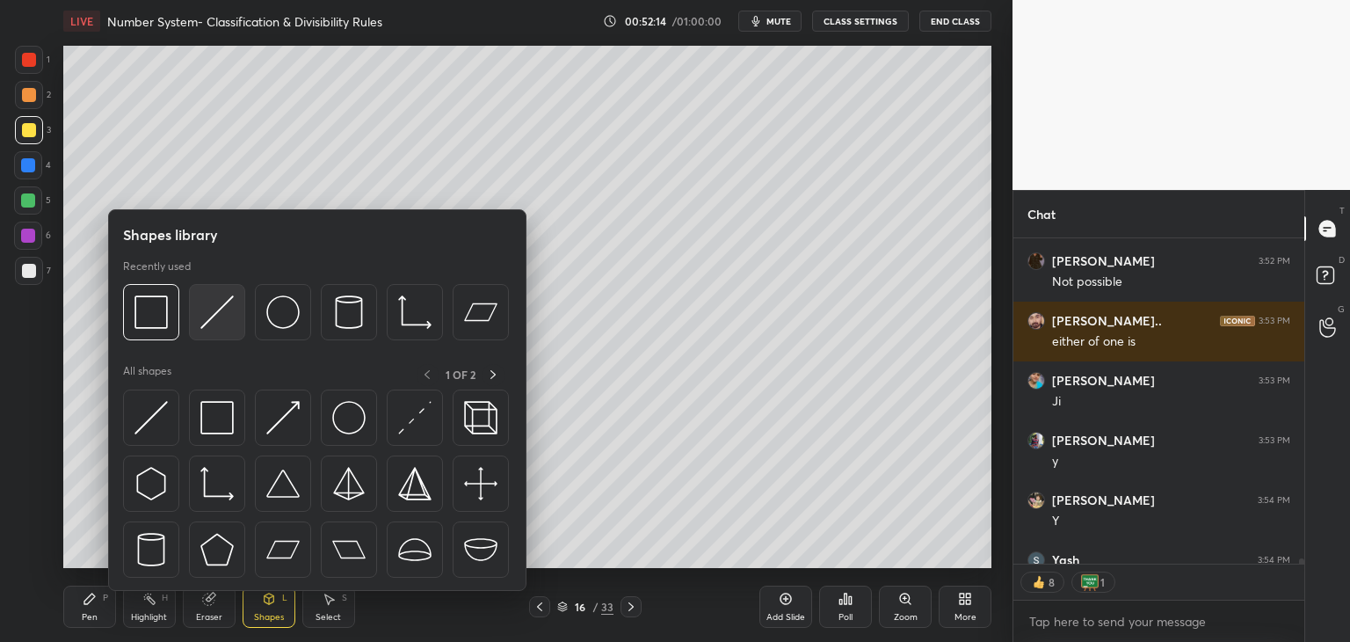
click at [207, 316] on img at bounding box center [216, 311] width 33 height 33
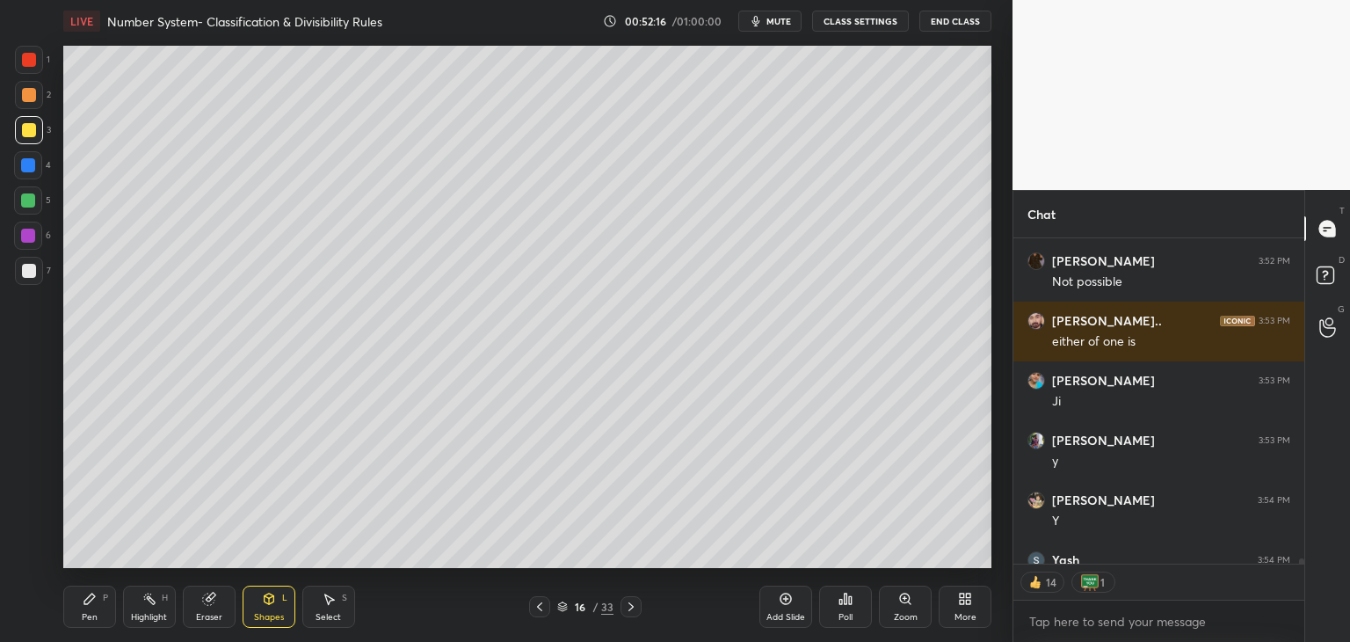
click at [24, 276] on div at bounding box center [29, 271] width 14 height 14
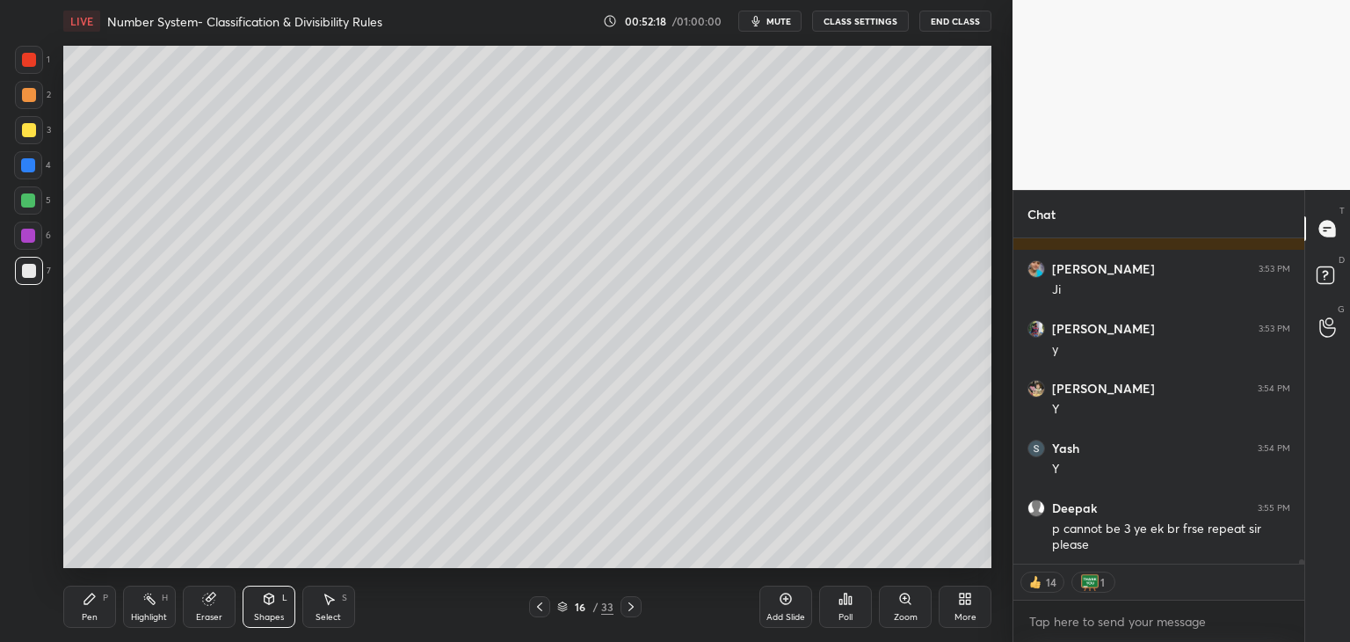
click at [83, 588] on div "Pen P" at bounding box center [89, 606] width 53 height 42
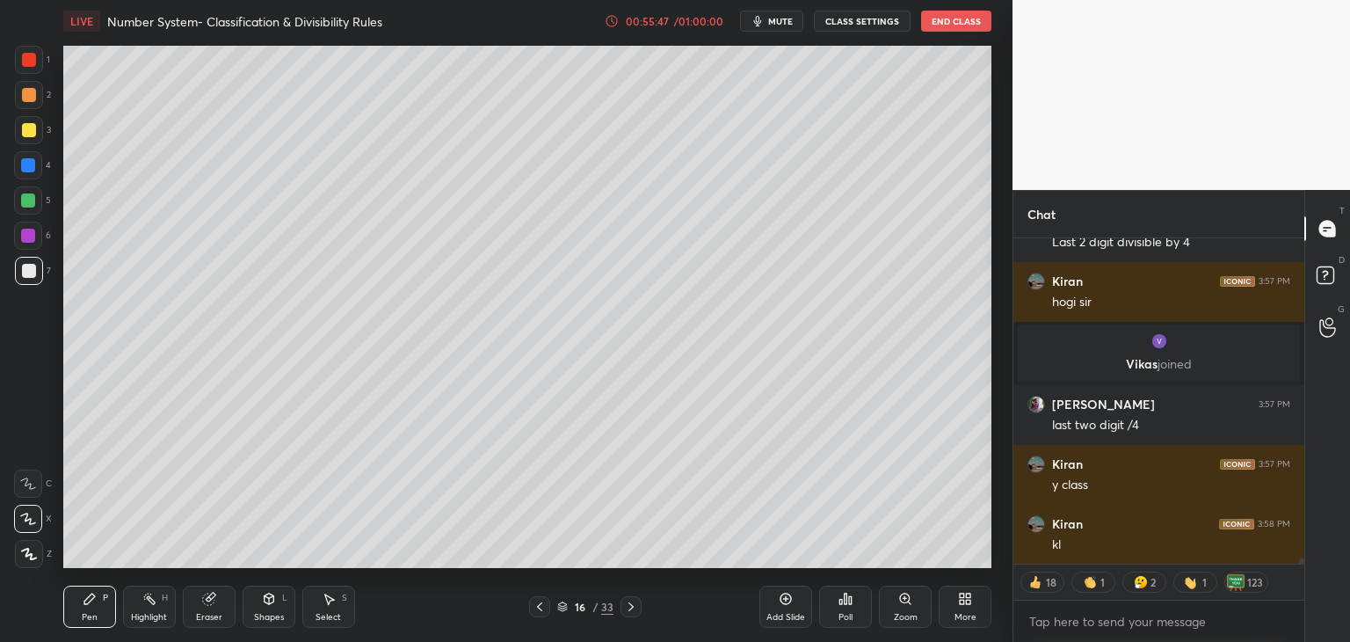
scroll to position [21459, 0]
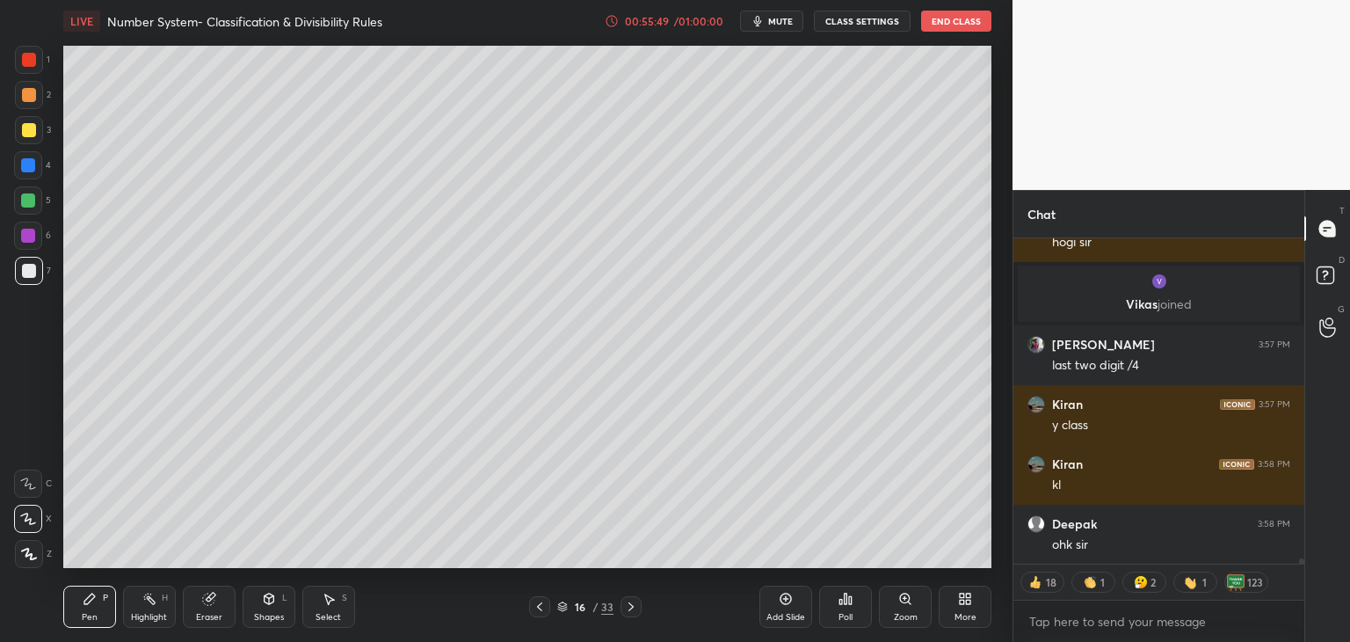
click at [202, 592] on icon at bounding box center [209, 599] width 14 height 14
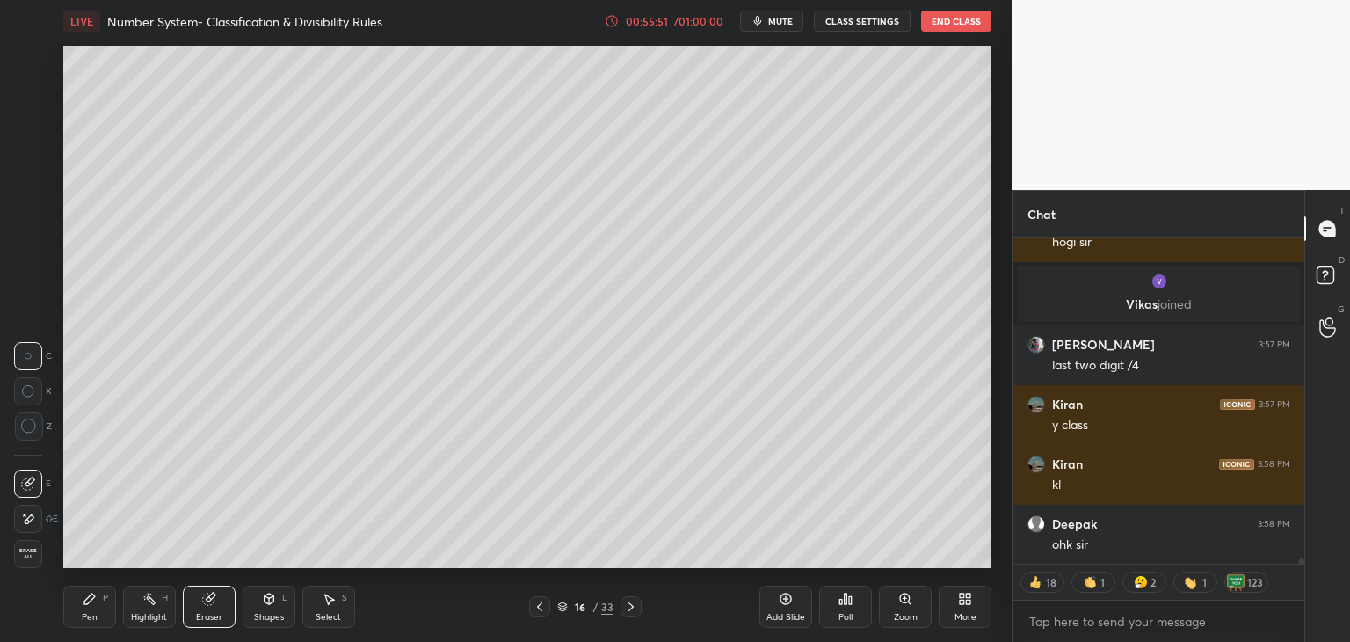
click at [32, 519] on icon at bounding box center [28, 519] width 14 height 15
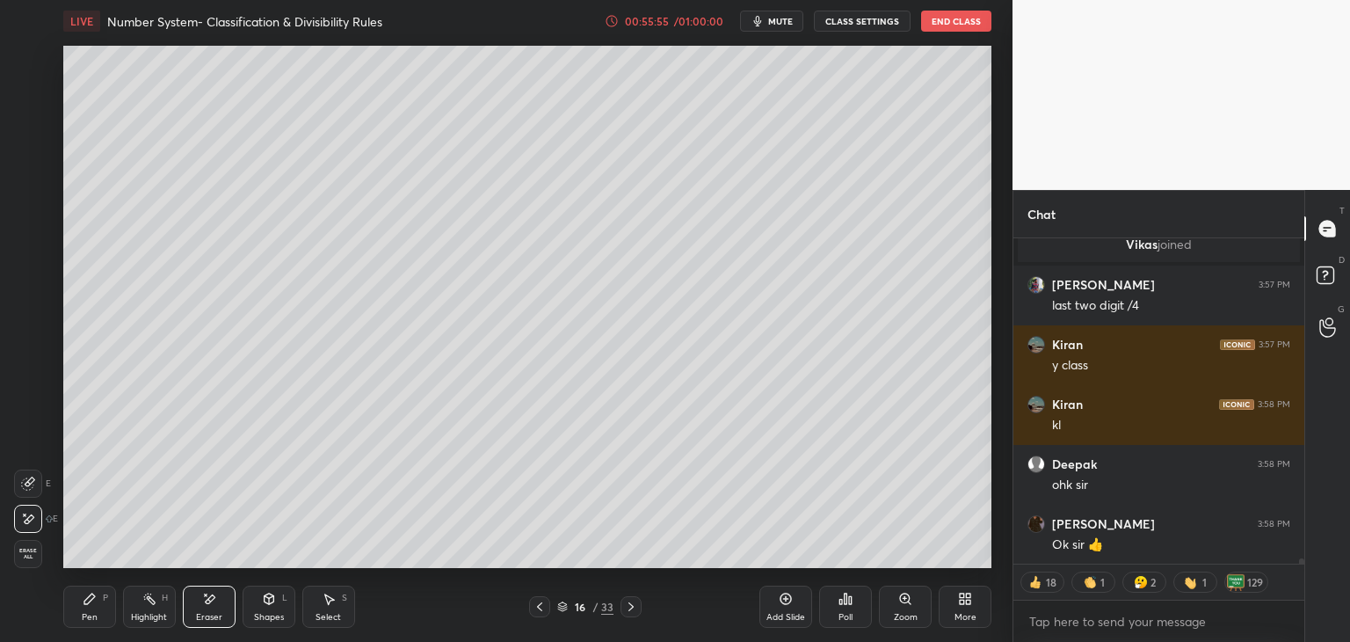
click at [91, 616] on div "Pen" at bounding box center [90, 617] width 16 height 9
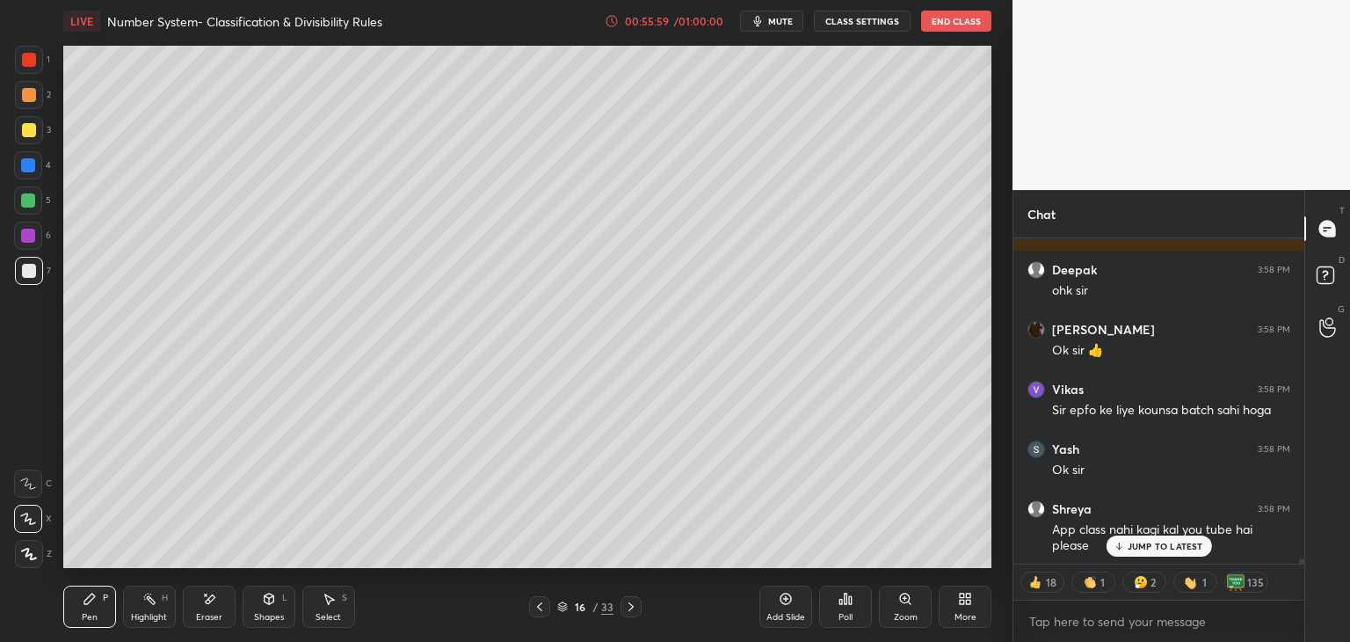
scroll to position [21773, 0]
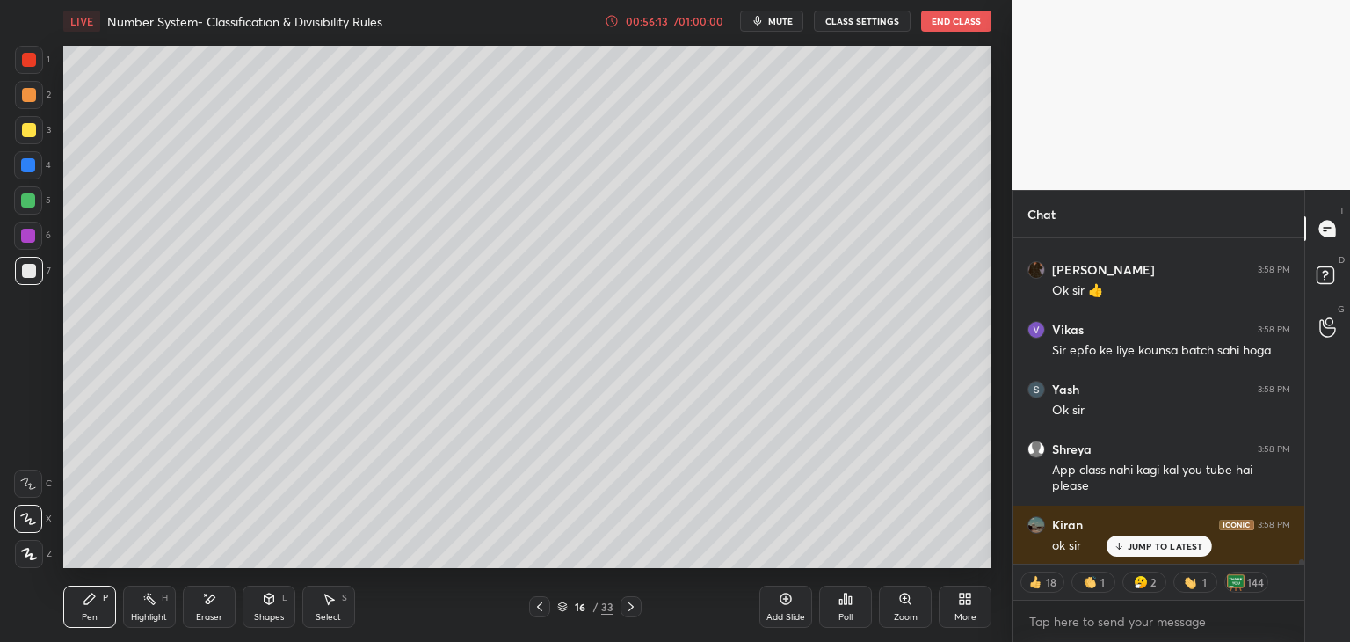
click at [1135, 546] on p "JUMP TO LATEST" at bounding box center [1166, 546] width 76 height 11
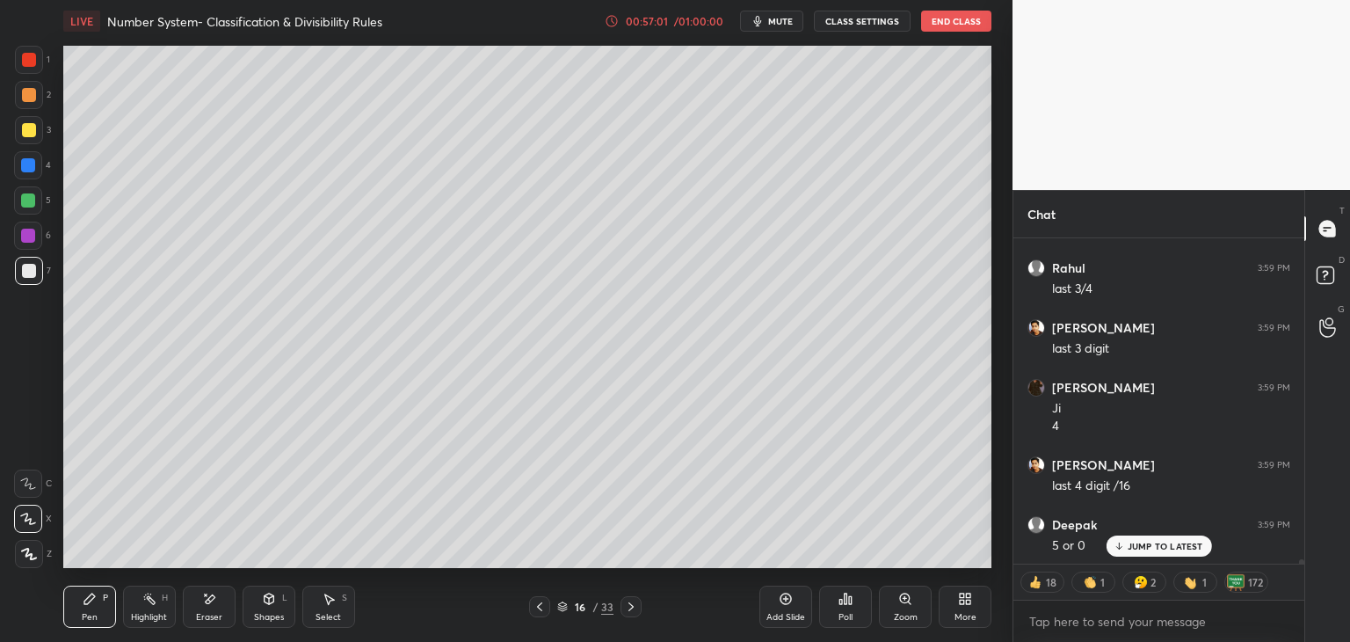
scroll to position [22269, 0]
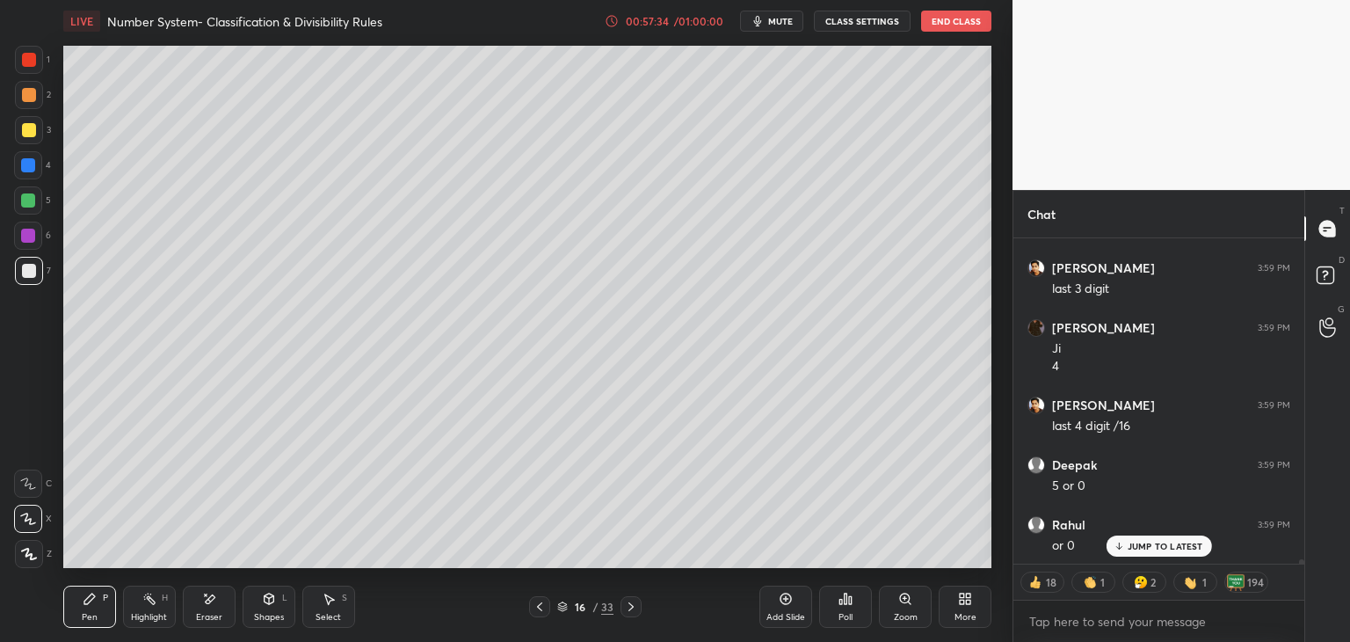
click at [33, 196] on div at bounding box center [28, 200] width 14 height 14
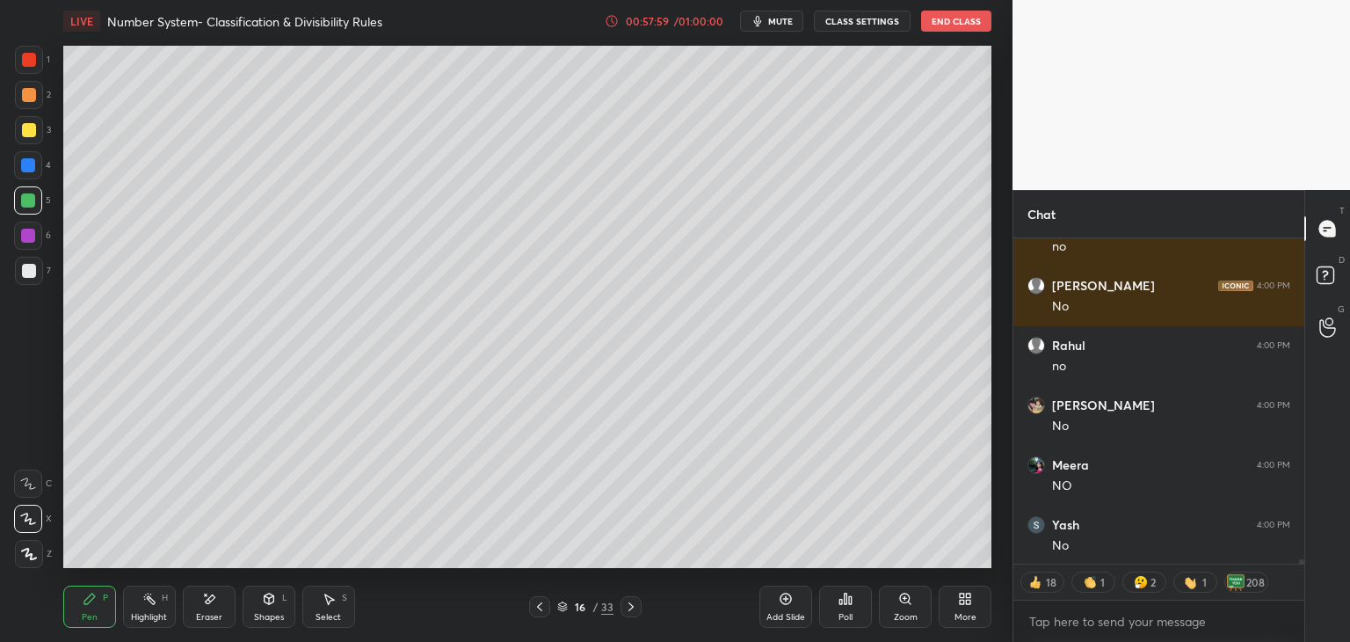
scroll to position [23165, 0]
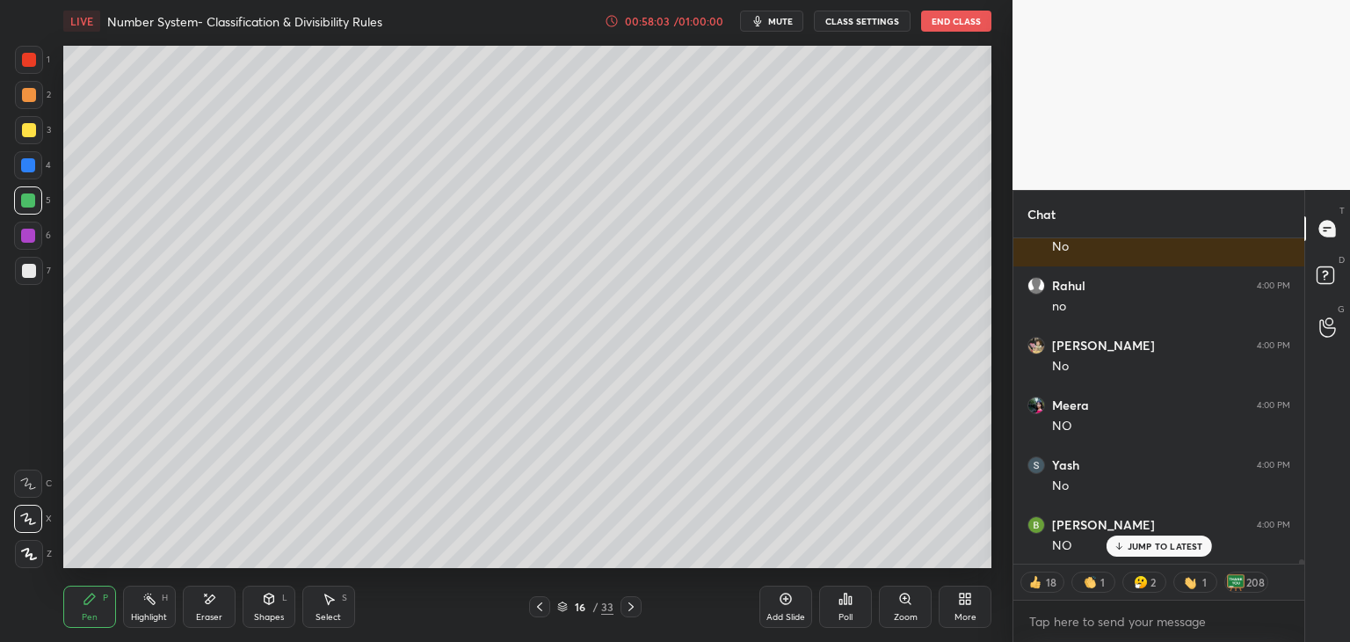
click at [689, 18] on div "/ 01:00:00" at bounding box center [699, 21] width 54 height 11
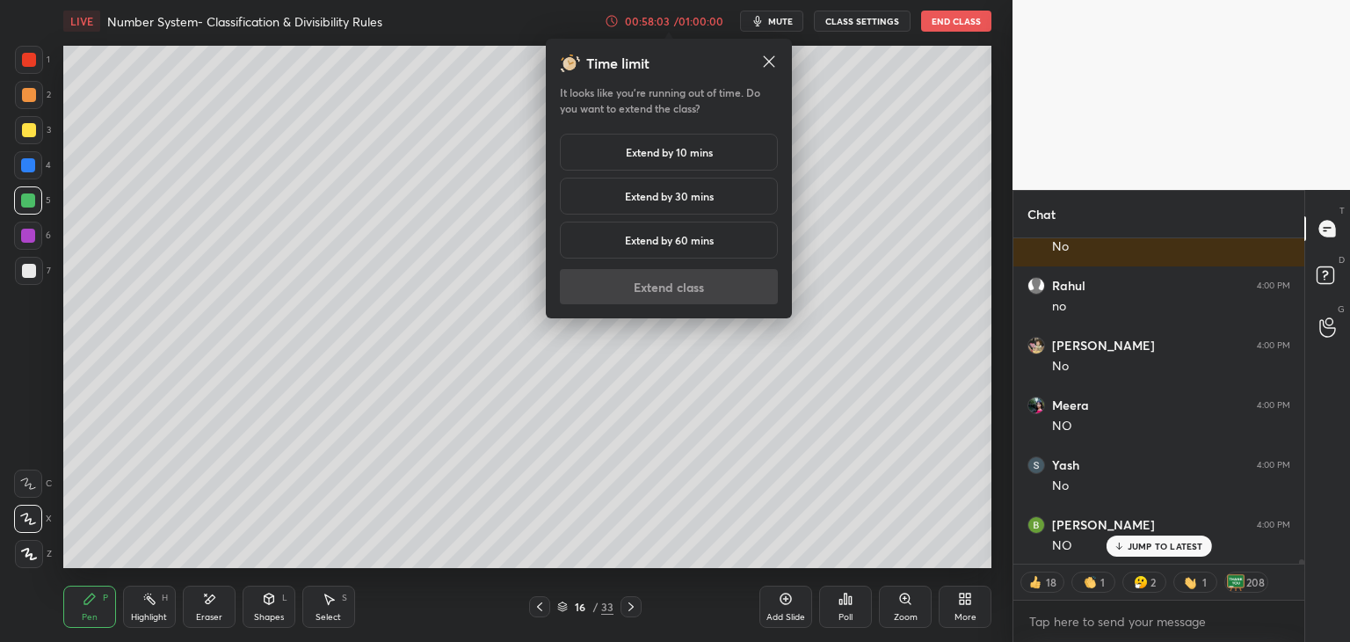
click at [660, 151] on h5 "Extend by 10 mins" at bounding box center [669, 152] width 87 height 16
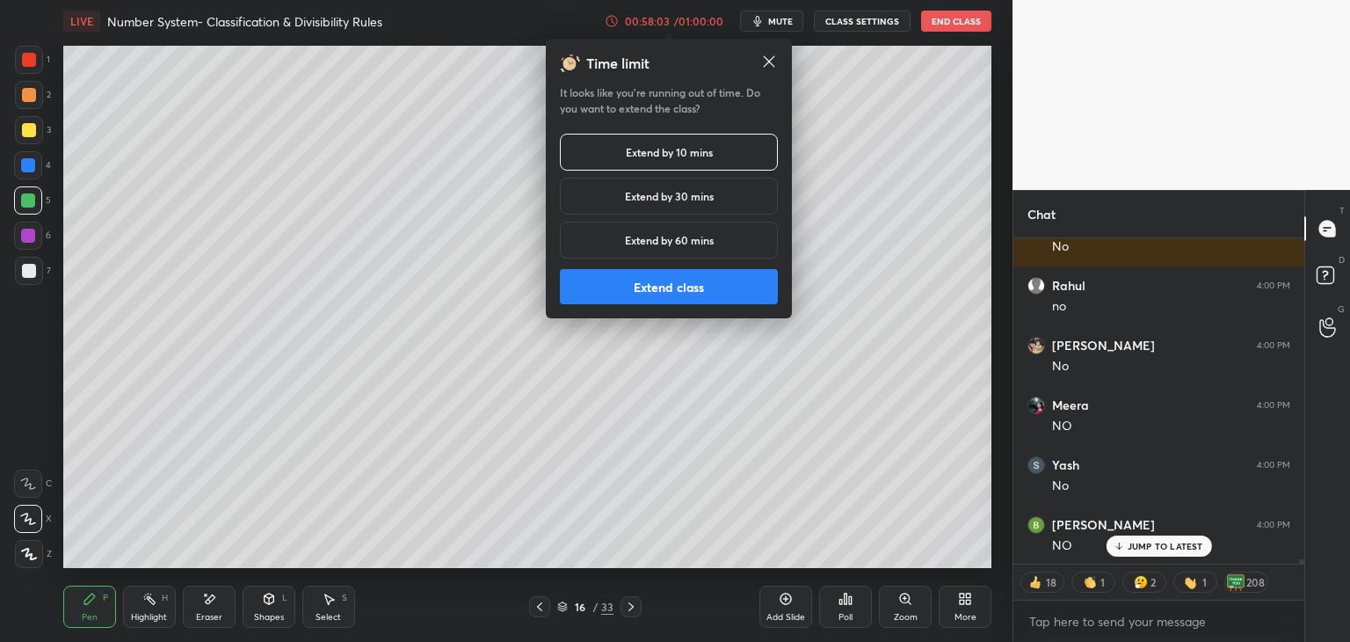
scroll to position [23225, 0]
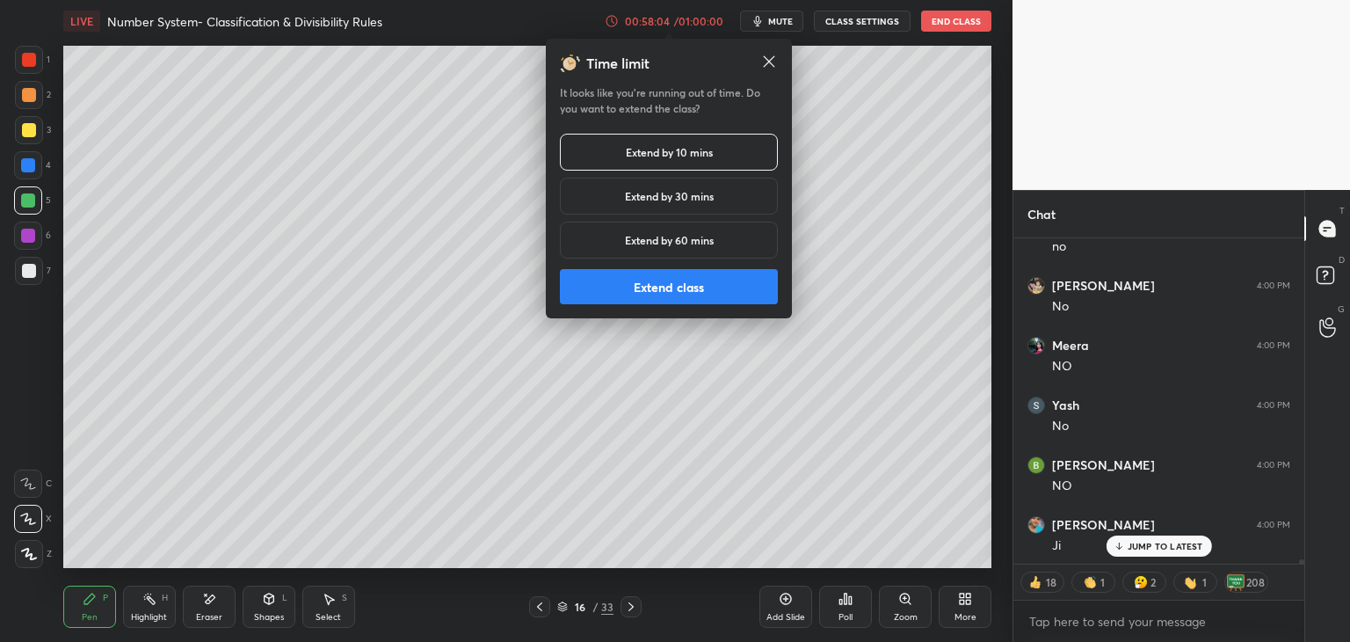
click at [629, 280] on button "Extend class" at bounding box center [669, 286] width 218 height 35
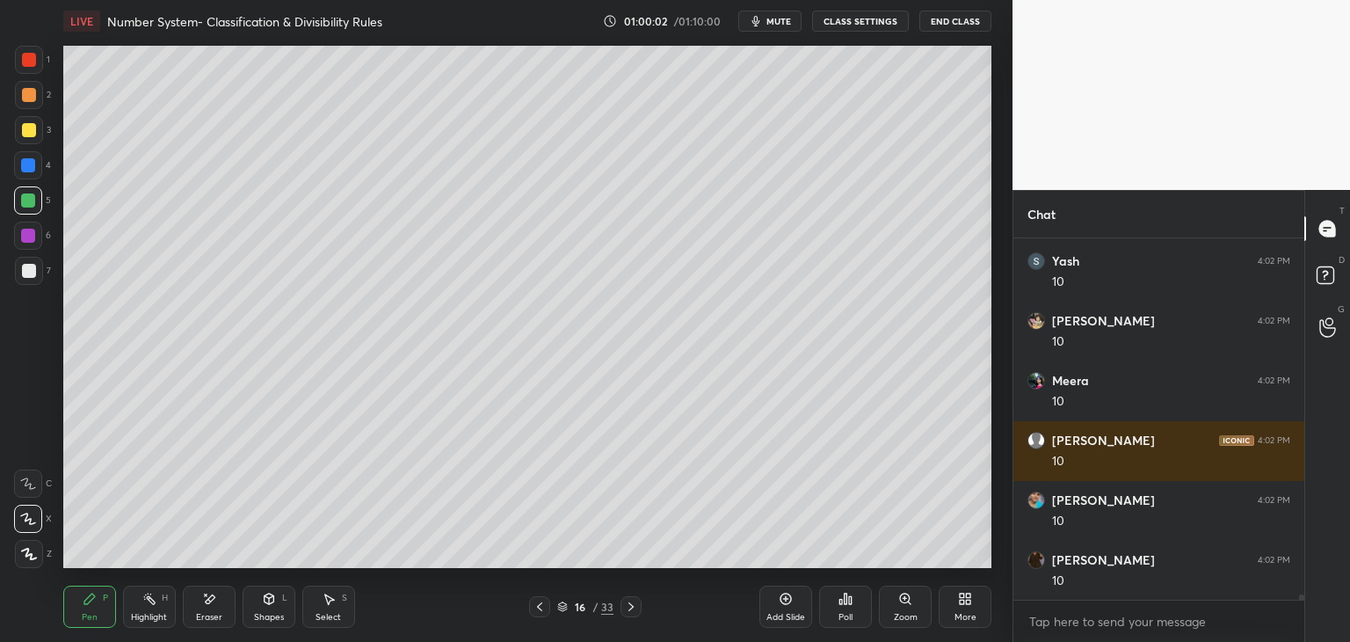
scroll to position [25820, 0]
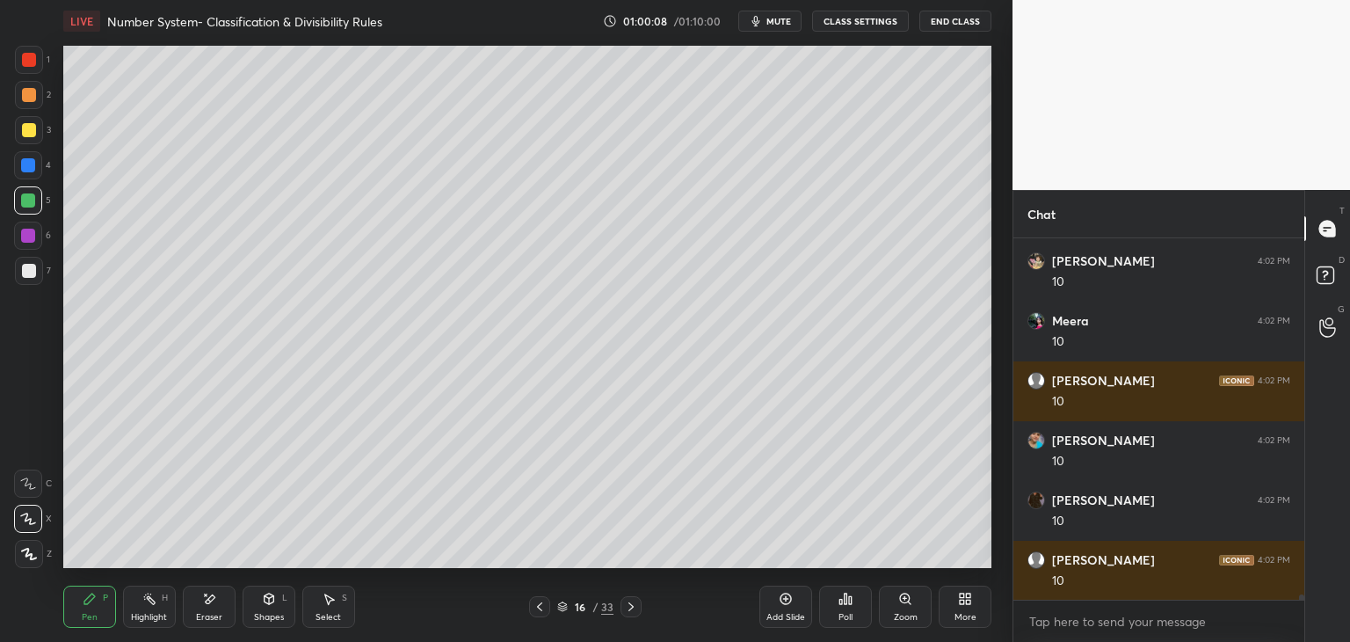
click at [32, 236] on div at bounding box center [28, 236] width 14 height 14
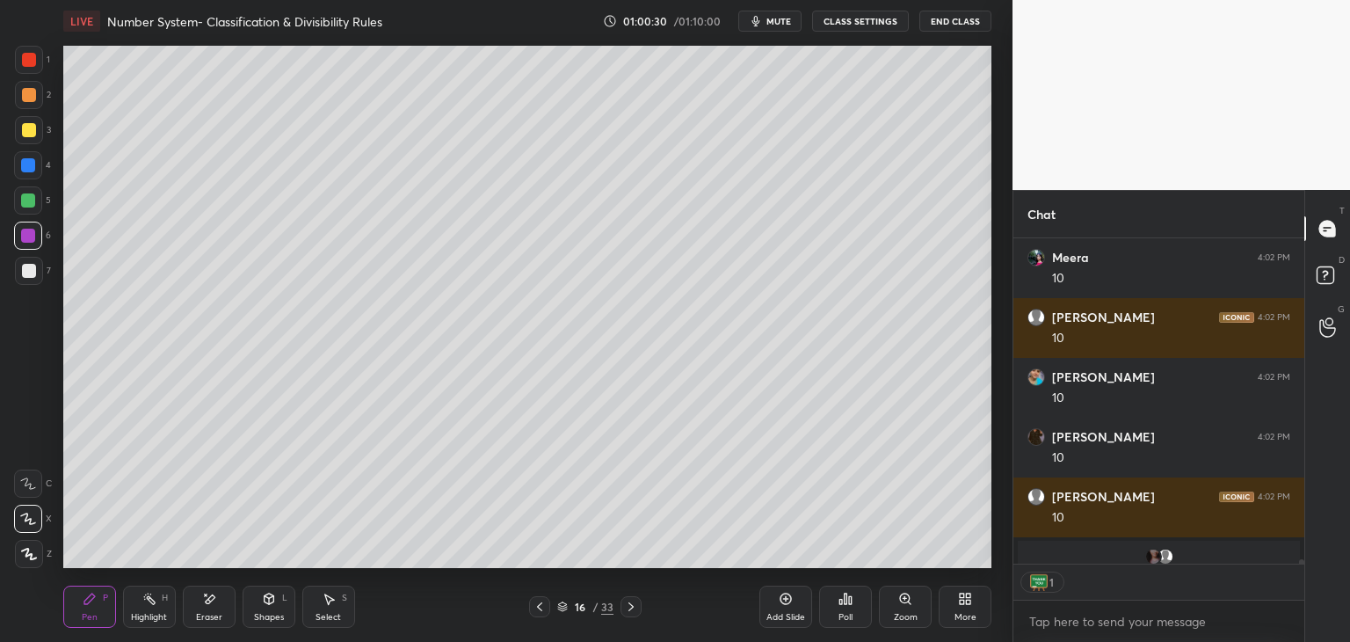
scroll to position [6, 5]
click at [1042, 581] on img at bounding box center [1039, 582] width 18 height 18
click at [1041, 576] on img at bounding box center [1039, 582] width 18 height 18
click at [1041, 577] on img at bounding box center [1039, 582] width 18 height 18
click at [1037, 577] on img at bounding box center [1039, 582] width 18 height 18
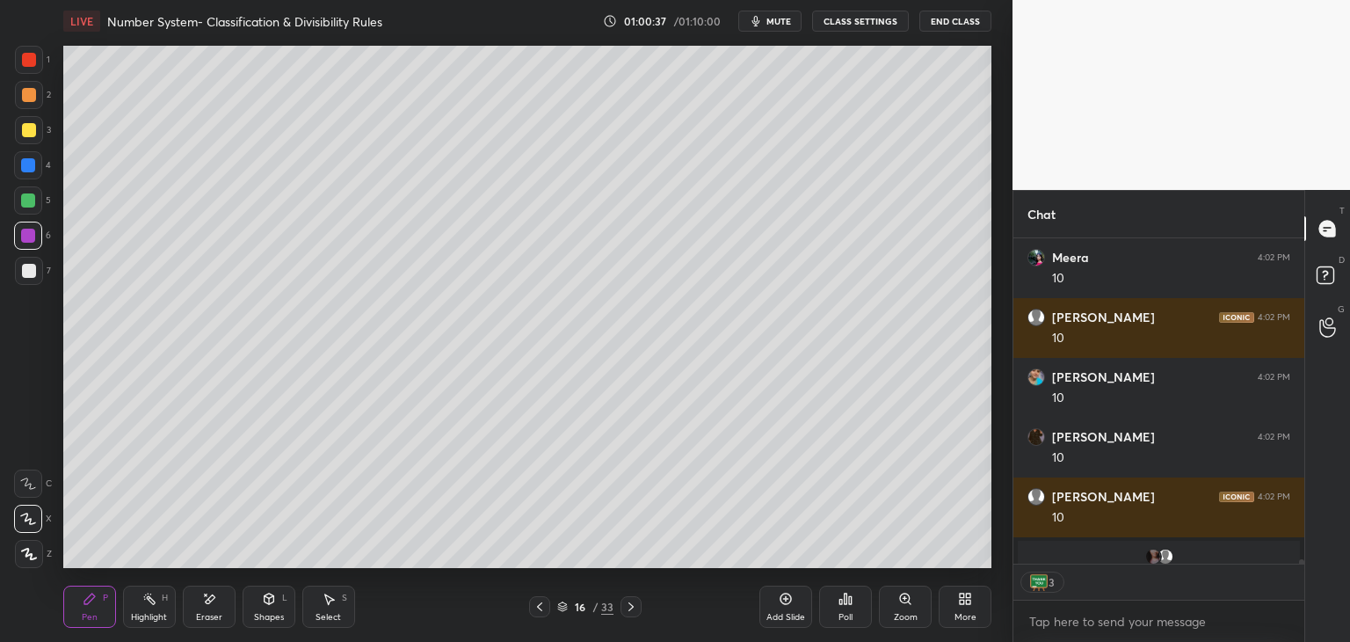
scroll to position [25918, 0]
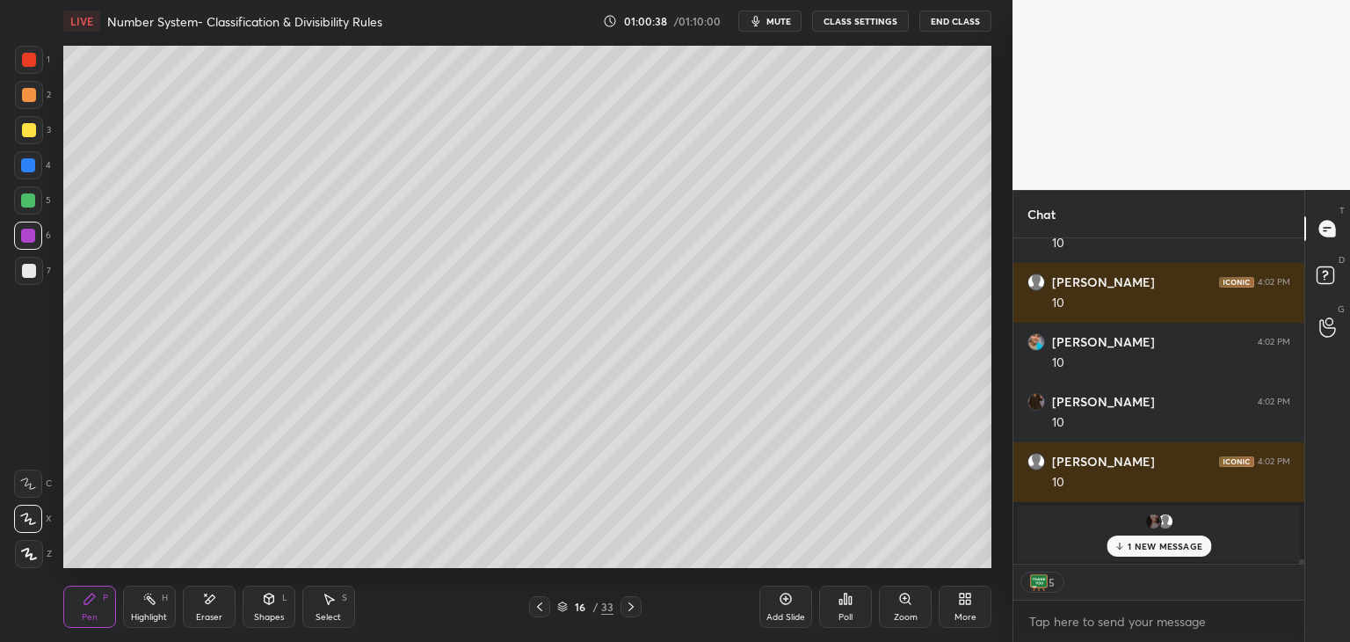
click at [1140, 546] on p "1 NEW MESSAGE" at bounding box center [1165, 546] width 75 height 11
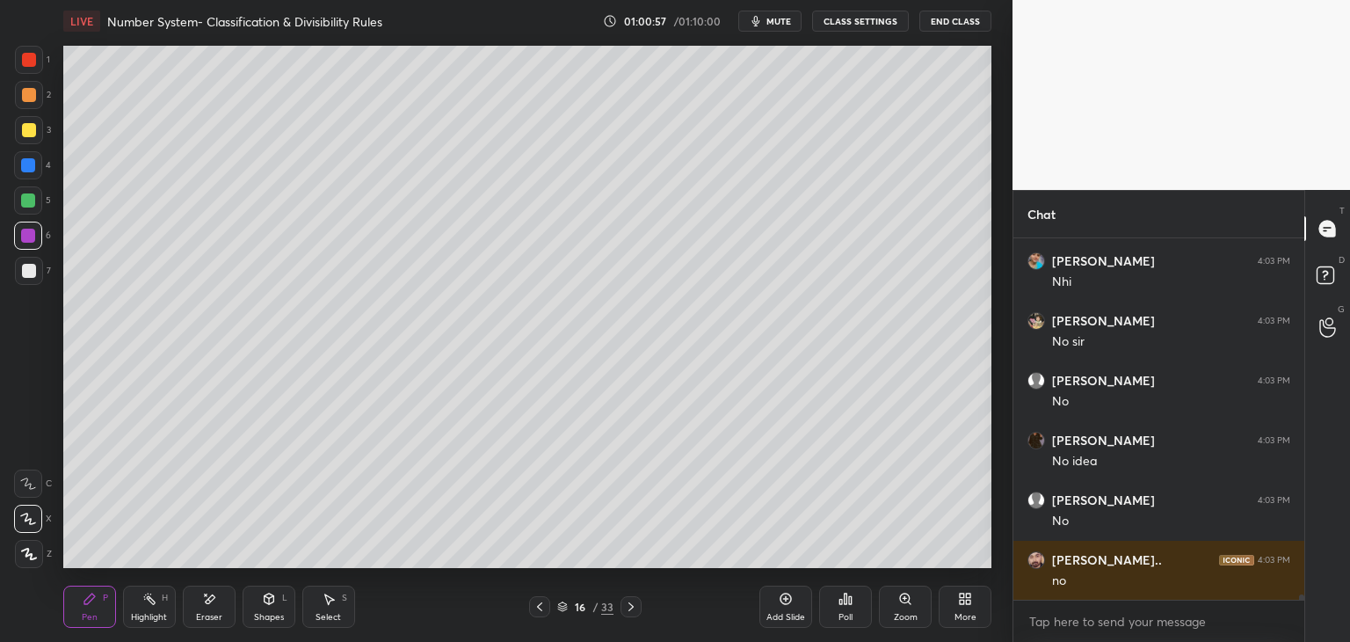
scroll to position [25206, 0]
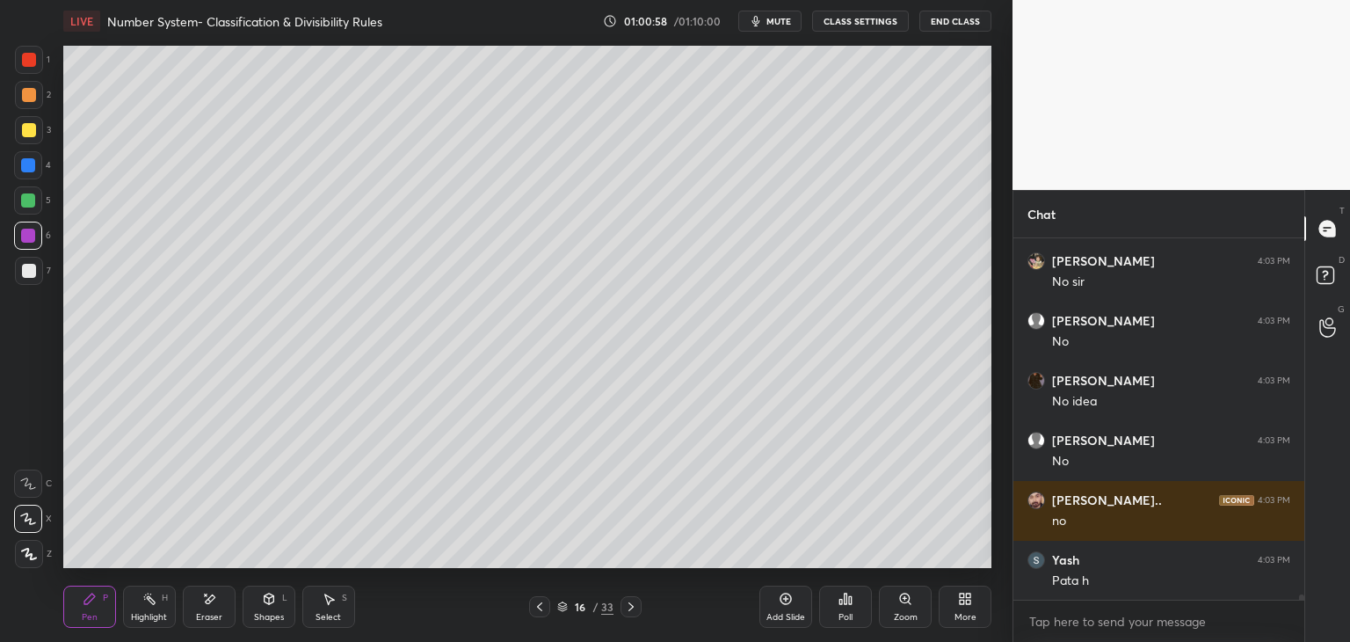
click at [777, 604] on div "Add Slide" at bounding box center [785, 606] width 53 height 42
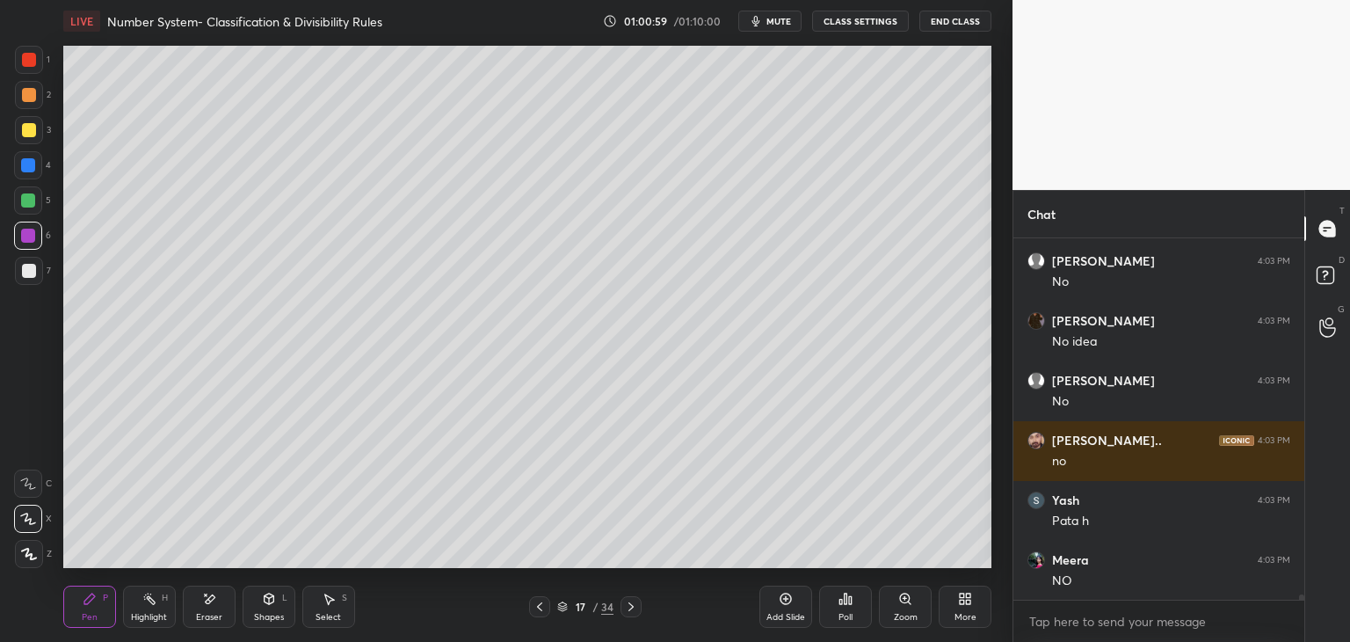
click at [32, 132] on div at bounding box center [29, 130] width 14 height 14
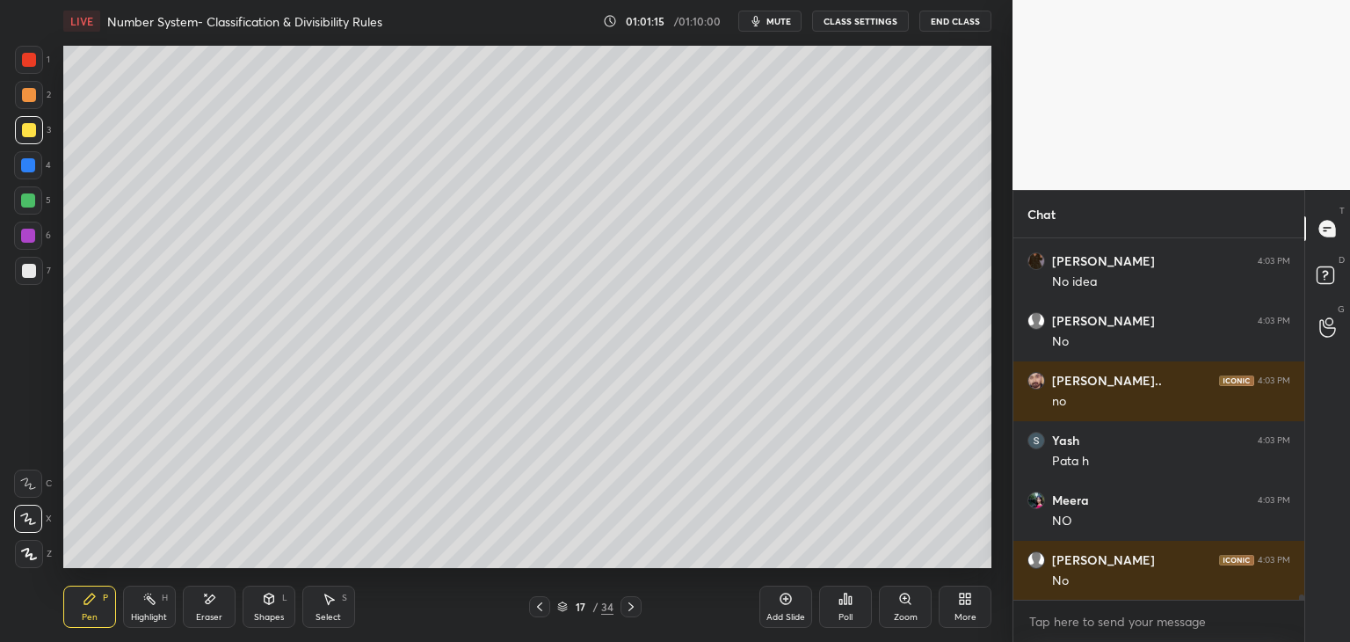
click at [25, 264] on div at bounding box center [29, 271] width 14 height 14
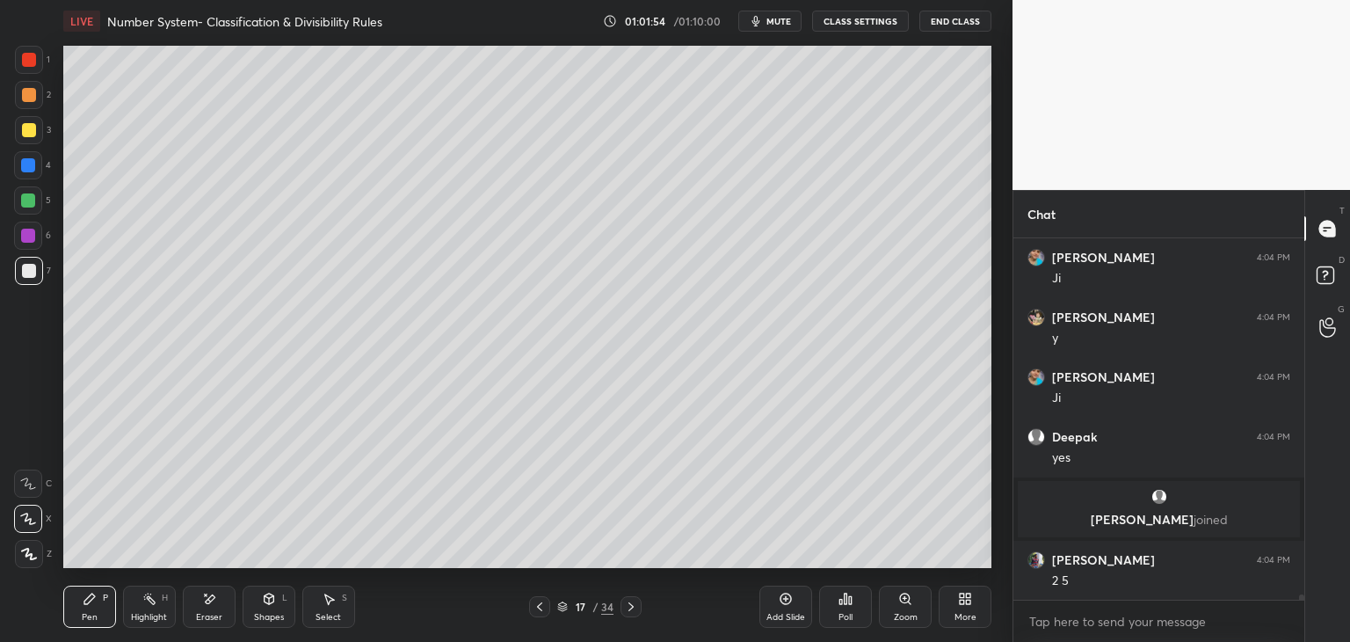
scroll to position [25626, 0]
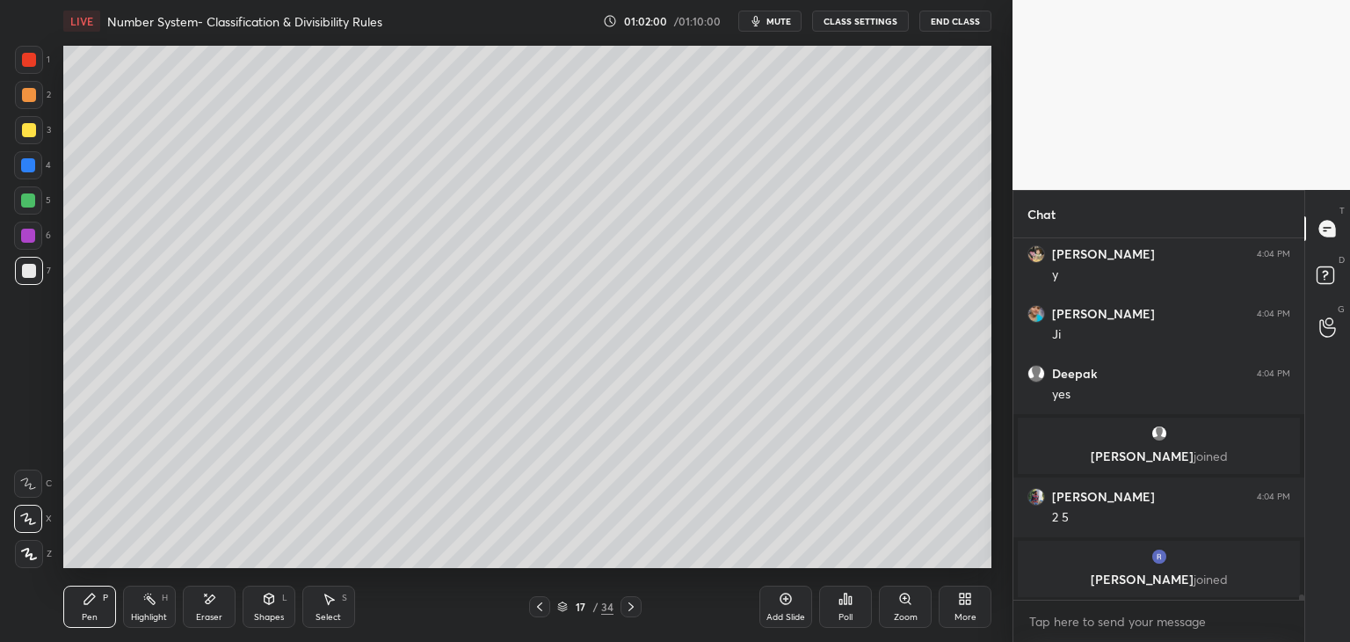
click at [531, 608] on div at bounding box center [539, 606] width 21 height 21
click at [629, 609] on icon at bounding box center [630, 606] width 5 height 9
click at [32, 127] on div at bounding box center [29, 130] width 14 height 14
click at [29, 275] on div at bounding box center [29, 271] width 14 height 14
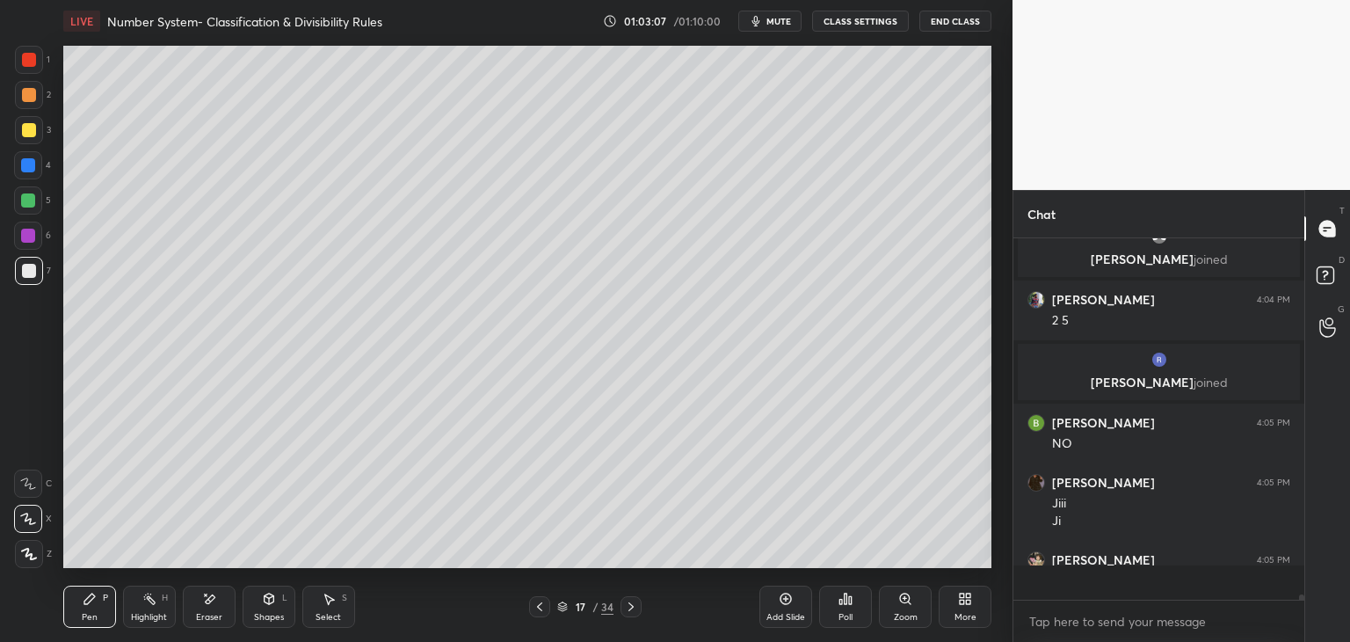
scroll to position [25792, 0]
click at [541, 606] on icon at bounding box center [540, 606] width 14 height 14
click at [621, 602] on div at bounding box center [631, 606] width 21 height 21
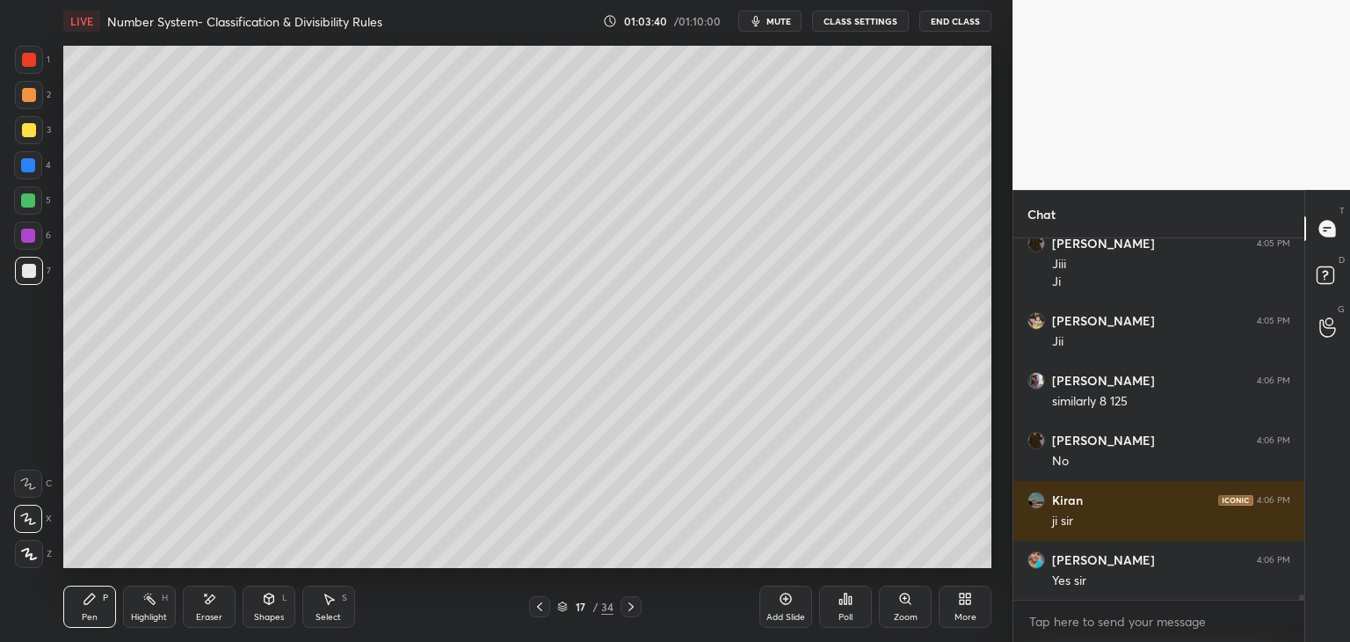
scroll to position [26091, 0]
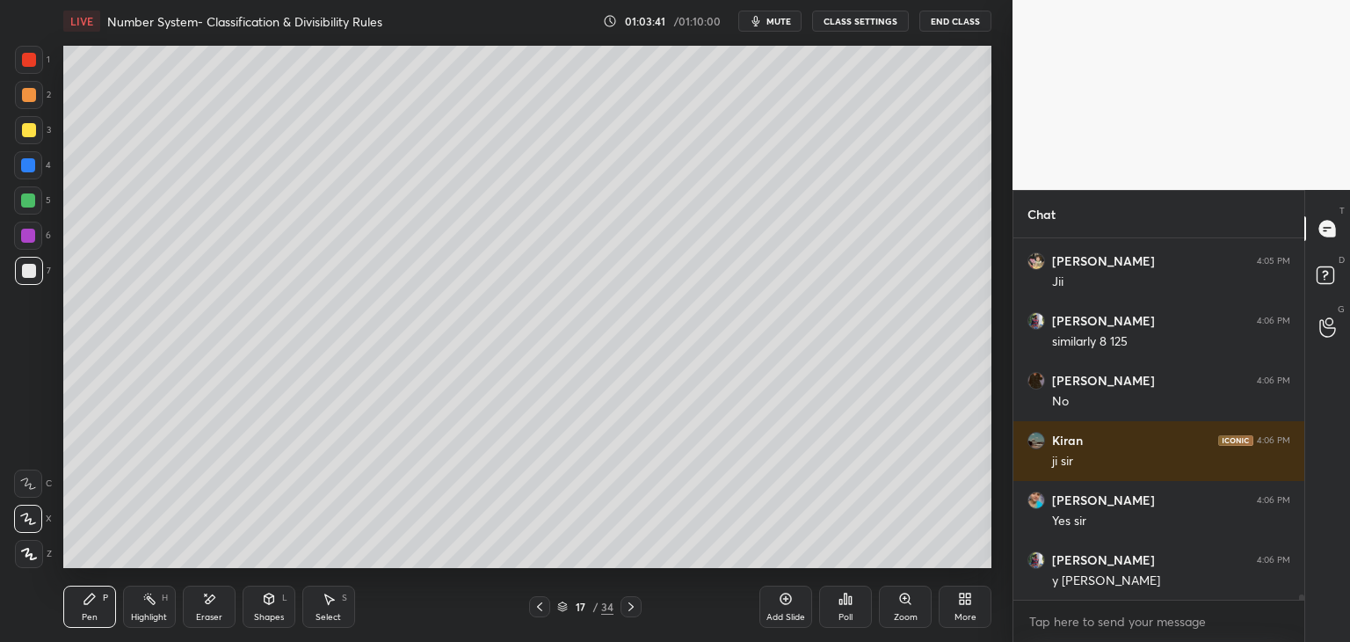
click at [629, 613] on icon at bounding box center [631, 606] width 14 height 14
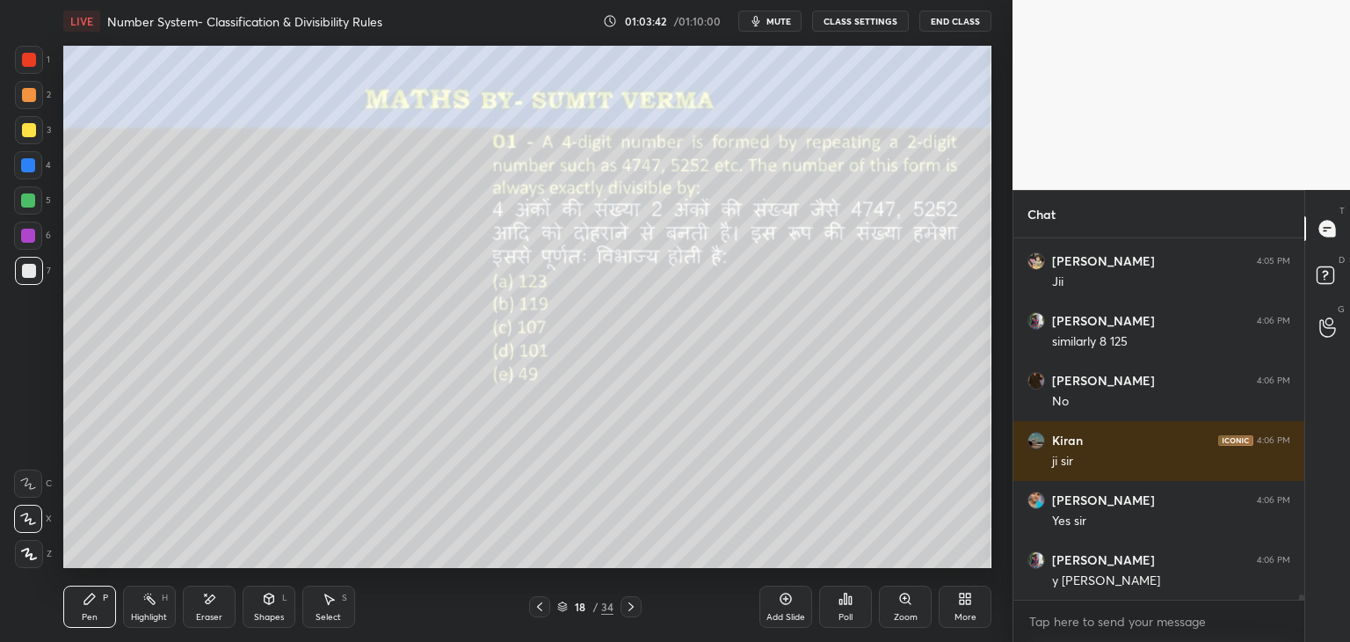
scroll to position [26150, 0]
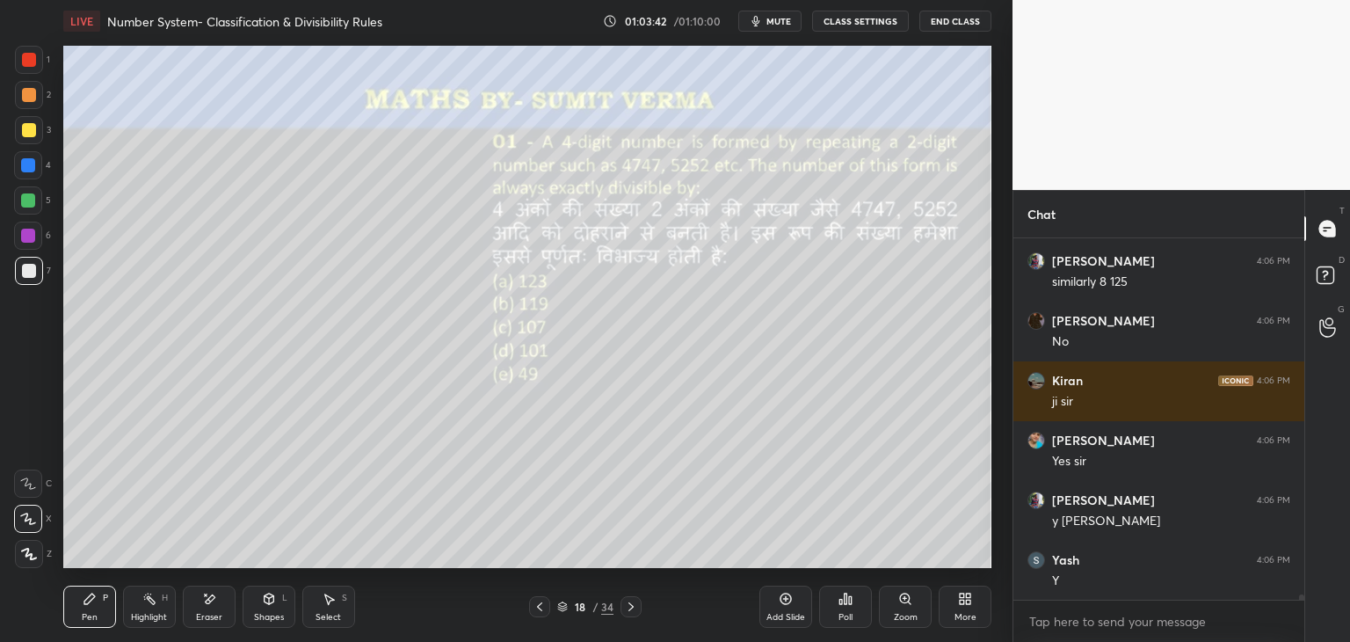
click at [544, 611] on icon at bounding box center [540, 606] width 14 height 14
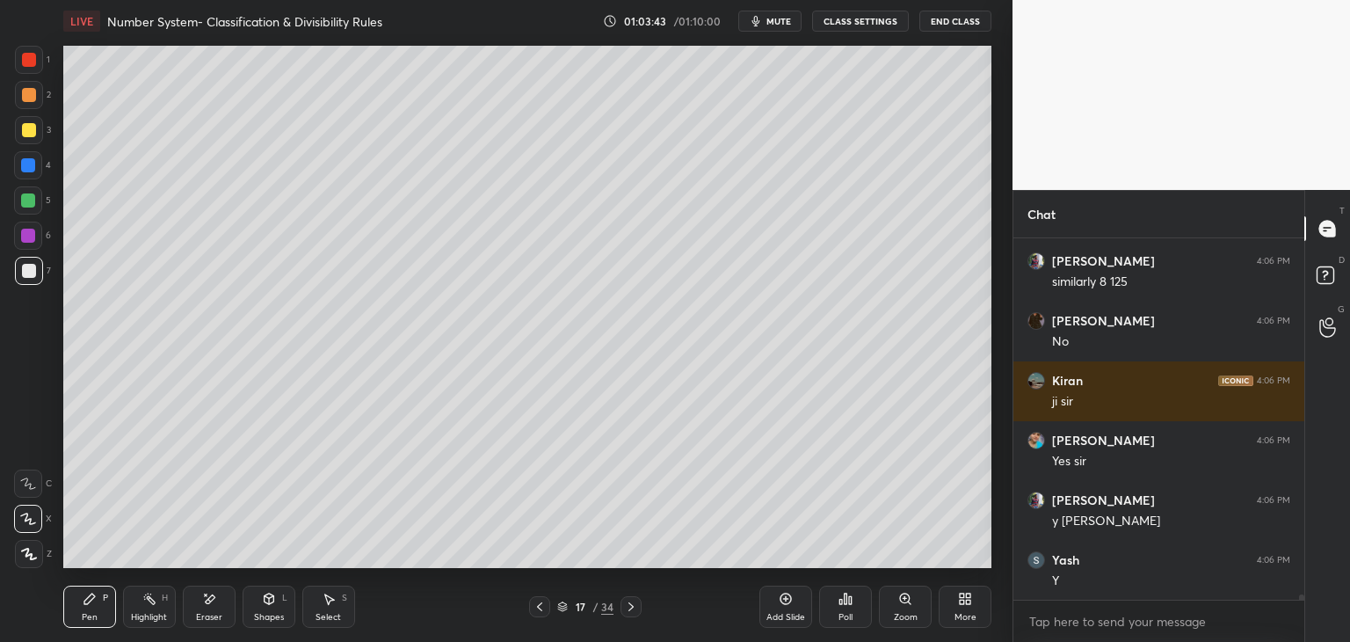
scroll to position [26210, 0]
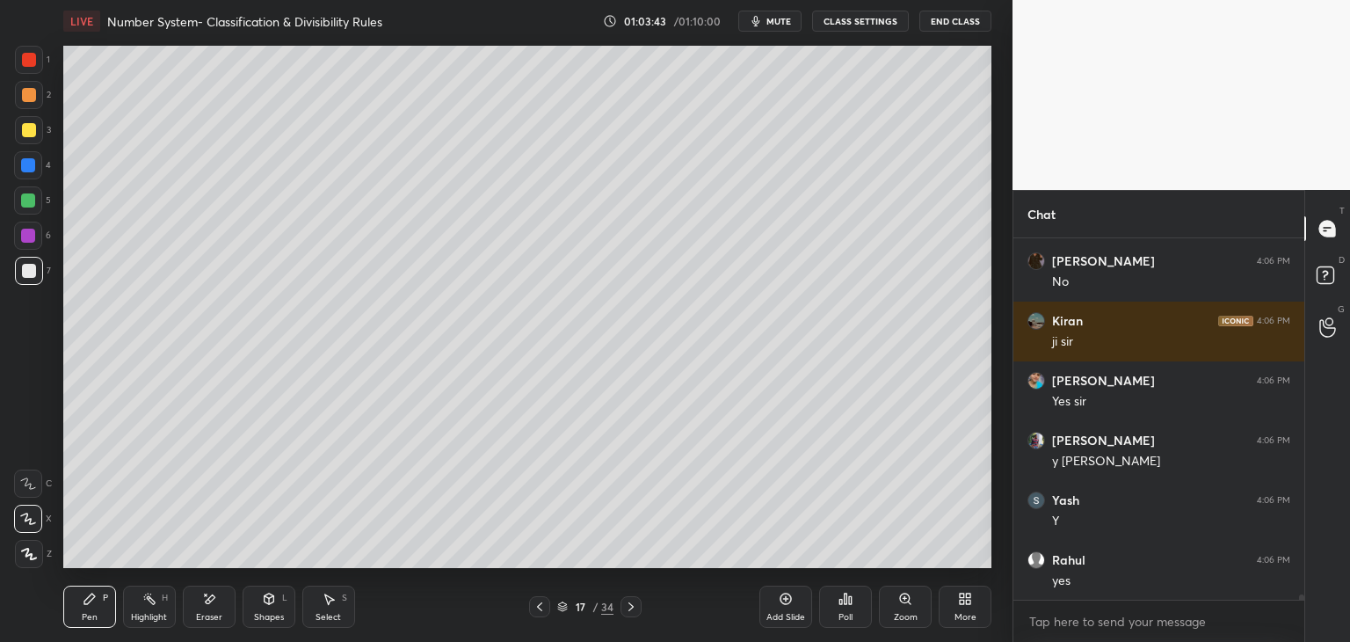
click at [791, 610] on div "Add Slide" at bounding box center [785, 606] width 53 height 42
click at [25, 131] on div at bounding box center [29, 130] width 14 height 14
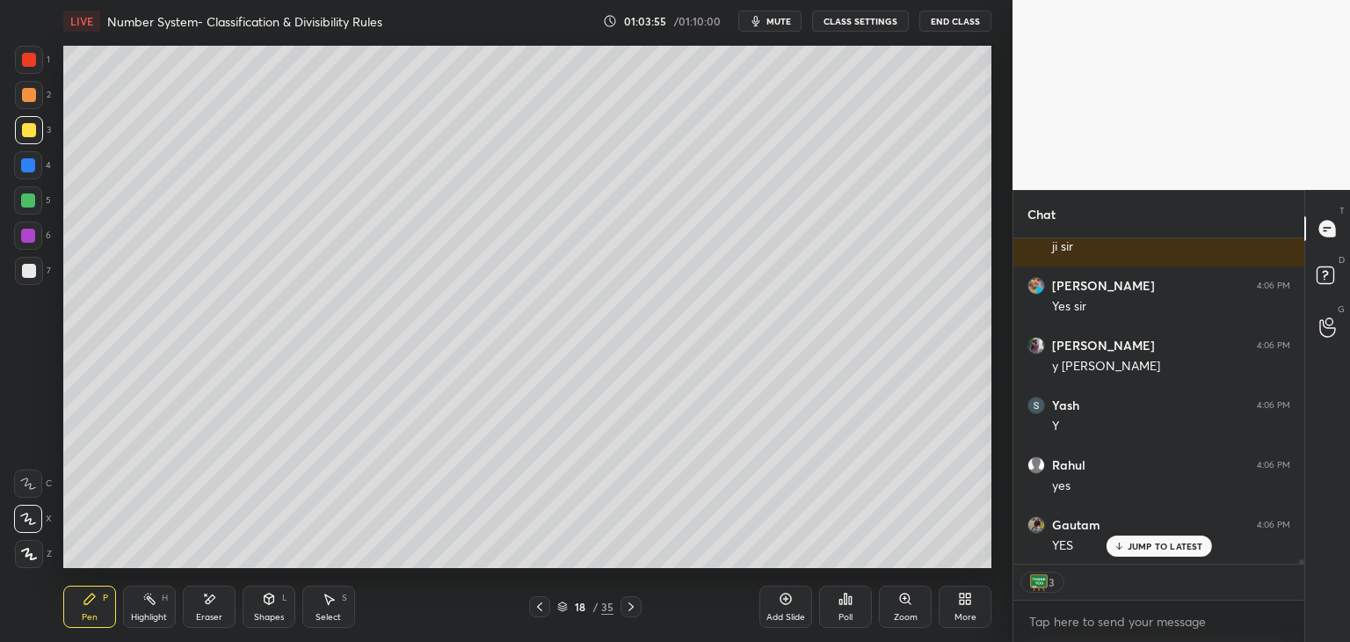
click at [215, 602] on icon at bounding box center [209, 599] width 14 height 15
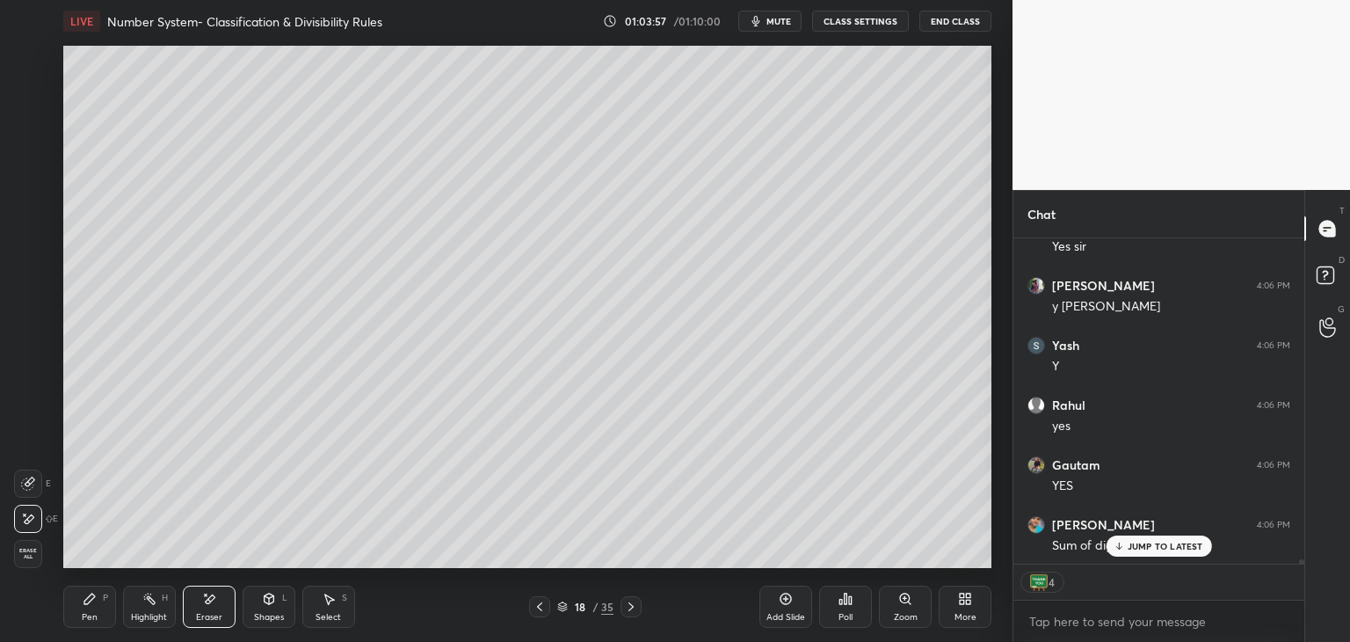
scroll to position [26425, 0]
click at [88, 596] on icon at bounding box center [89, 598] width 11 height 11
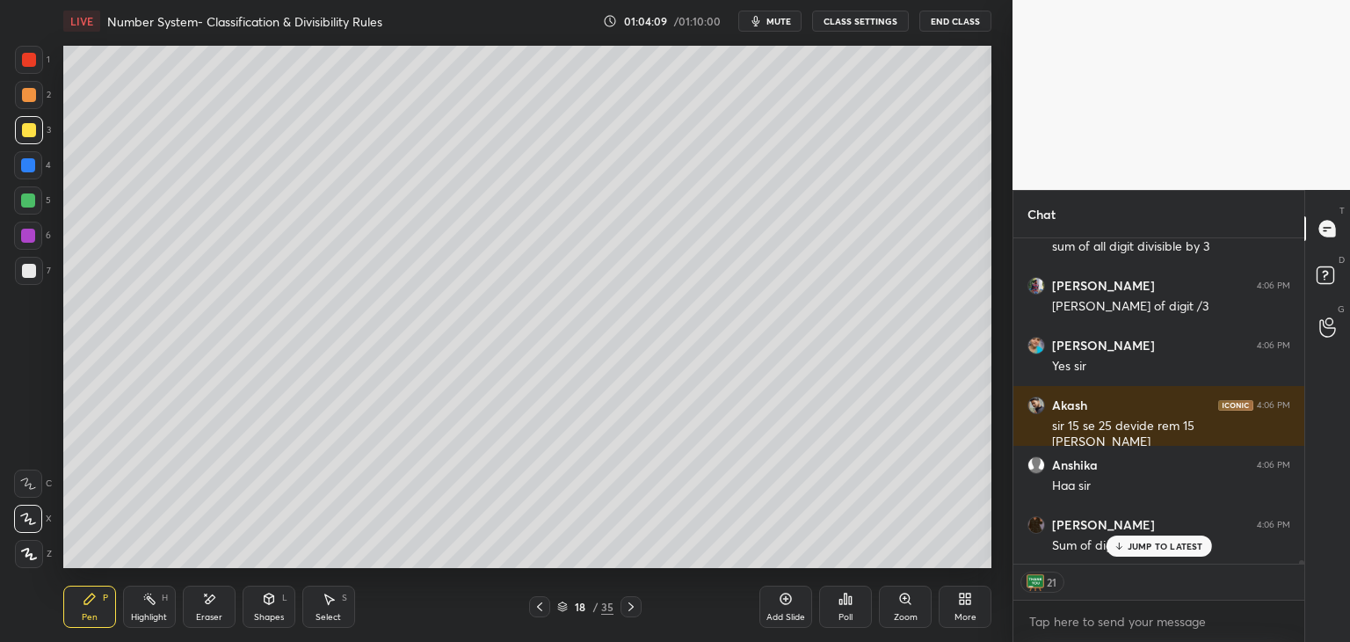
scroll to position [26962, 0]
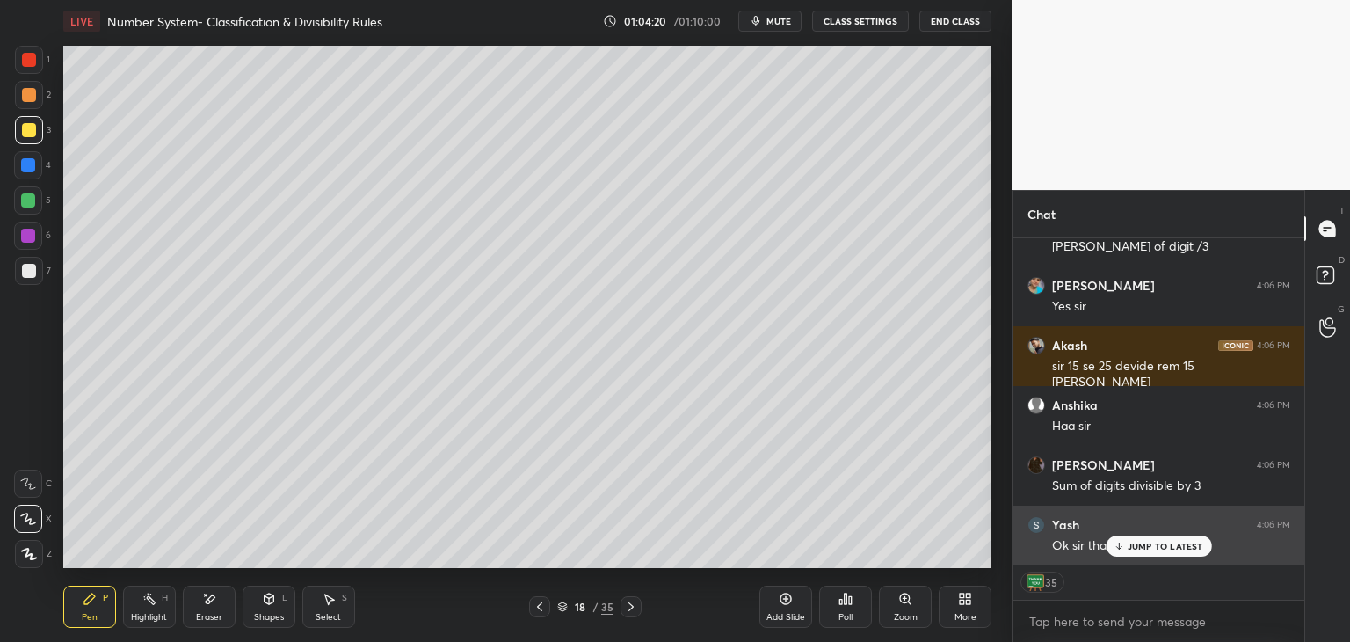
click at [1145, 539] on div "JUMP TO LATEST" at bounding box center [1158, 545] width 105 height 21
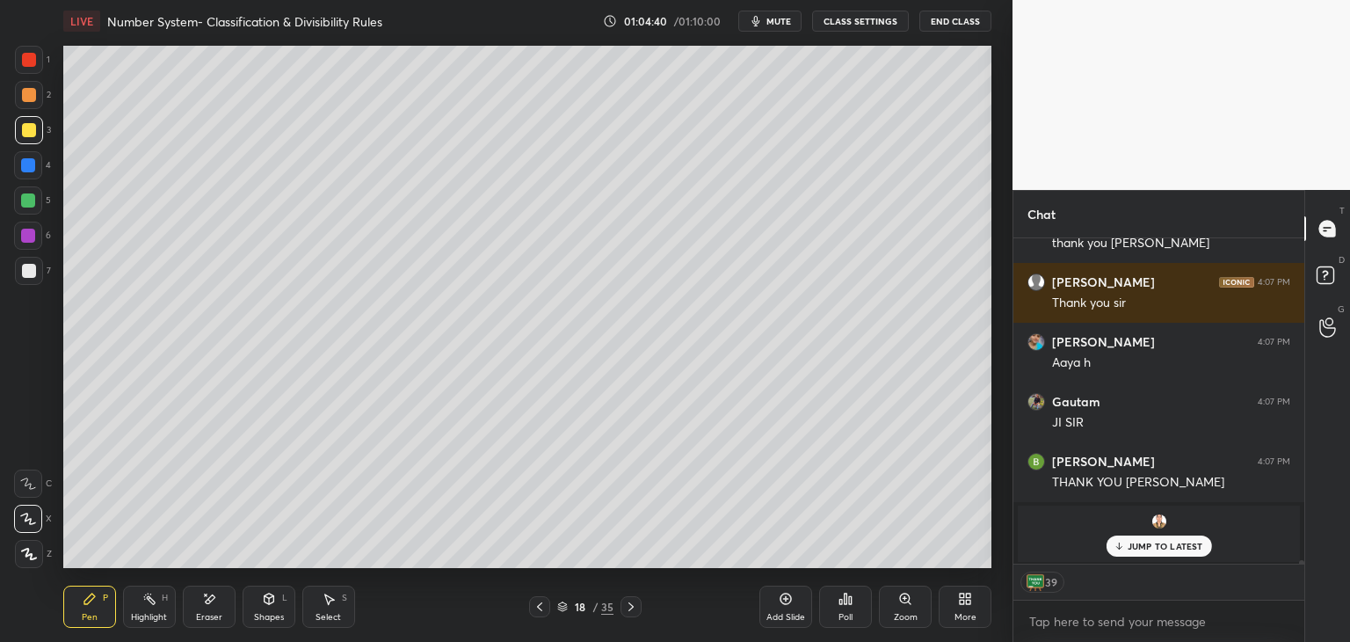
scroll to position [27444, 0]
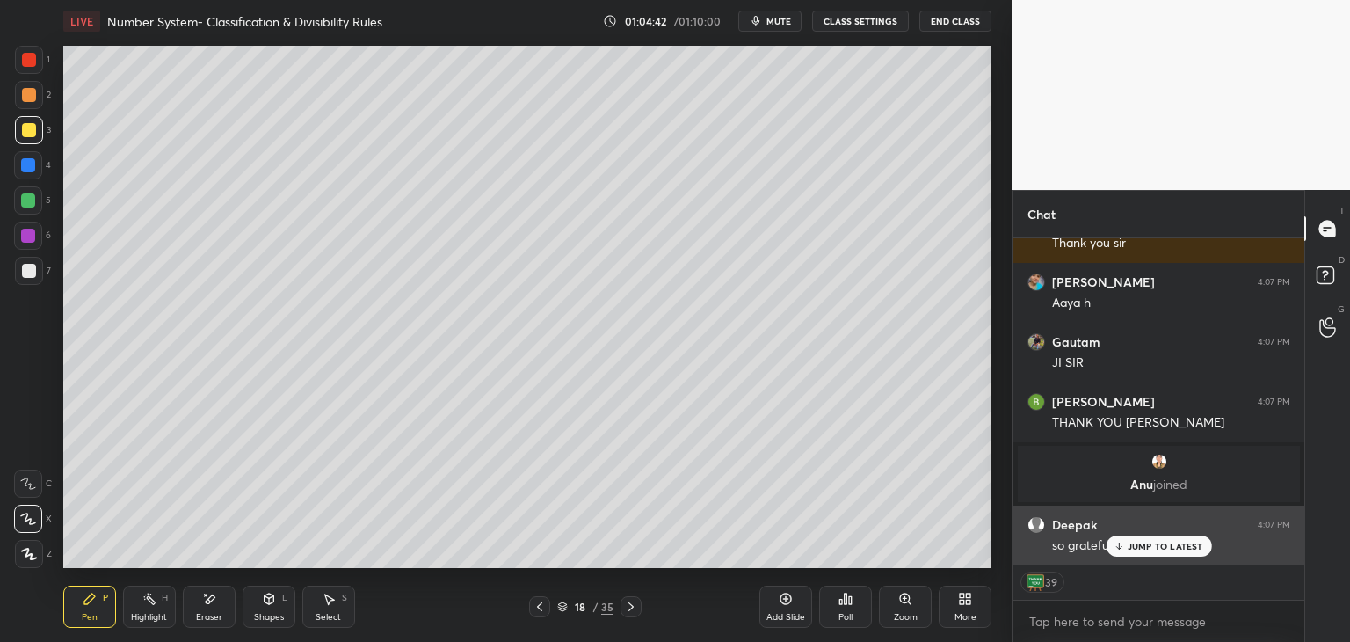
click at [1148, 549] on p "JUMP TO LATEST" at bounding box center [1166, 546] width 76 height 11
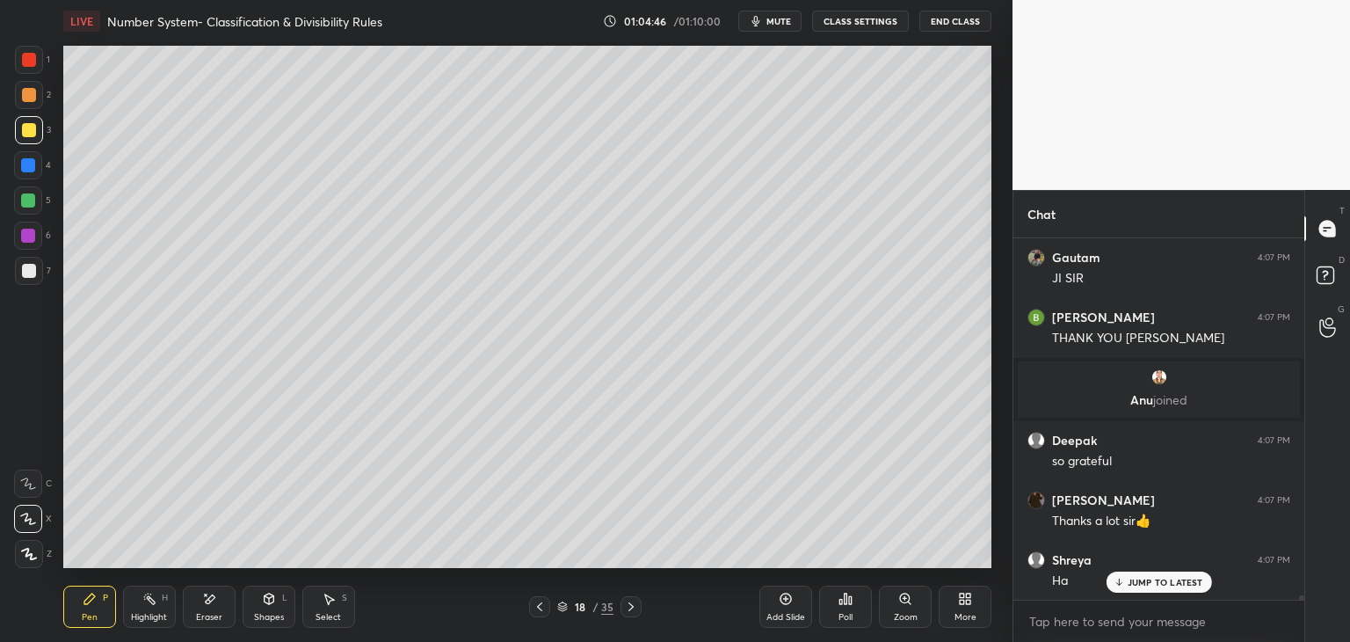
scroll to position [5, 5]
click at [950, 25] on button "End Class" at bounding box center [955, 21] width 72 height 21
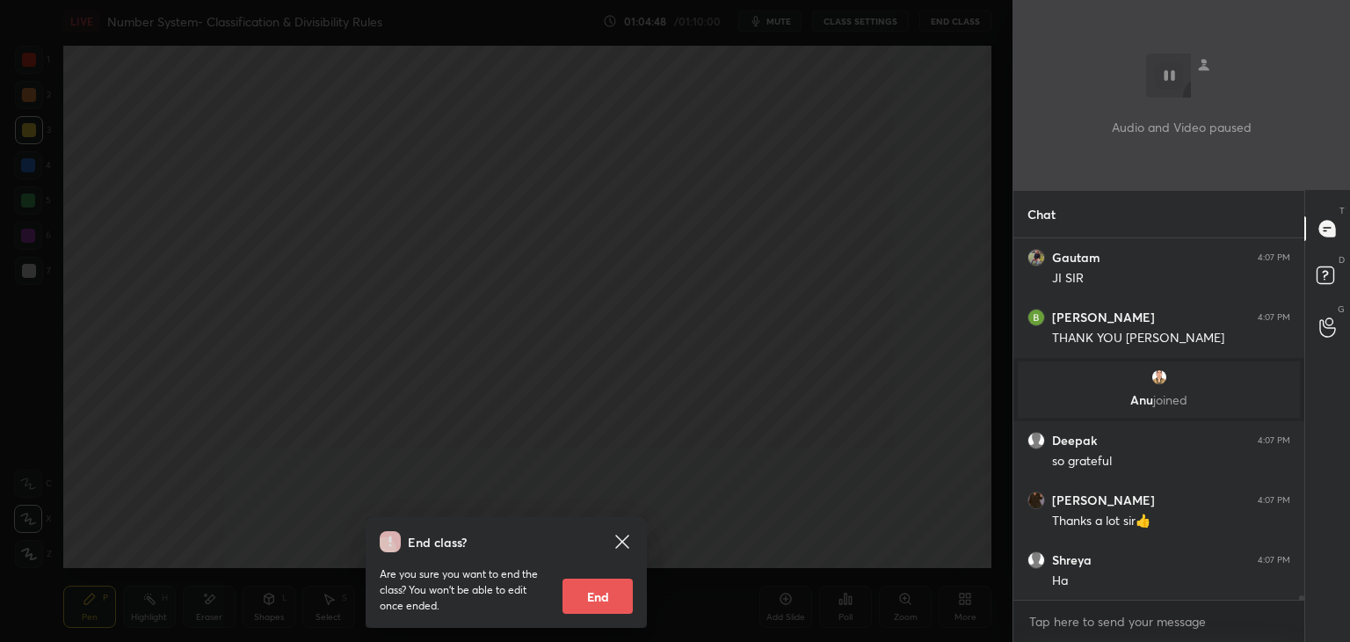
scroll to position [27588, 0]
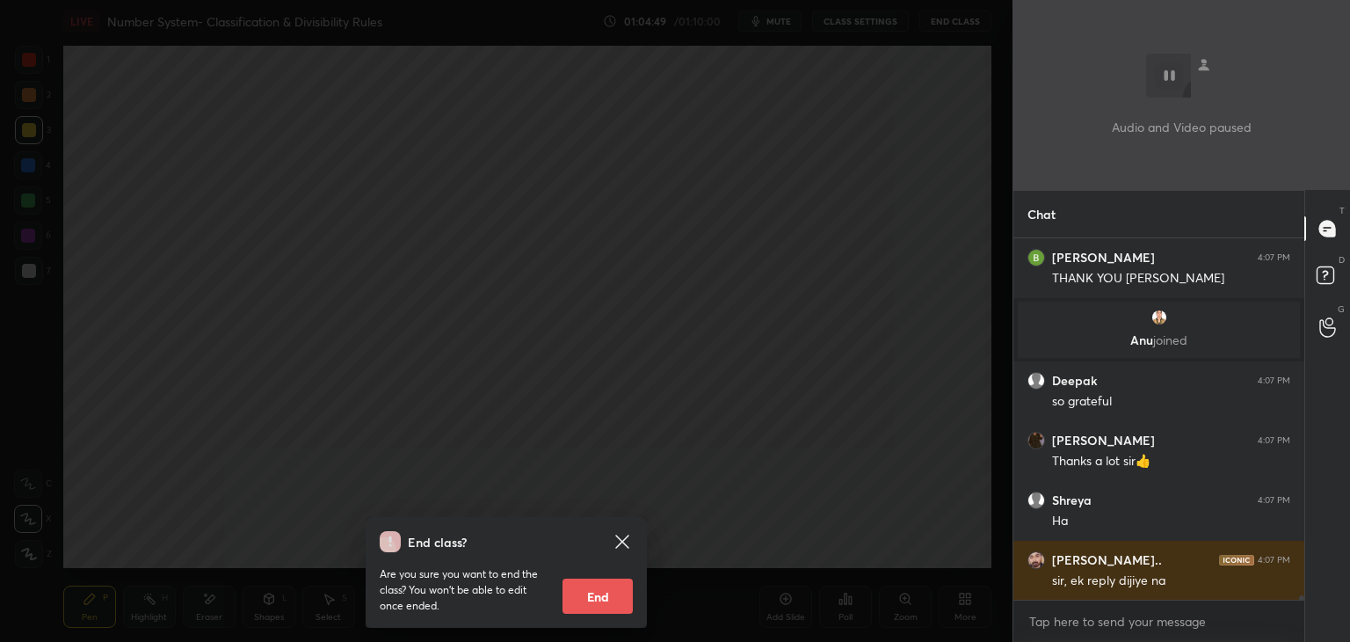
click at [598, 592] on button "End" at bounding box center [598, 595] width 70 height 35
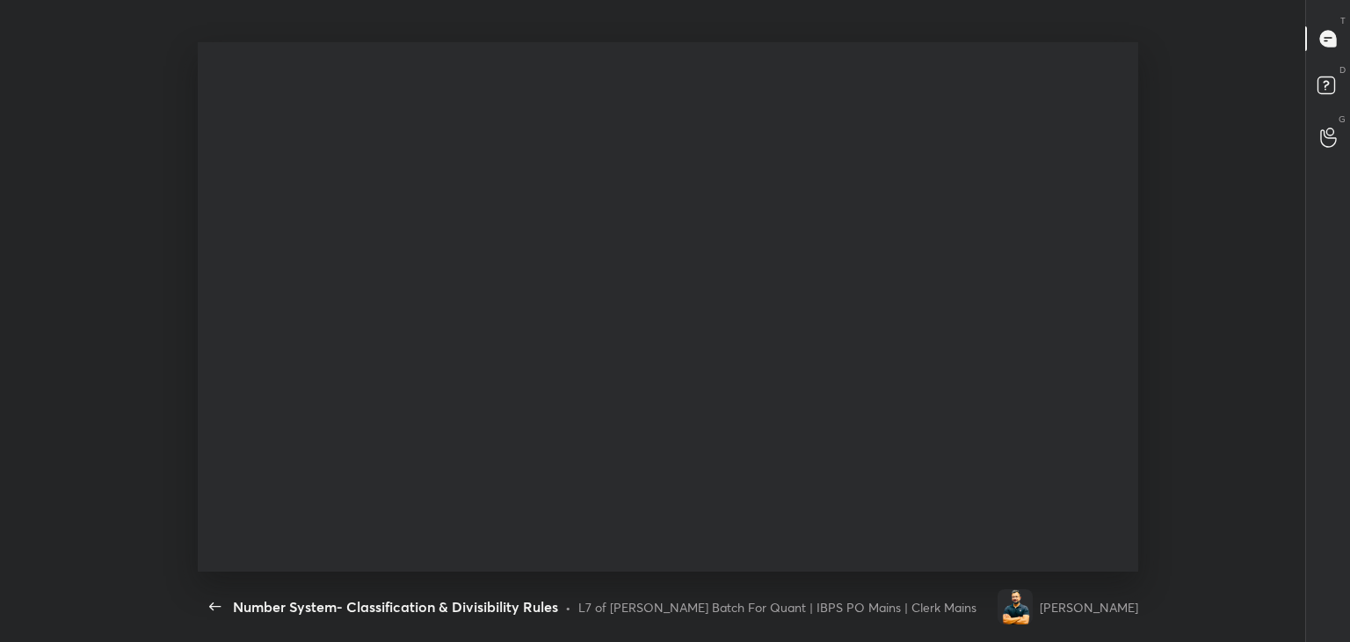
scroll to position [0, 0]
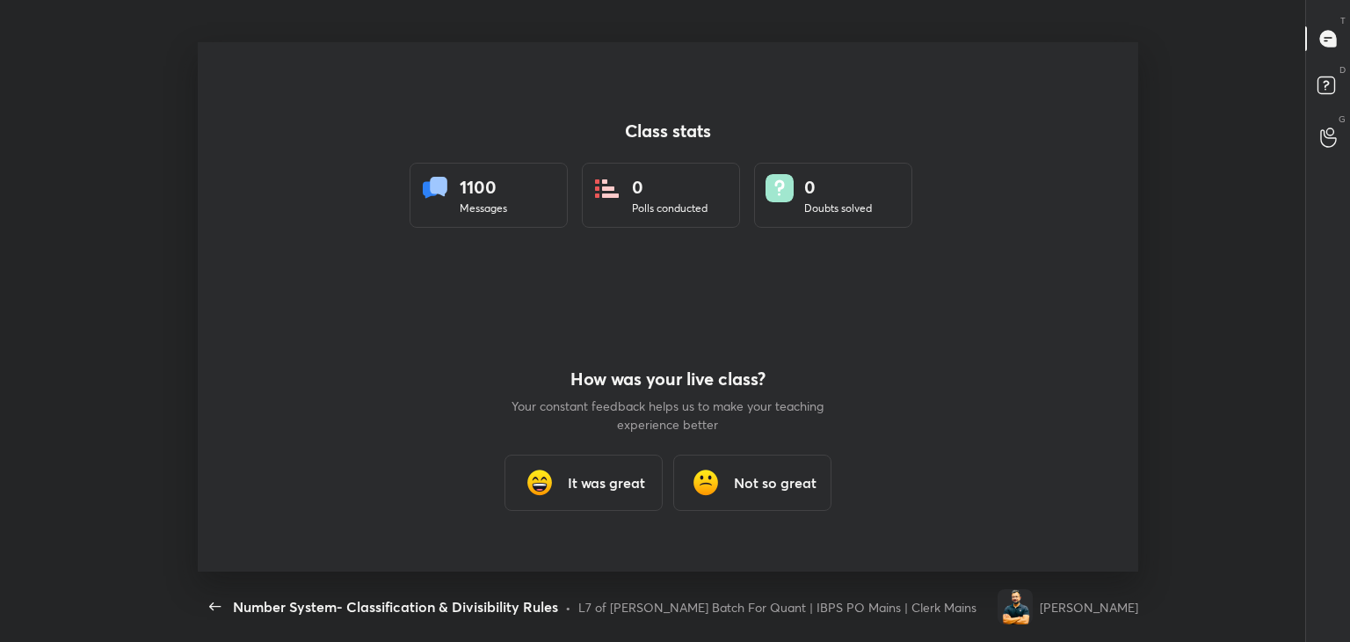
scroll to position [5, 0]
click at [631, 486] on h3 "It was great" at bounding box center [606, 482] width 77 height 21
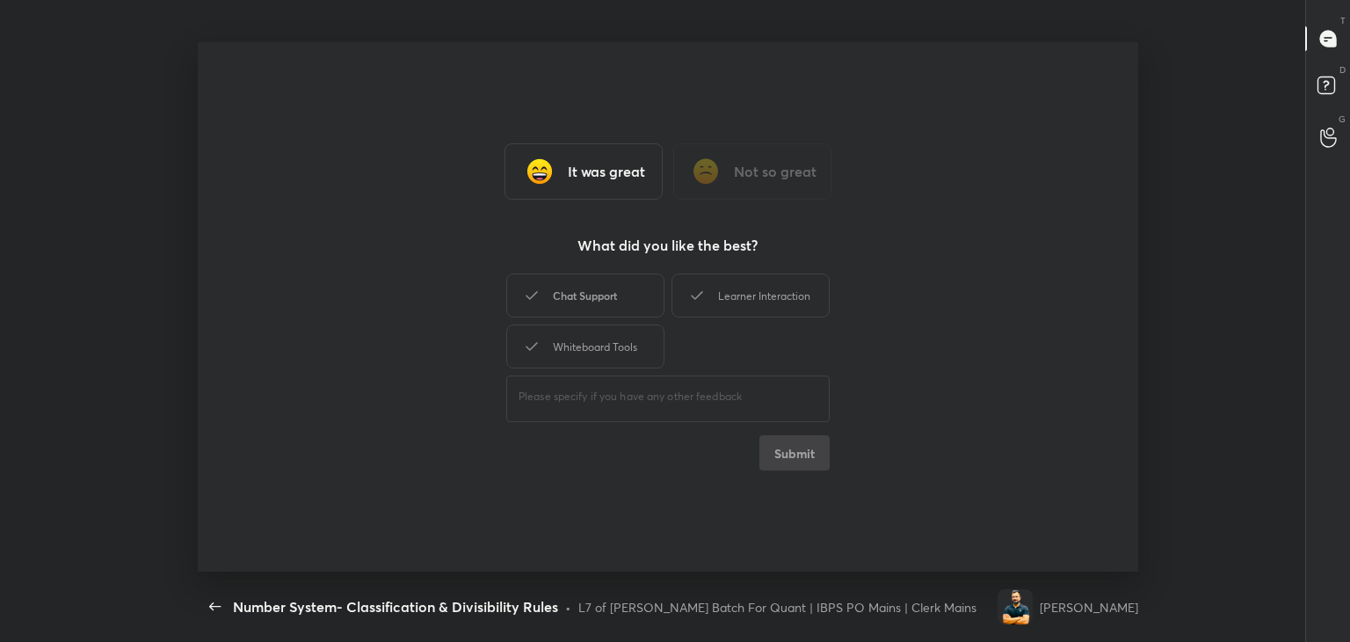
click at [621, 301] on div "Chat Support" at bounding box center [585, 295] width 158 height 44
click at [722, 294] on div "Learner Interaction" at bounding box center [751, 295] width 158 height 44
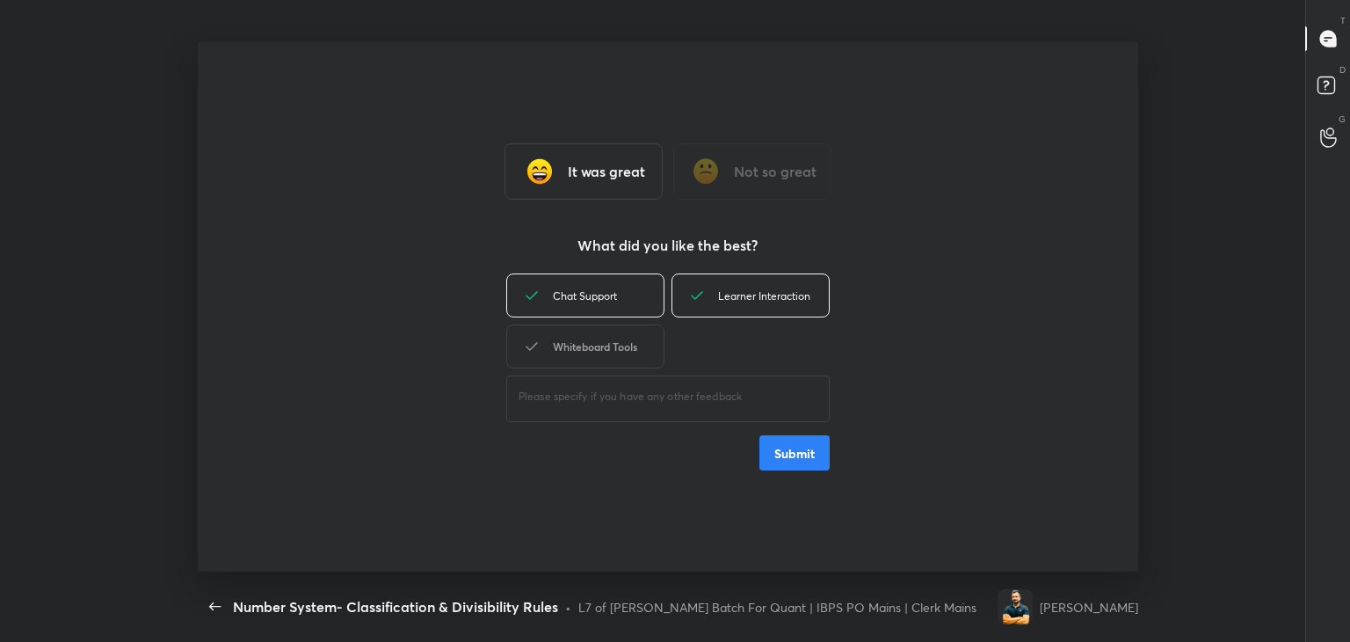
click at [644, 357] on div "Whiteboard Tools" at bounding box center [585, 346] width 158 height 44
click at [598, 183] on div "It was great" at bounding box center [584, 171] width 158 height 56
click at [803, 439] on div "Chat Support Learner Interaction Whiteboard Tools ​ Submit" at bounding box center [667, 370] width 323 height 200
click at [798, 458] on div "Chat Support Learner Interaction Whiteboard Tools ​ Submit" at bounding box center [667, 370] width 323 height 200
click at [556, 352] on div "Whiteboard Tools" at bounding box center [585, 346] width 158 height 44
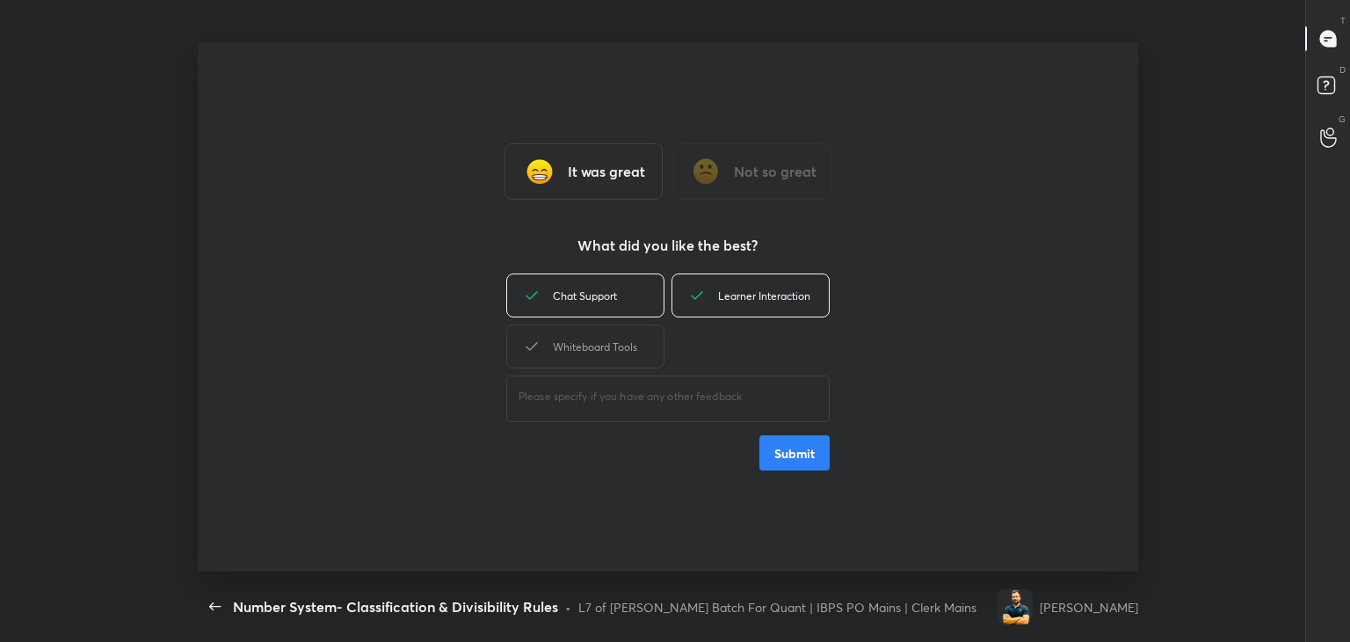
click at [790, 444] on button "Submit" at bounding box center [794, 452] width 70 height 35
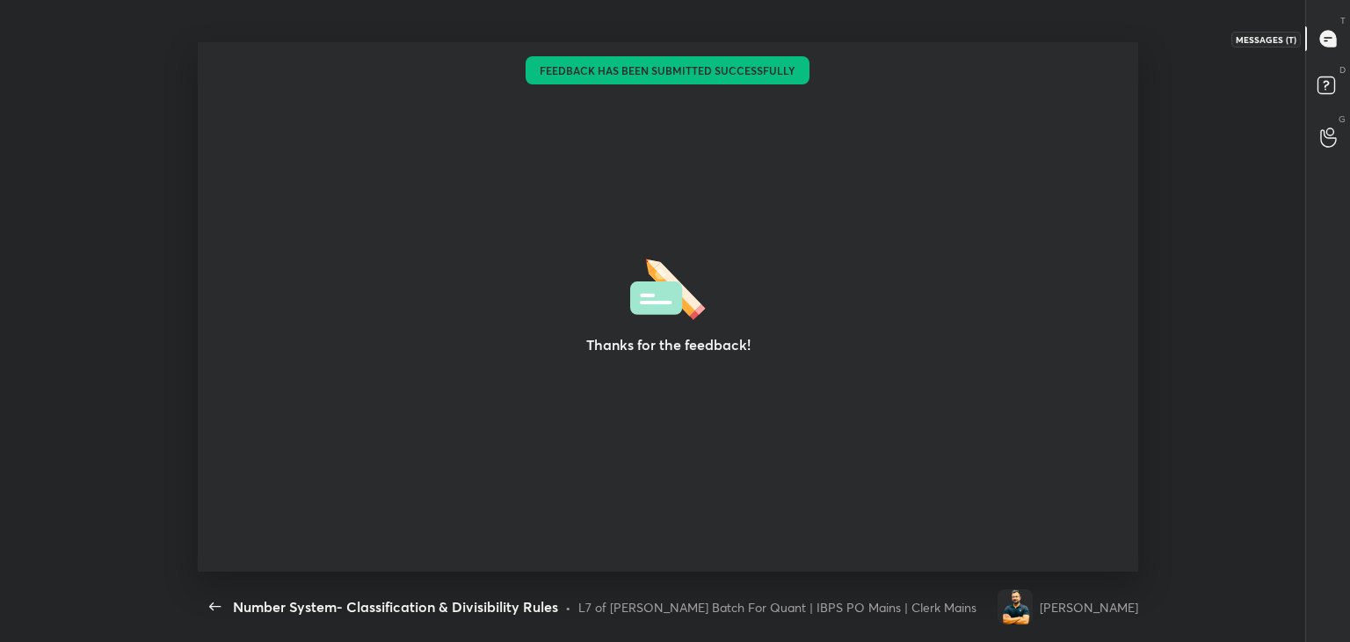
click at [1328, 47] on div at bounding box center [1328, 39] width 35 height 32
